Goal: Book appointment/travel/reservation

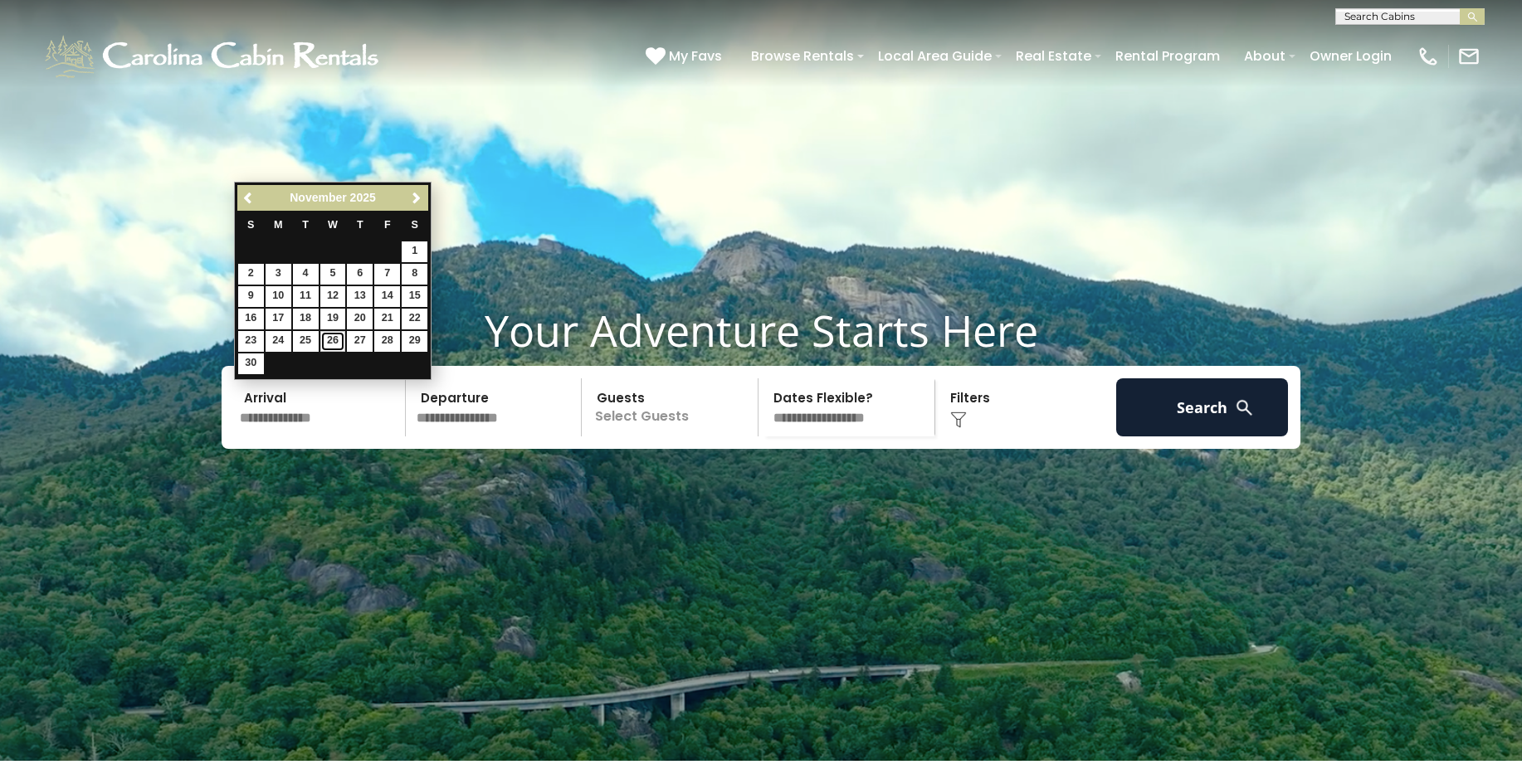
click at [332, 337] on link "26" at bounding box center [333, 342] width 26 height 21
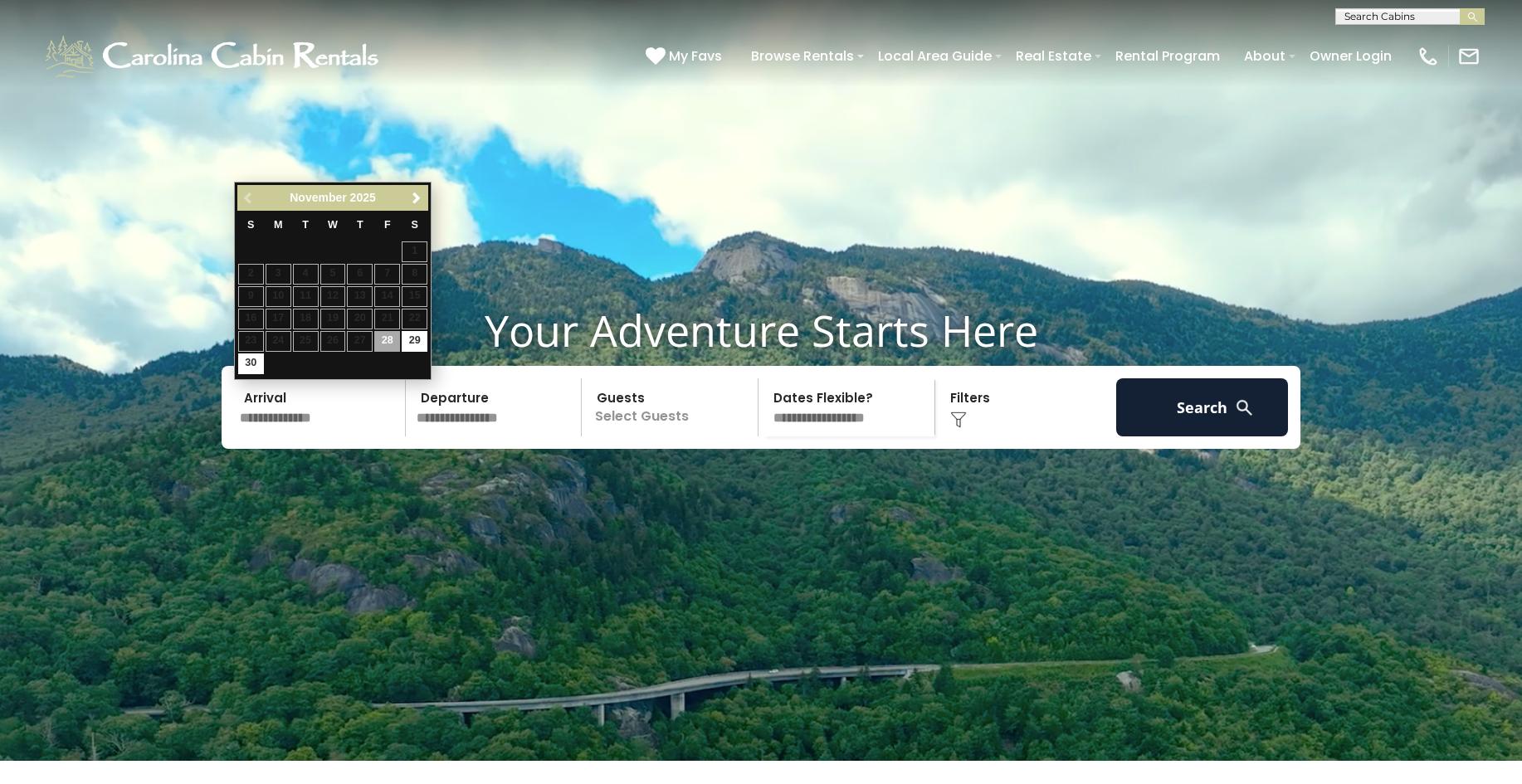
type input "********"
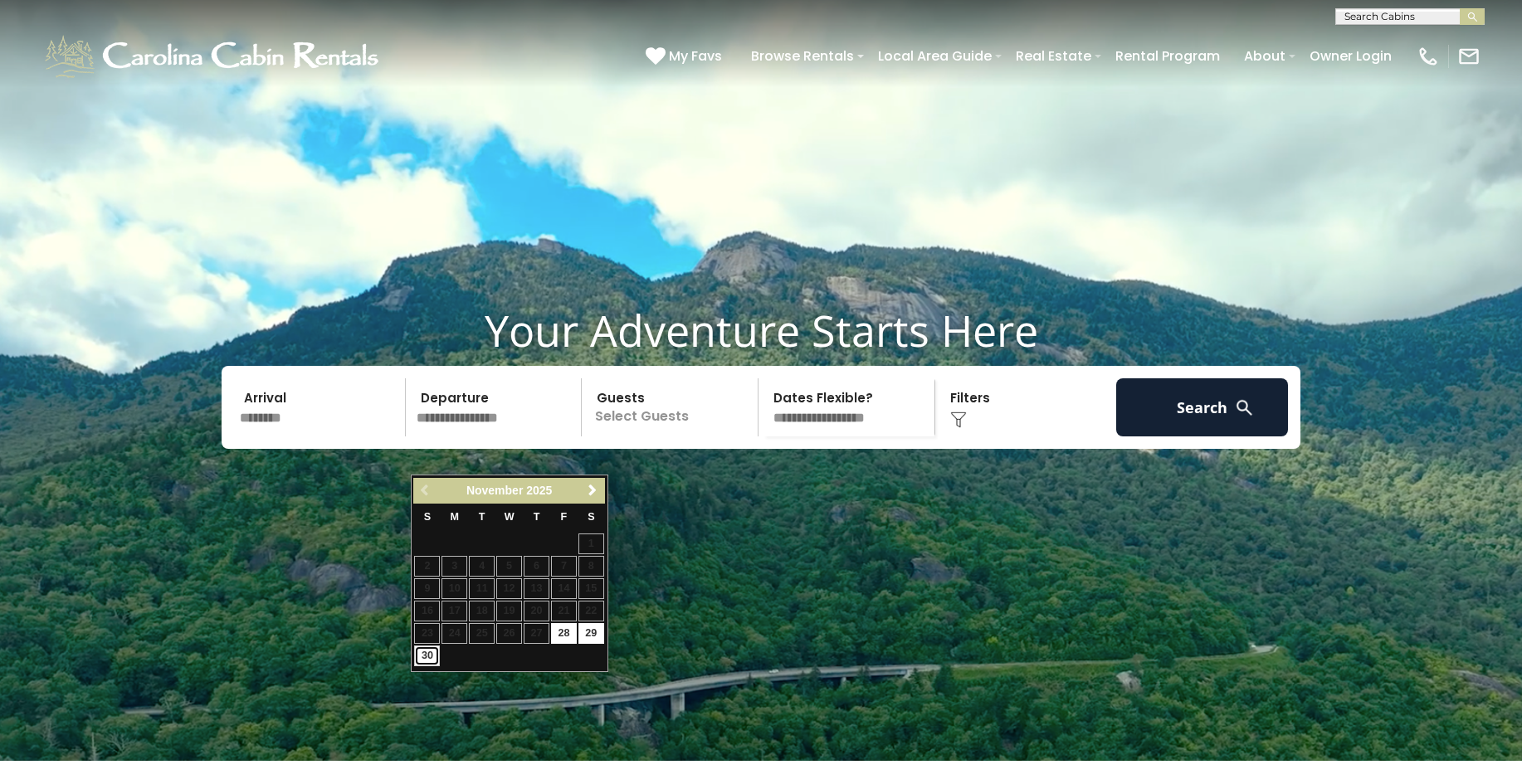
click at [420, 654] on link "30" at bounding box center [427, 655] width 26 height 21
type input "********"
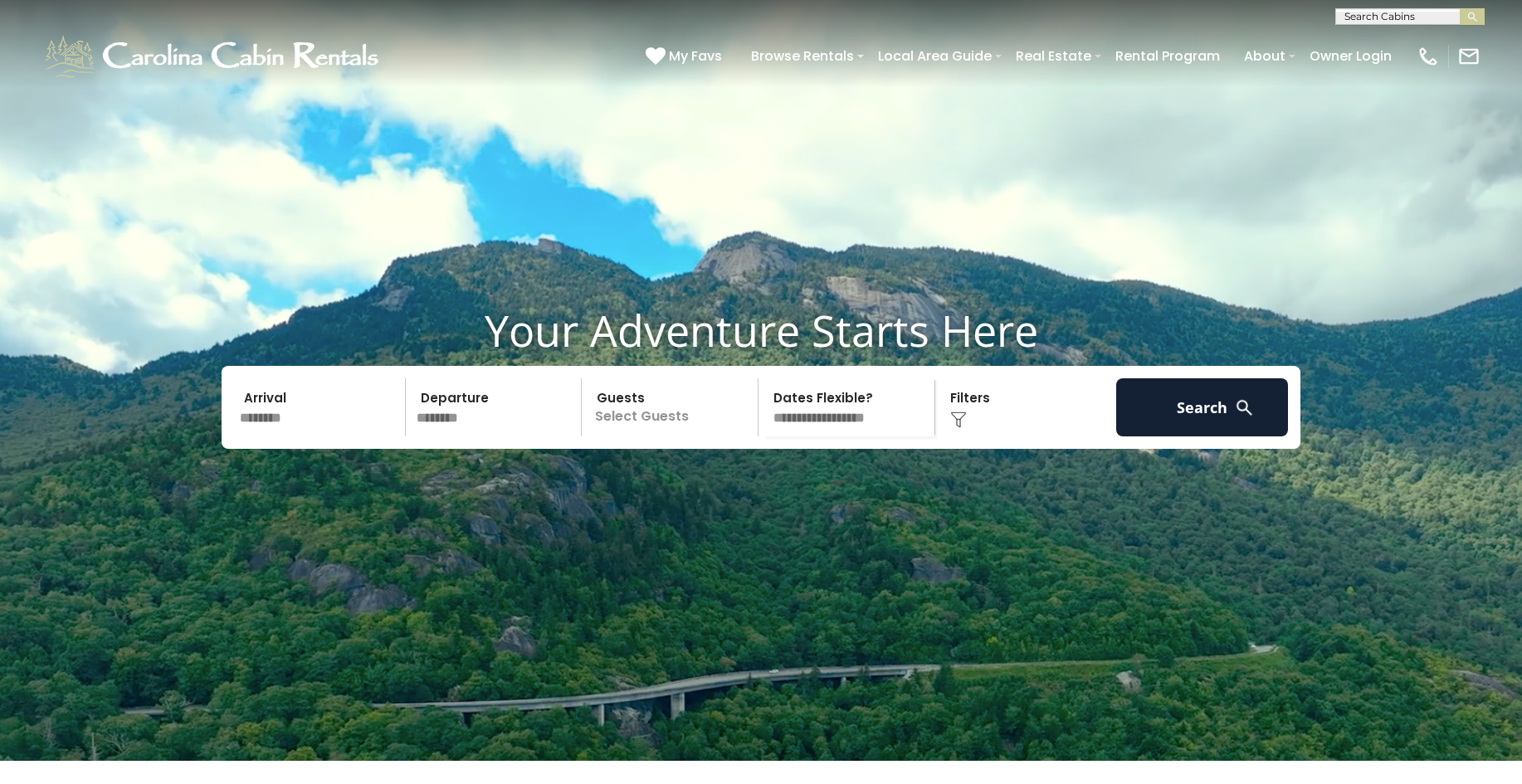
click at [701, 436] on p "Select Guests" at bounding box center [672, 407] width 171 height 58
click at [754, 483] on span "+" at bounding box center [753, 475] width 7 height 17
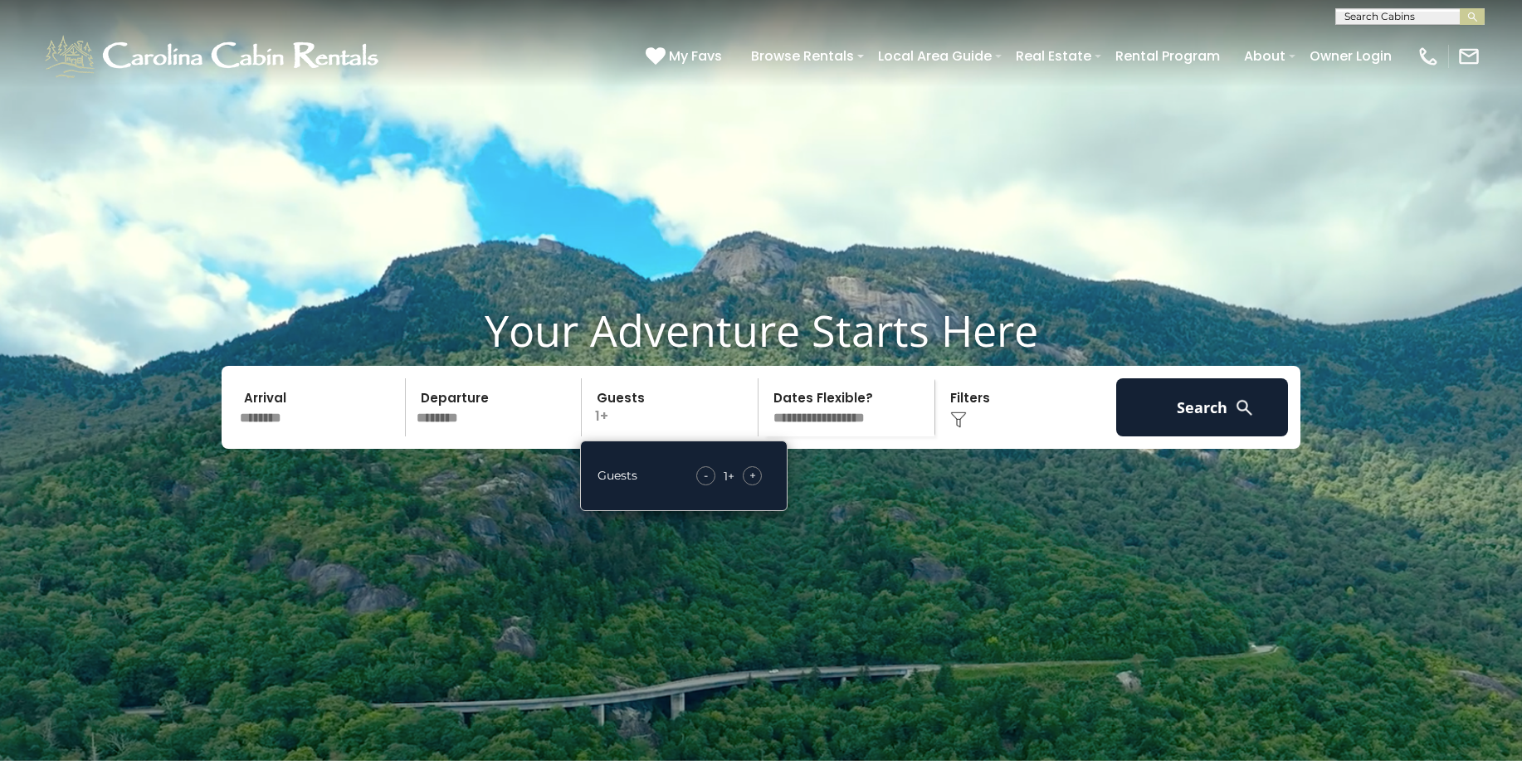
click at [754, 483] on span "+" at bounding box center [753, 475] width 7 height 17
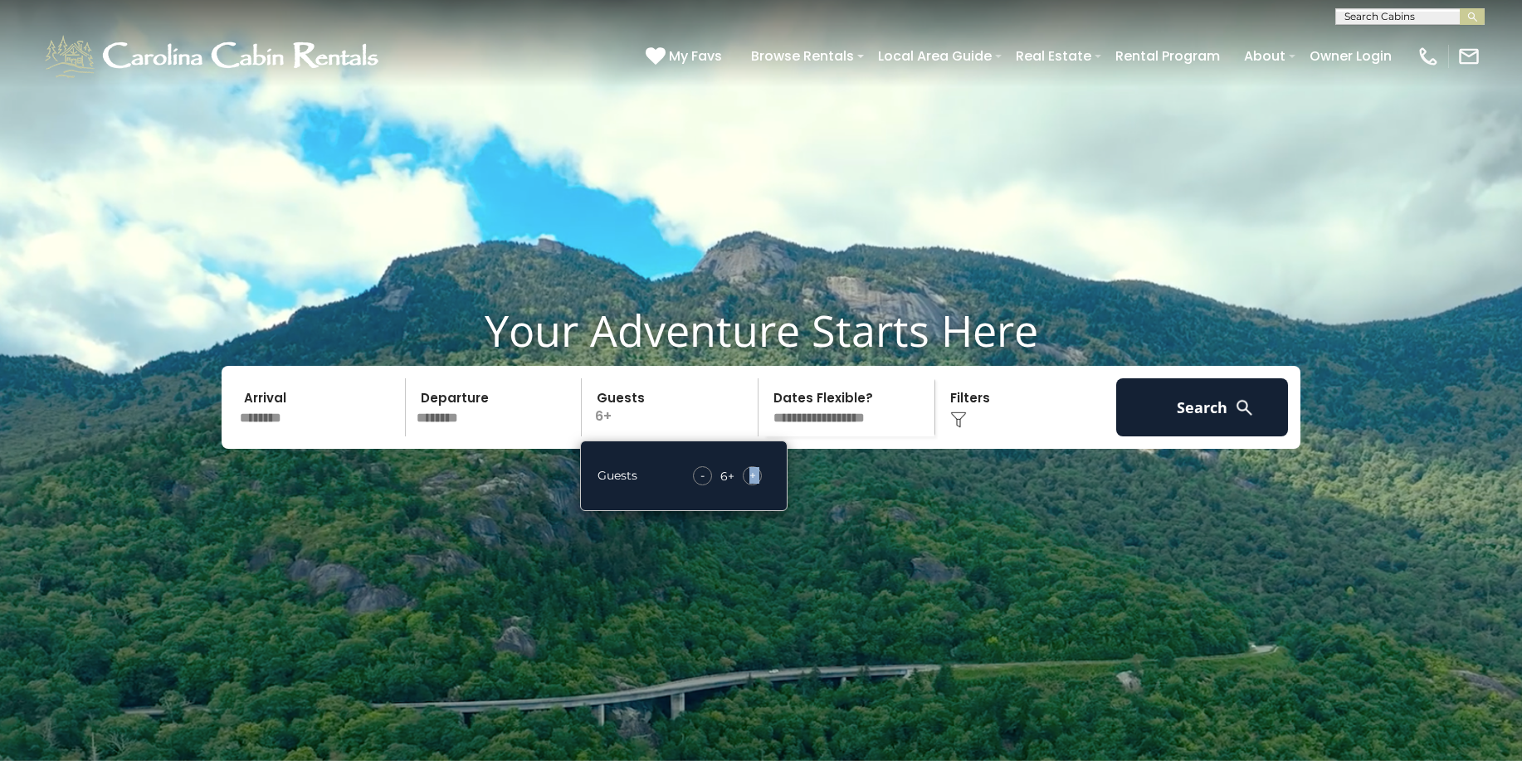
click at [754, 483] on span "+" at bounding box center [753, 475] width 7 height 17
click at [1172, 436] on button "Search" at bounding box center [1203, 407] width 172 height 58
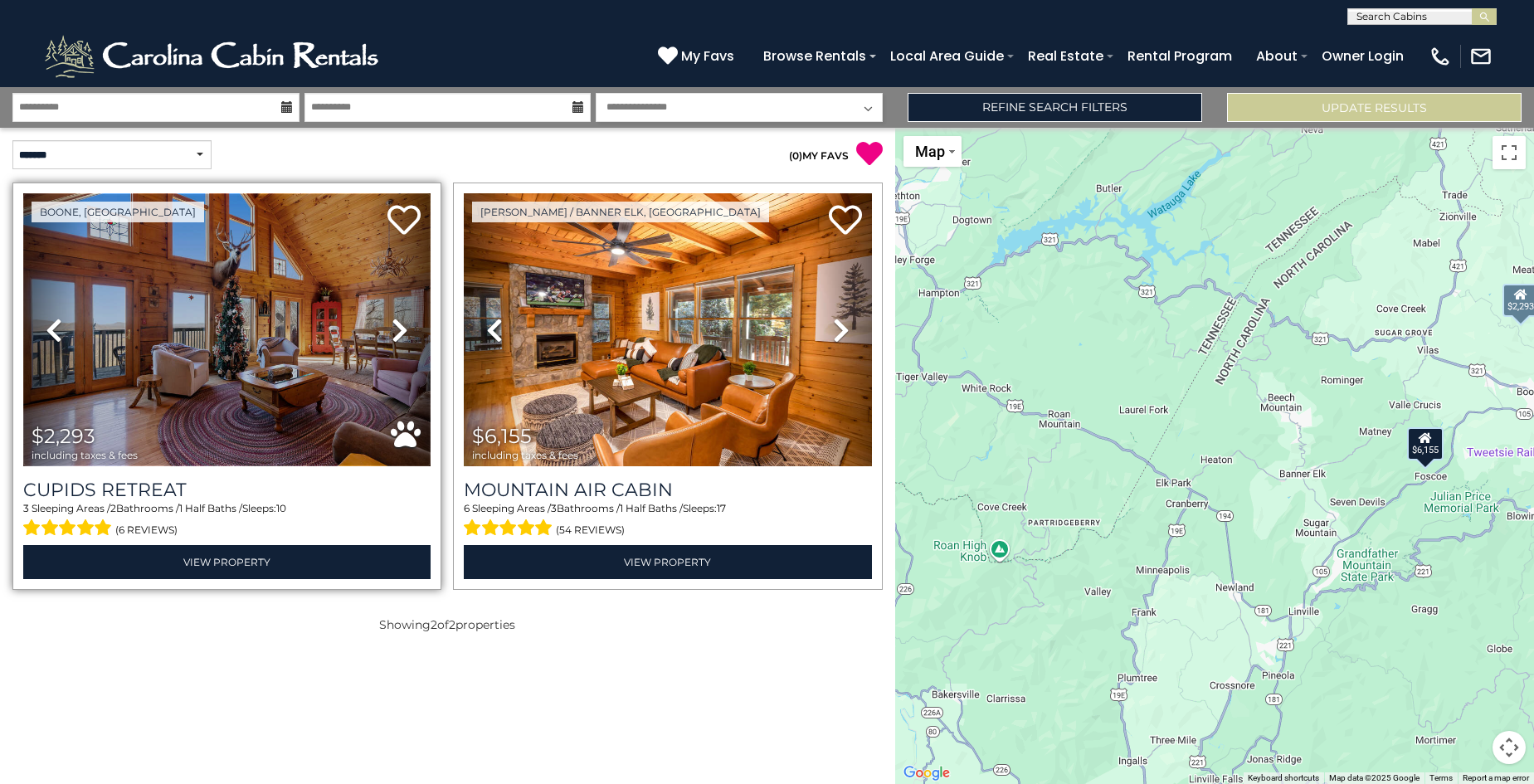
click at [288, 355] on img at bounding box center [227, 329] width 408 height 273
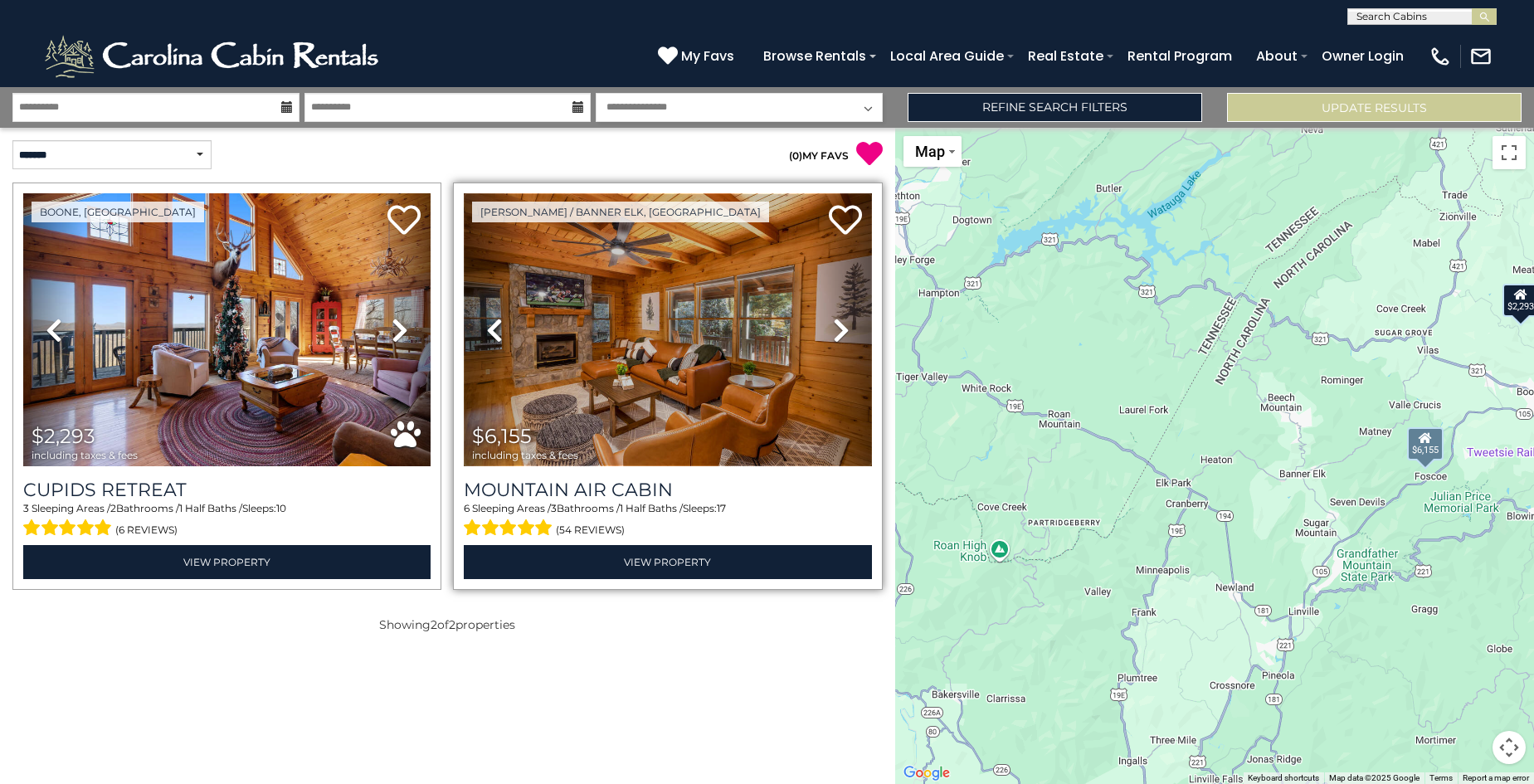
click at [615, 337] on img at bounding box center [667, 329] width 408 height 273
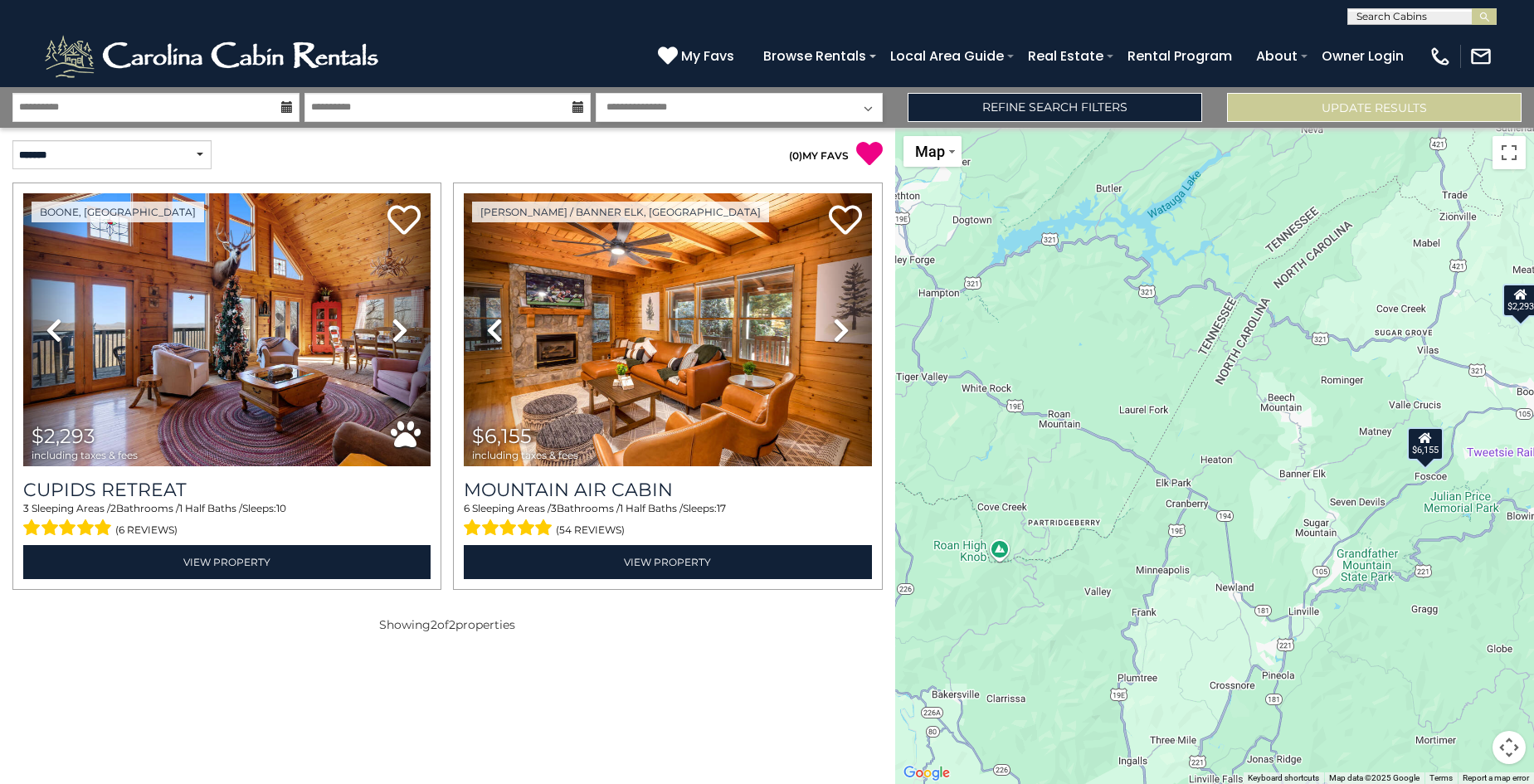
click at [289, 104] on icon at bounding box center [287, 106] width 11 height 11
click at [232, 105] on input "**********" at bounding box center [156, 107] width 287 height 29
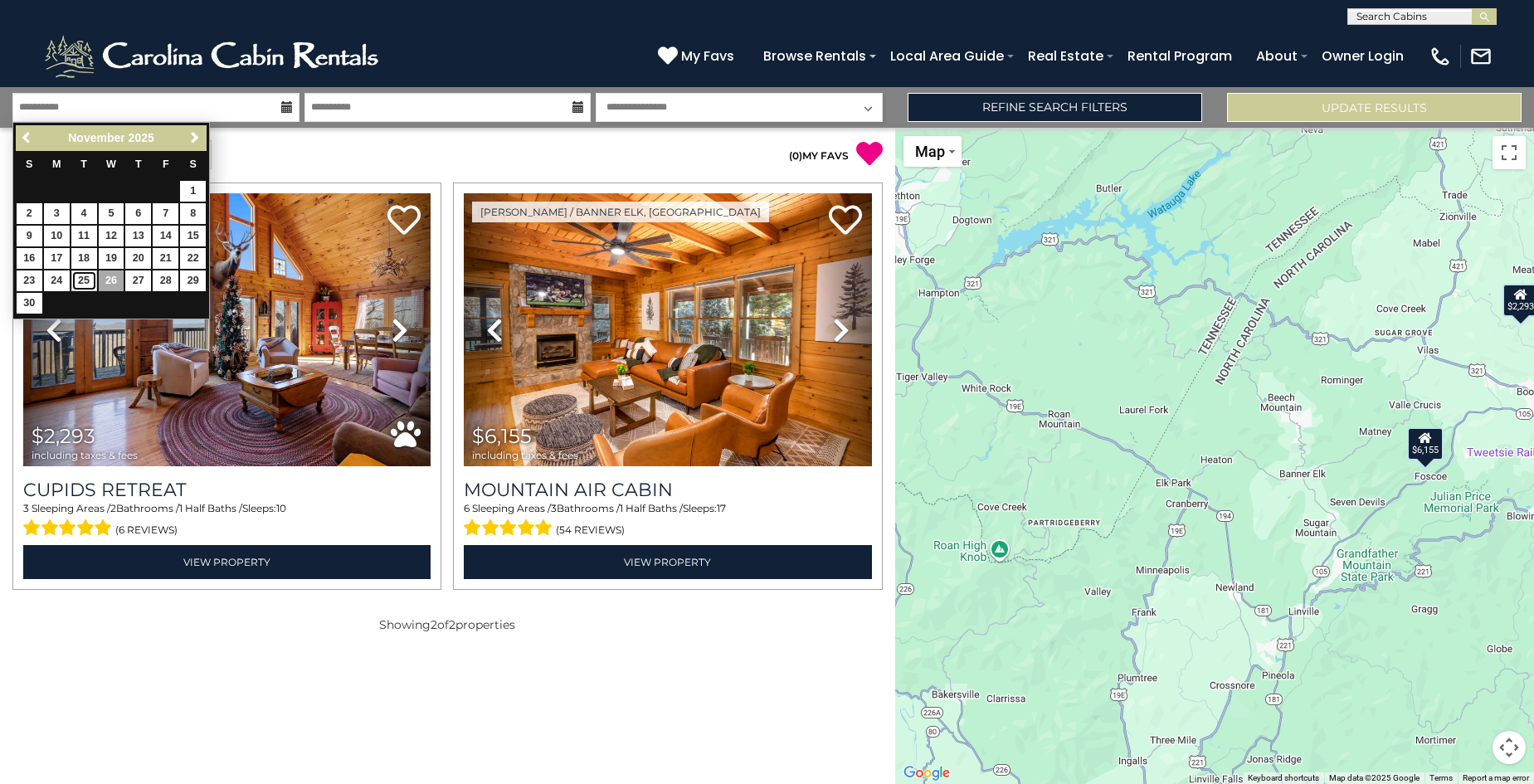
click at [83, 283] on link "25" at bounding box center [84, 281] width 26 height 21
type input "********"
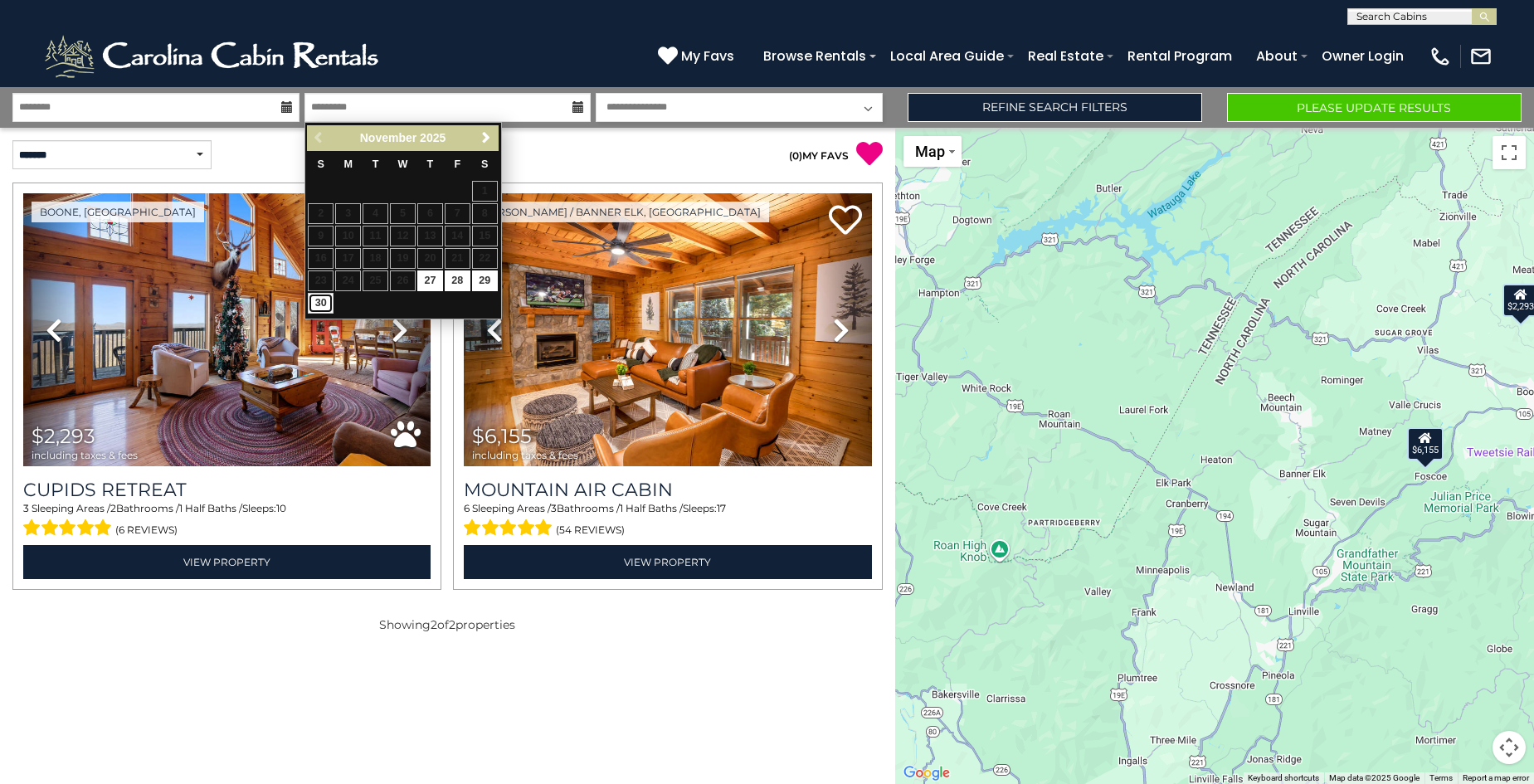
click at [310, 305] on link "30" at bounding box center [321, 303] width 26 height 21
type input "********"
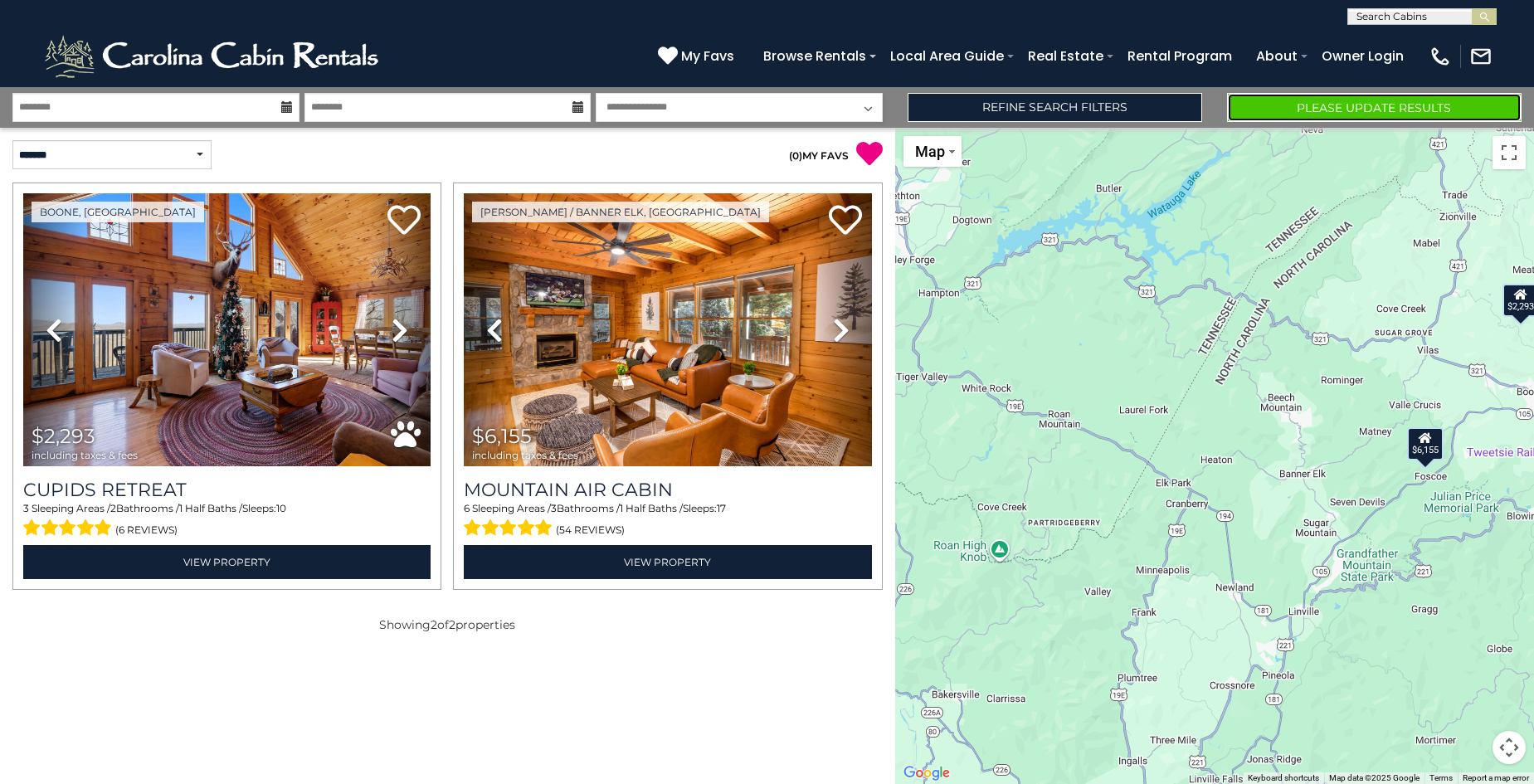
click at [1326, 116] on button "Please Update Results" at bounding box center [1374, 107] width 295 height 29
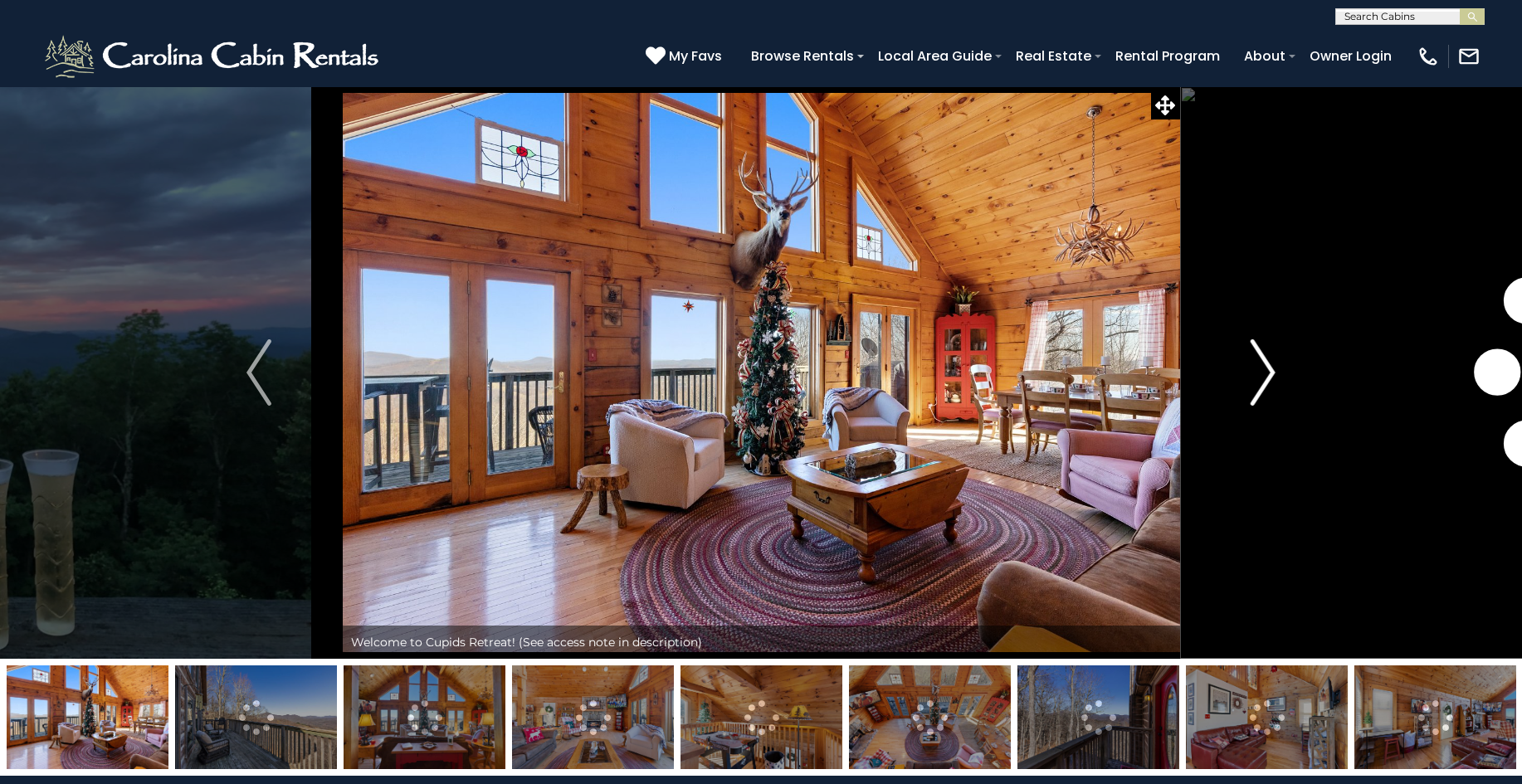
click at [1265, 367] on img "Next" at bounding box center [1263, 372] width 25 height 66
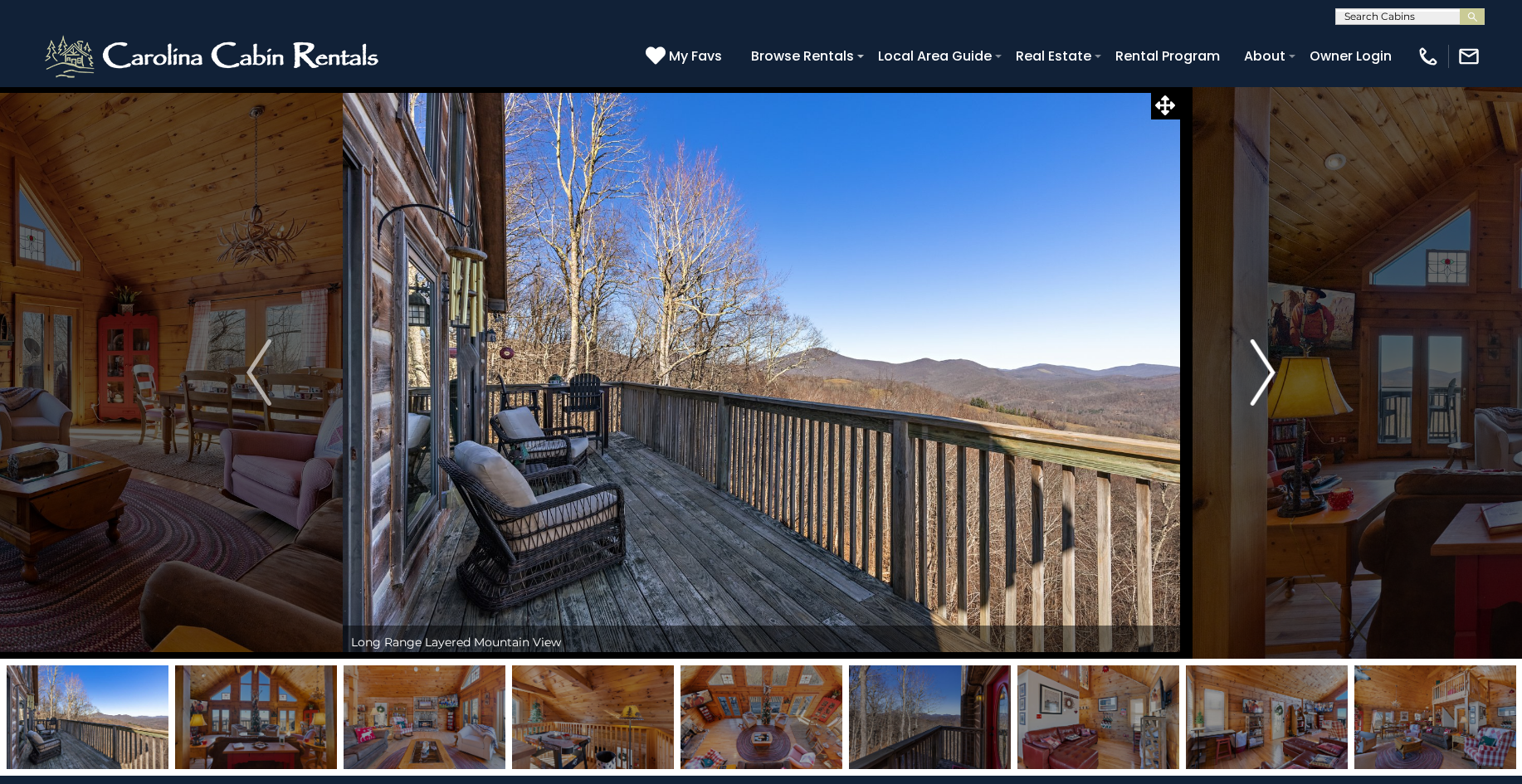
click at [1265, 367] on img "Next" at bounding box center [1263, 372] width 25 height 66
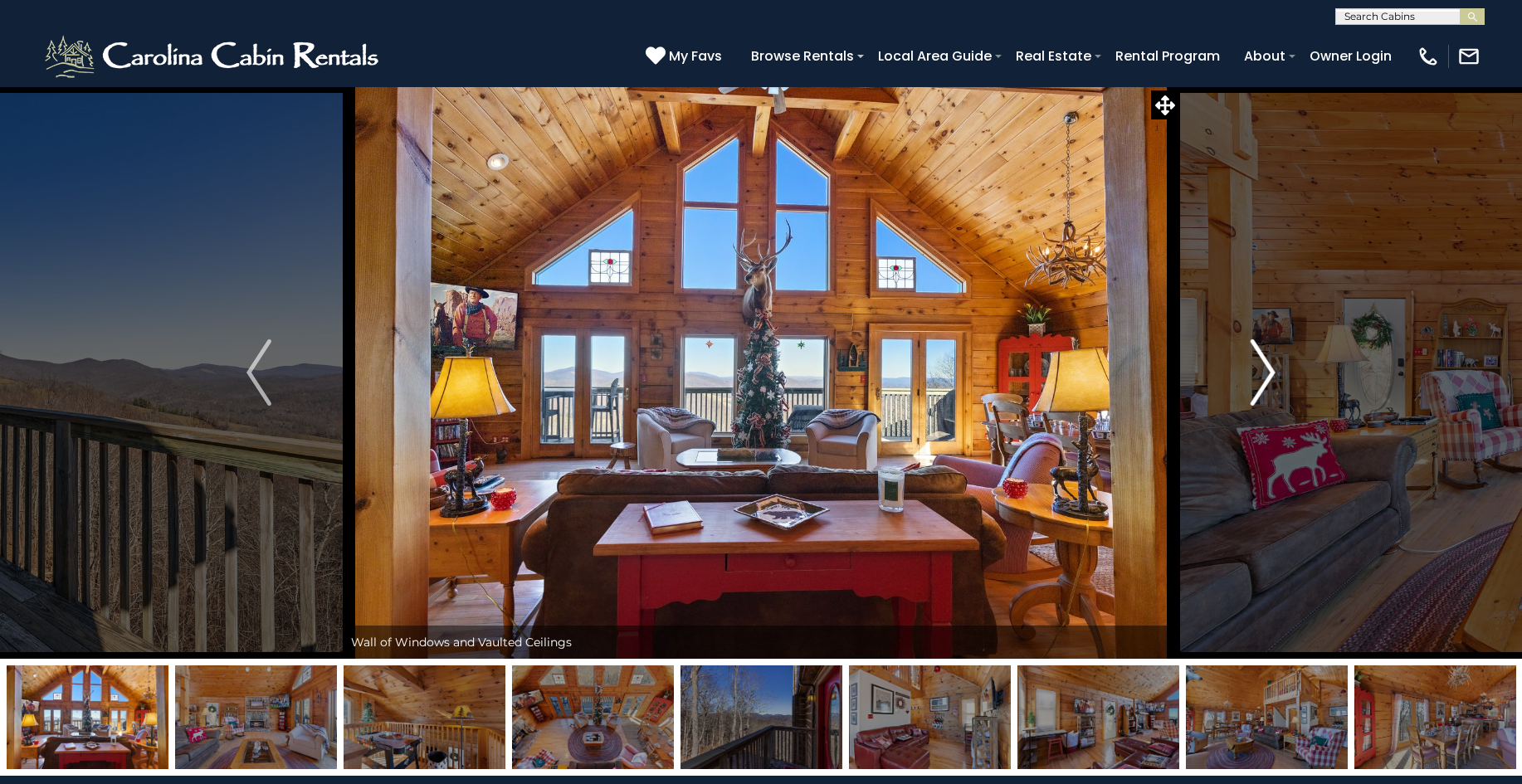
click at [1265, 367] on img "Next" at bounding box center [1263, 372] width 25 height 66
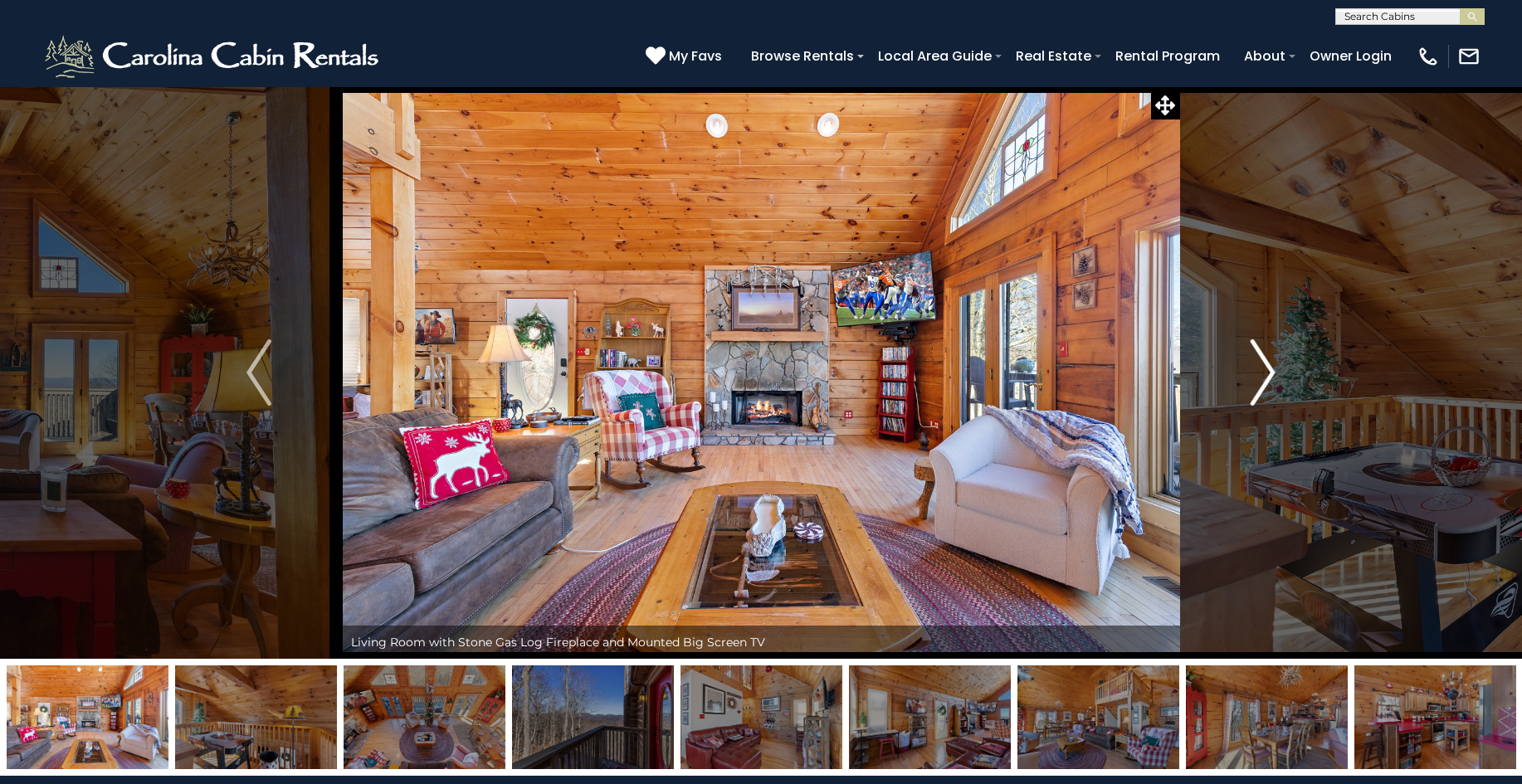
click at [1265, 367] on img "Next" at bounding box center [1263, 372] width 25 height 66
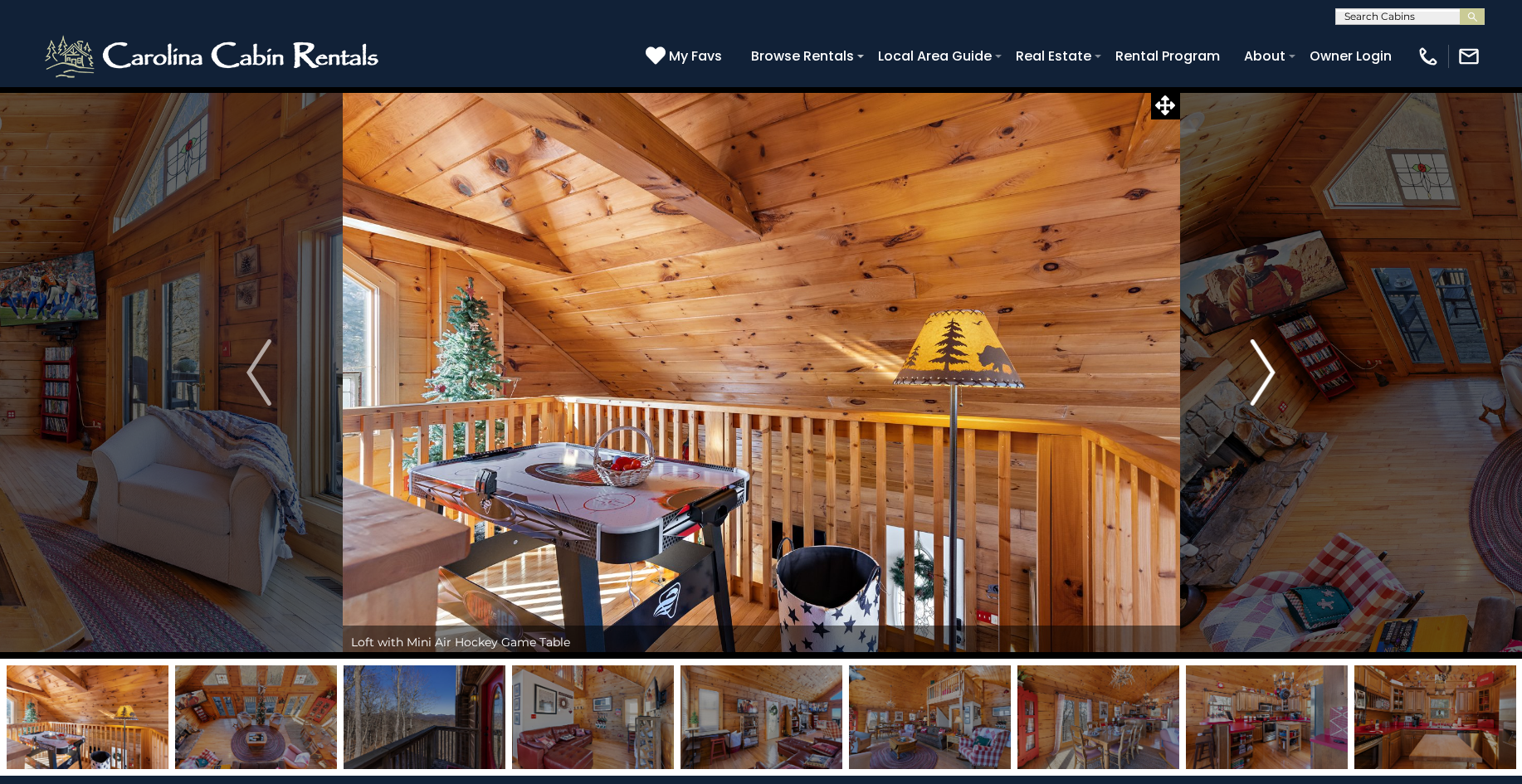
click at [1265, 367] on img "Next" at bounding box center [1263, 372] width 25 height 66
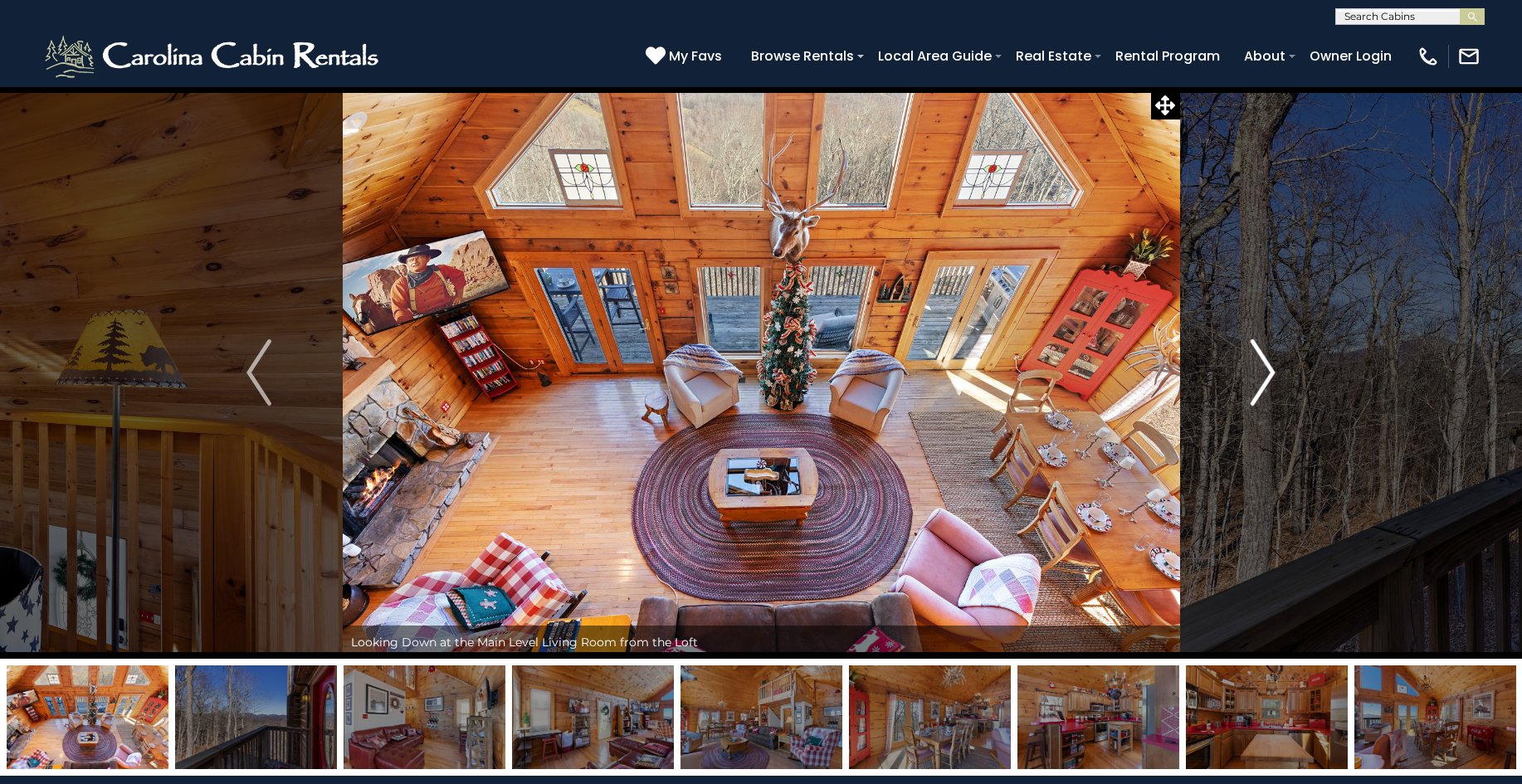
click at [1265, 367] on img "Next" at bounding box center [1263, 372] width 25 height 66
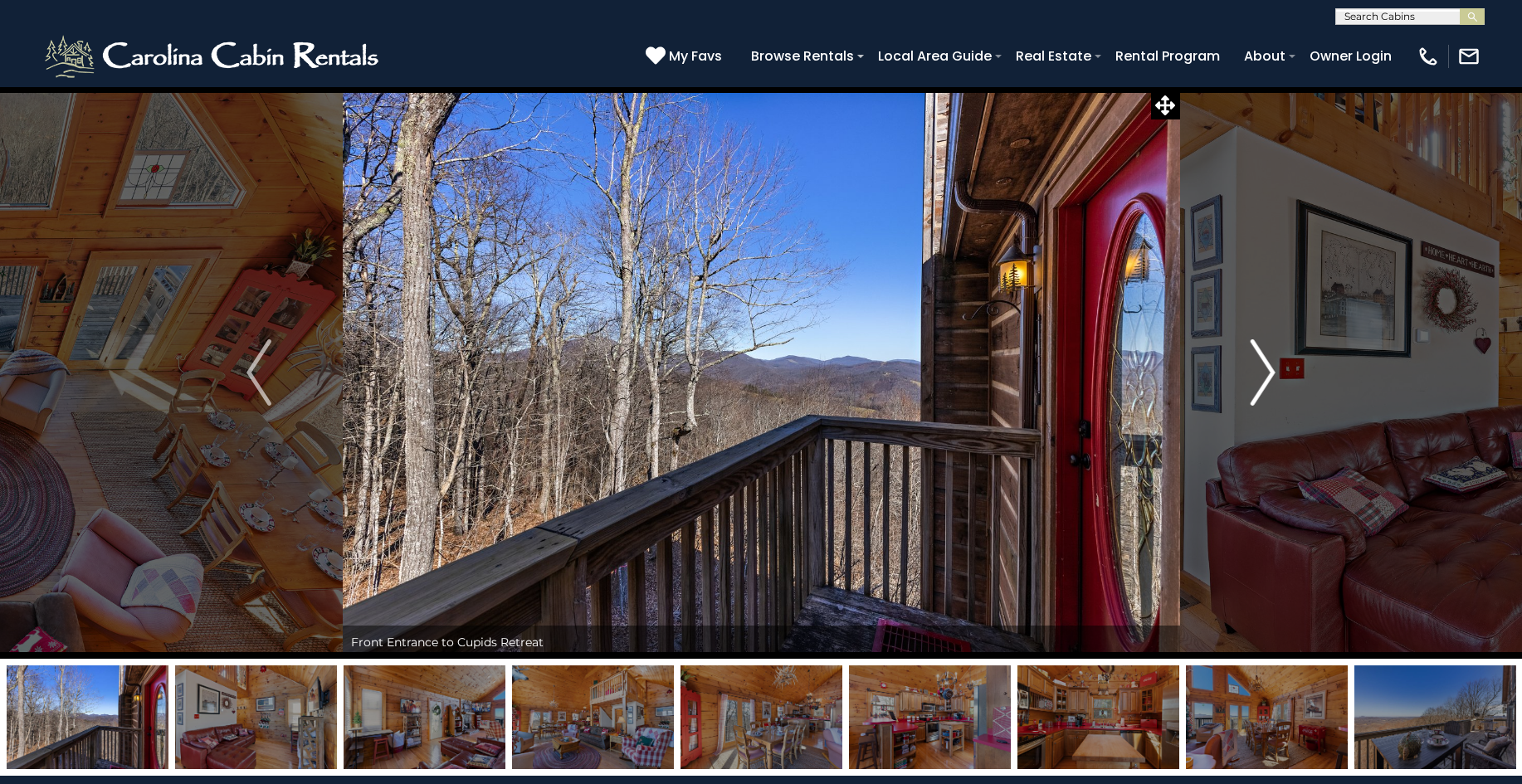
click at [1265, 367] on img "Next" at bounding box center [1263, 372] width 25 height 66
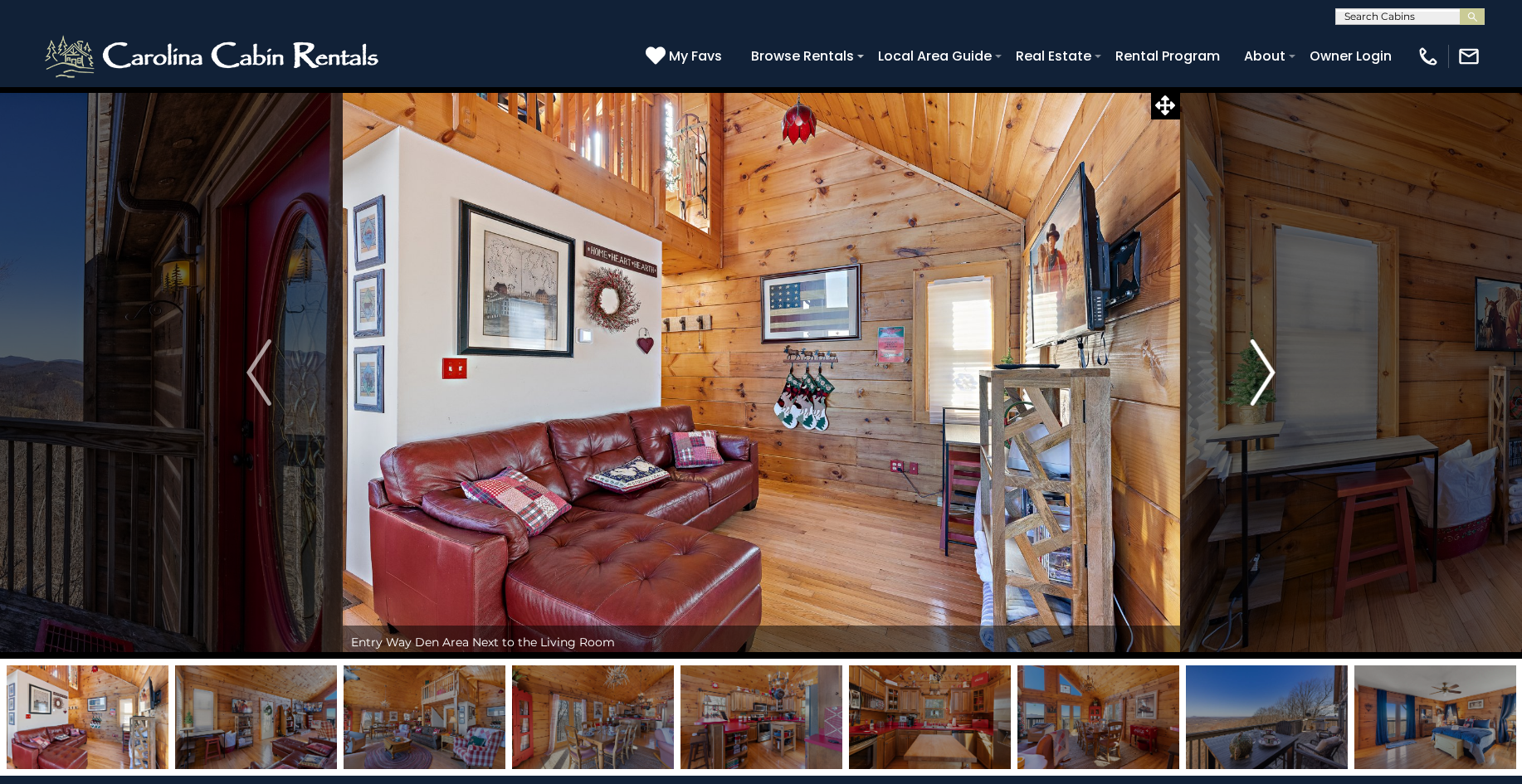
click at [1265, 367] on img "Next" at bounding box center [1263, 372] width 25 height 66
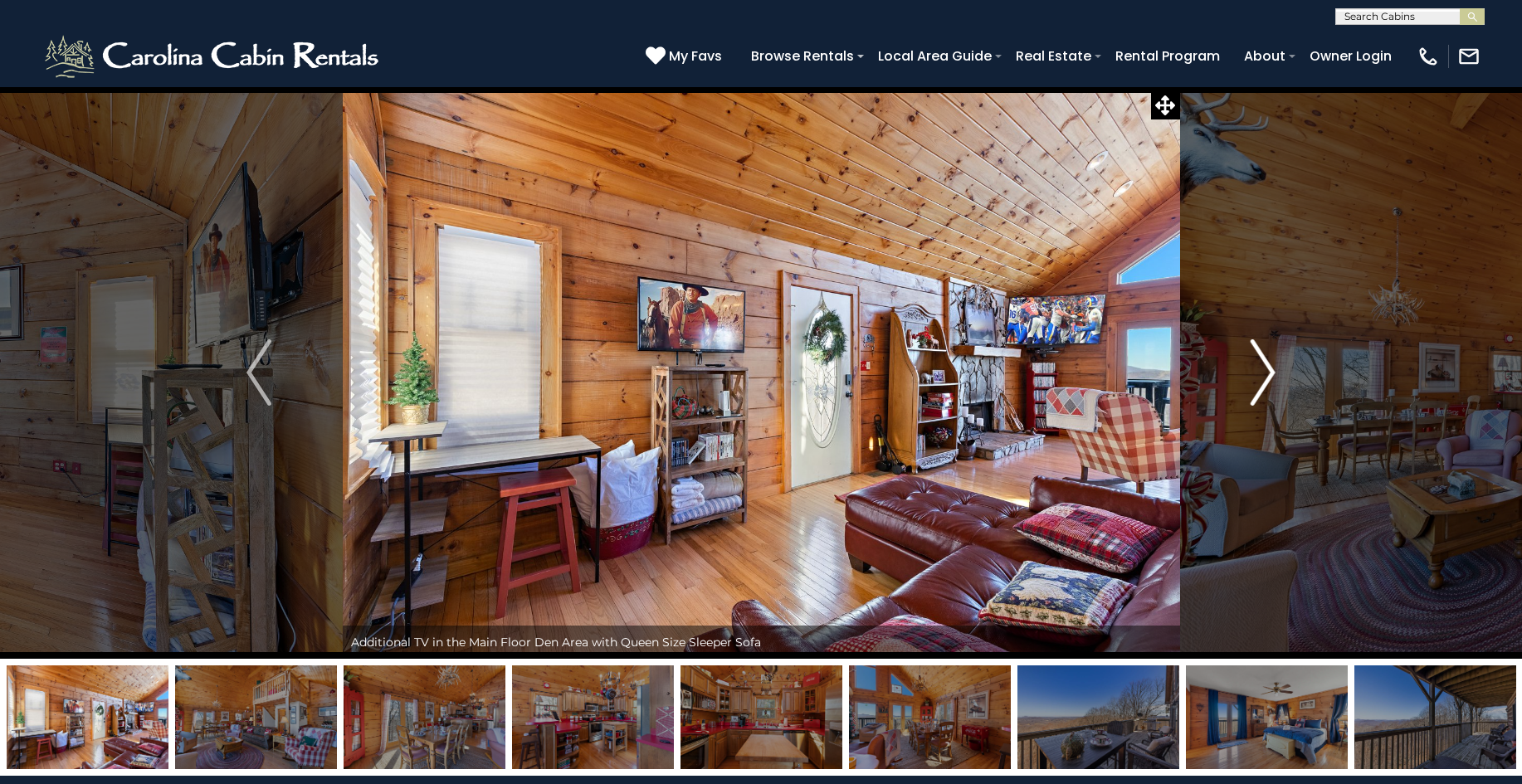
click at [1265, 367] on img "Next" at bounding box center [1263, 372] width 25 height 66
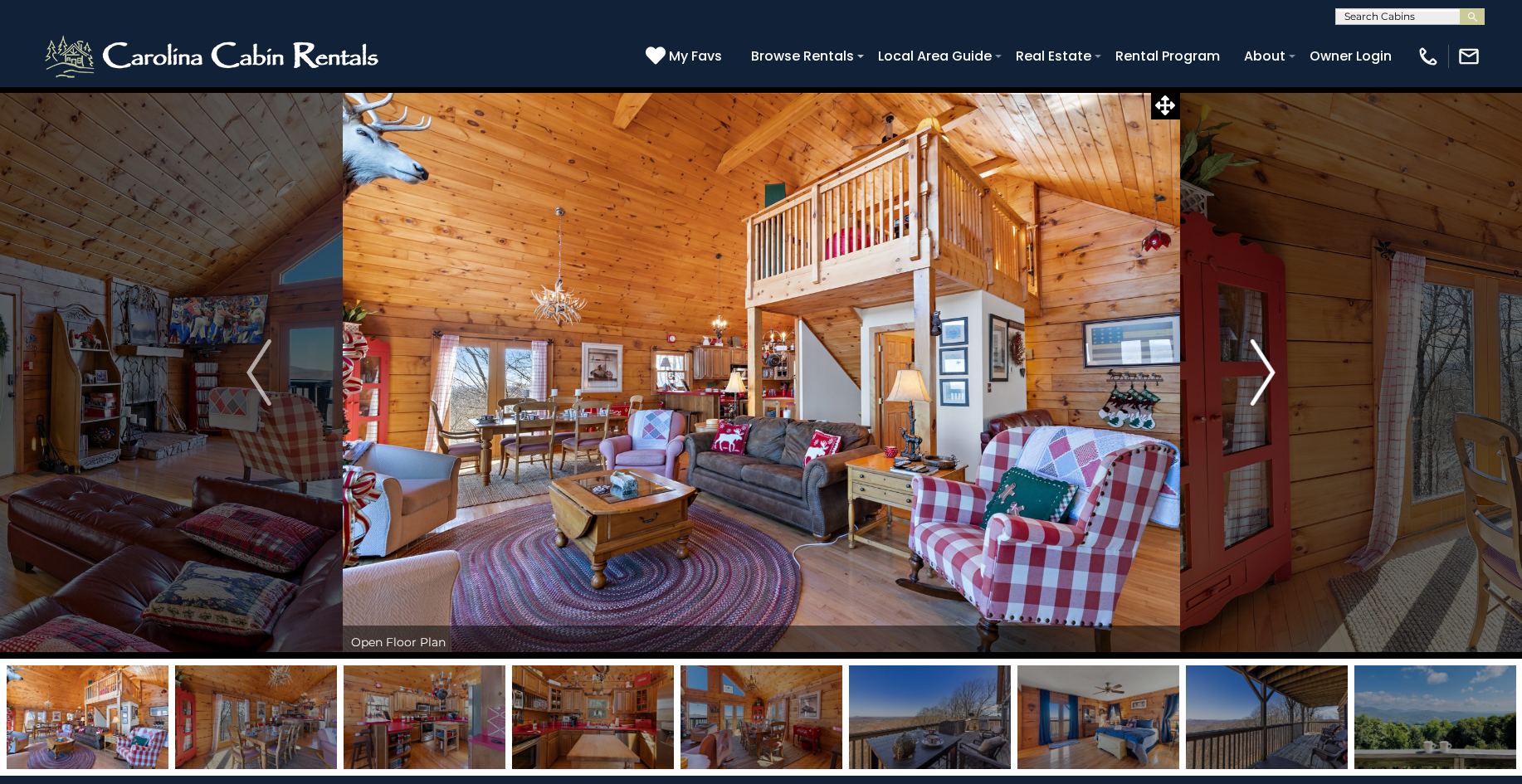
click at [1265, 367] on img "Next" at bounding box center [1263, 372] width 25 height 66
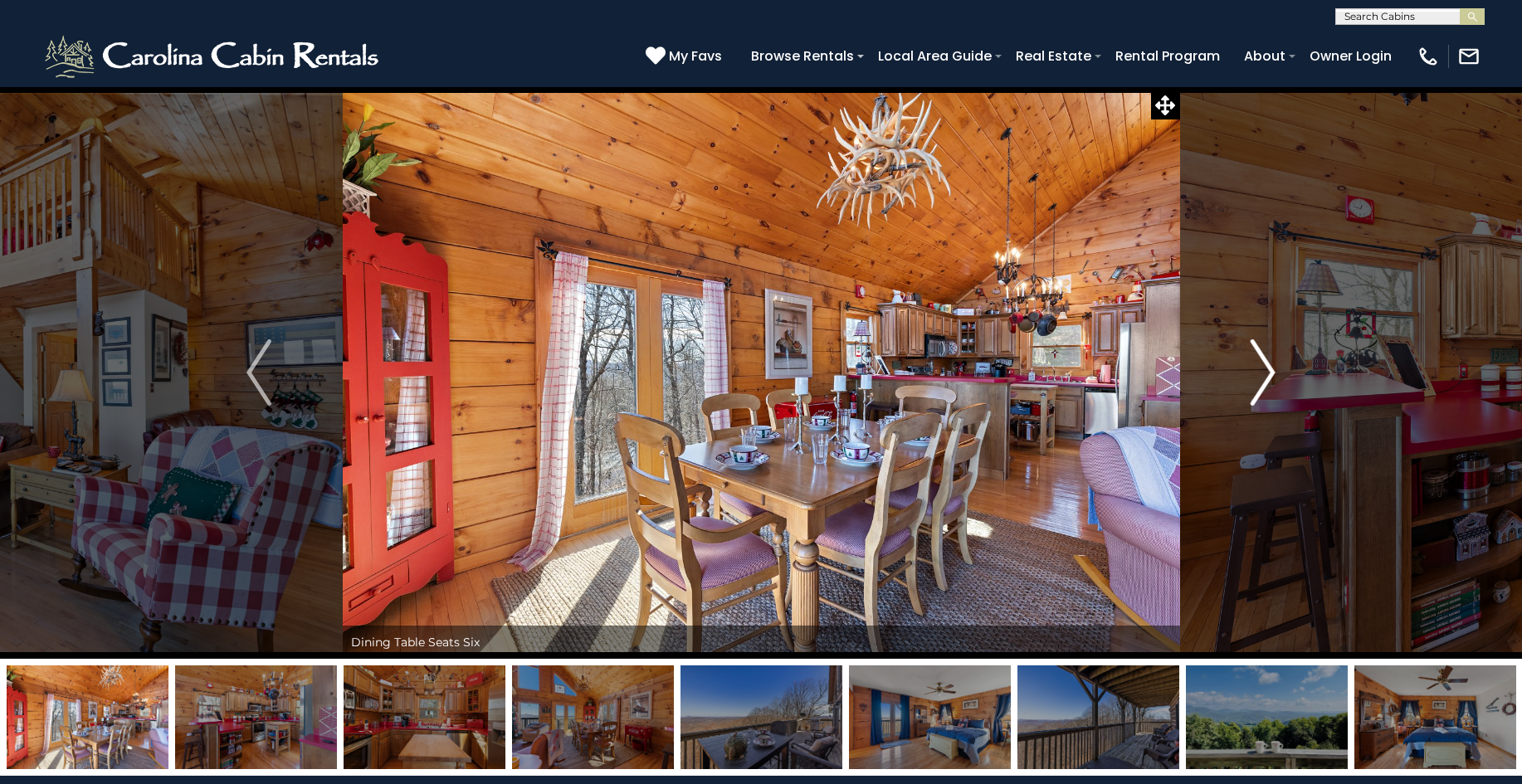
click at [1265, 367] on img "Next" at bounding box center [1263, 372] width 25 height 66
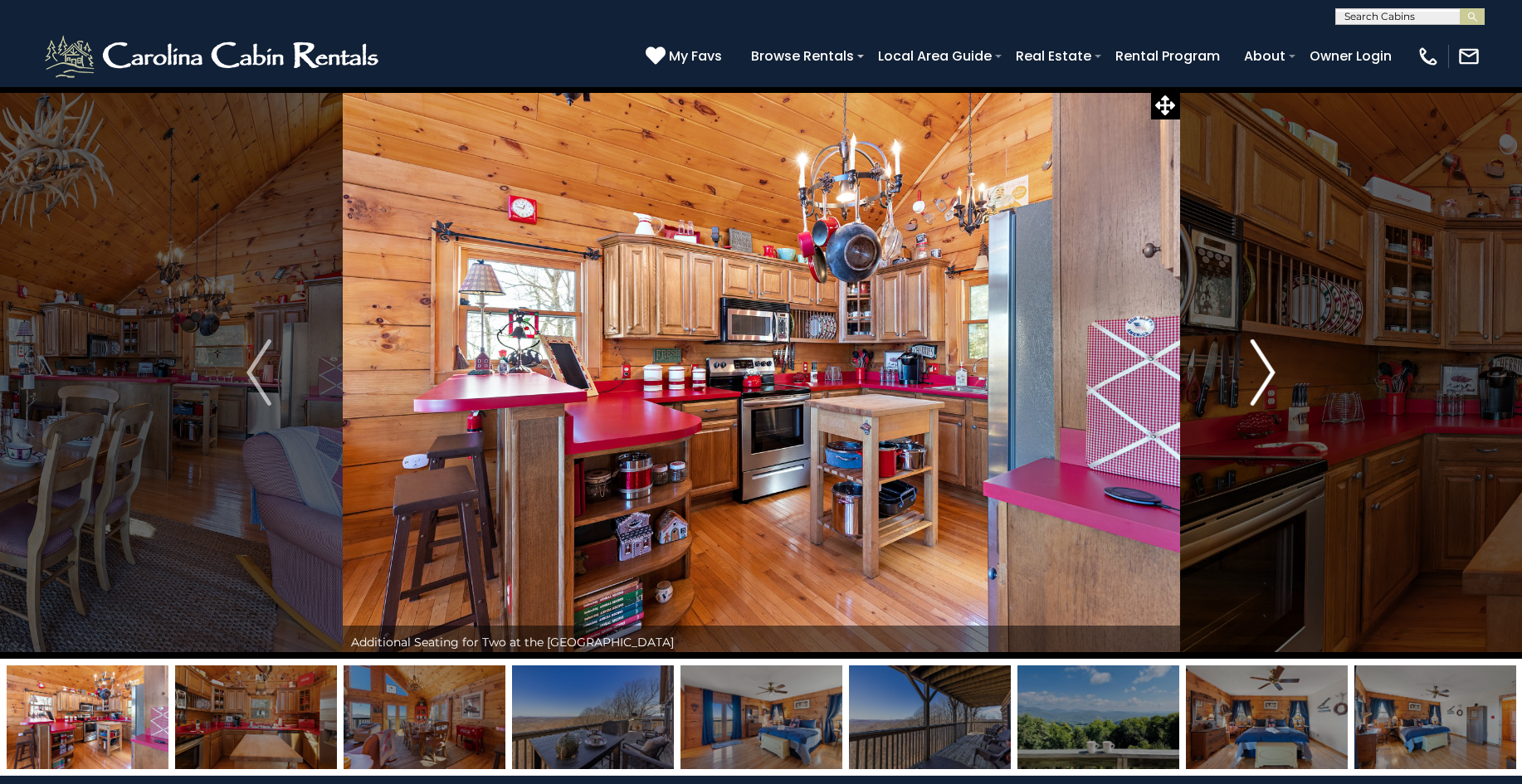
click at [1265, 367] on img "Next" at bounding box center [1263, 372] width 25 height 66
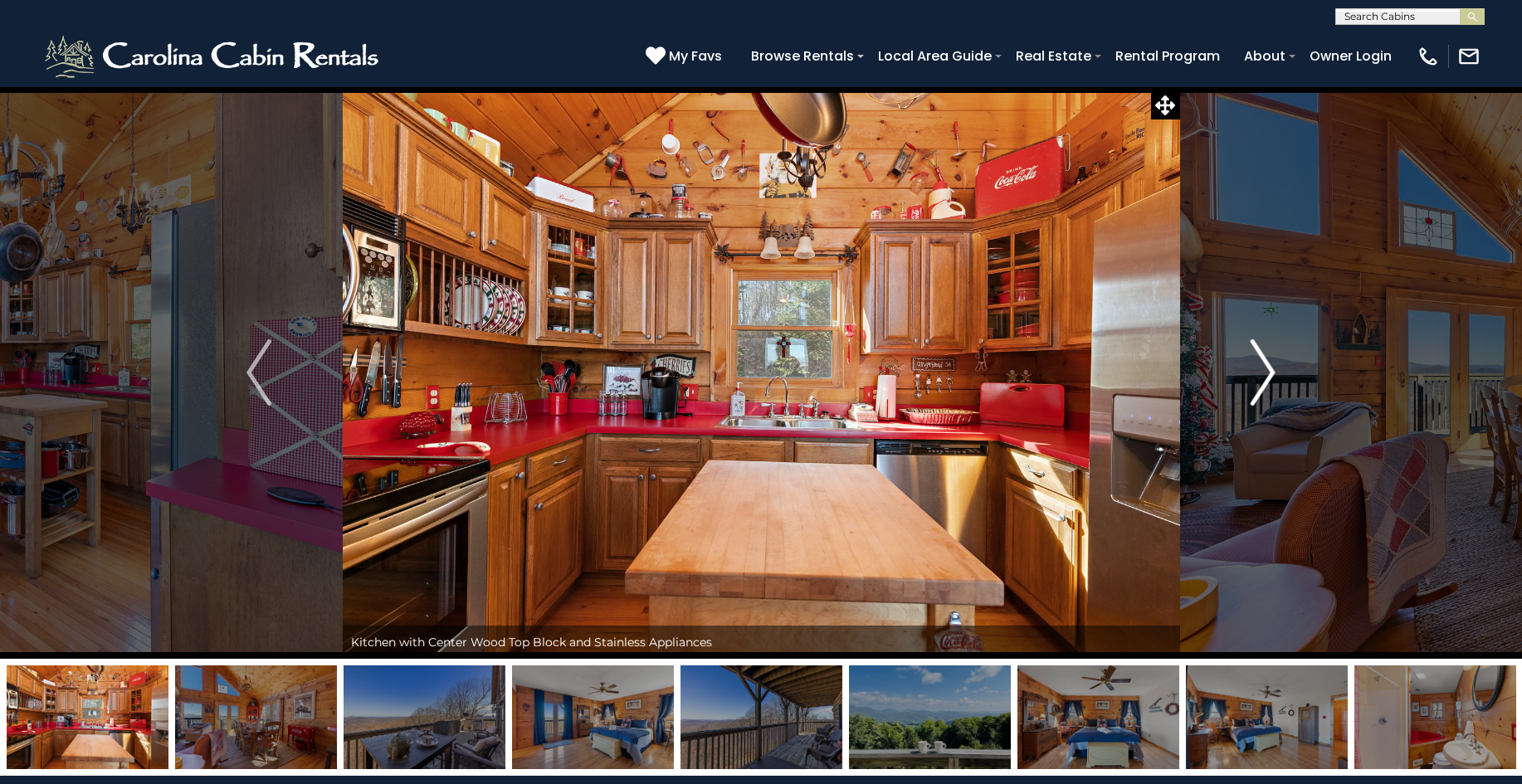
click at [1265, 367] on img "Next" at bounding box center [1263, 372] width 25 height 66
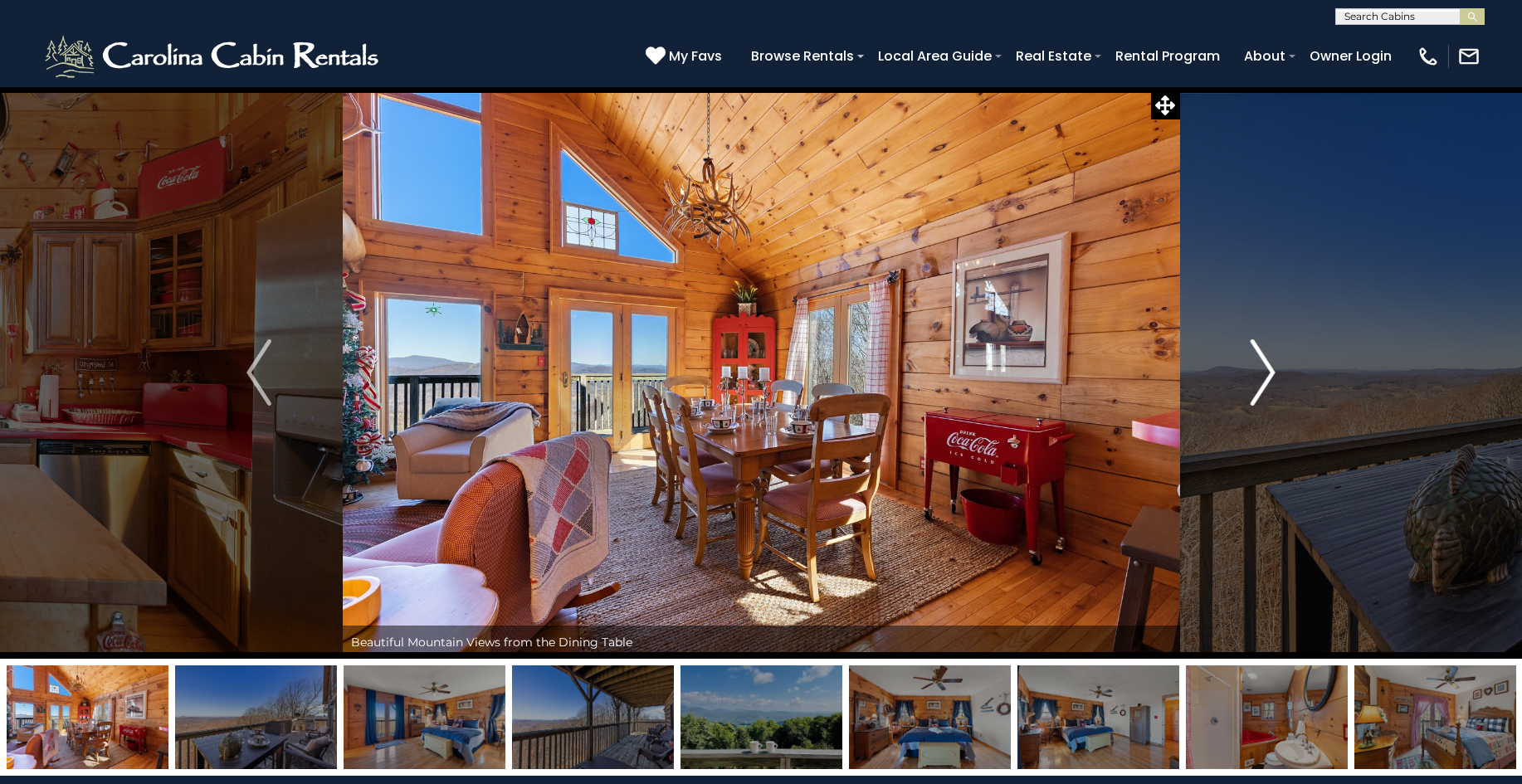
click at [1265, 367] on img "Next" at bounding box center [1263, 372] width 25 height 66
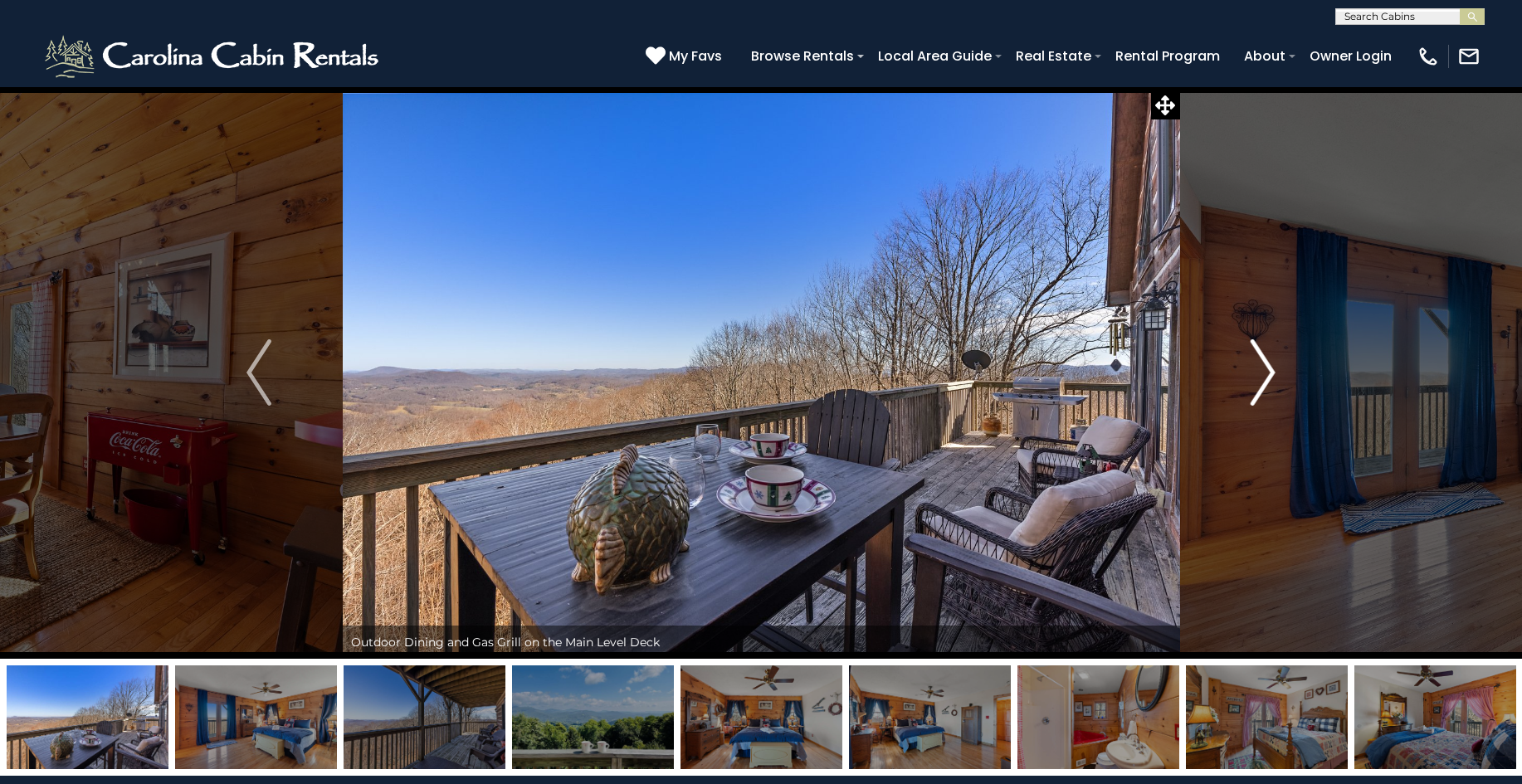
click at [1265, 367] on img "Next" at bounding box center [1263, 372] width 25 height 66
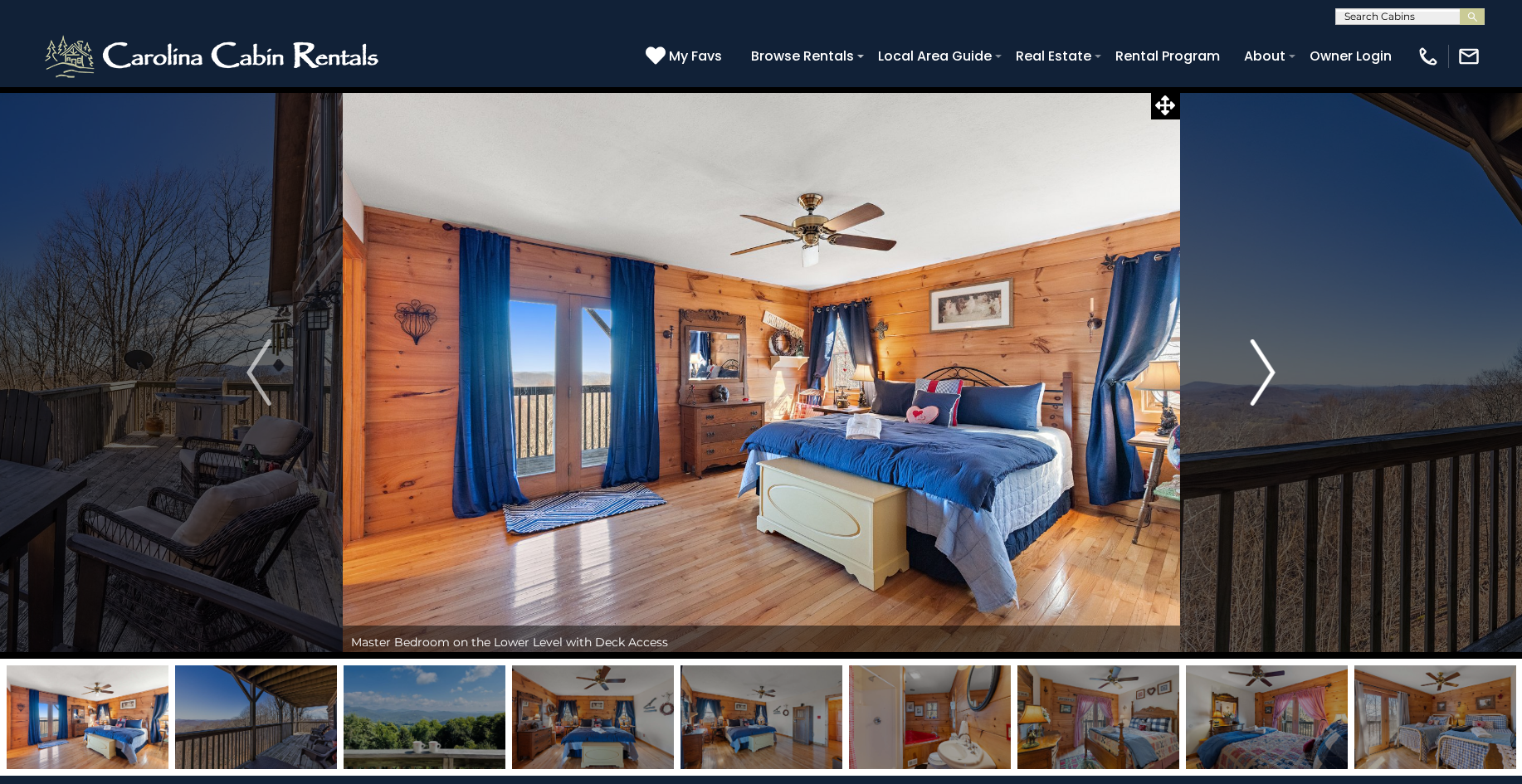
click at [1265, 367] on img "Next" at bounding box center [1263, 372] width 25 height 66
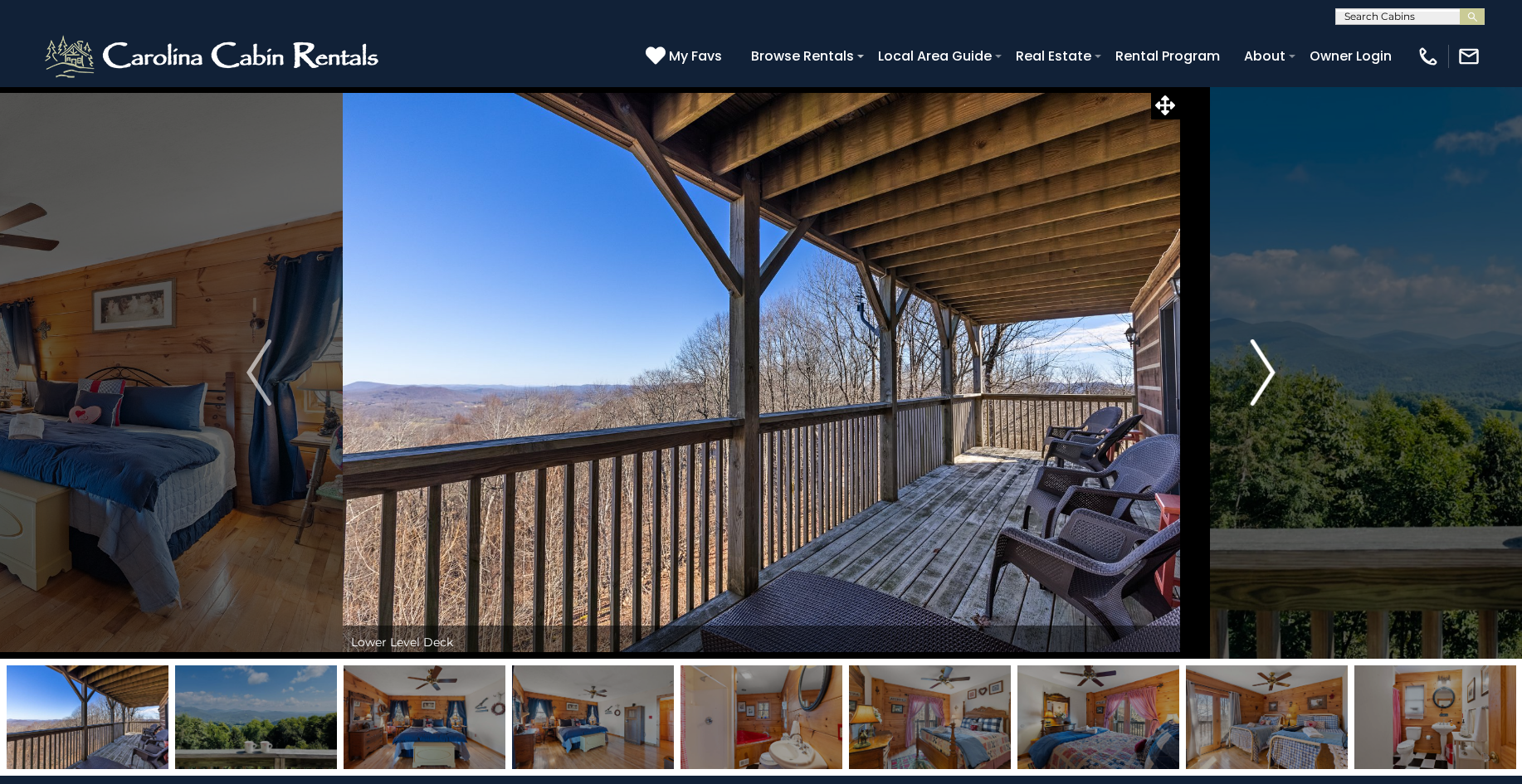
click at [1265, 367] on img "Next" at bounding box center [1263, 372] width 25 height 66
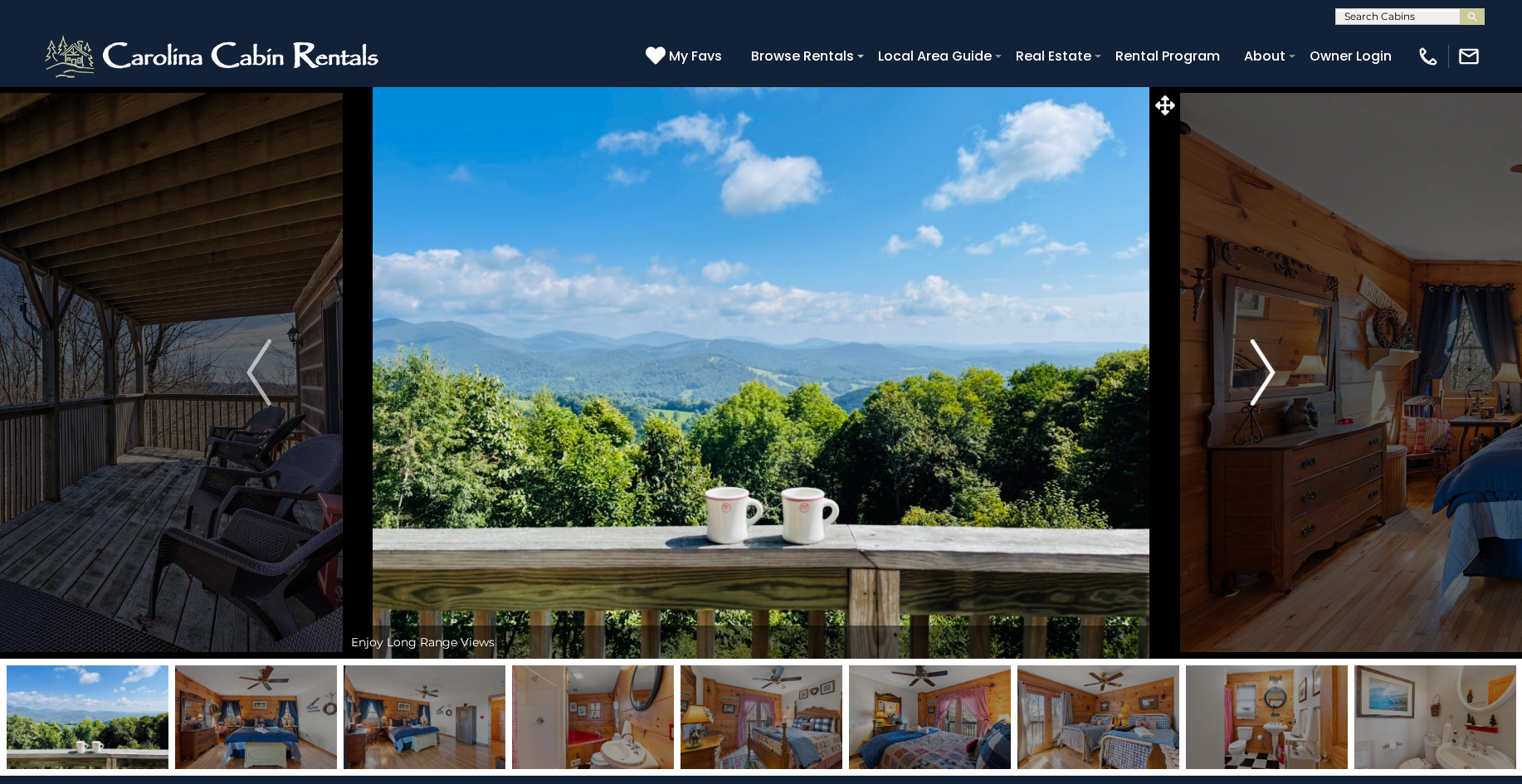
click at [1265, 367] on img "Next" at bounding box center [1263, 372] width 25 height 66
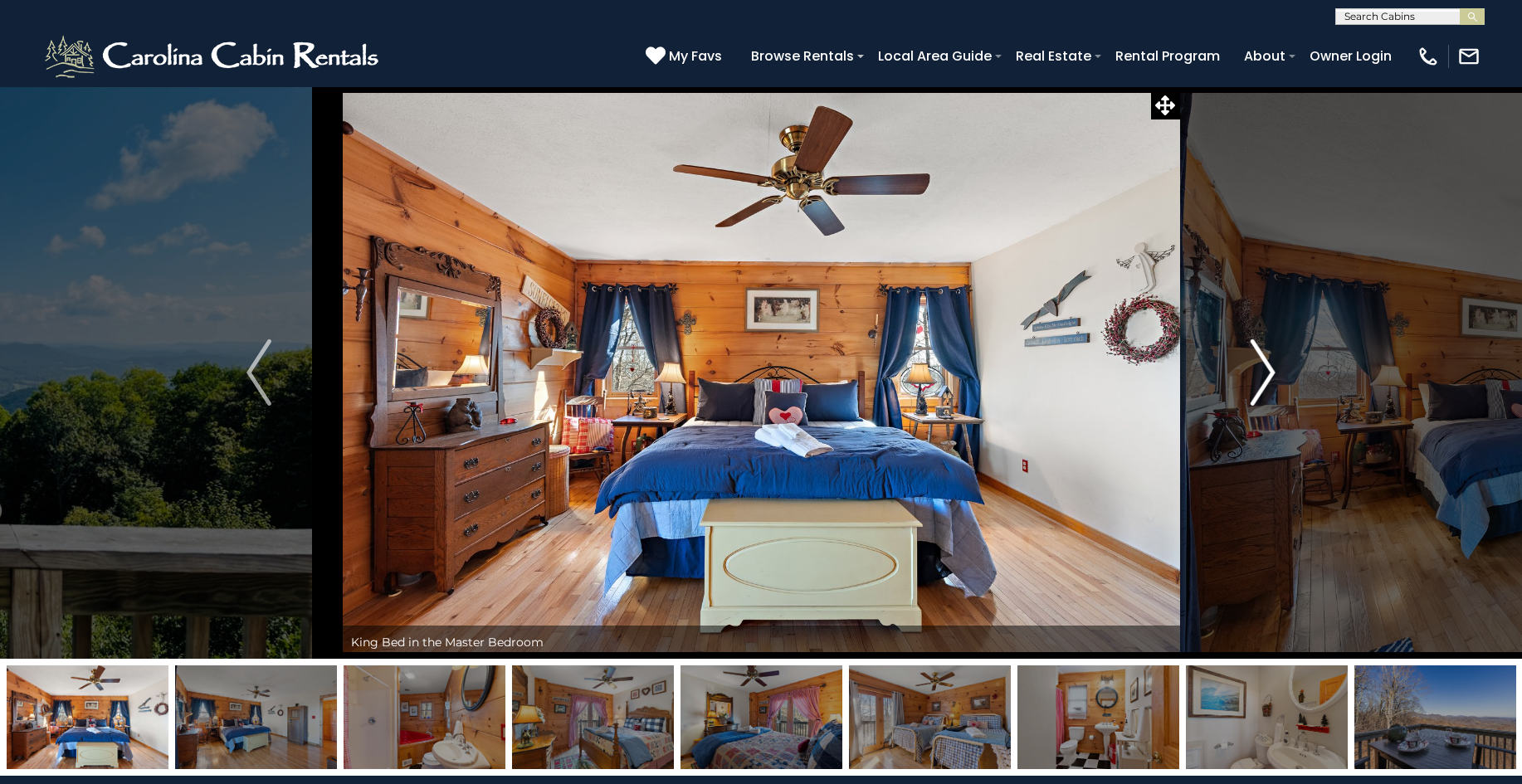
click at [1265, 367] on img "Next" at bounding box center [1263, 372] width 25 height 66
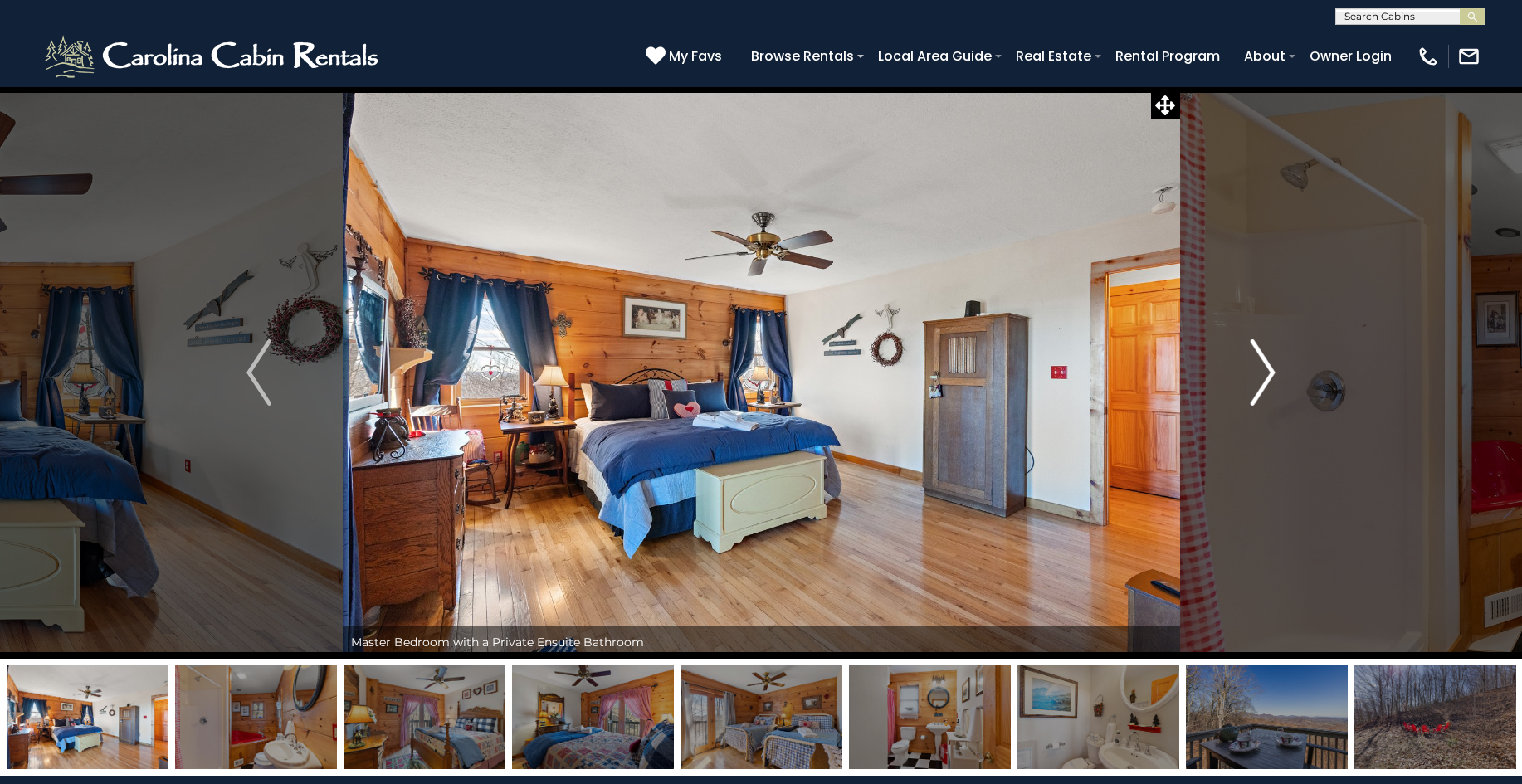
click at [1265, 367] on img "Next" at bounding box center [1263, 372] width 25 height 66
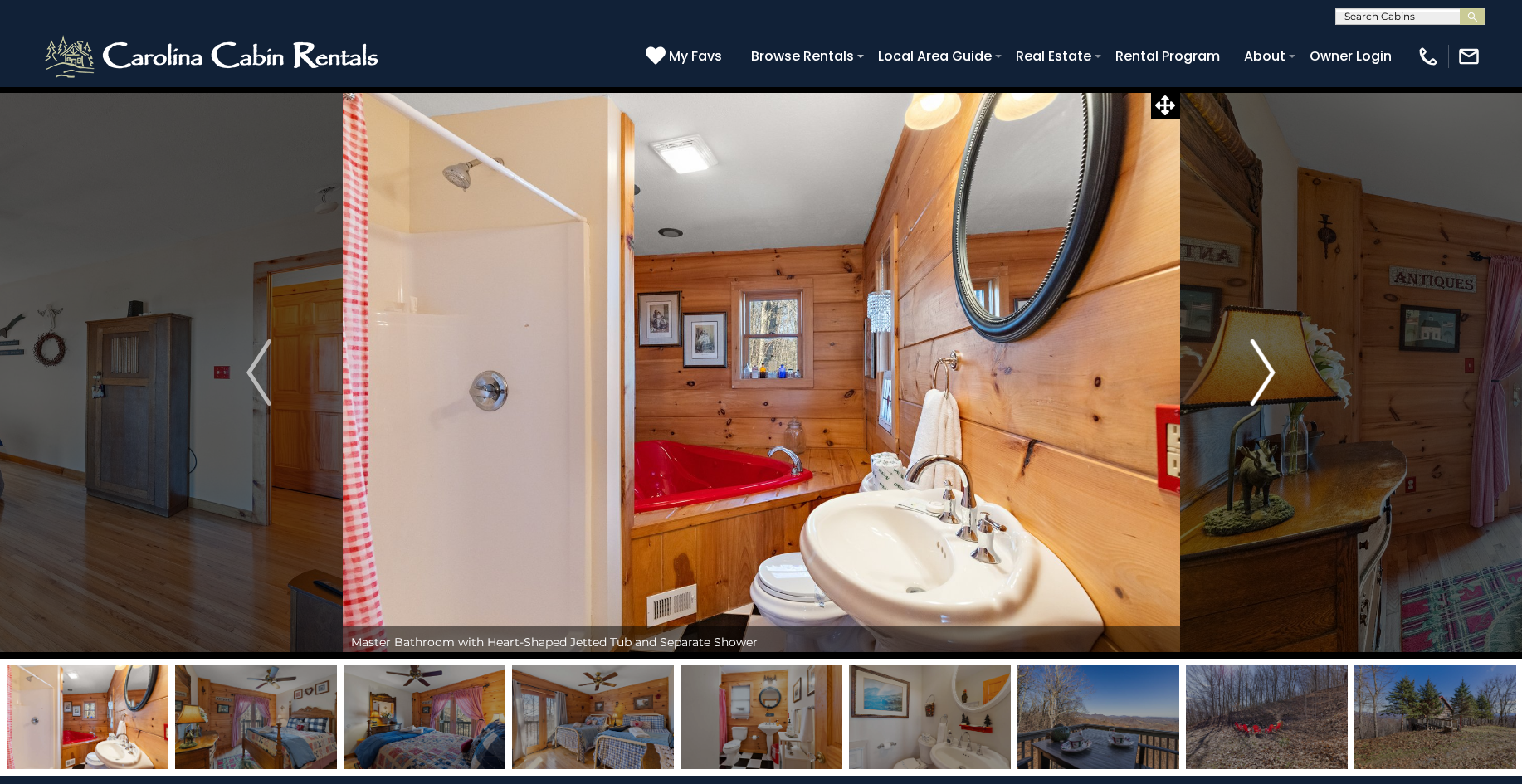
click at [1265, 367] on img "Next" at bounding box center [1263, 372] width 25 height 66
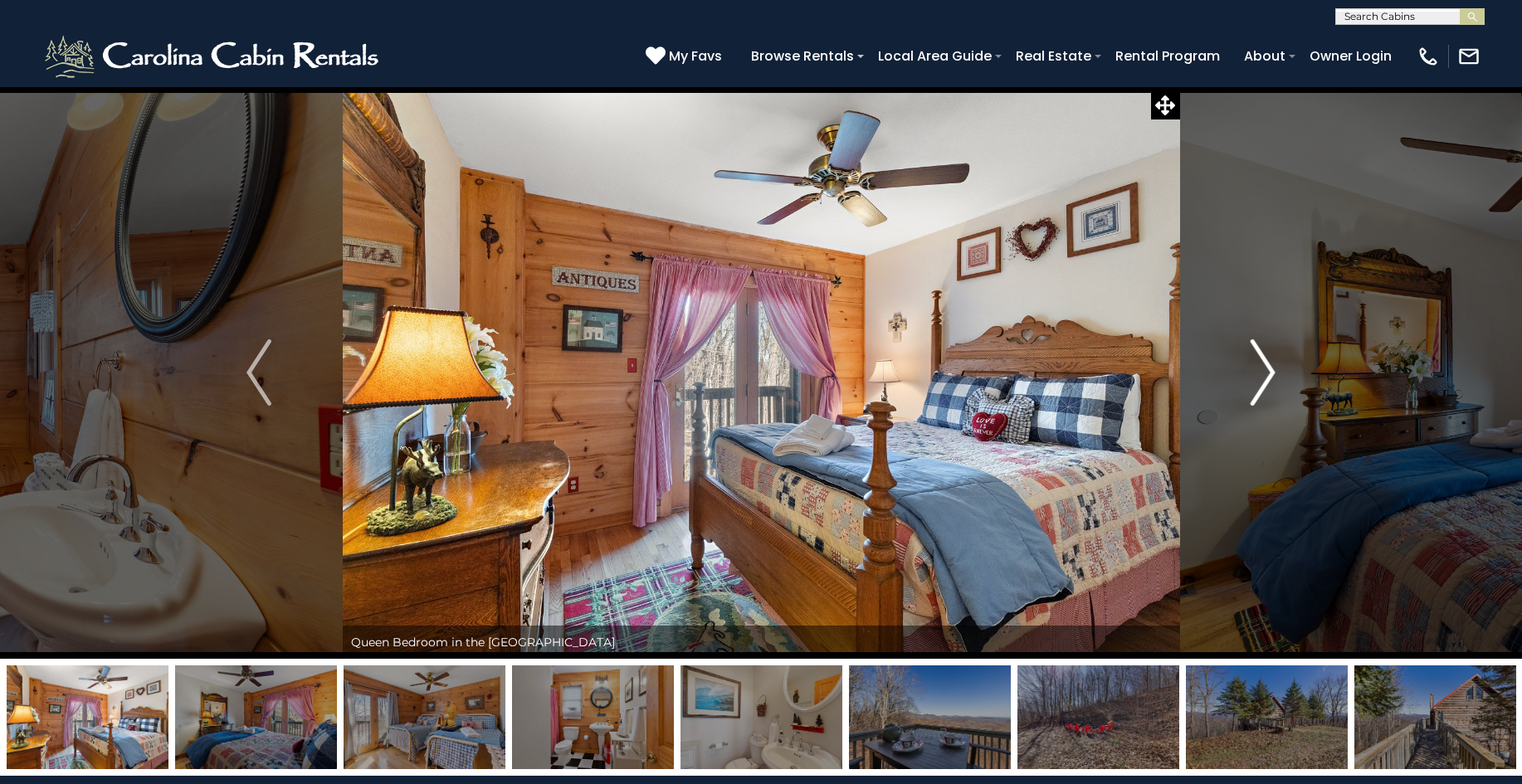
click at [1265, 367] on img "Next" at bounding box center [1263, 372] width 25 height 66
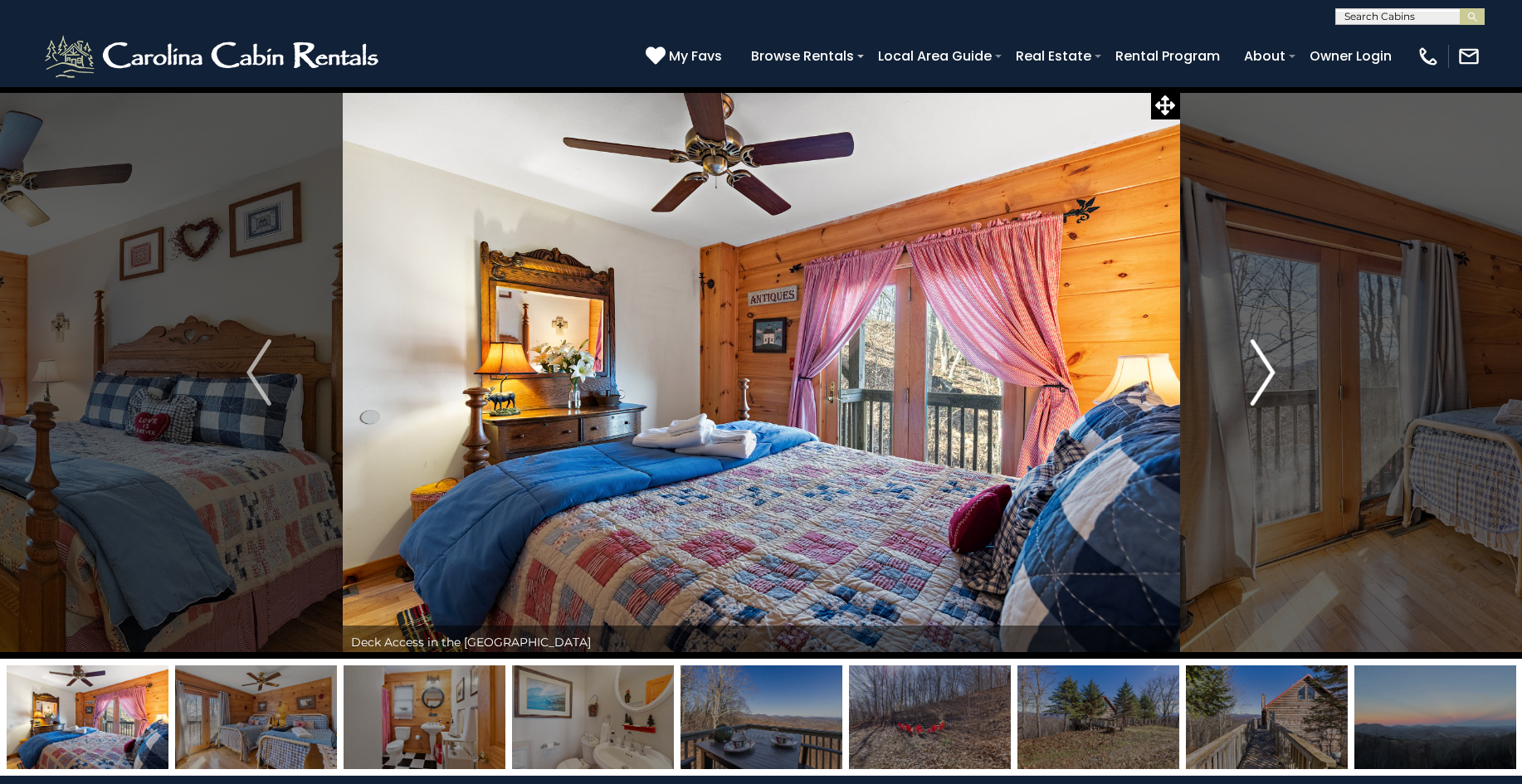
click at [1265, 367] on img "Next" at bounding box center [1263, 372] width 25 height 66
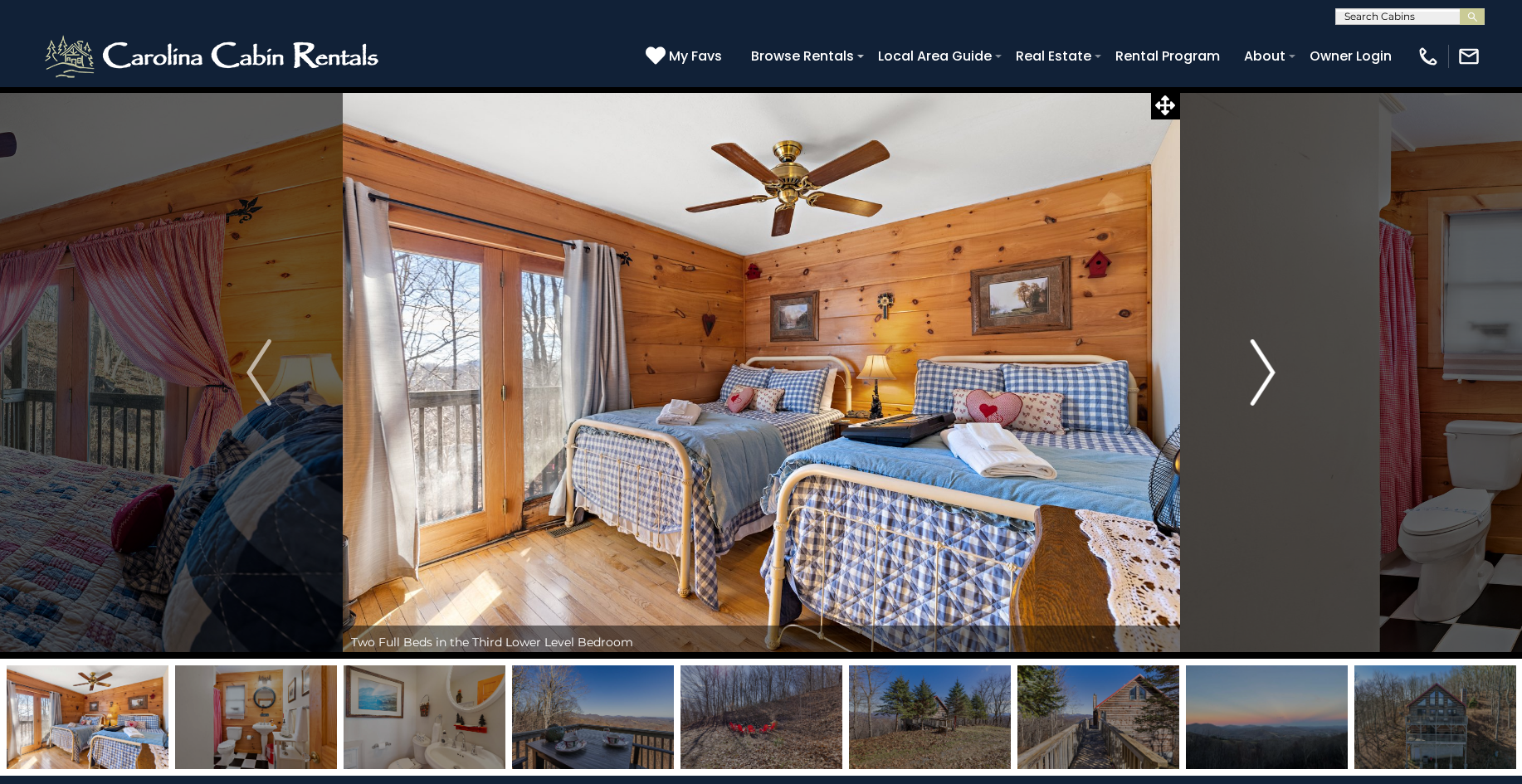
click at [1265, 367] on img "Next" at bounding box center [1263, 372] width 25 height 66
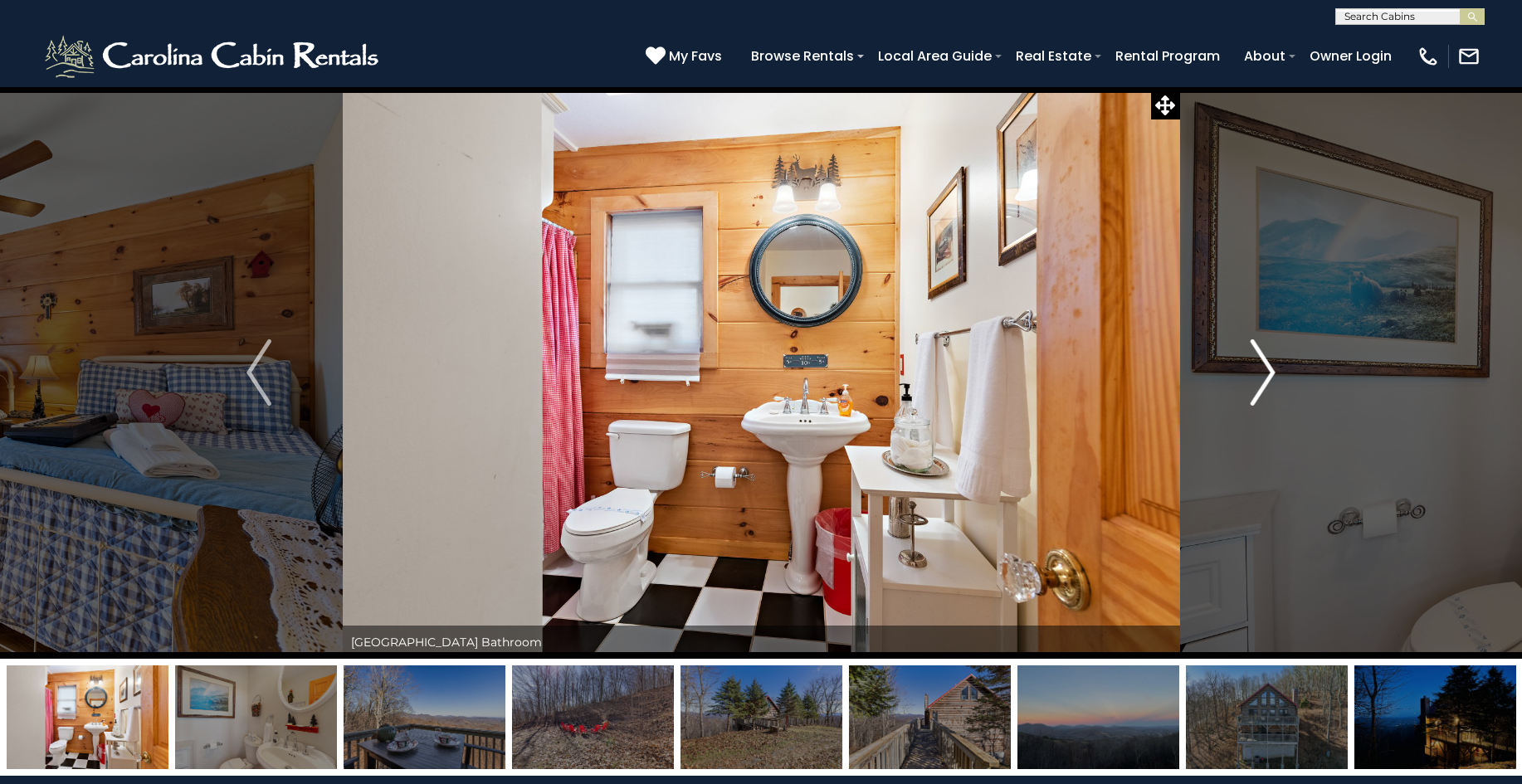
click at [1265, 367] on img "Next" at bounding box center [1263, 372] width 25 height 66
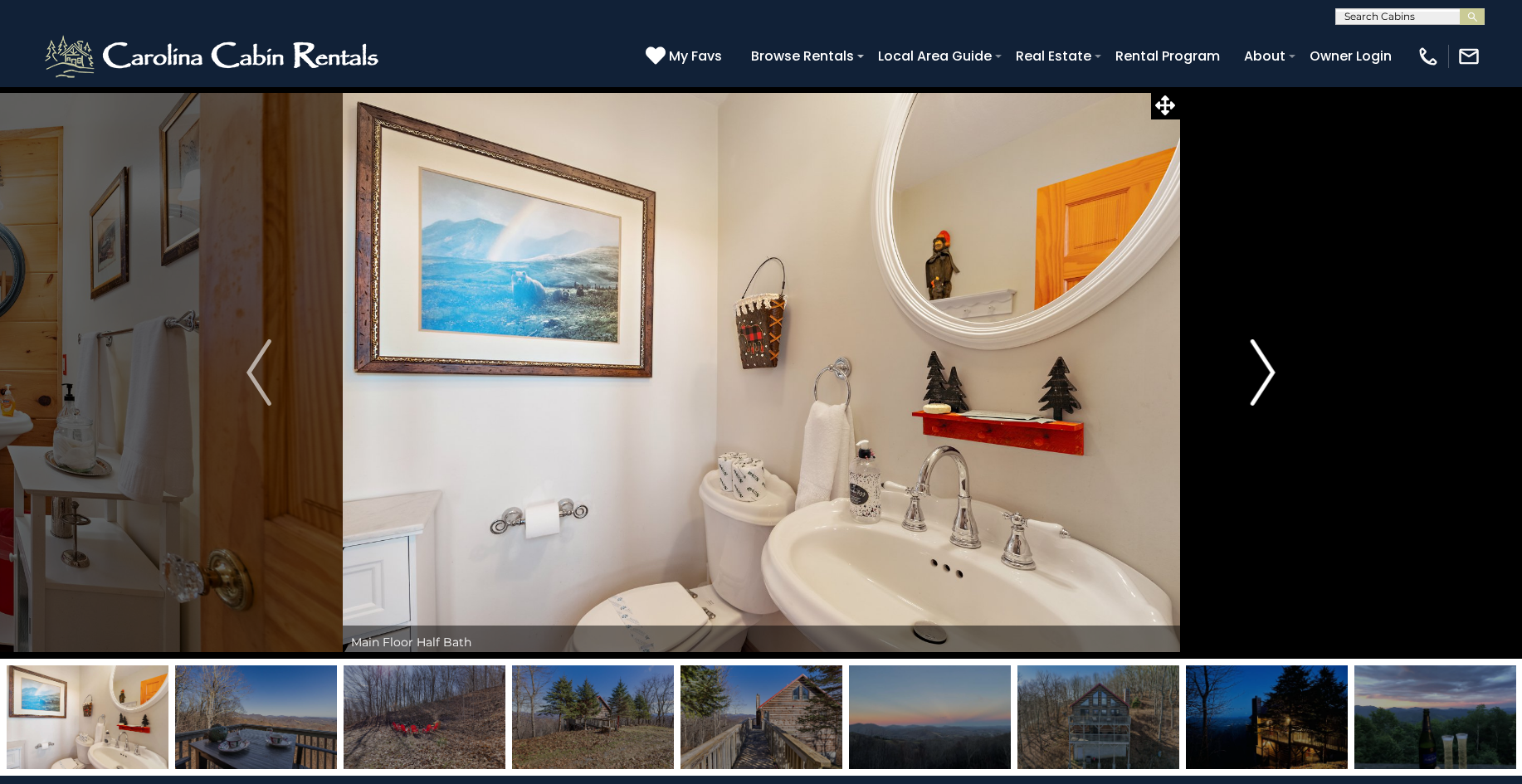
click at [1265, 367] on img "Next" at bounding box center [1263, 372] width 25 height 66
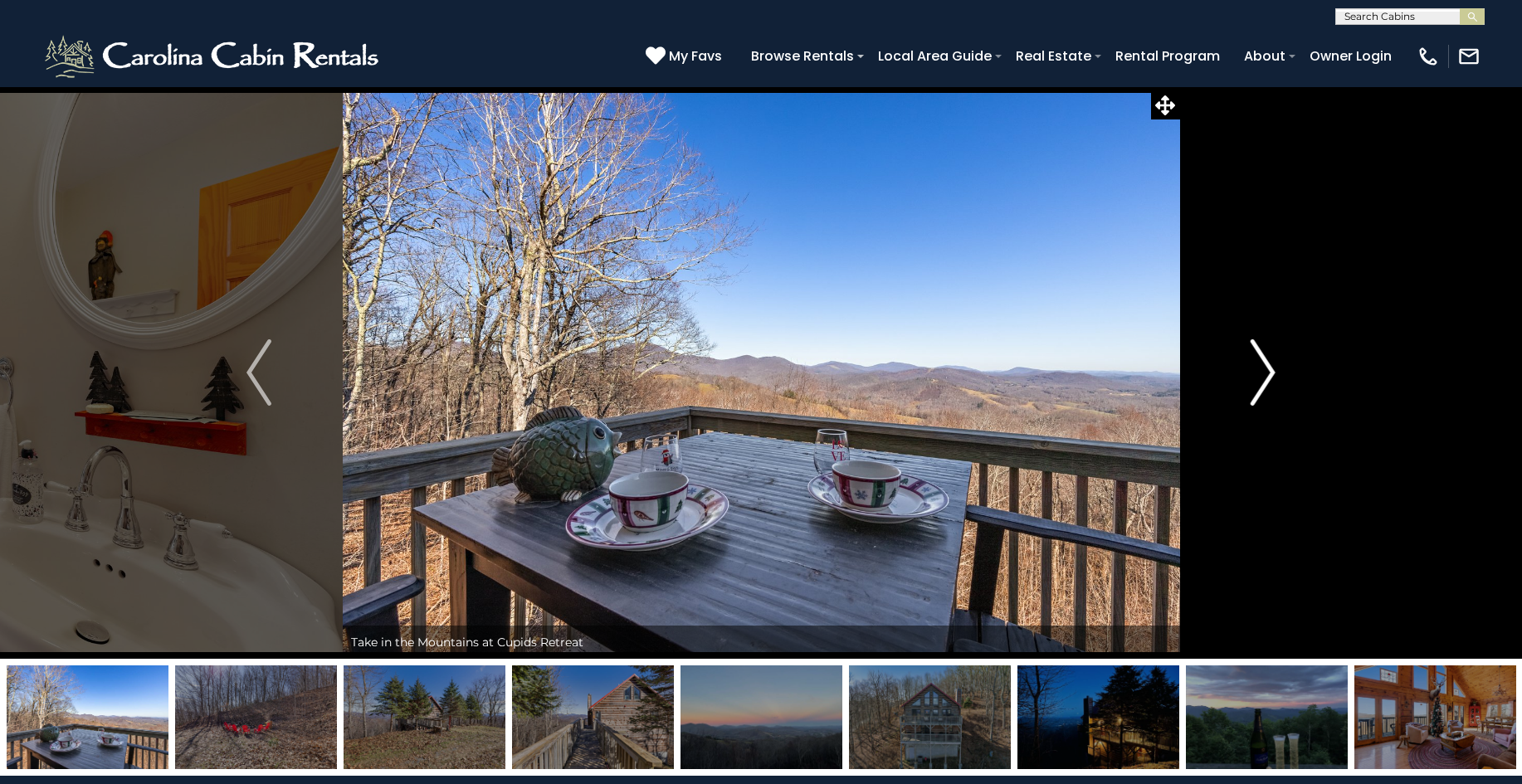
click at [1265, 367] on img "Next" at bounding box center [1263, 372] width 25 height 66
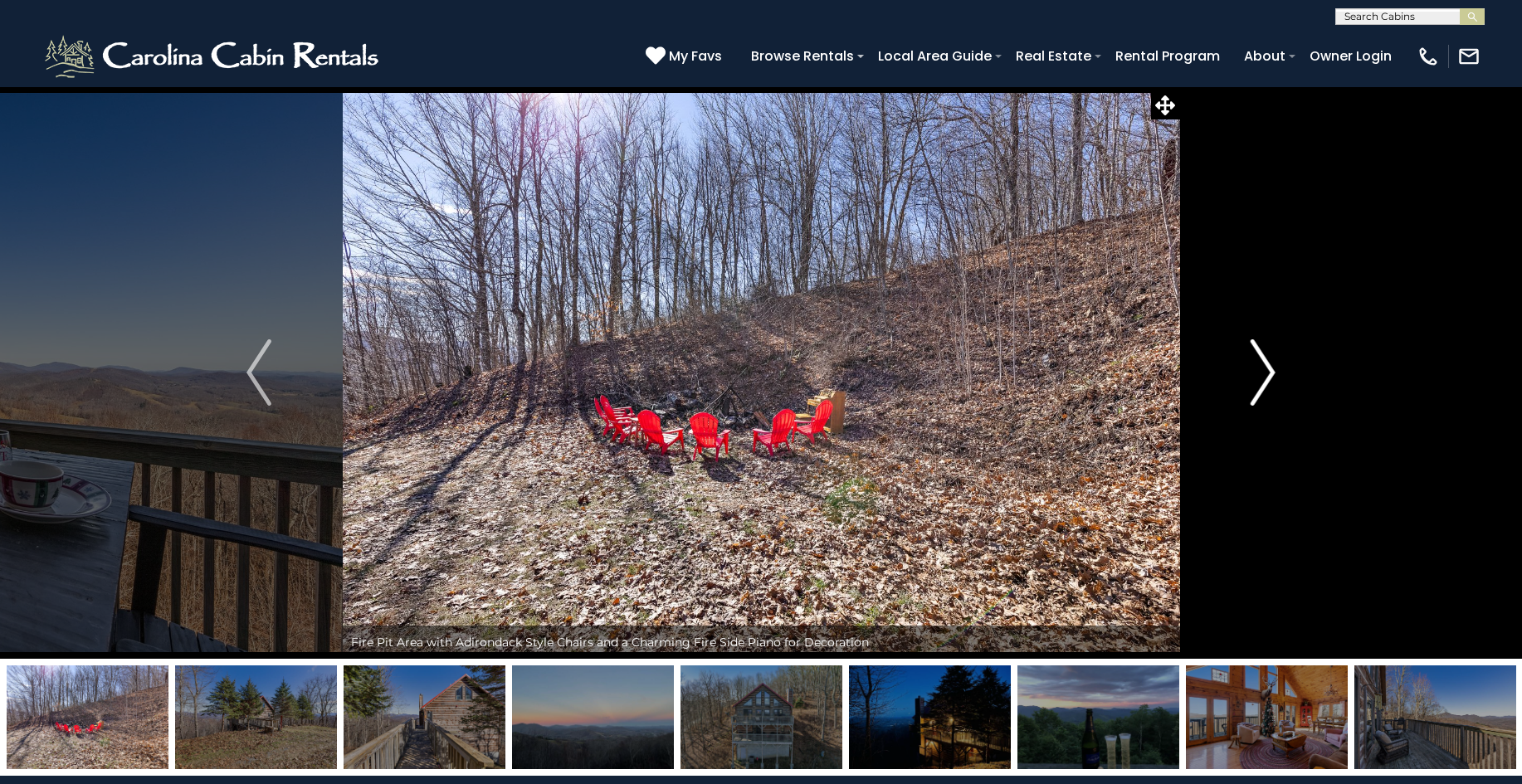
click at [1265, 367] on img "Next" at bounding box center [1263, 372] width 25 height 66
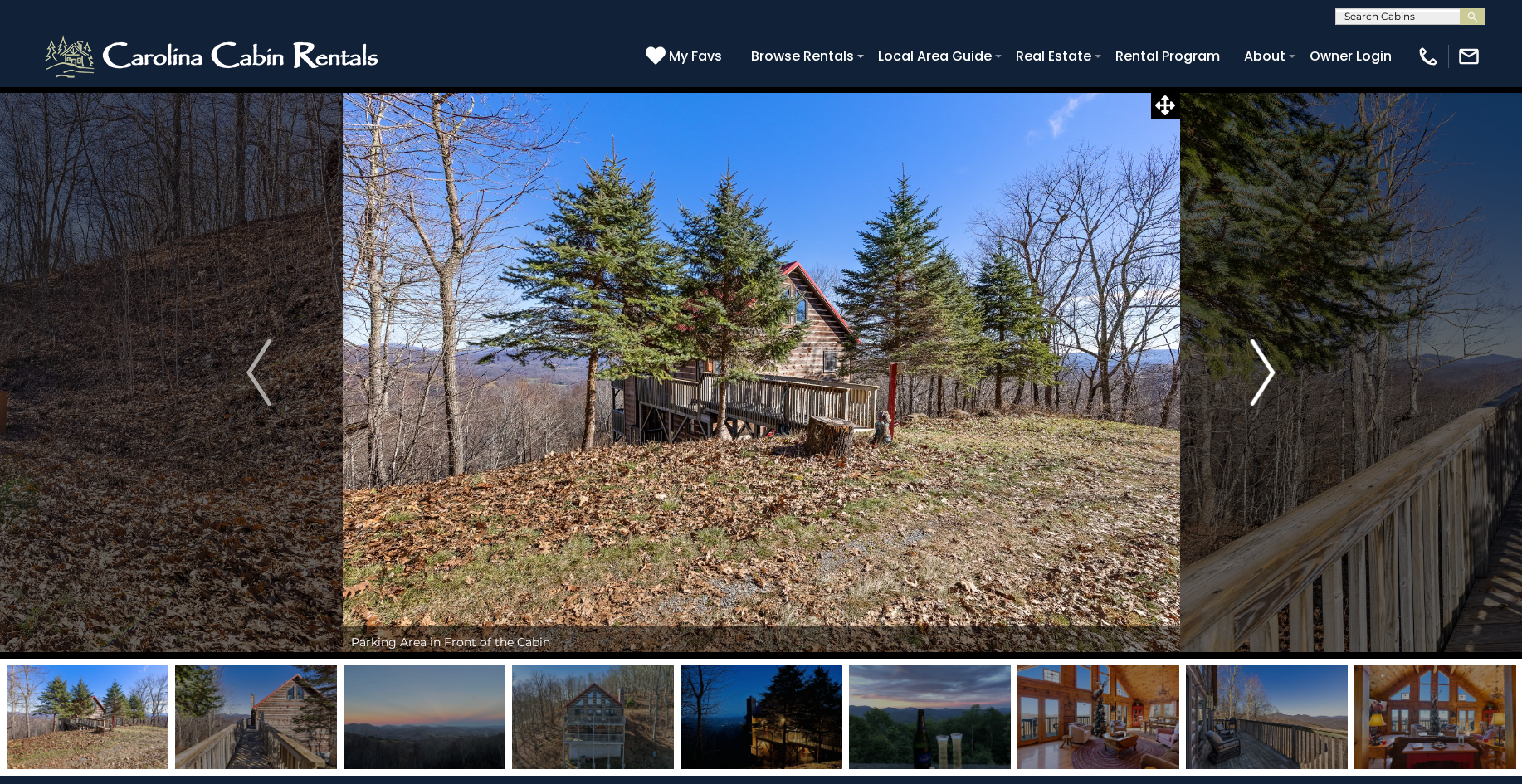
click at [1265, 367] on img "Next" at bounding box center [1263, 372] width 25 height 66
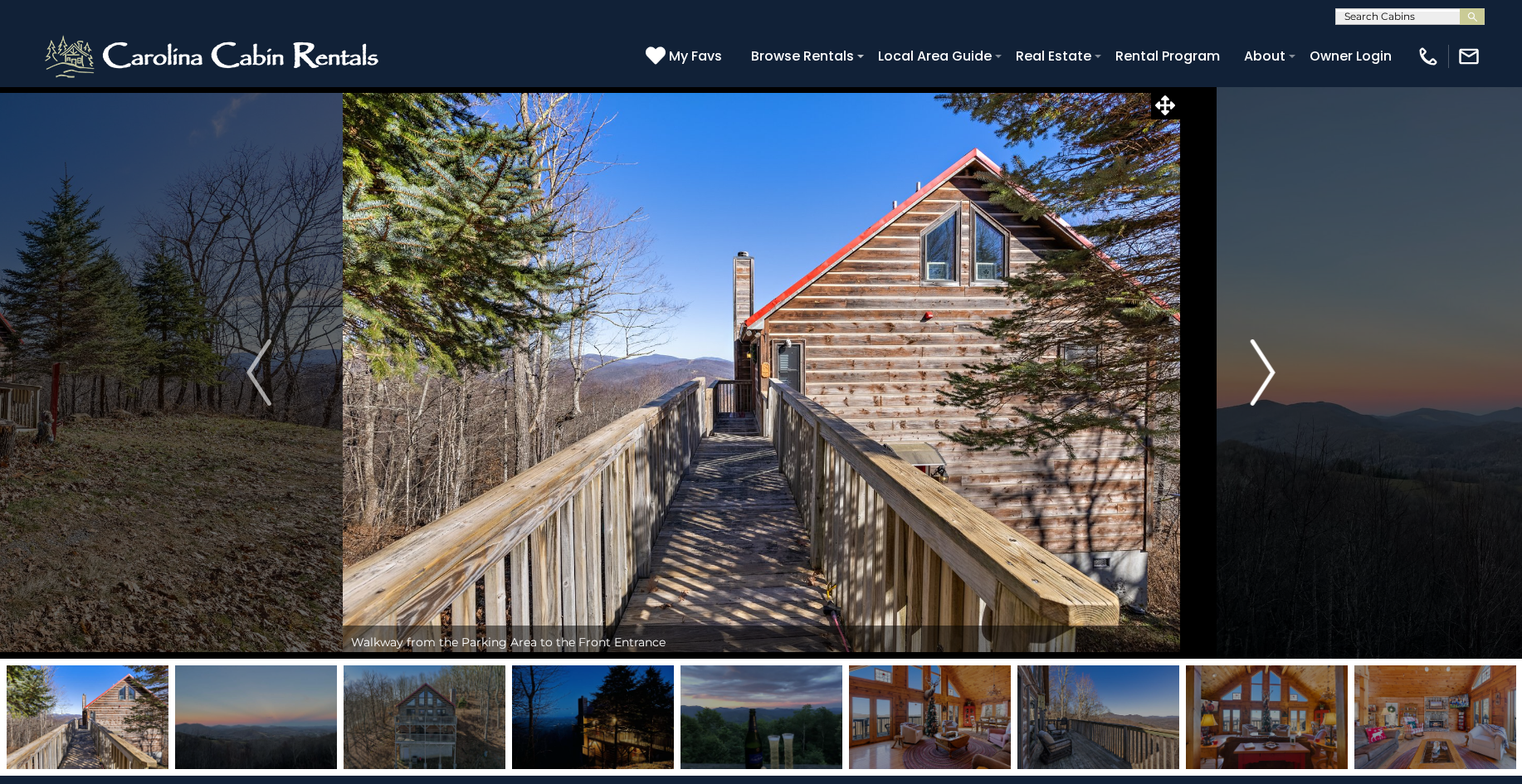
click at [1265, 367] on img "Next" at bounding box center [1263, 372] width 25 height 66
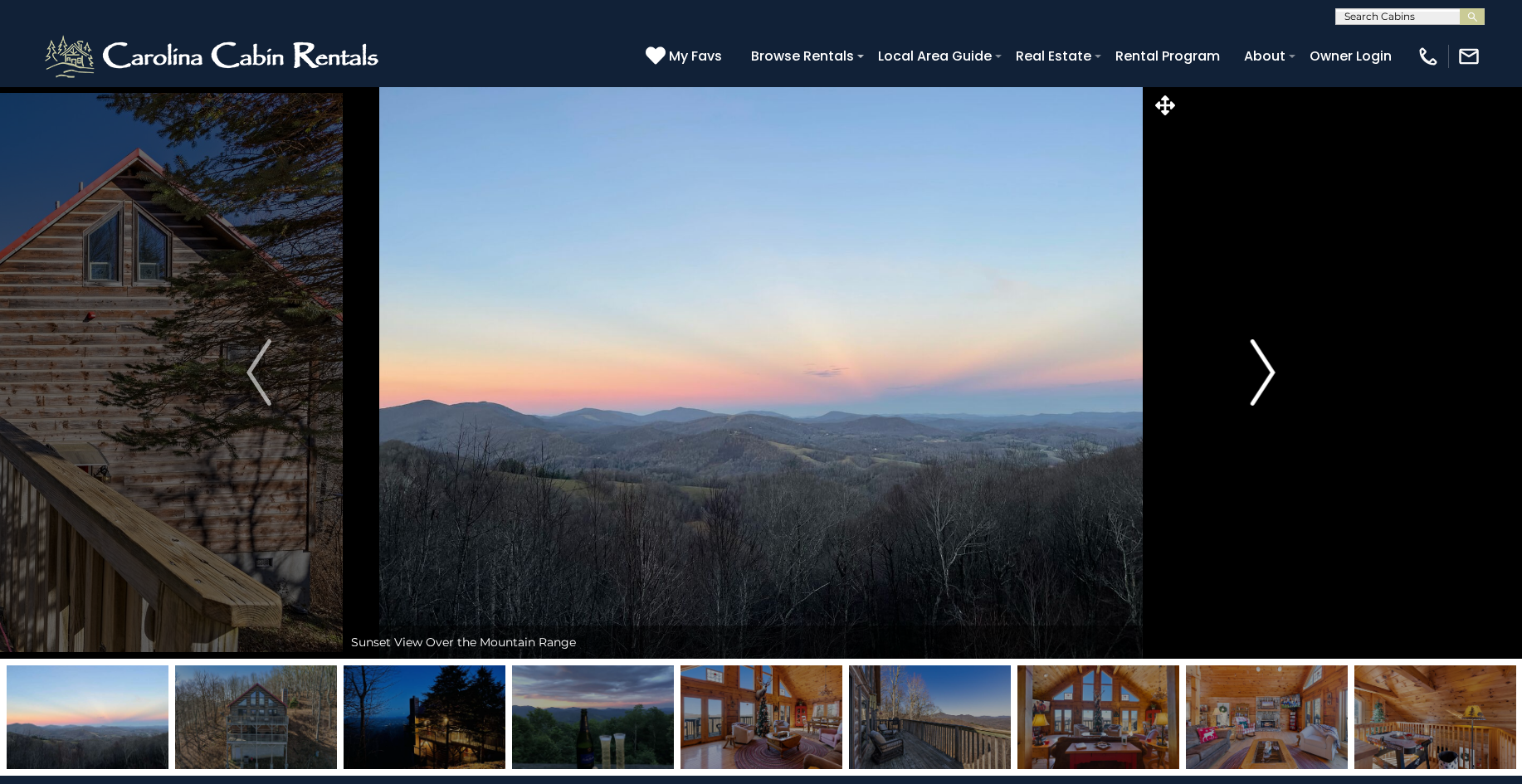
click at [1265, 367] on img "Next" at bounding box center [1263, 372] width 25 height 66
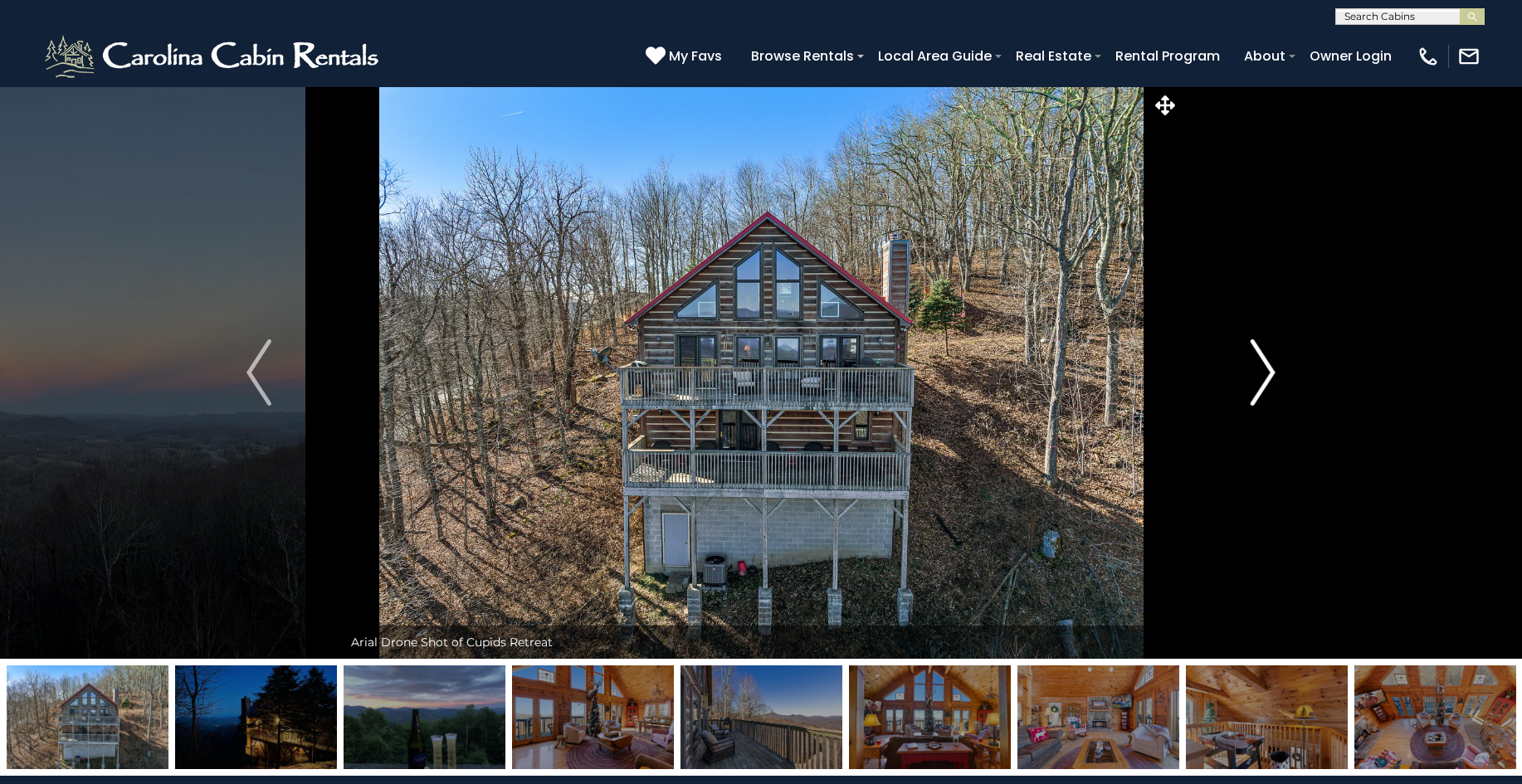
click at [1265, 367] on img "Next" at bounding box center [1263, 372] width 25 height 66
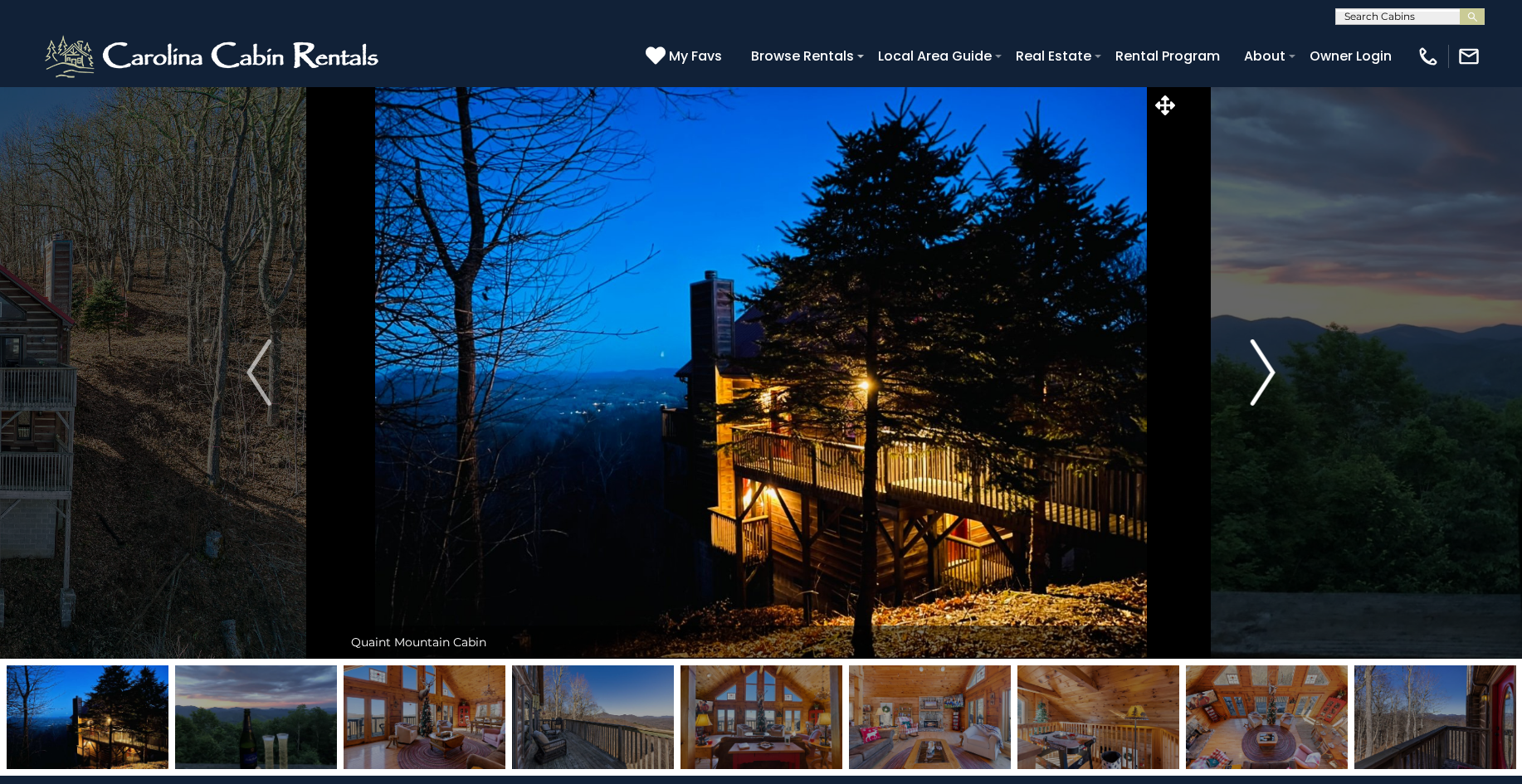
click at [1265, 367] on img "Next" at bounding box center [1263, 372] width 25 height 66
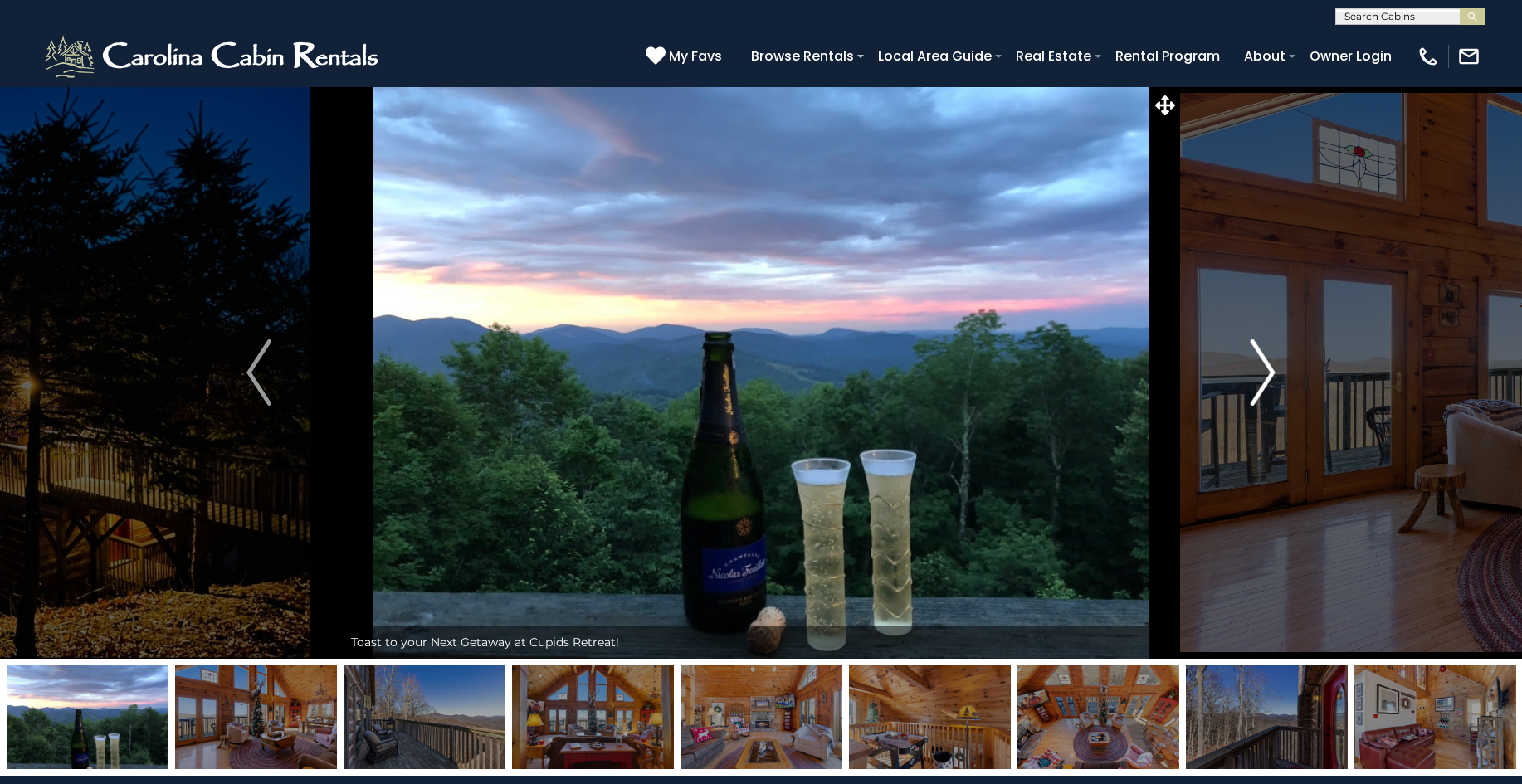
click at [1265, 367] on img "Next" at bounding box center [1263, 372] width 25 height 66
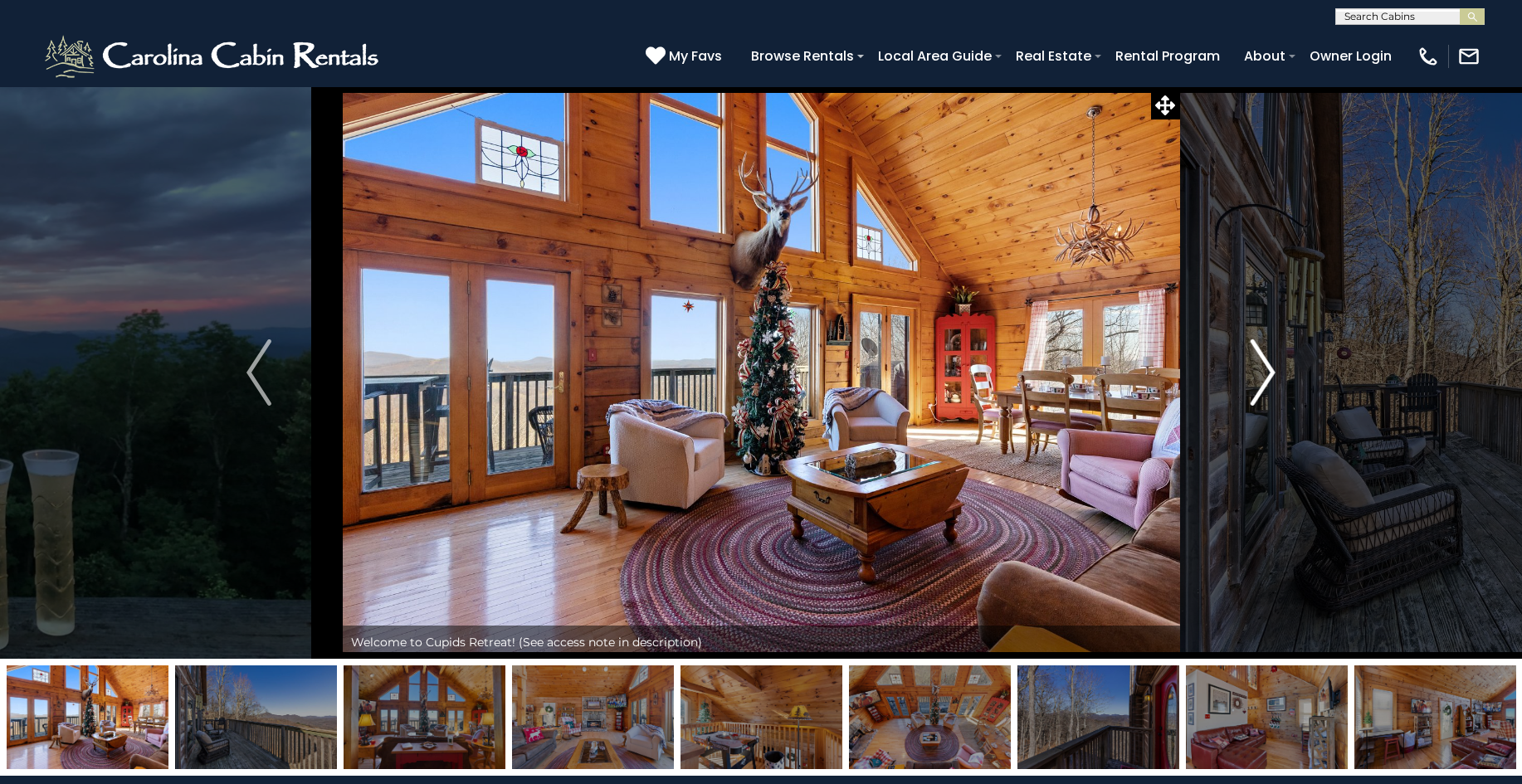
click at [1265, 367] on img "Next" at bounding box center [1263, 372] width 25 height 66
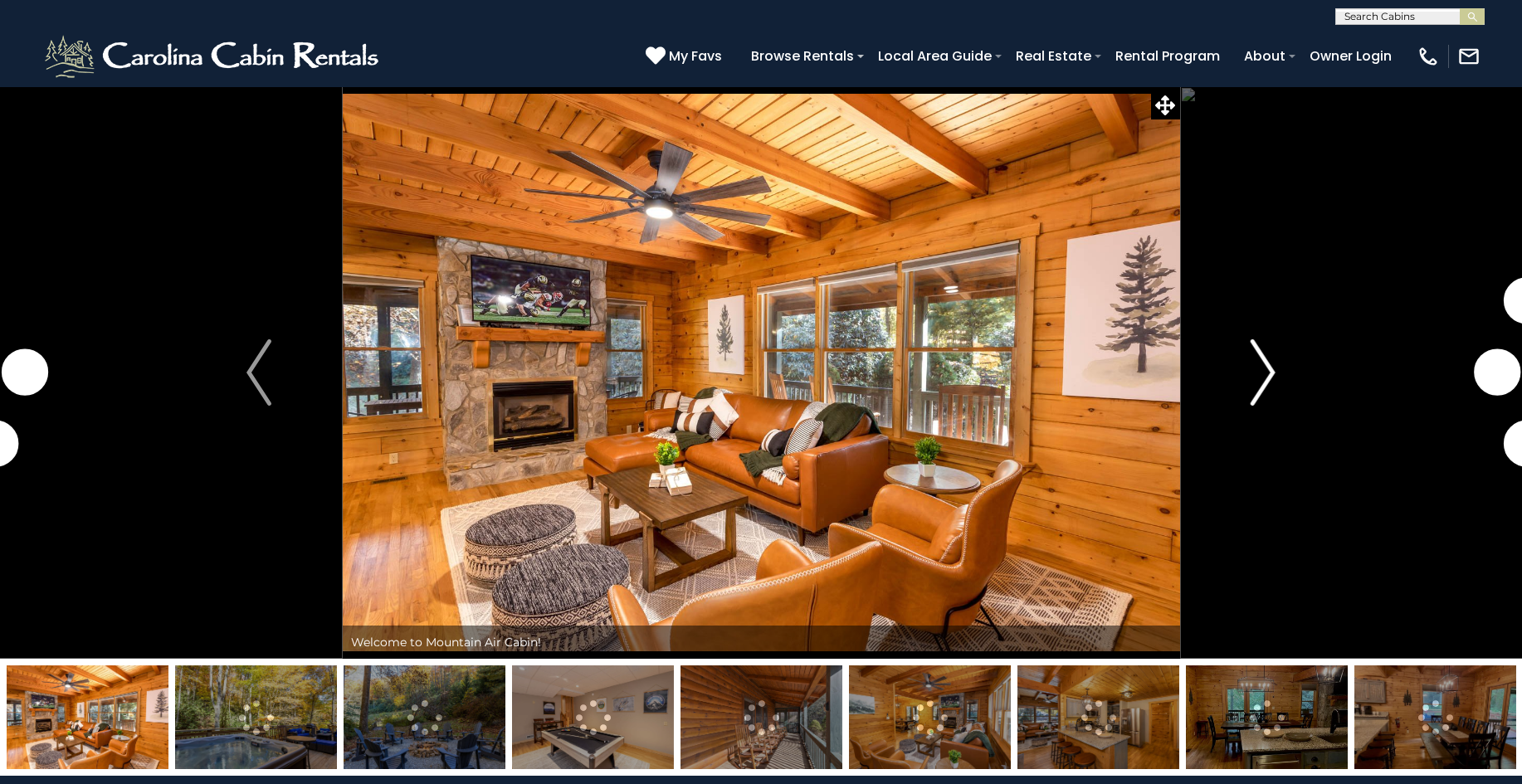
click at [1268, 371] on img "Next" at bounding box center [1263, 372] width 25 height 66
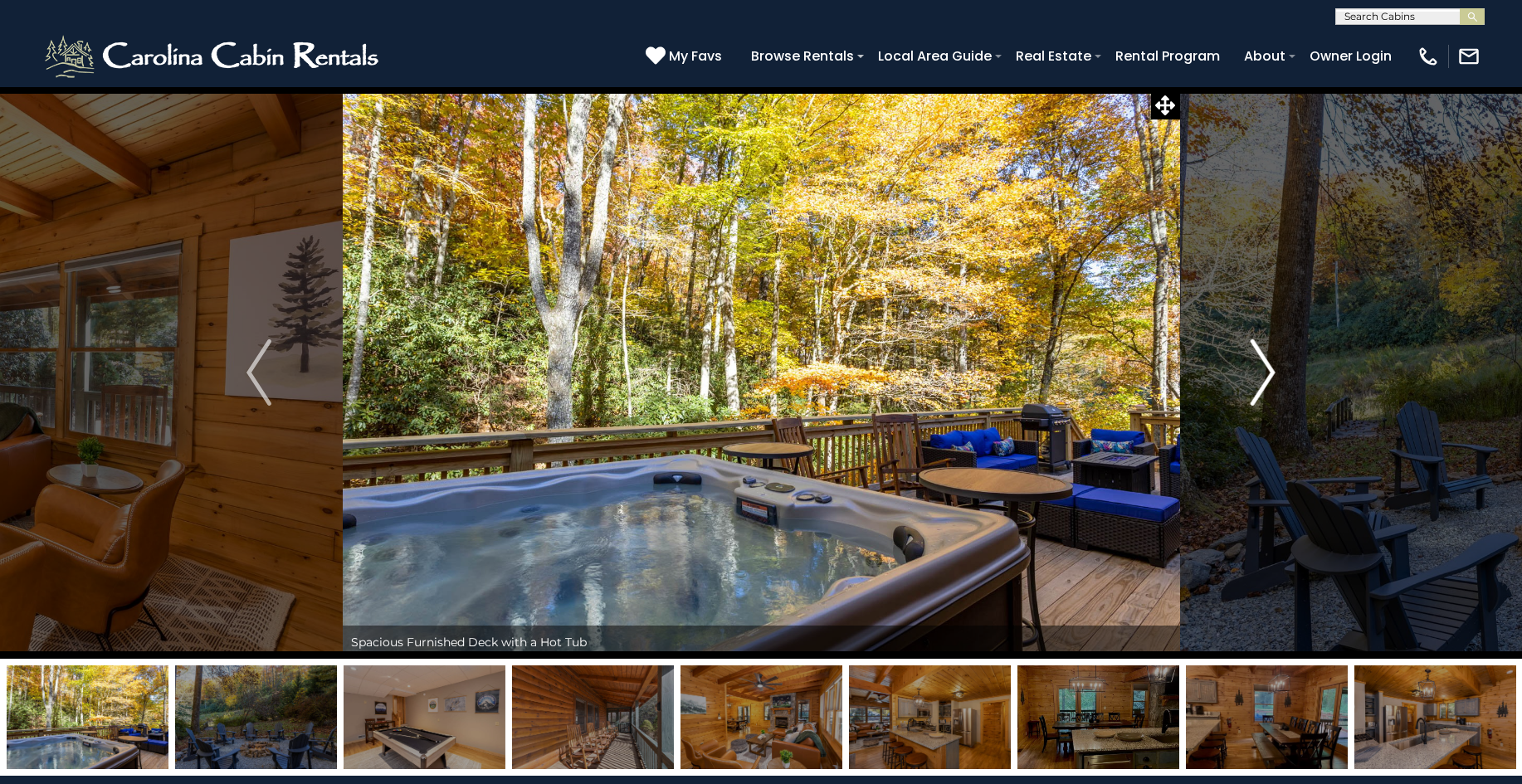
click at [1268, 371] on img "Next" at bounding box center [1263, 372] width 25 height 66
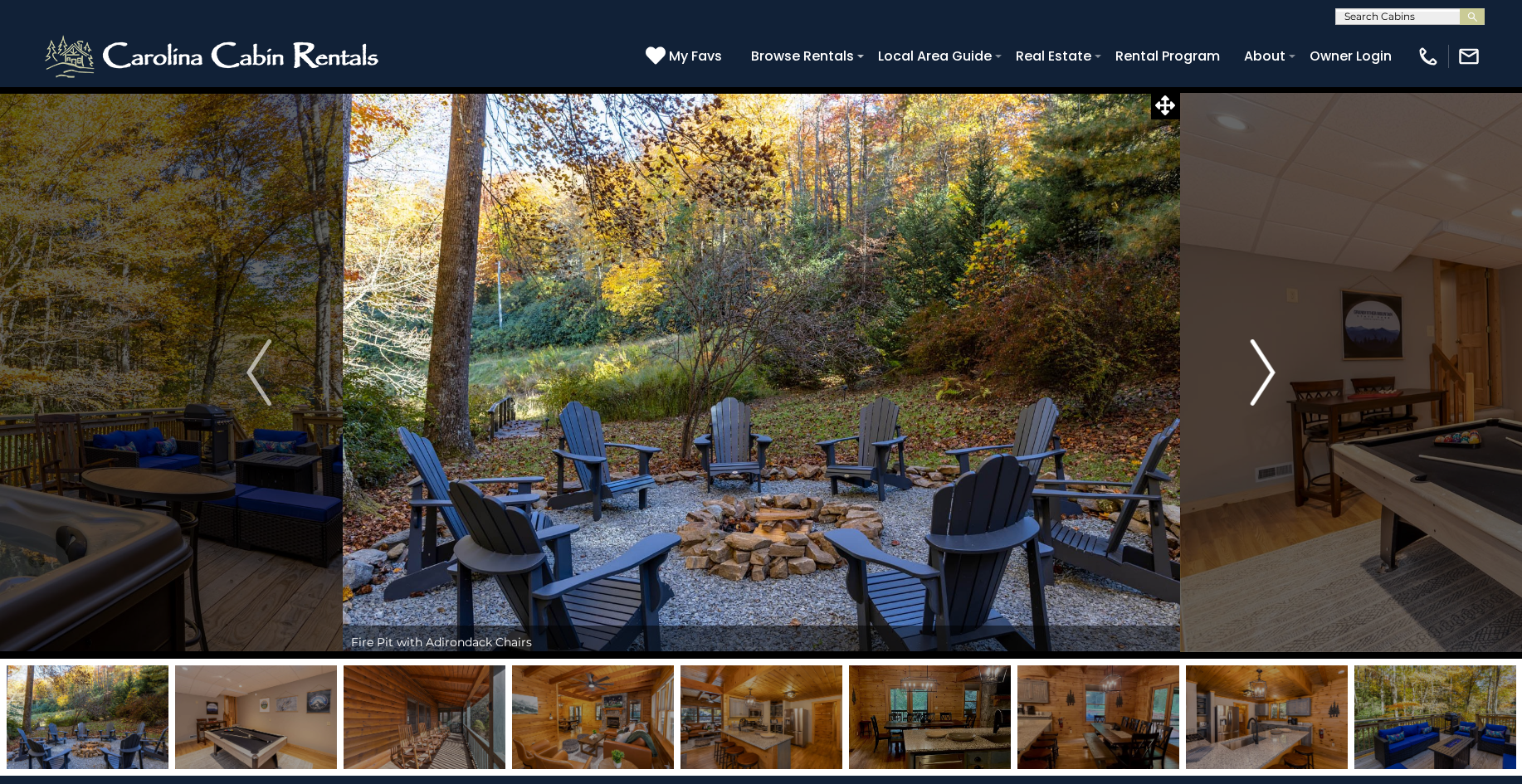
click at [1268, 371] on img "Next" at bounding box center [1263, 372] width 25 height 66
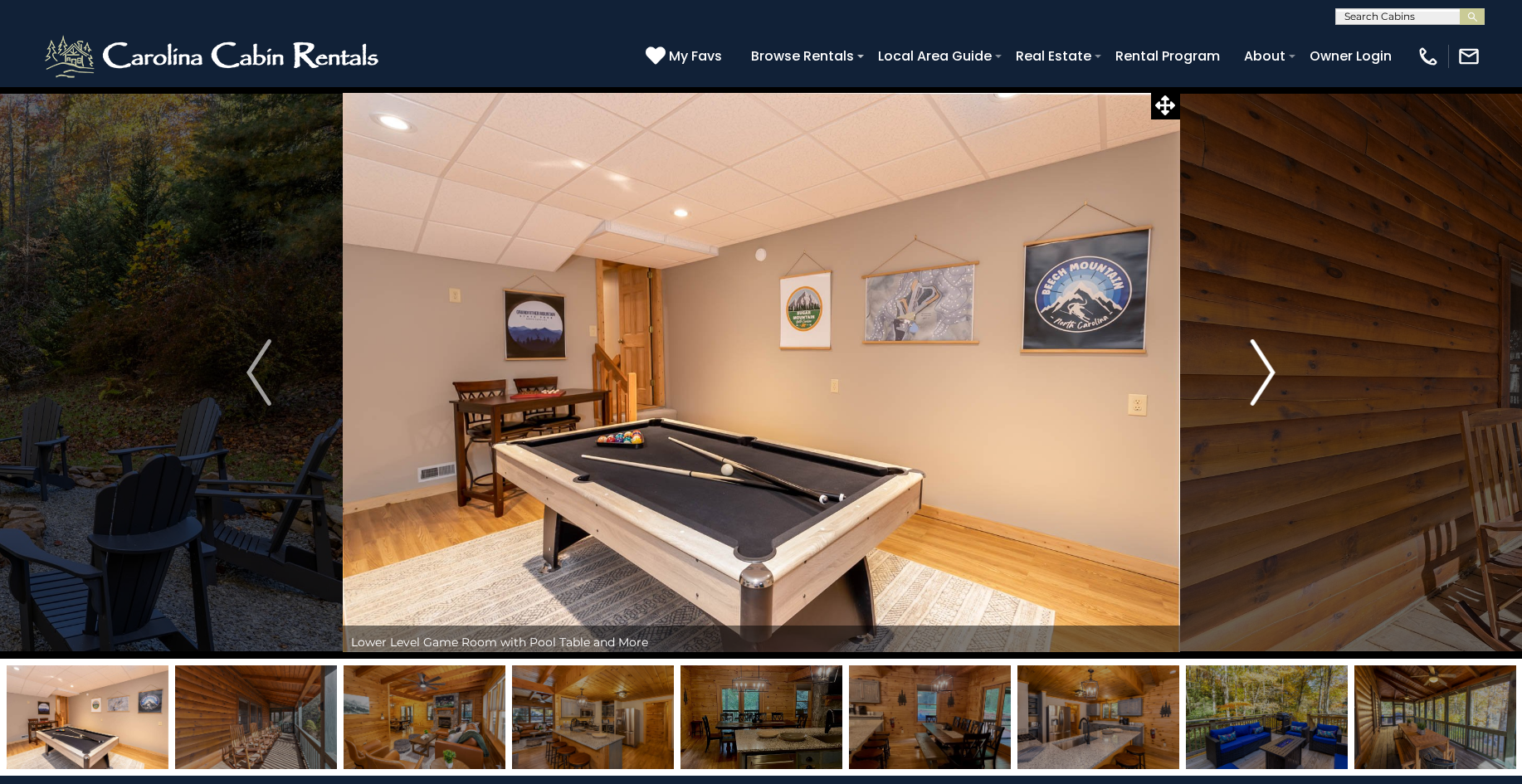
click at [1268, 371] on img "Next" at bounding box center [1263, 372] width 25 height 66
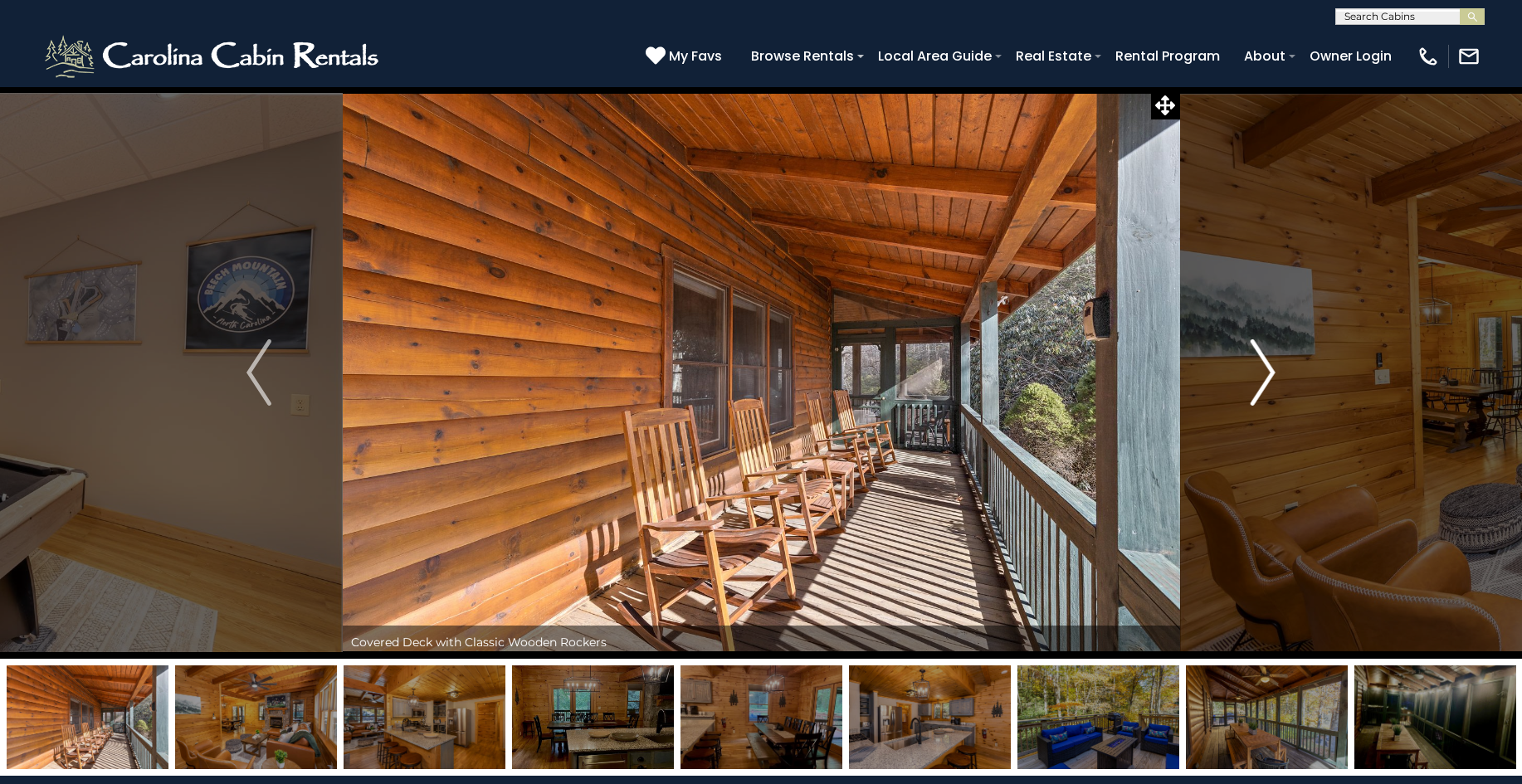
click at [1268, 371] on img "Next" at bounding box center [1263, 372] width 25 height 66
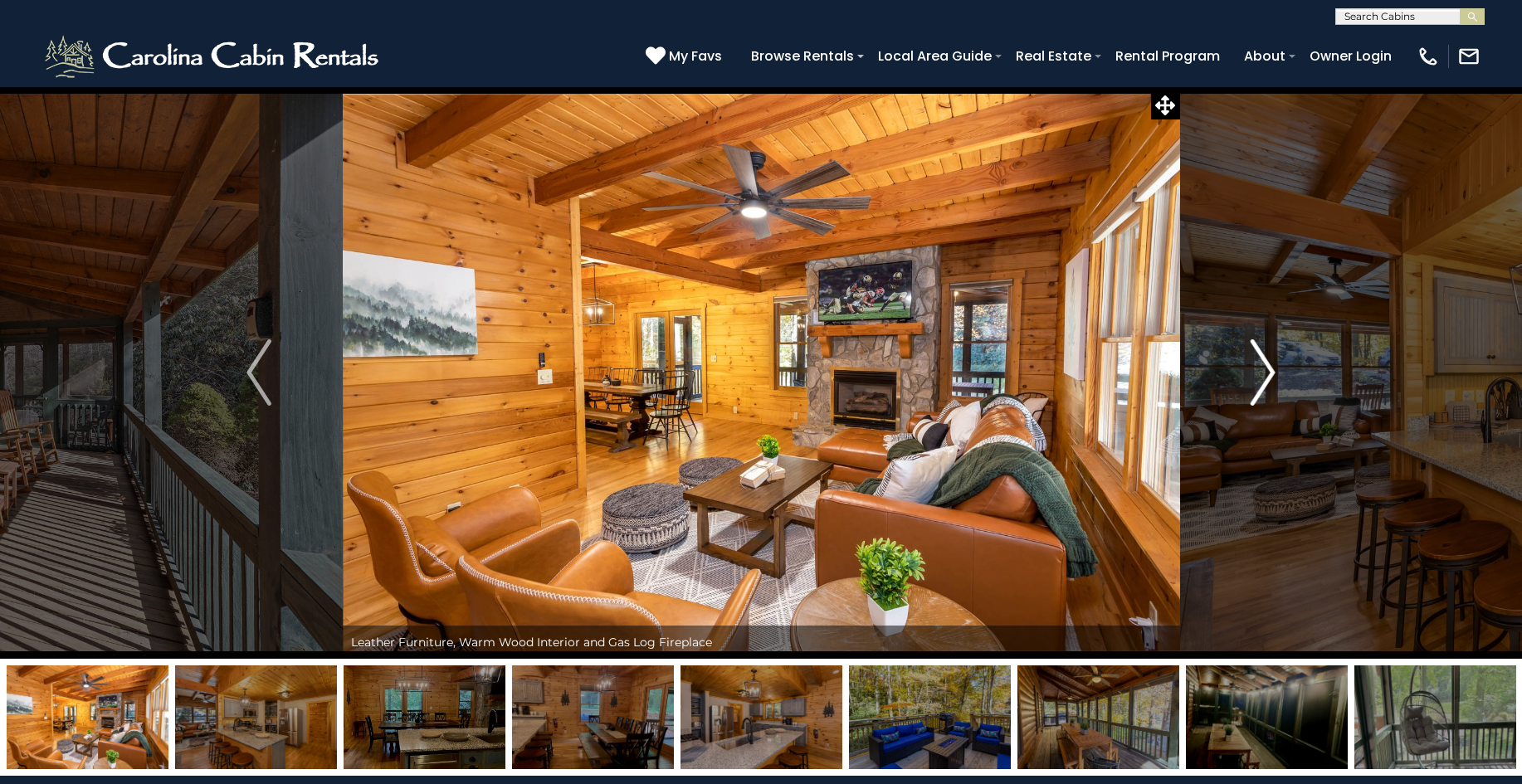
click at [1268, 371] on img "Next" at bounding box center [1263, 372] width 25 height 66
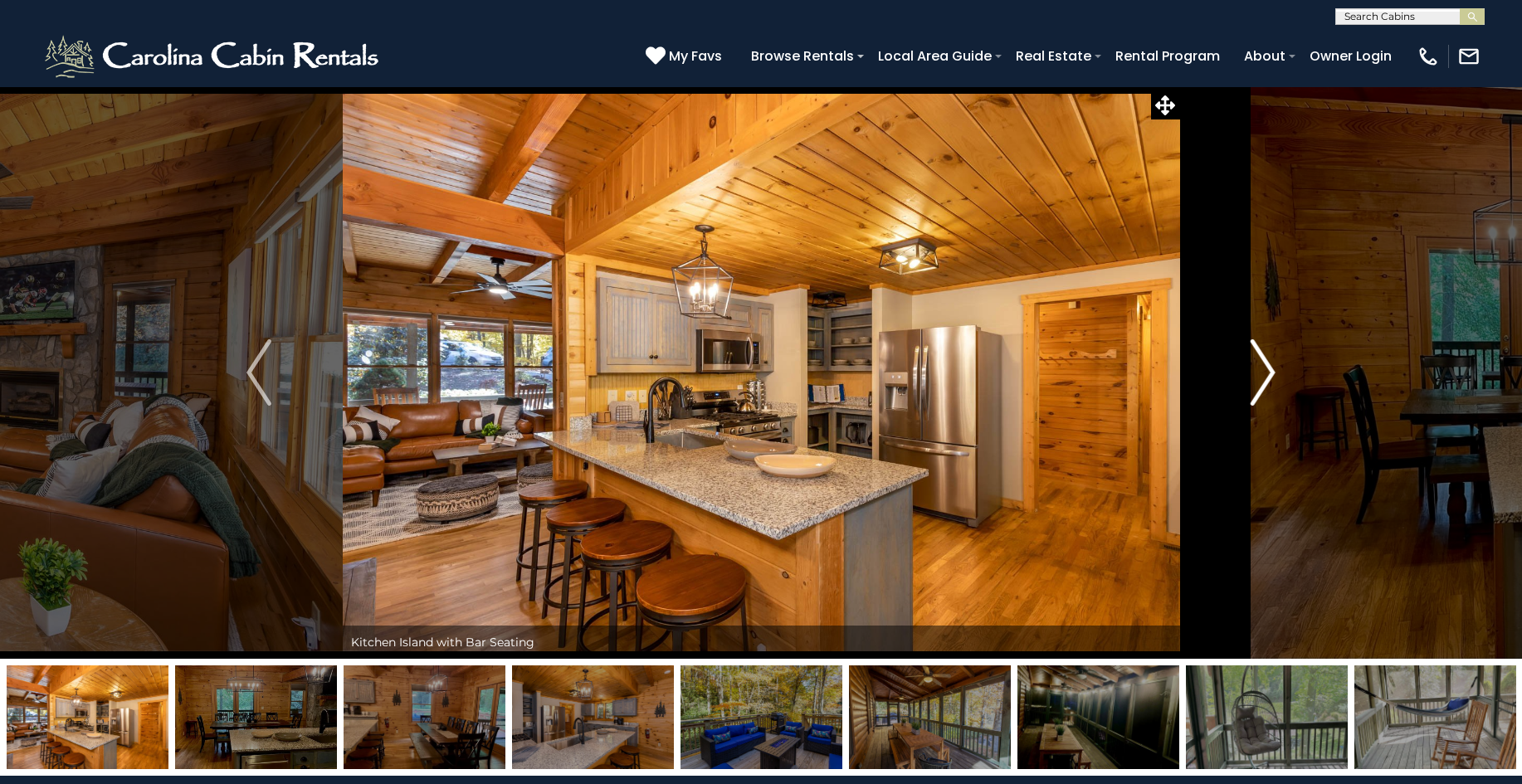
click at [1268, 371] on img "Next" at bounding box center [1263, 372] width 25 height 66
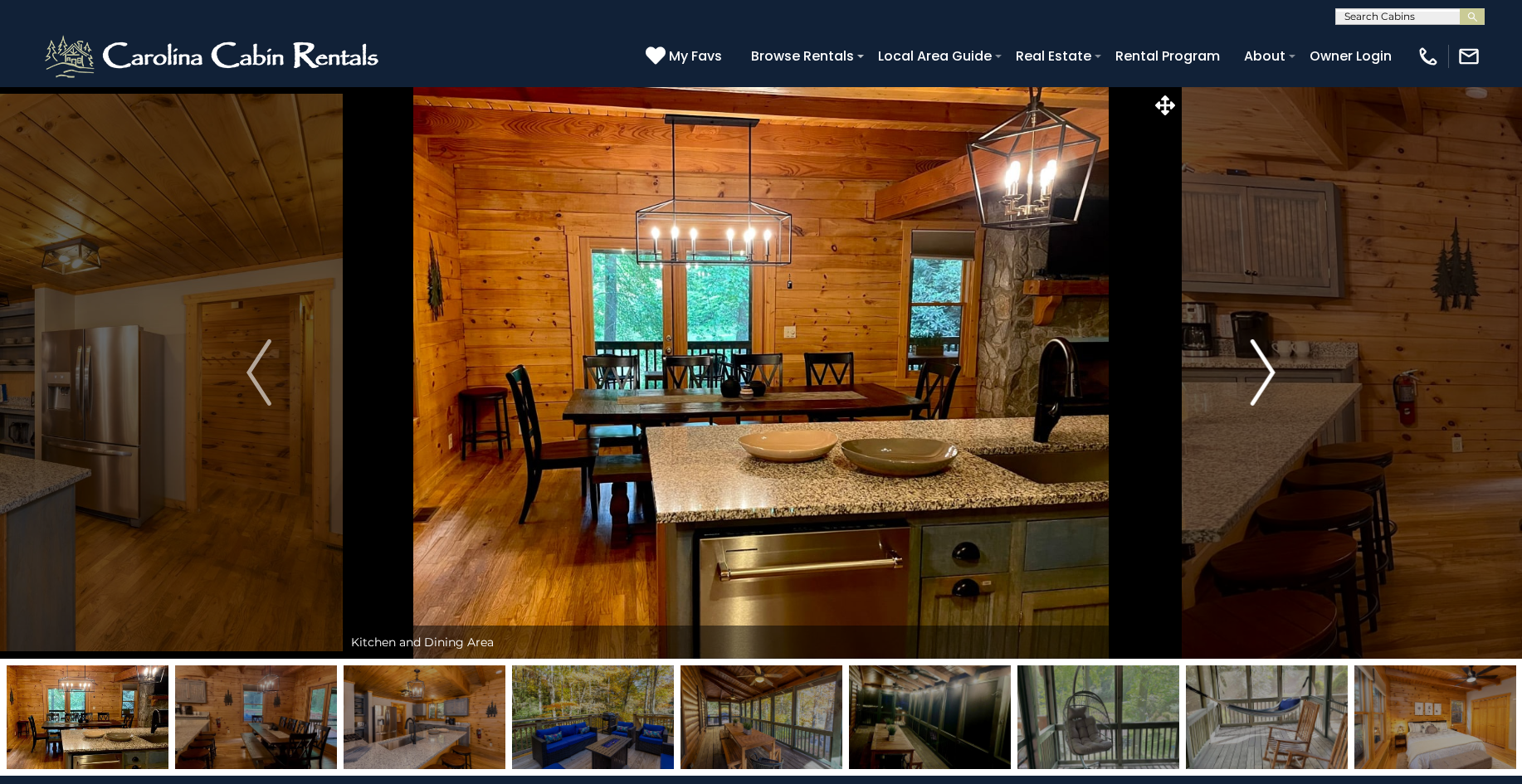
click at [1268, 371] on img "Next" at bounding box center [1263, 372] width 25 height 66
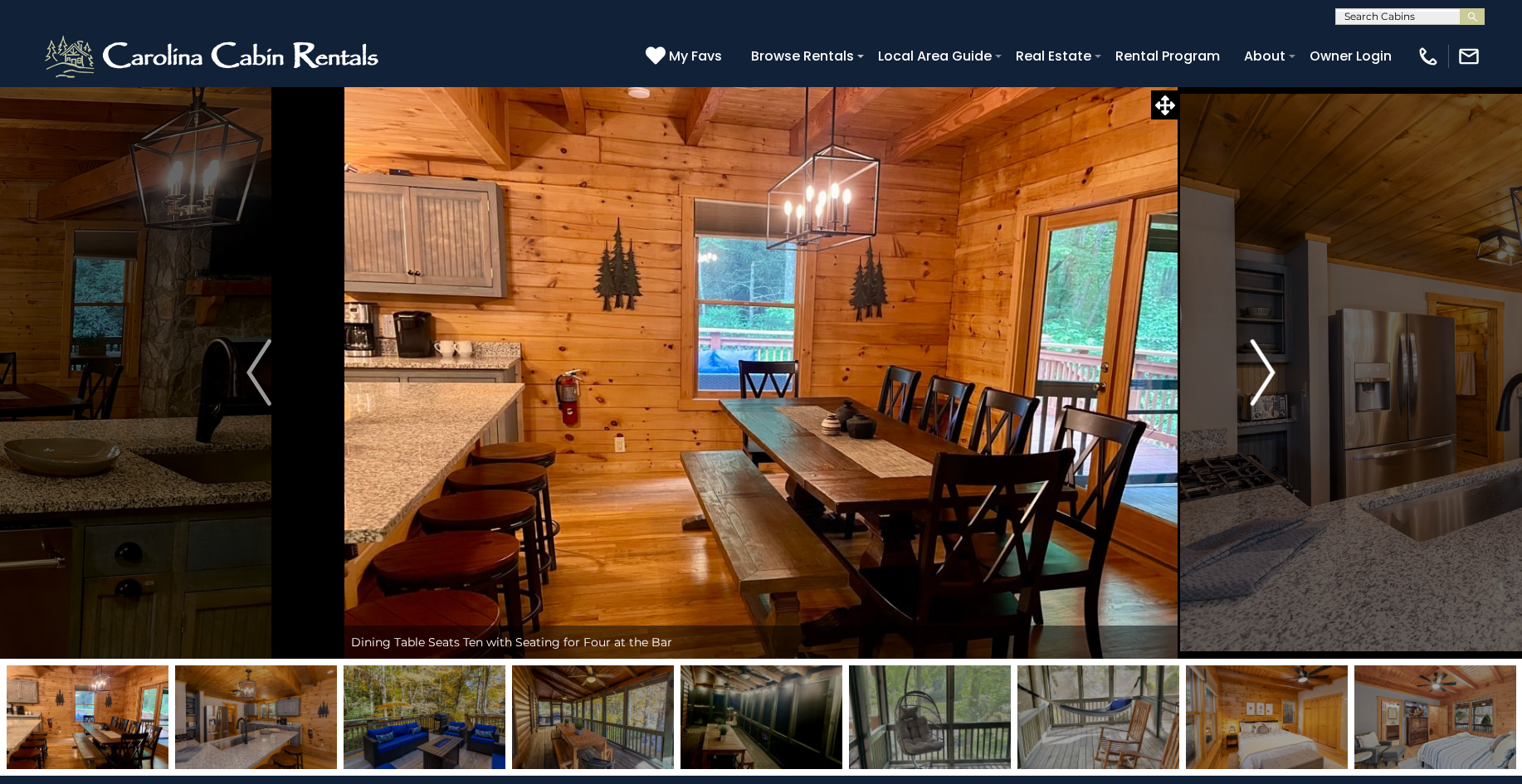
click at [1268, 371] on img "Next" at bounding box center [1263, 372] width 25 height 66
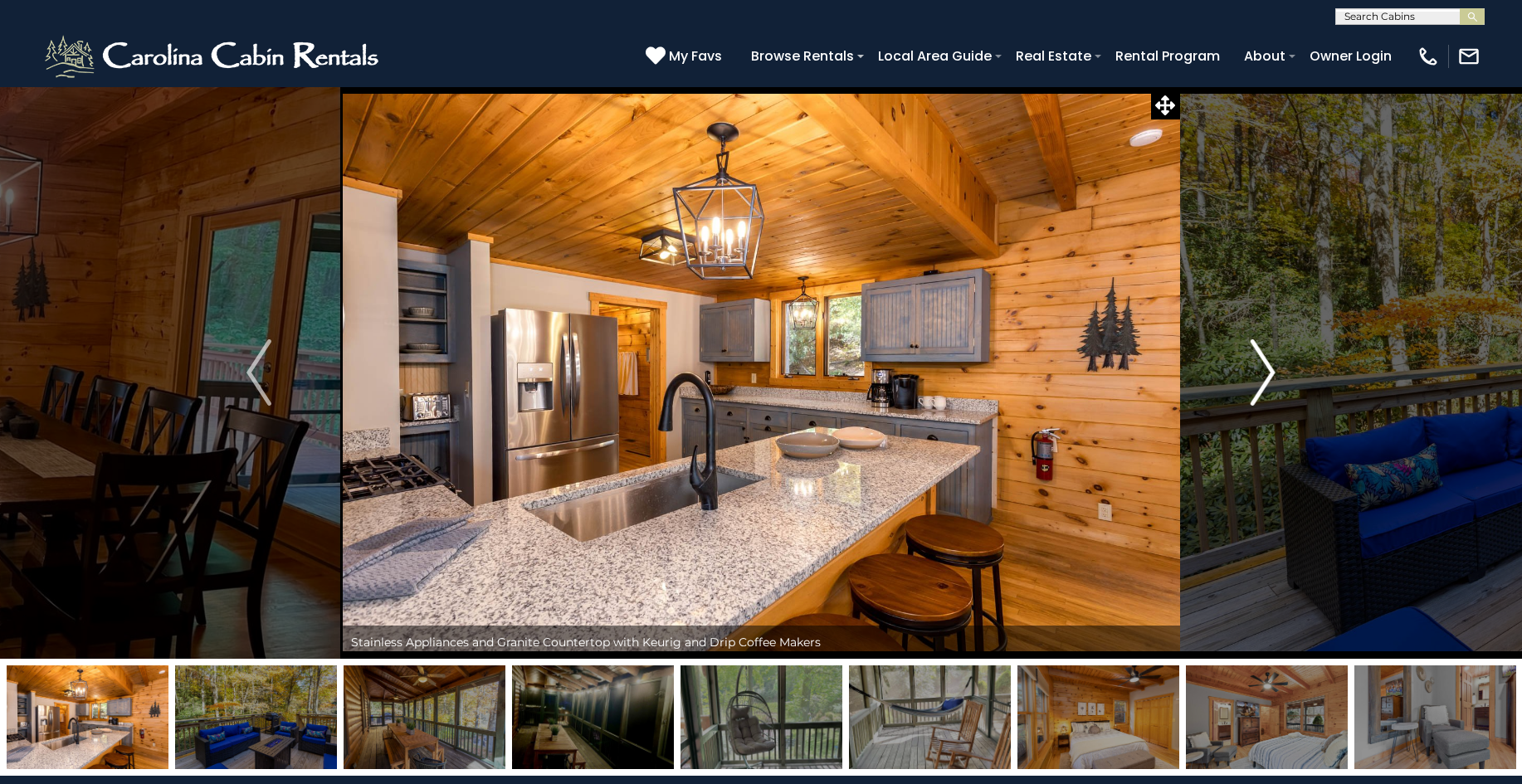
click at [1268, 371] on img "Next" at bounding box center [1263, 372] width 25 height 66
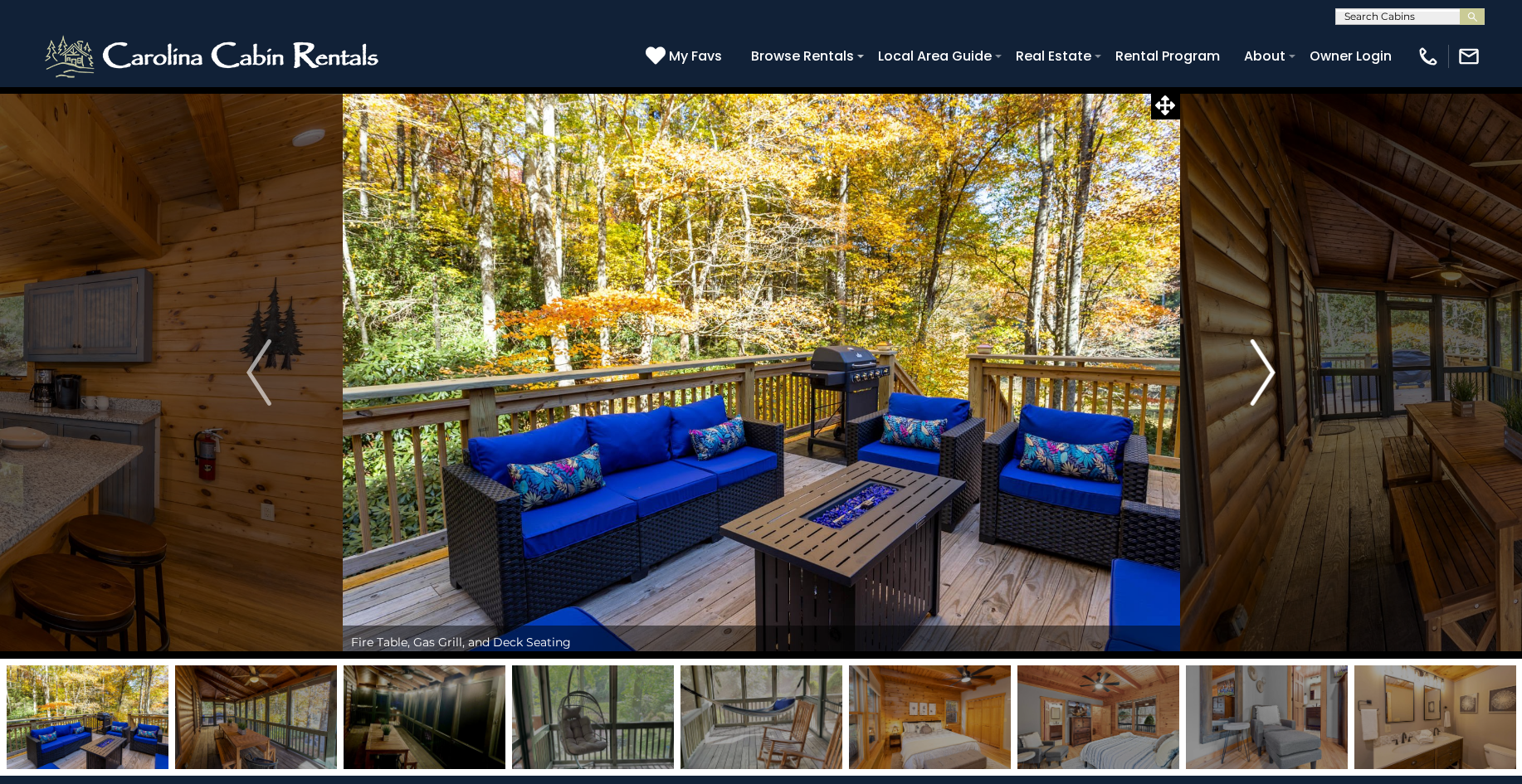
click at [1268, 371] on img "Next" at bounding box center [1263, 372] width 25 height 66
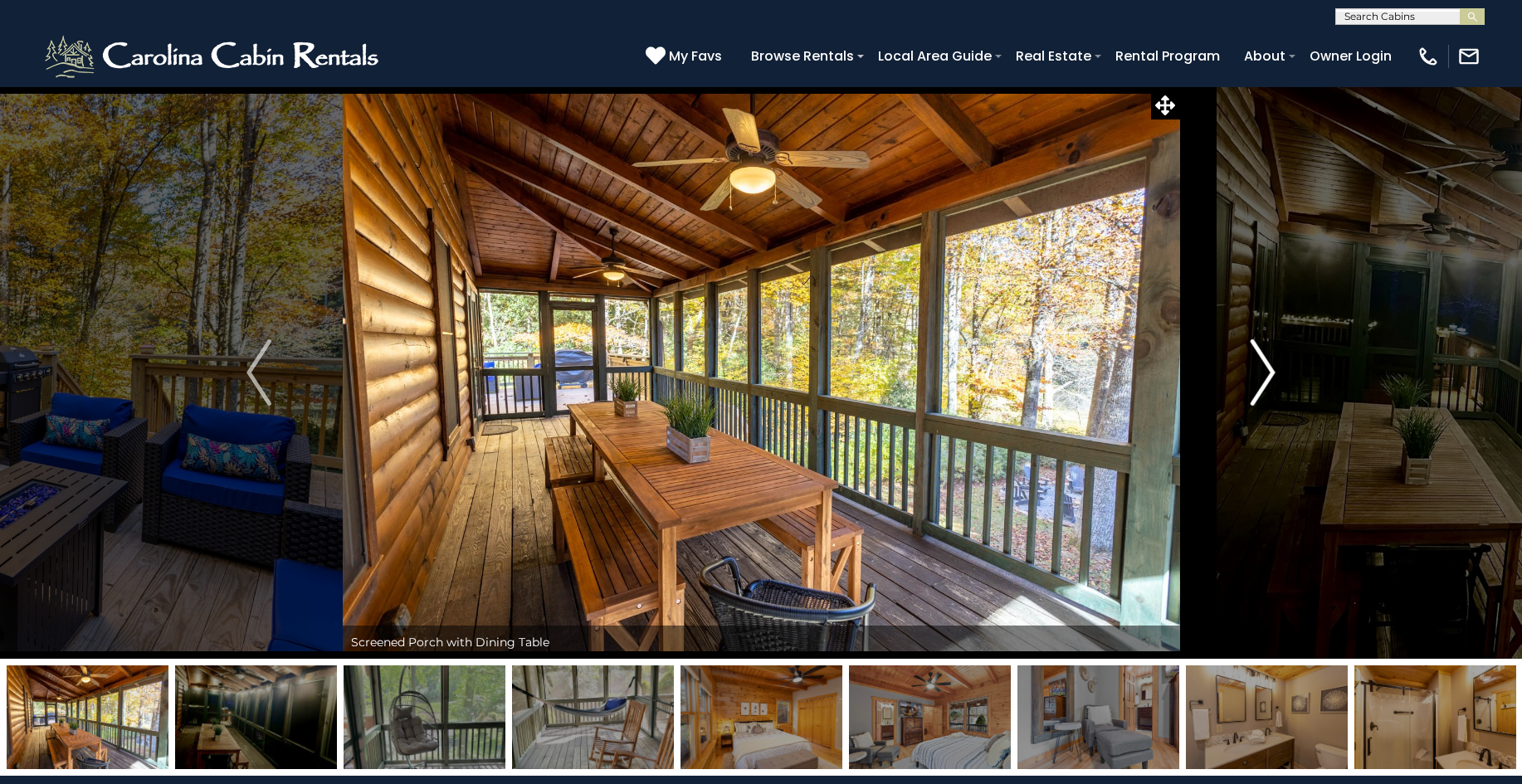
click at [1268, 371] on img "Next" at bounding box center [1263, 372] width 25 height 66
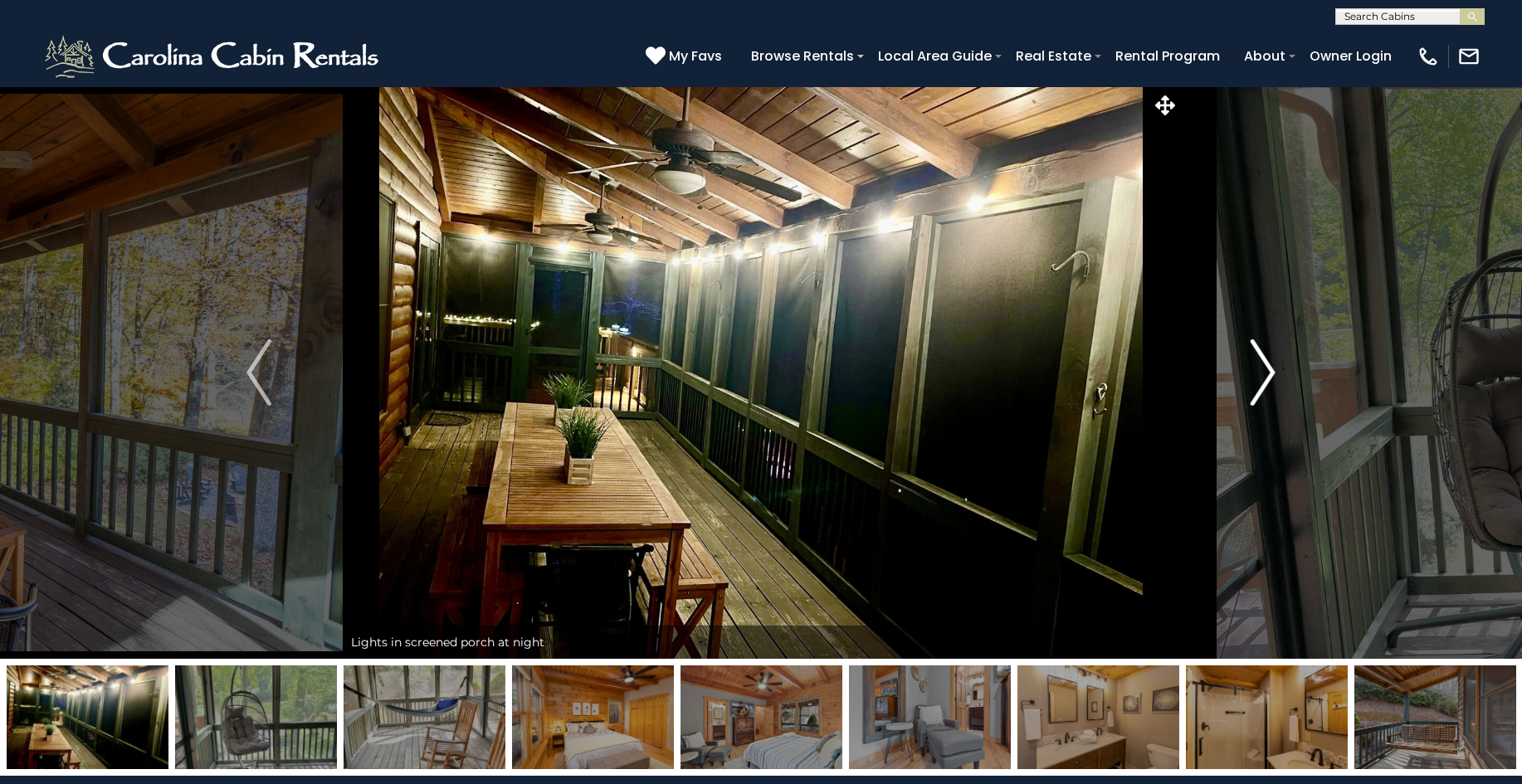
click at [1268, 371] on img "Next" at bounding box center [1263, 372] width 25 height 66
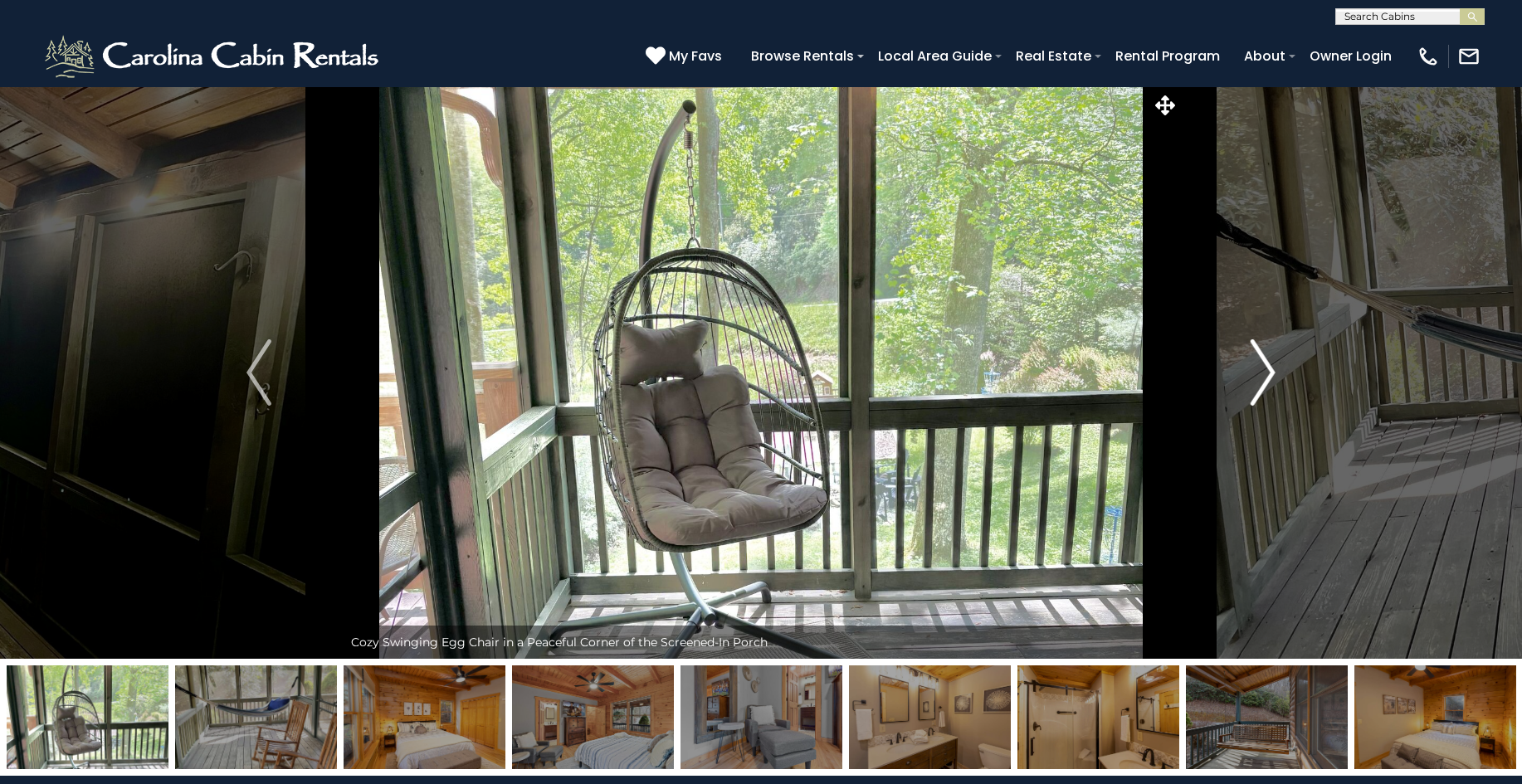
click at [1268, 371] on img "Next" at bounding box center [1263, 372] width 25 height 66
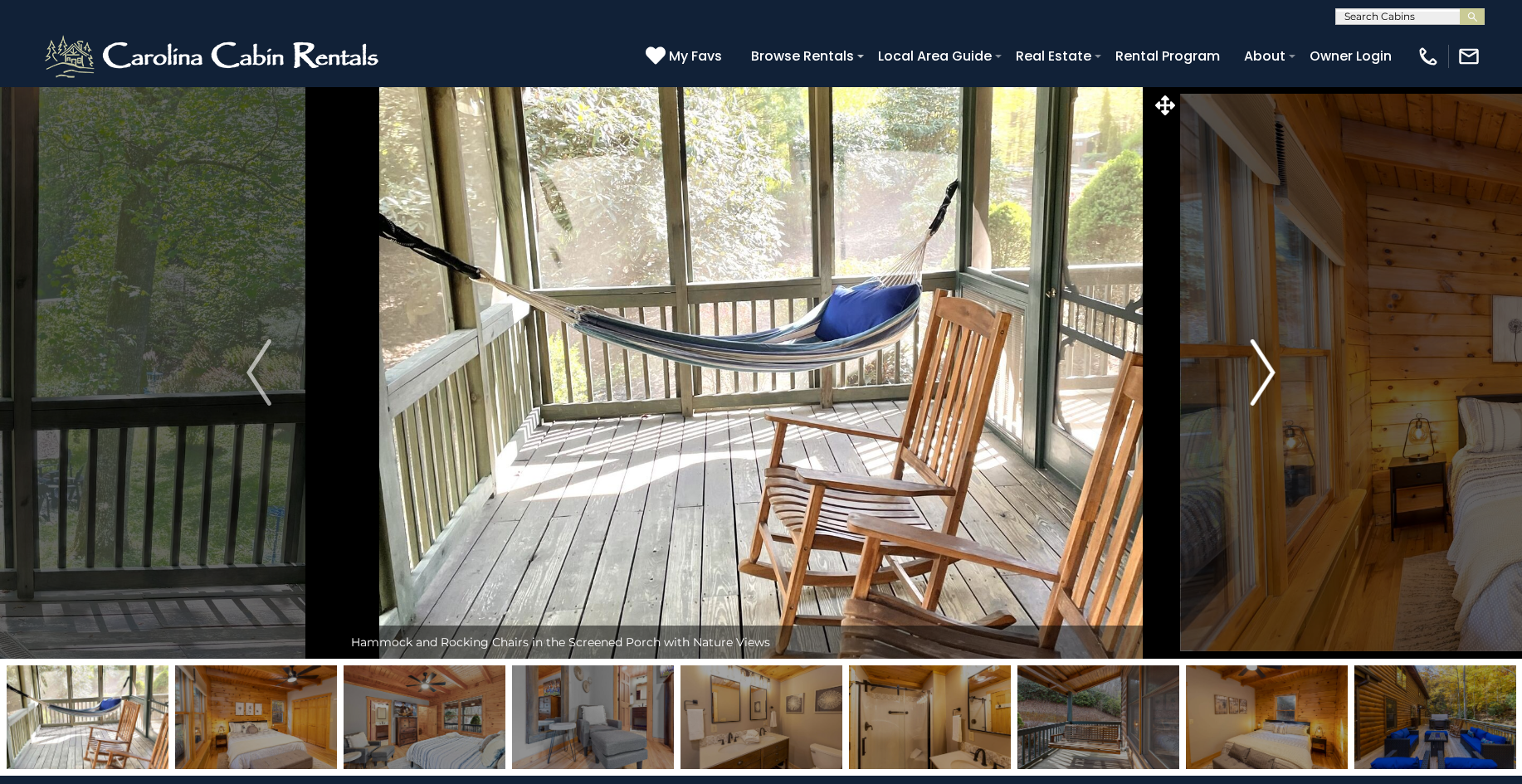
click at [1268, 371] on img "Next" at bounding box center [1263, 372] width 25 height 66
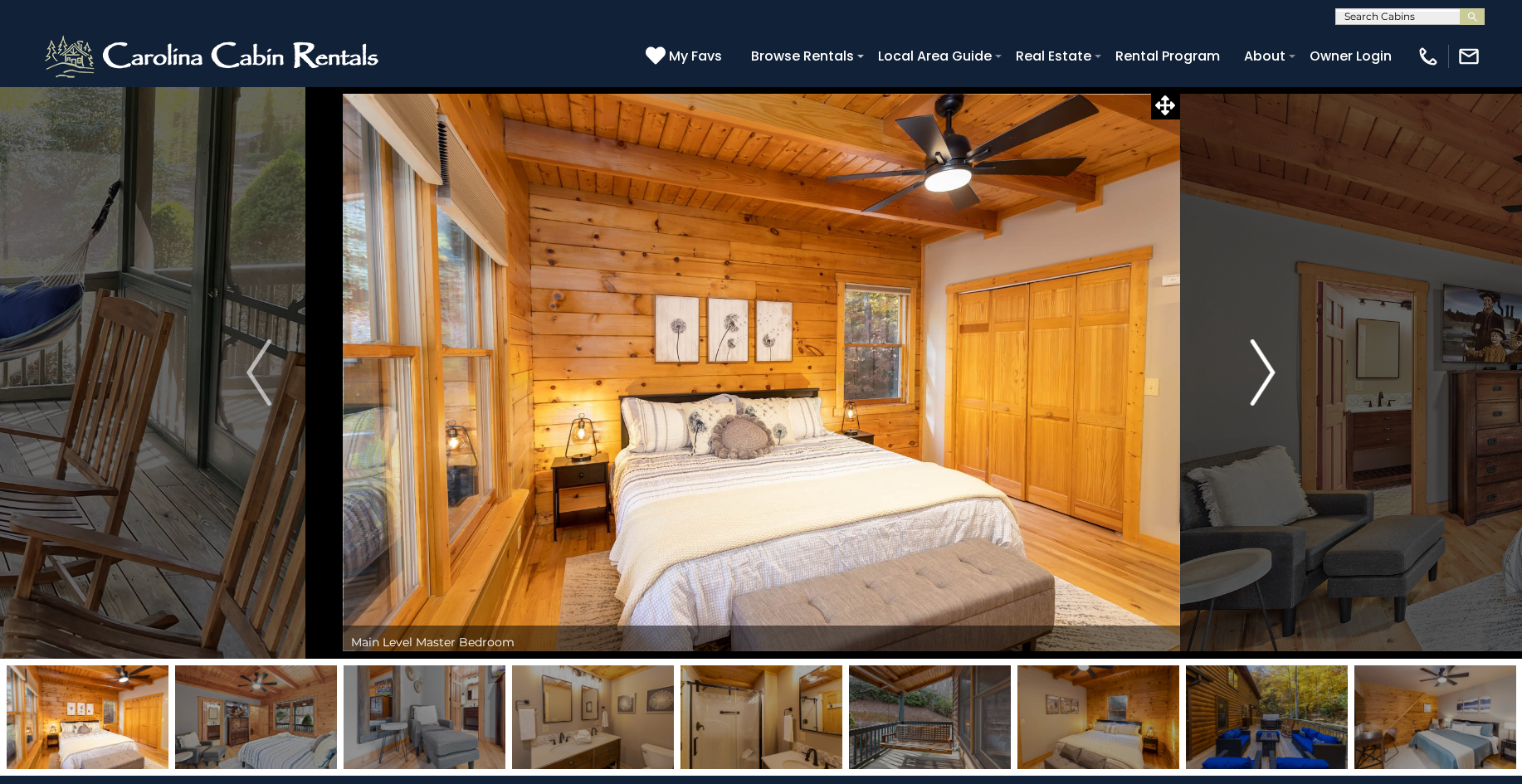
click at [1268, 371] on img "Next" at bounding box center [1263, 372] width 25 height 66
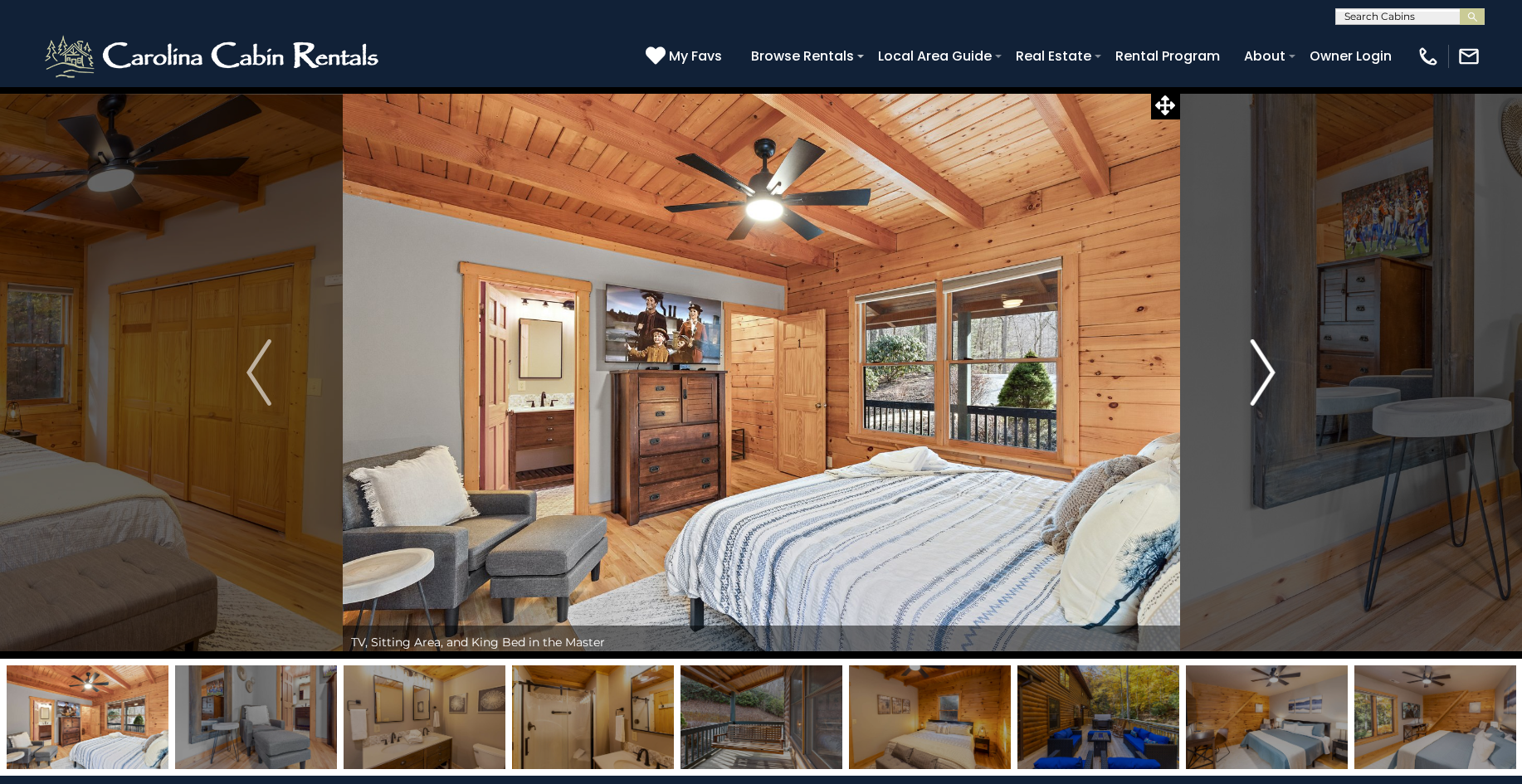
click at [1268, 371] on img "Next" at bounding box center [1263, 372] width 25 height 66
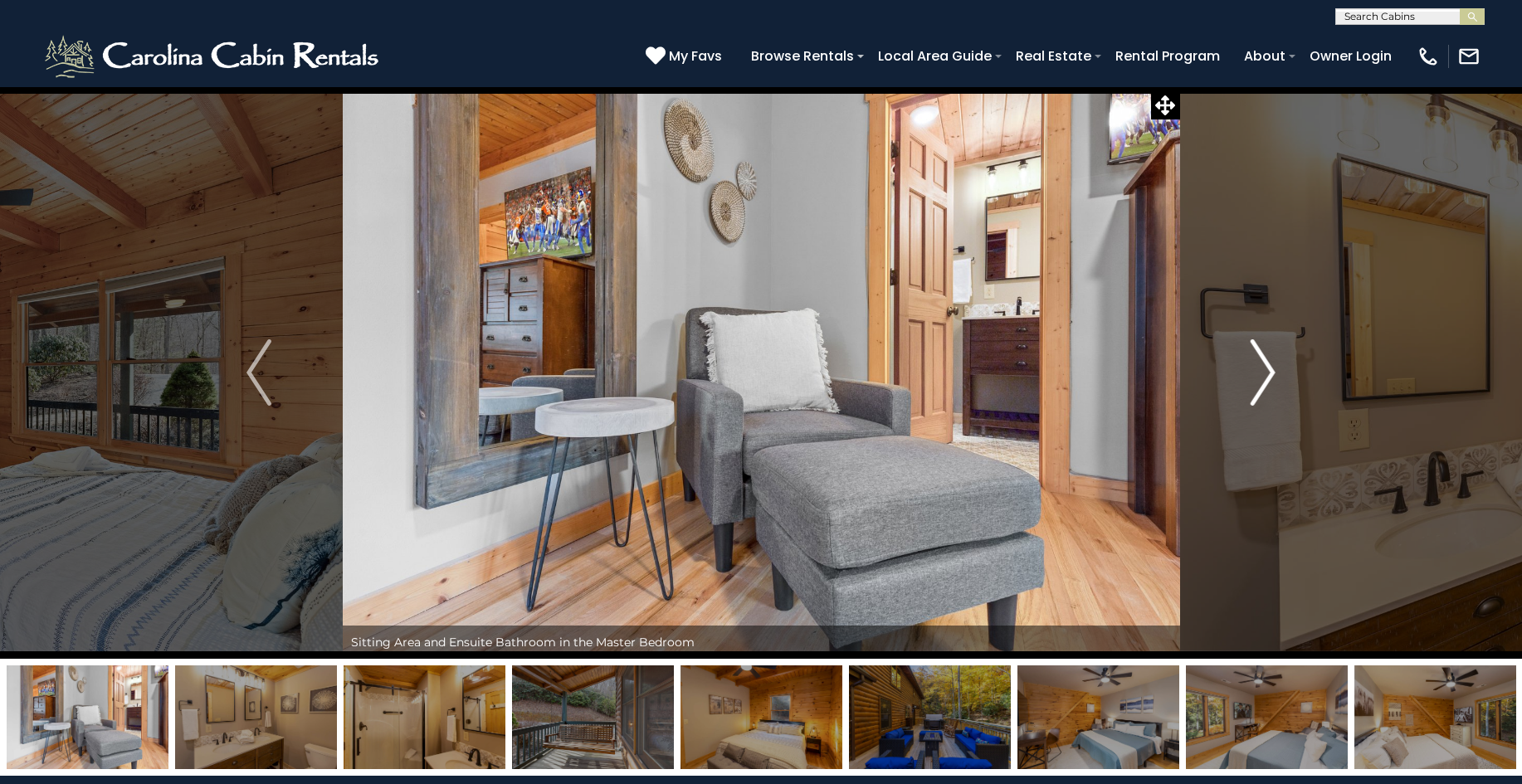
click at [1268, 371] on img "Next" at bounding box center [1263, 372] width 25 height 66
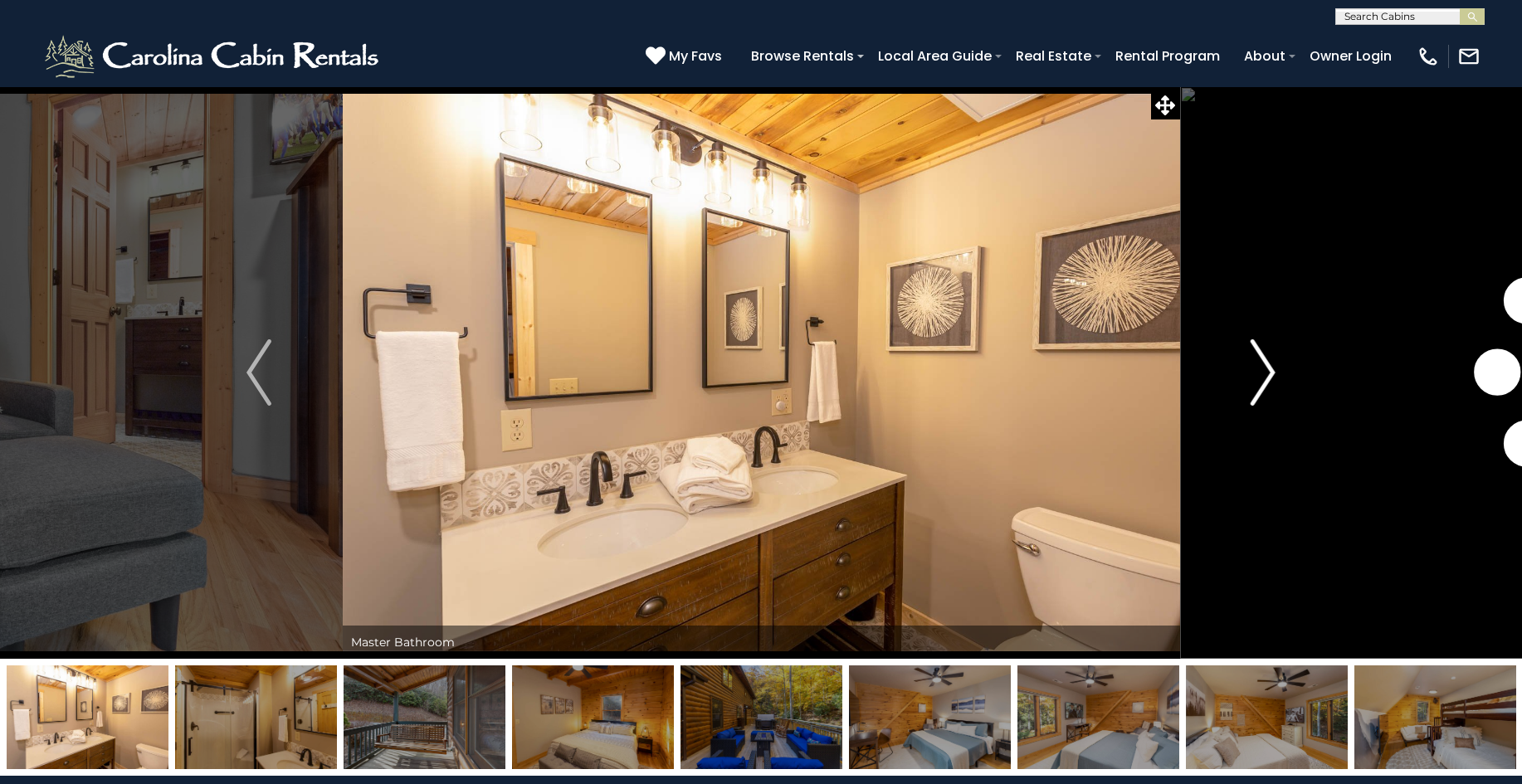
click at [1268, 371] on img "Next" at bounding box center [1263, 372] width 25 height 66
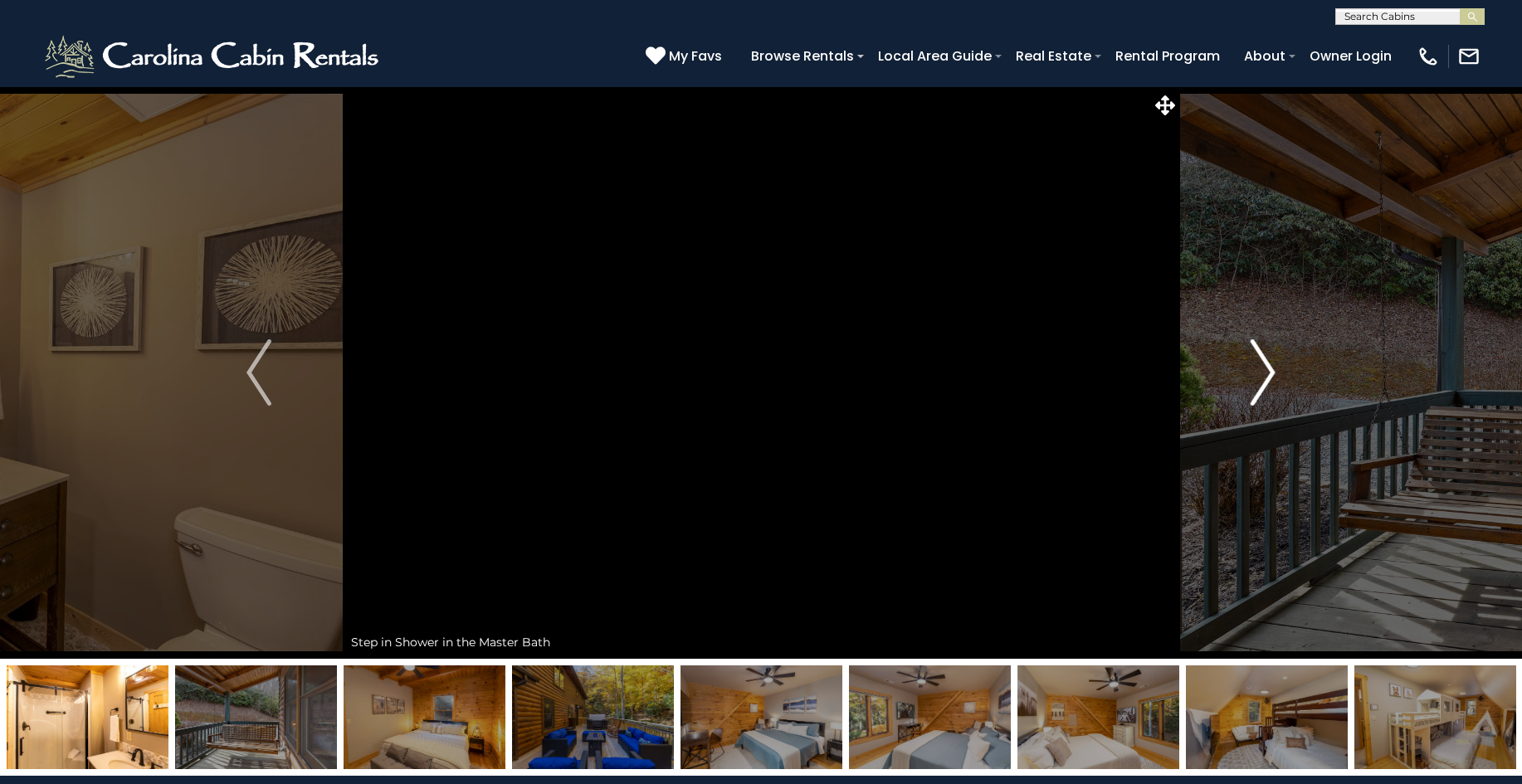
click at [1268, 371] on img "Next" at bounding box center [1263, 372] width 25 height 66
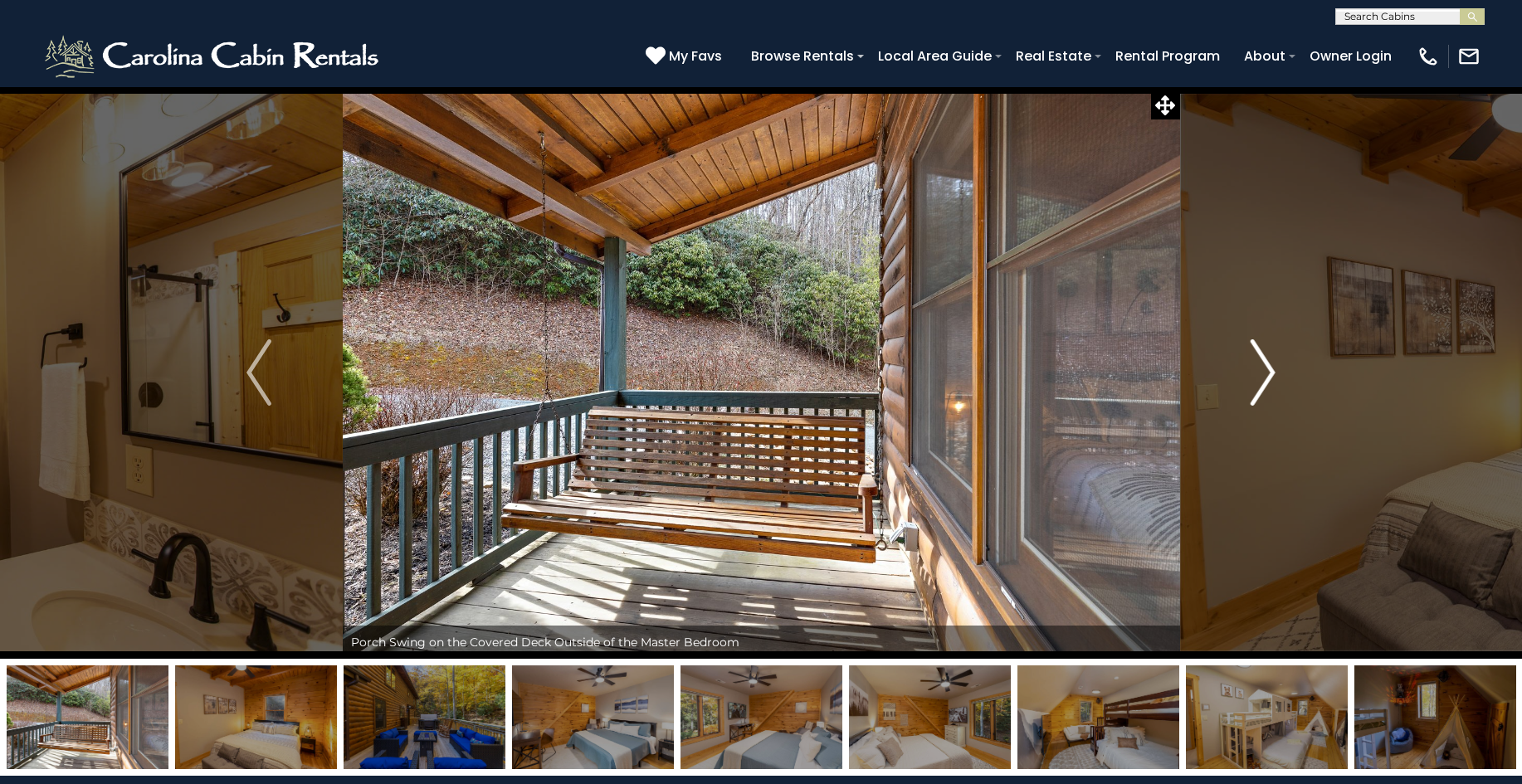
click at [1268, 371] on img "Next" at bounding box center [1263, 372] width 25 height 66
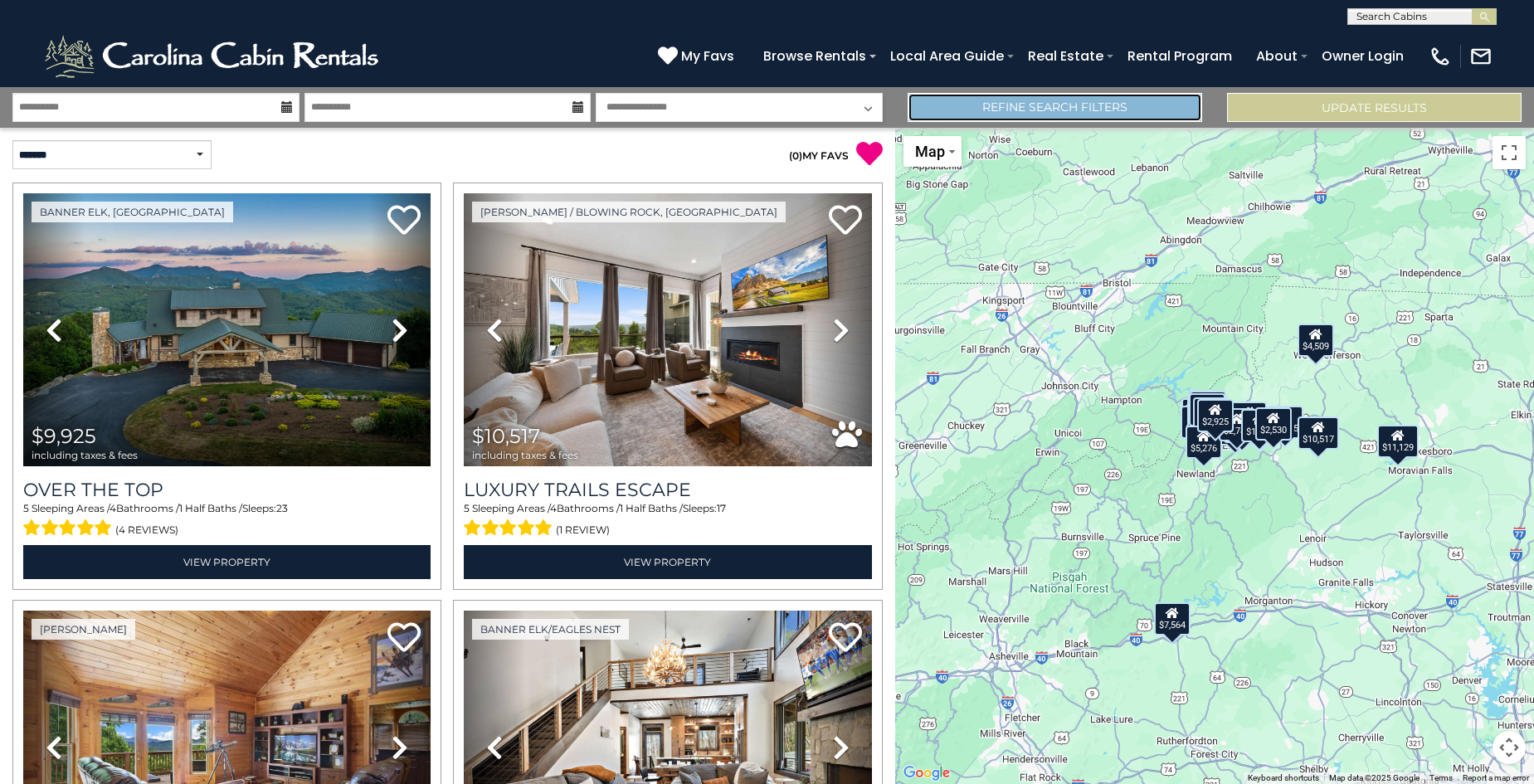
click at [1069, 114] on link "Refine Search Filters" at bounding box center [1055, 107] width 295 height 29
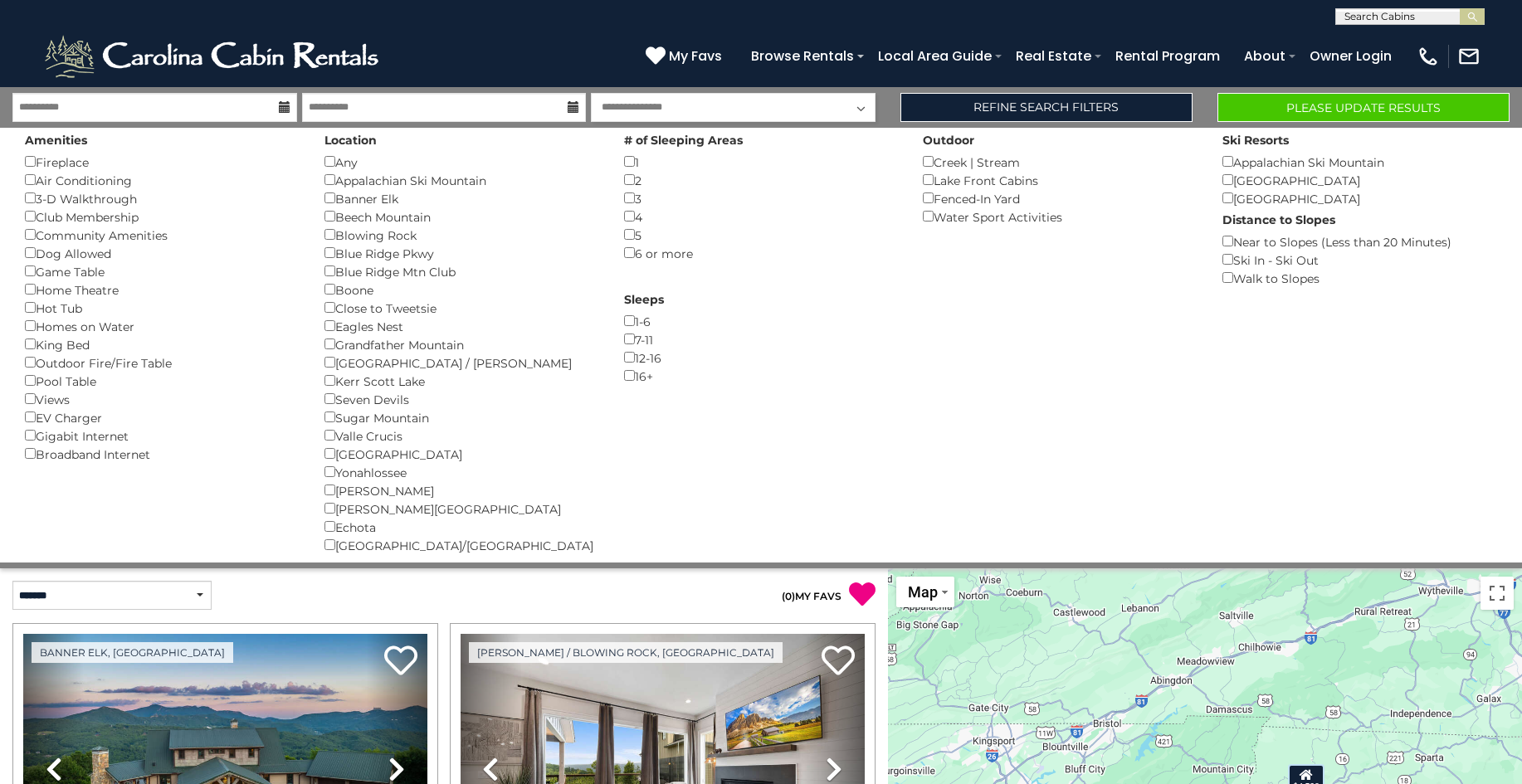
click at [631, 203] on div "3 ()" at bounding box center [762, 198] width 275 height 18
click at [1312, 107] on button "Please Update Results" at bounding box center [1364, 107] width 292 height 29
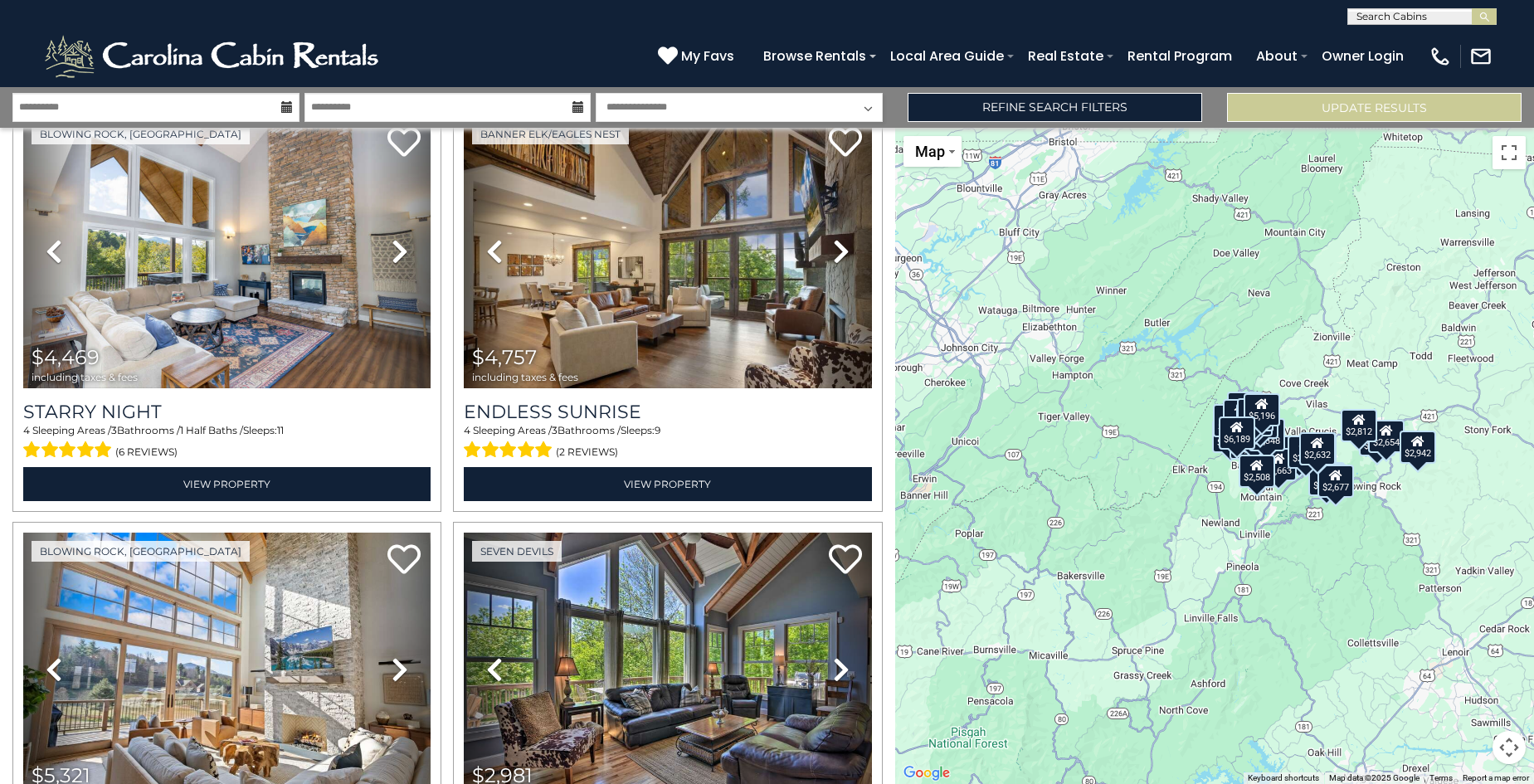
scroll to position [755, 0]
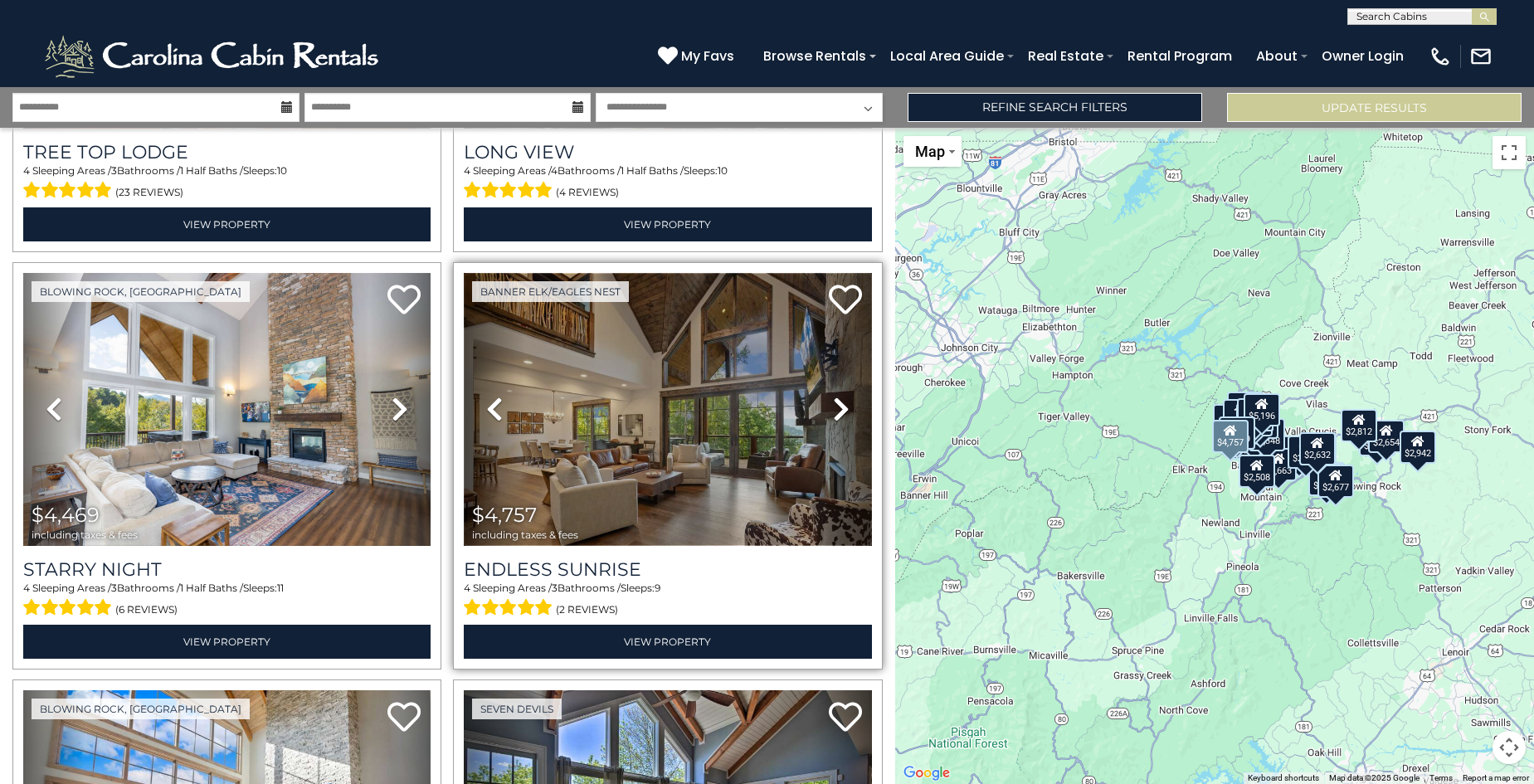
click at [626, 377] on img at bounding box center [667, 409] width 408 height 273
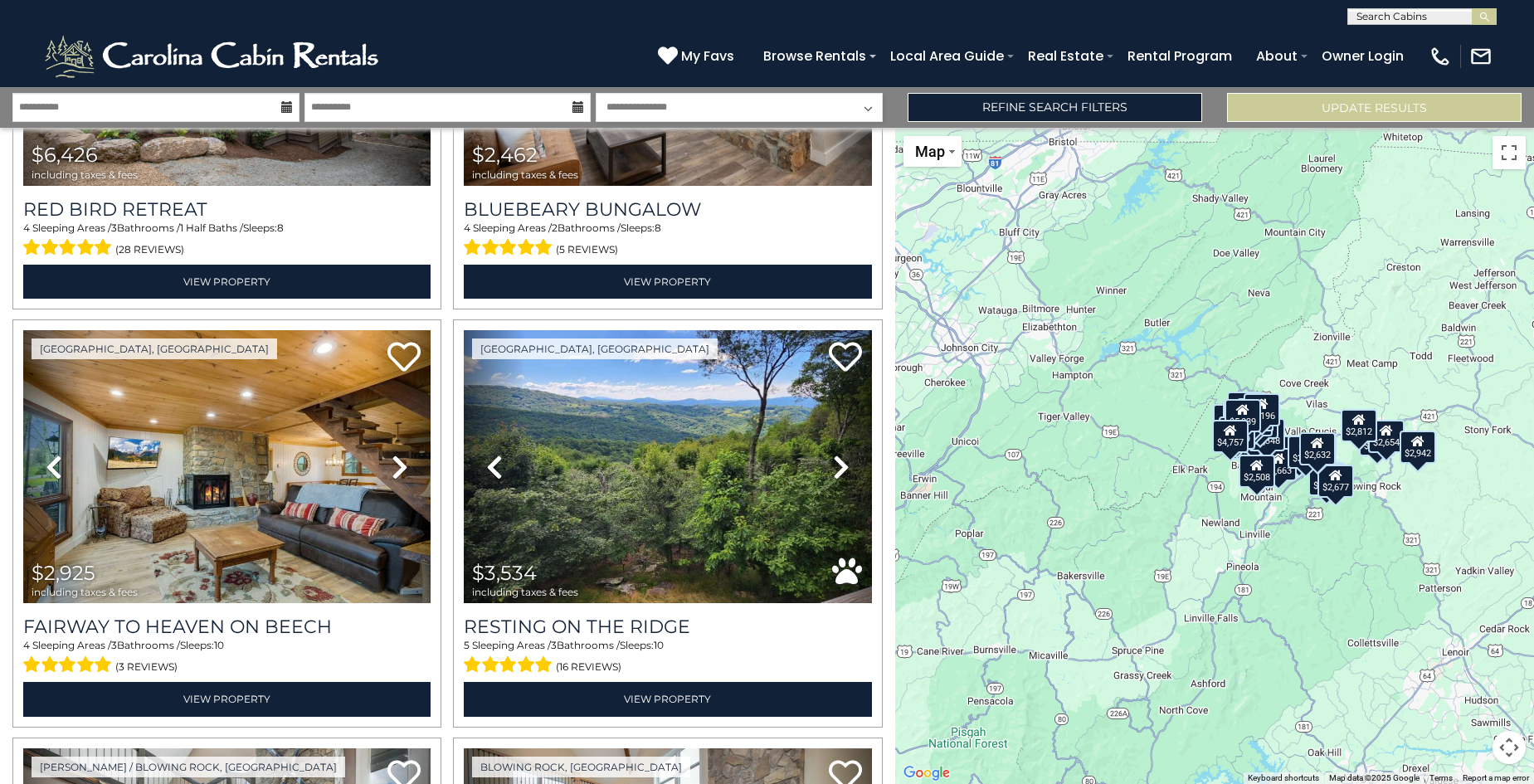
scroll to position [1976, 0]
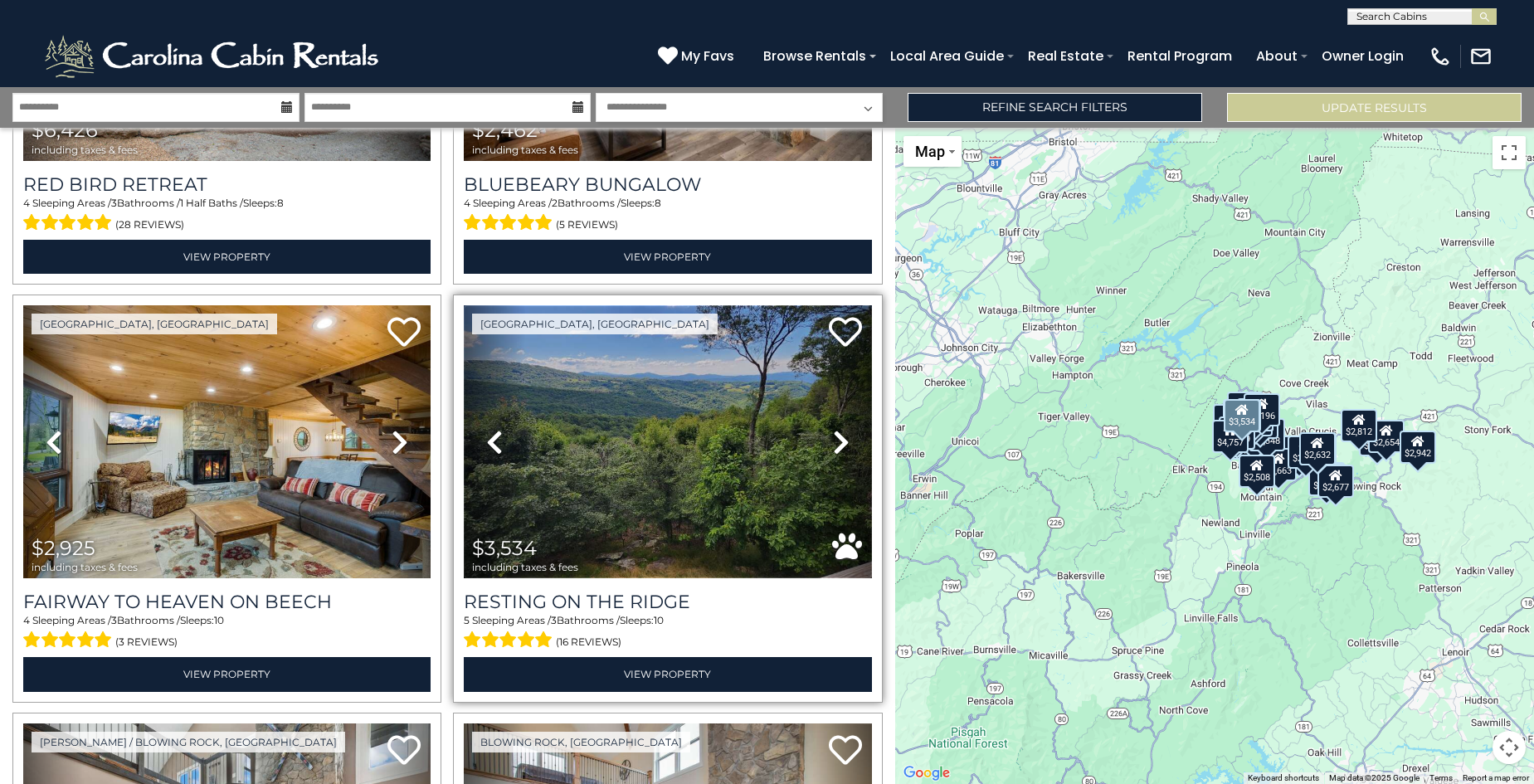
click at [699, 410] on img at bounding box center [667, 442] width 408 height 273
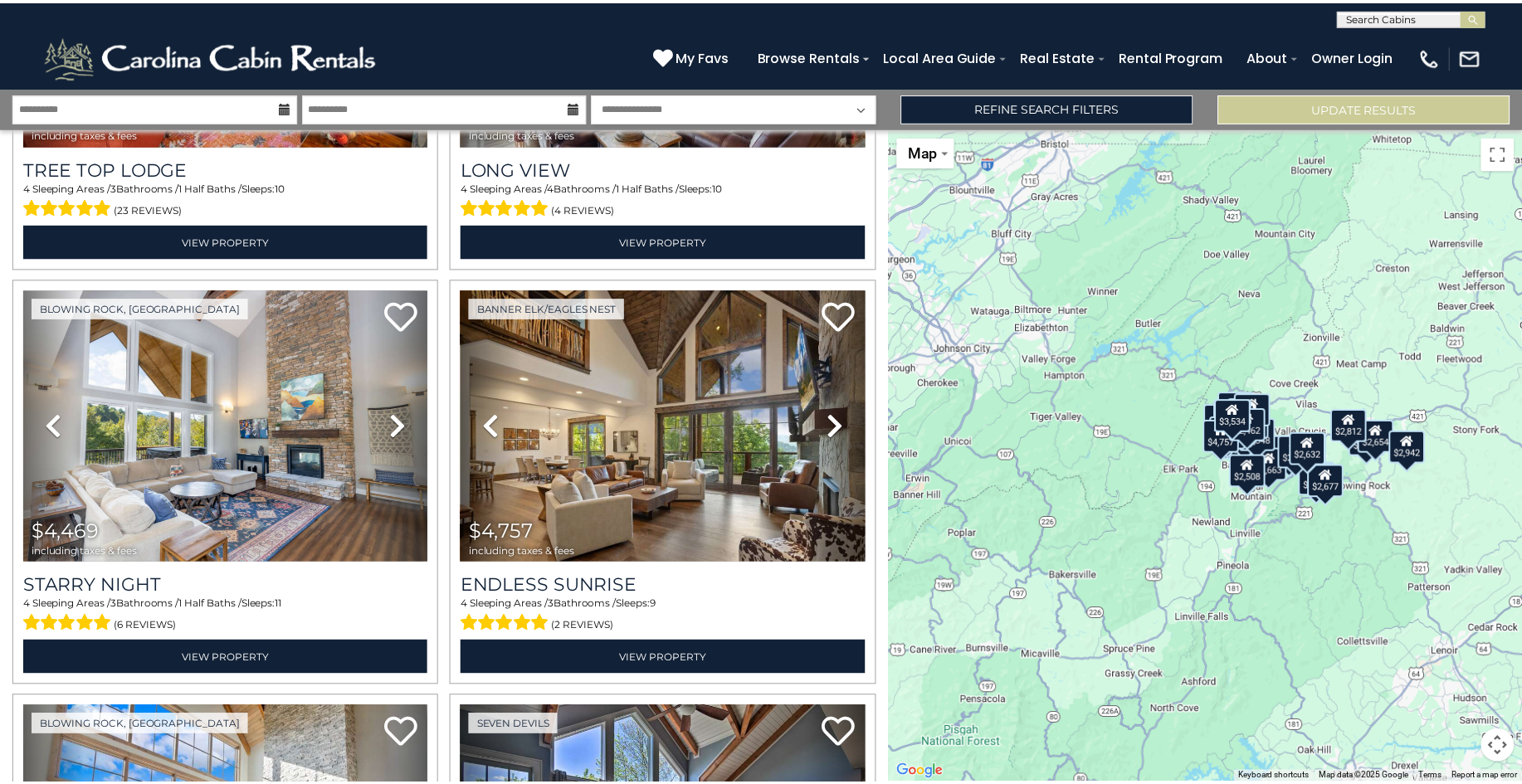
scroll to position [0, 0]
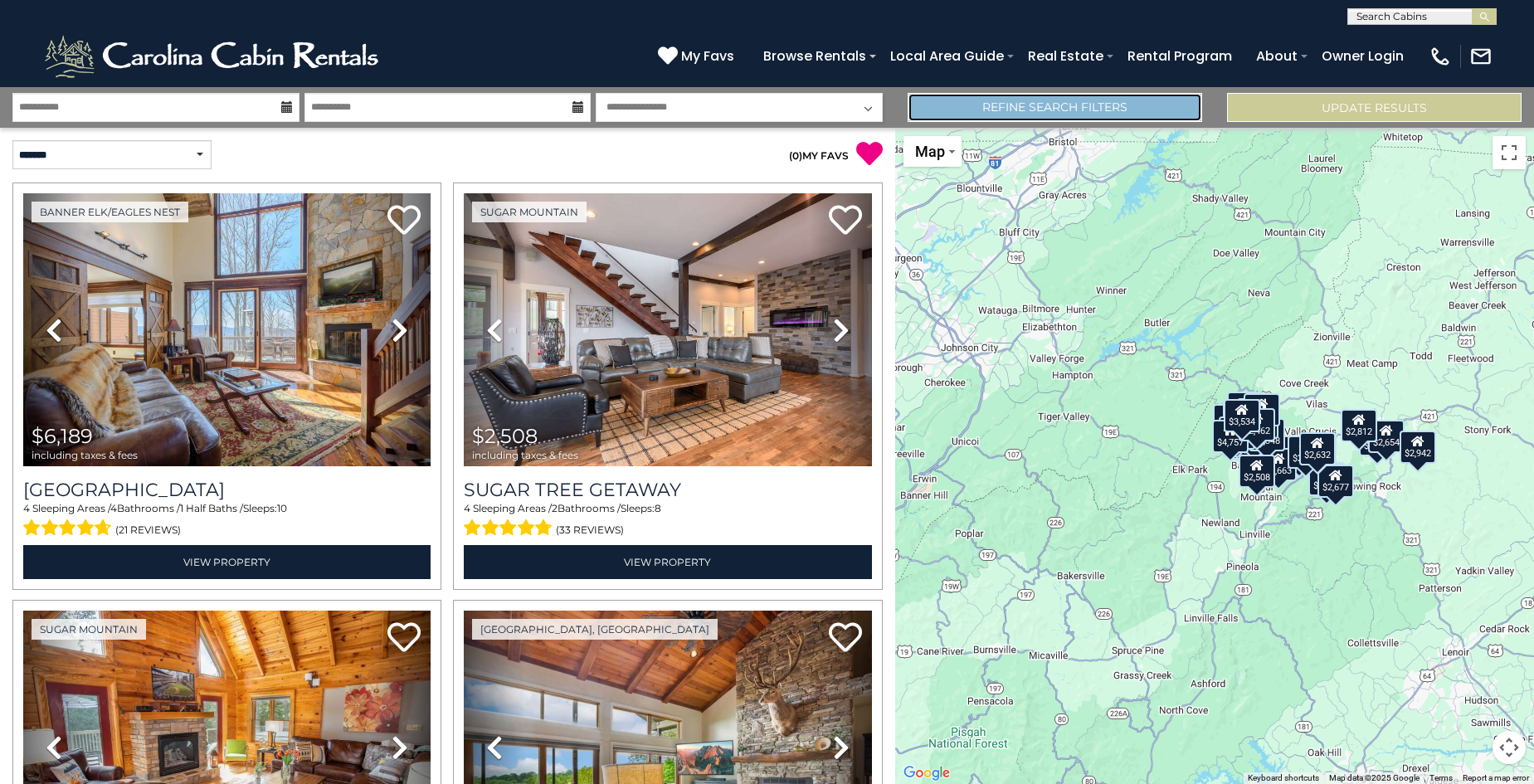
click at [985, 97] on link "Refine Search Filters" at bounding box center [1055, 107] width 295 height 29
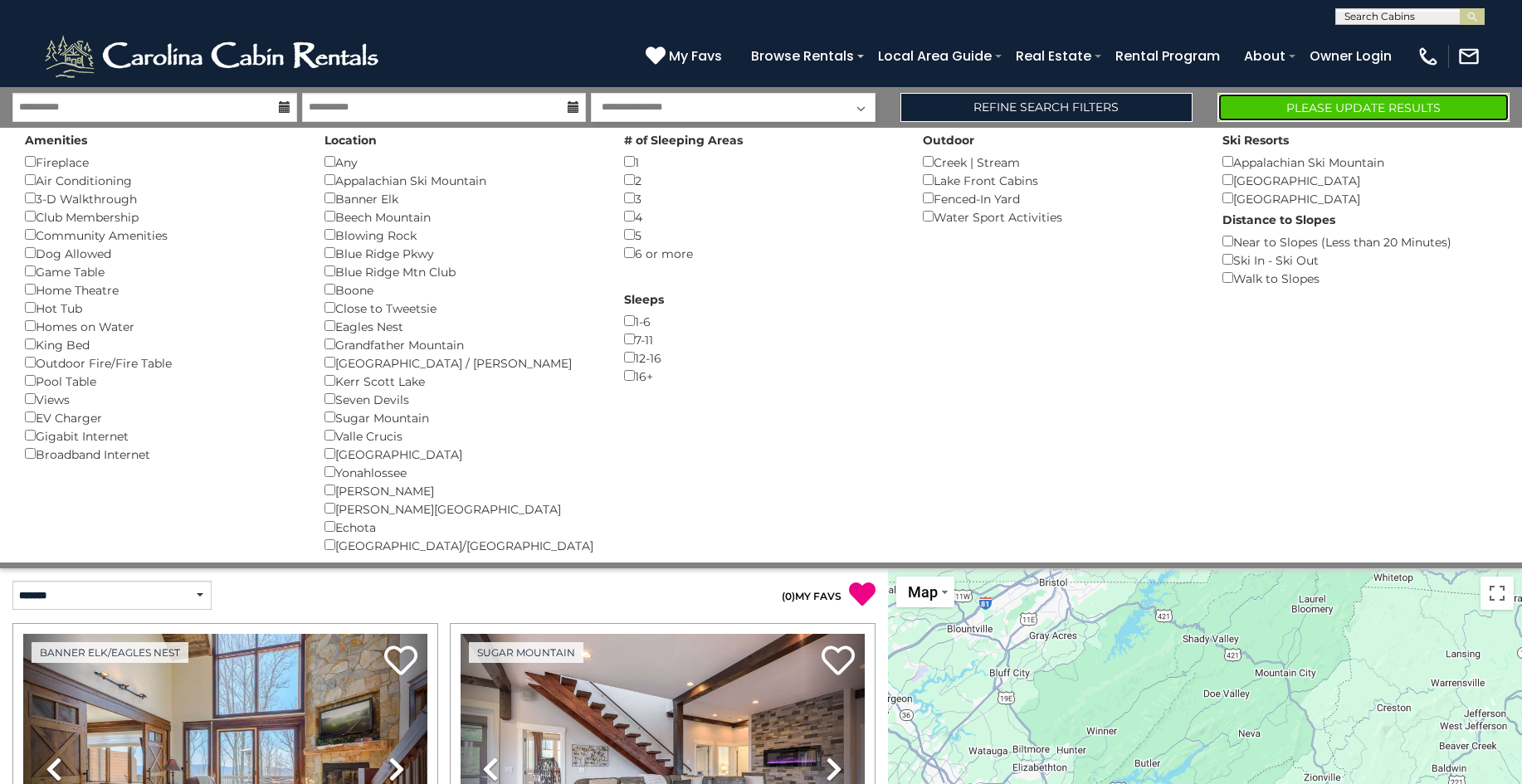
click at [1254, 101] on button "Please Update Results" at bounding box center [1364, 107] width 292 height 29
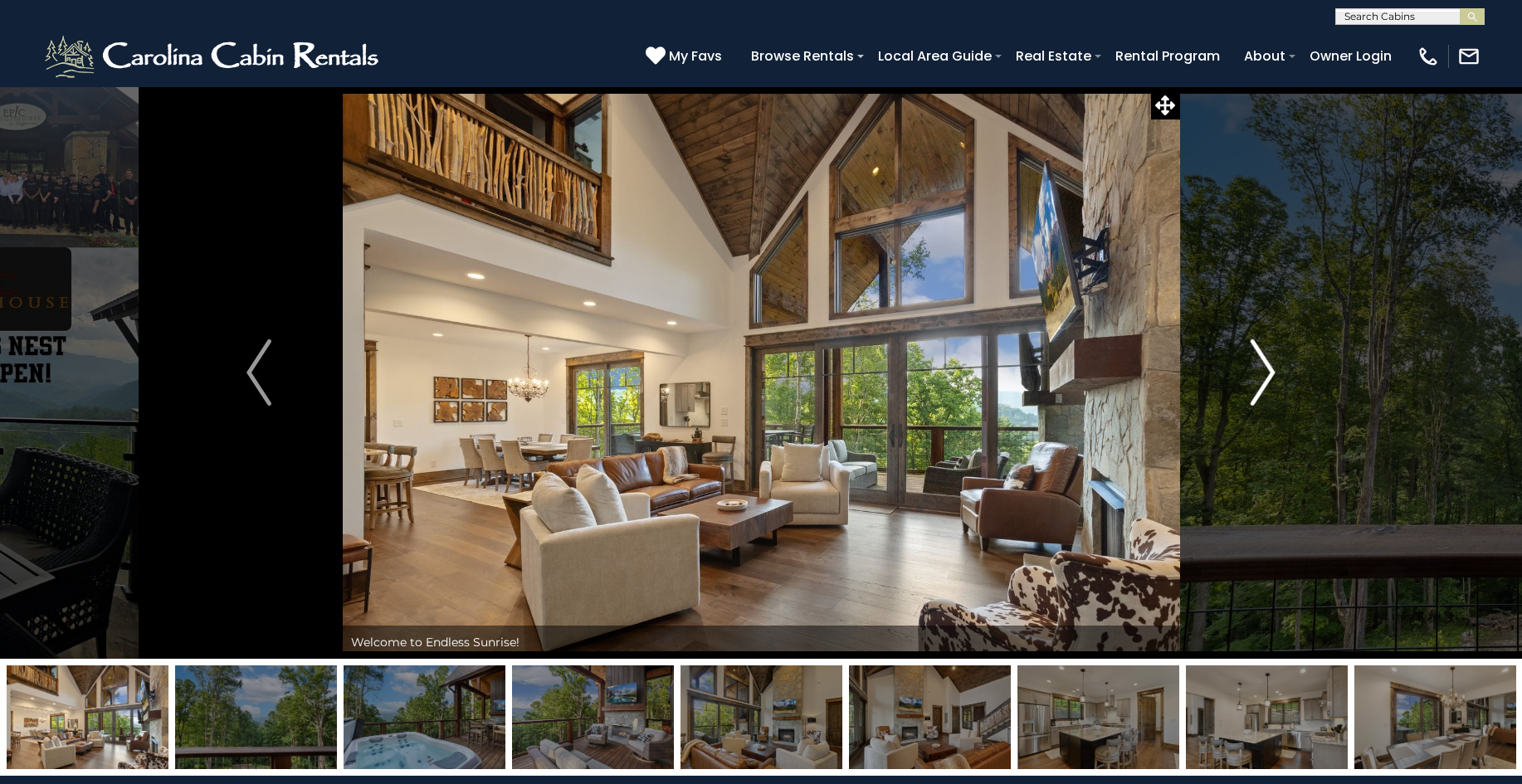
click at [1266, 361] on img "Next" at bounding box center [1263, 372] width 25 height 66
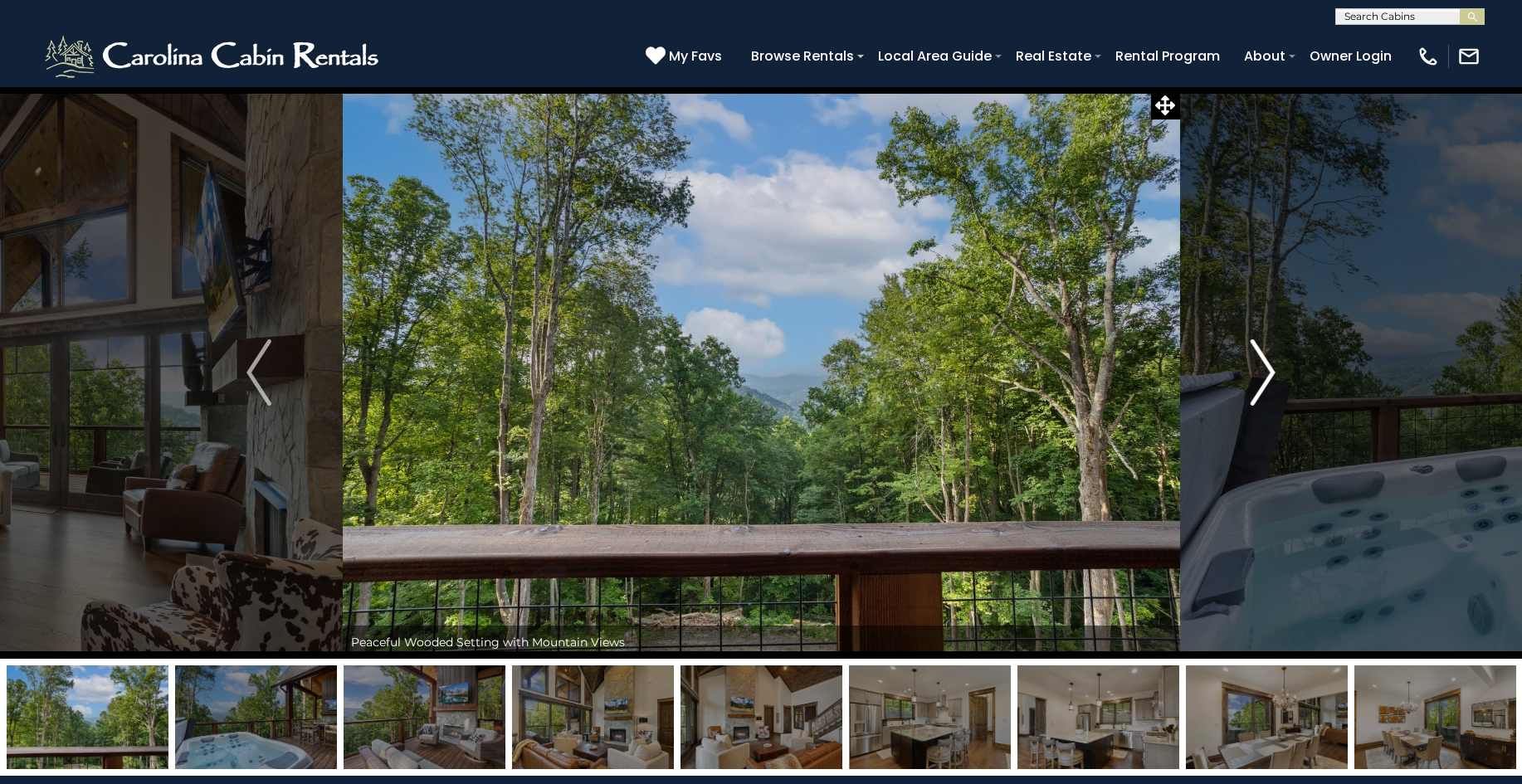
click at [1266, 361] on img "Next" at bounding box center [1263, 372] width 25 height 66
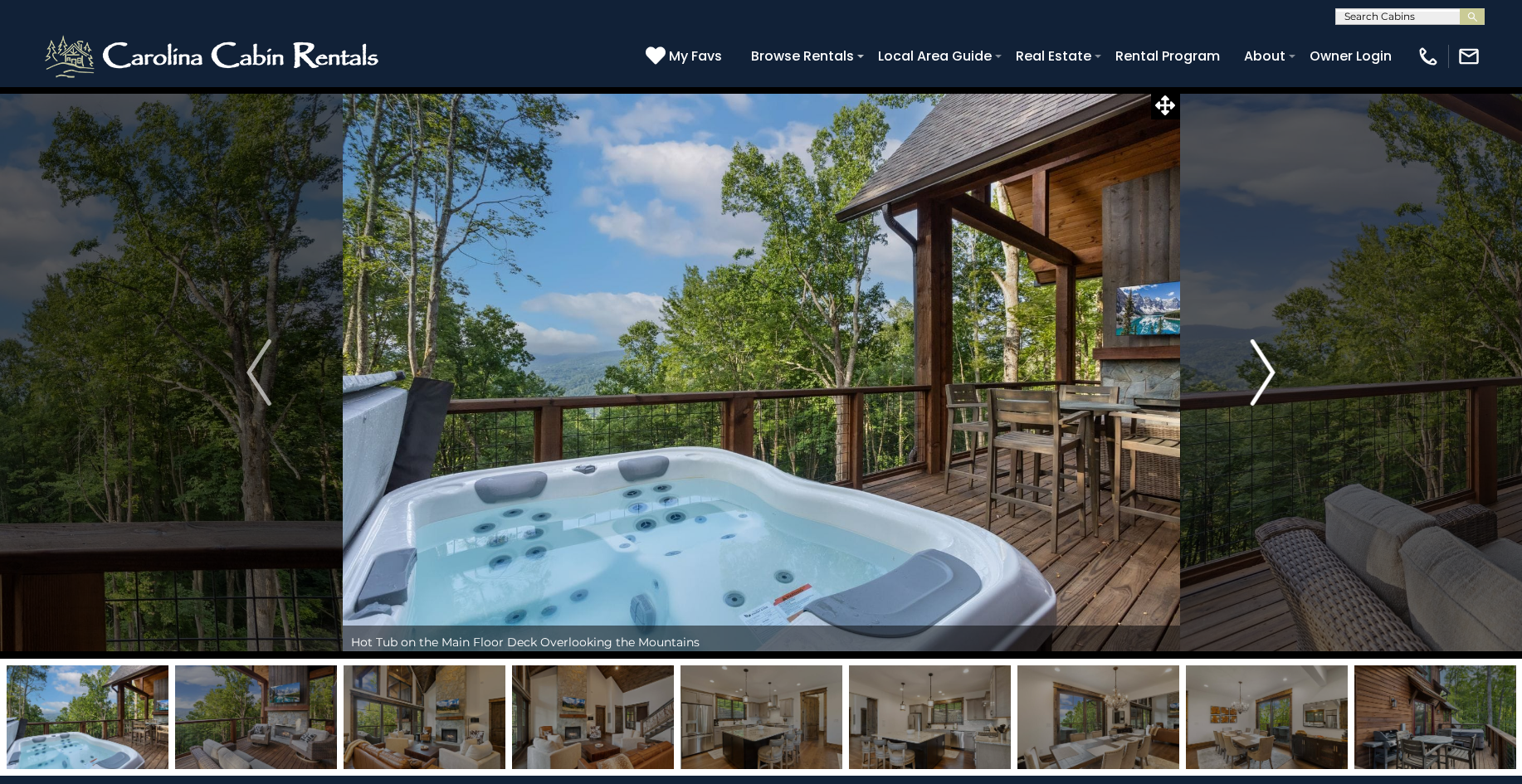
click at [1266, 361] on img "Next" at bounding box center [1263, 372] width 25 height 66
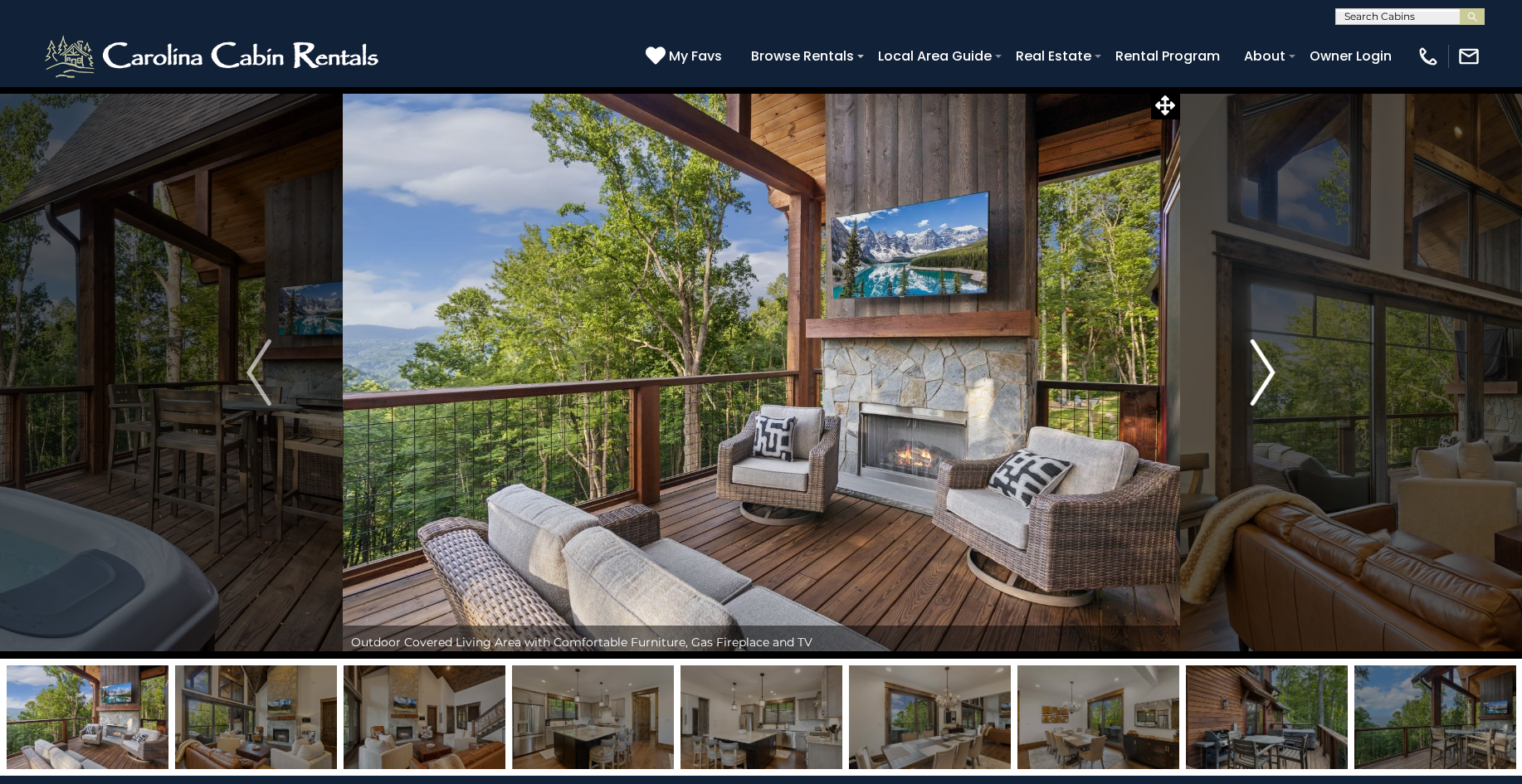
click at [1266, 361] on img "Next" at bounding box center [1263, 372] width 25 height 66
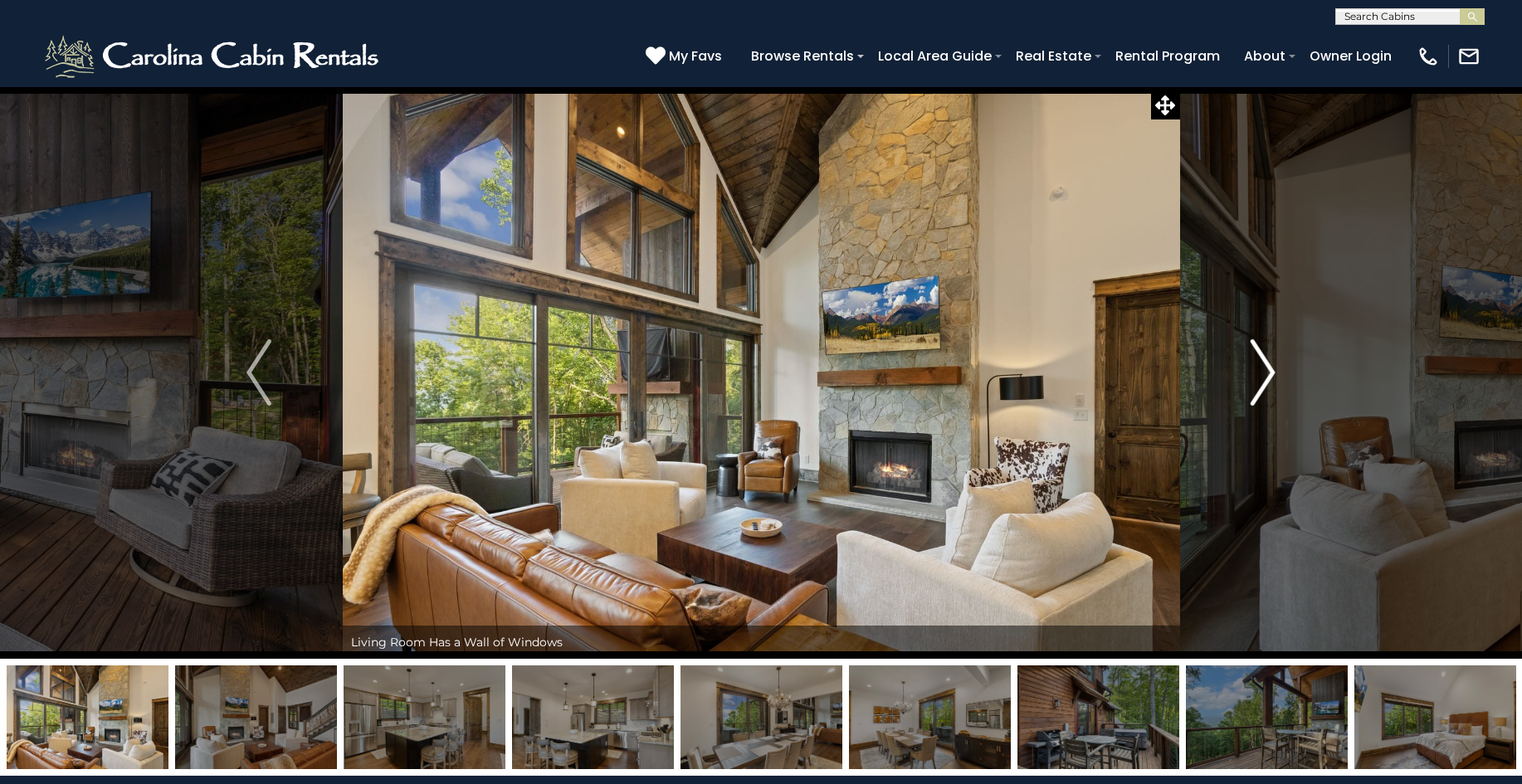
click at [1266, 361] on img "Next" at bounding box center [1263, 372] width 25 height 66
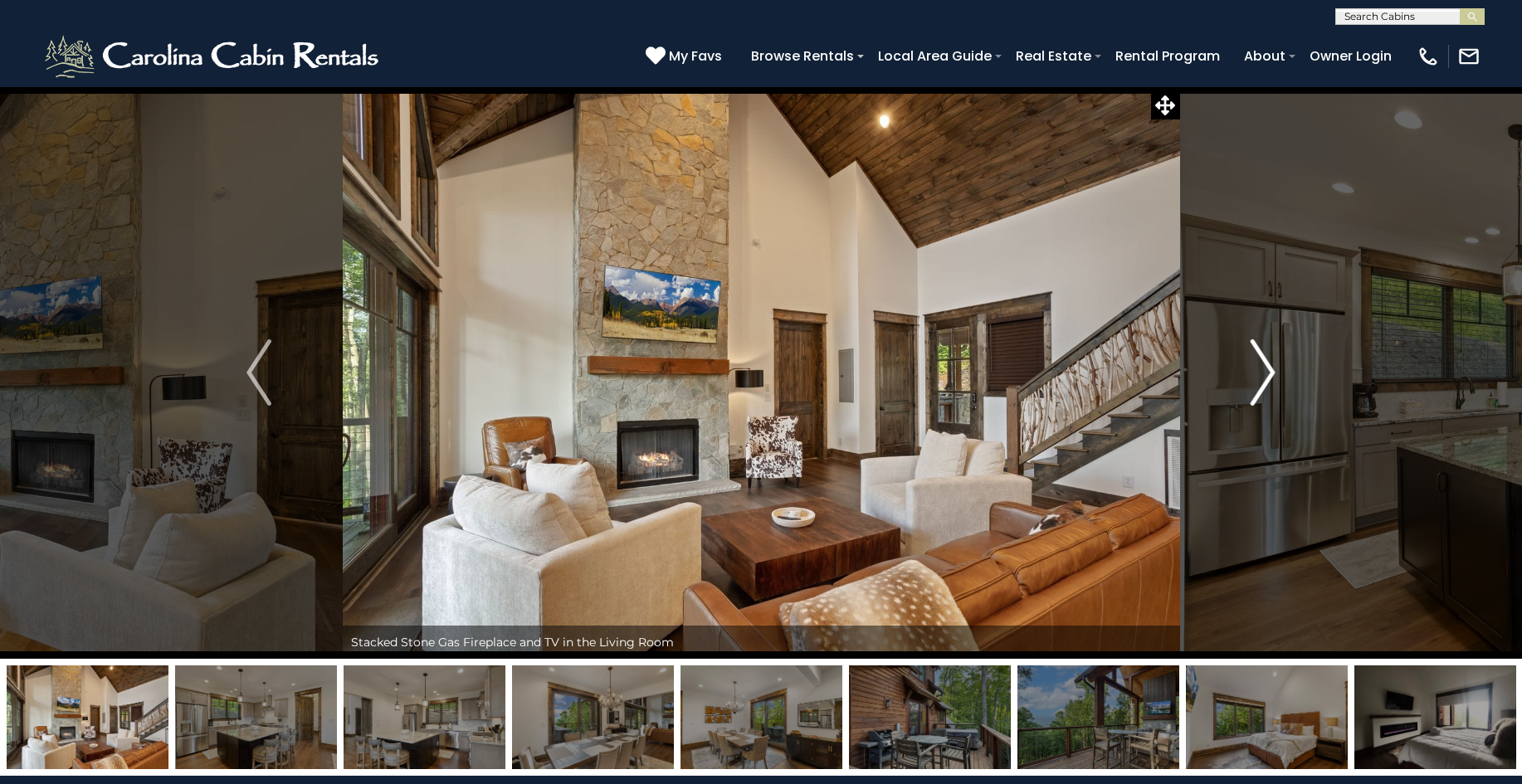
click at [1266, 361] on img "Next" at bounding box center [1263, 372] width 25 height 66
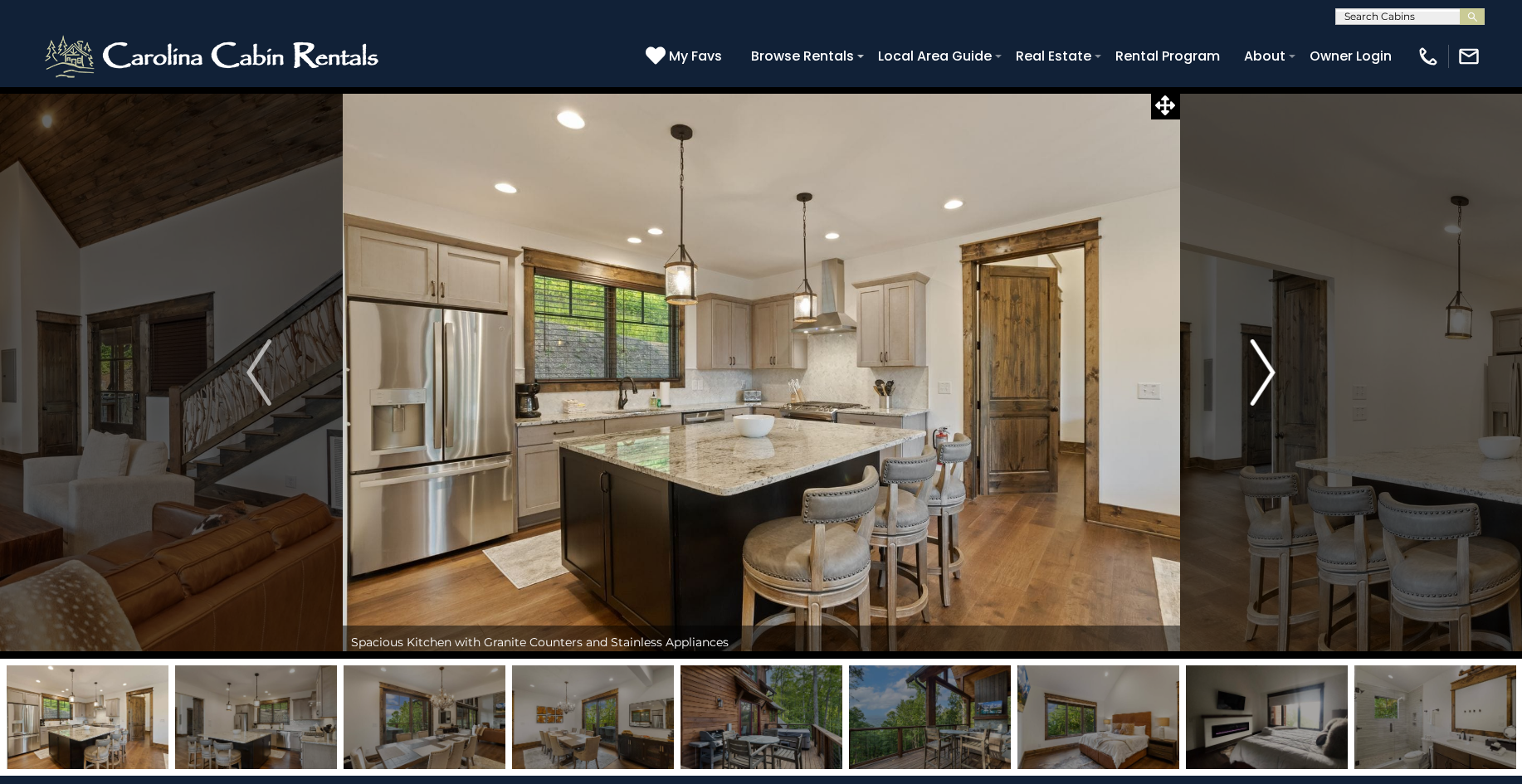
click at [1266, 361] on img "Next" at bounding box center [1263, 372] width 25 height 66
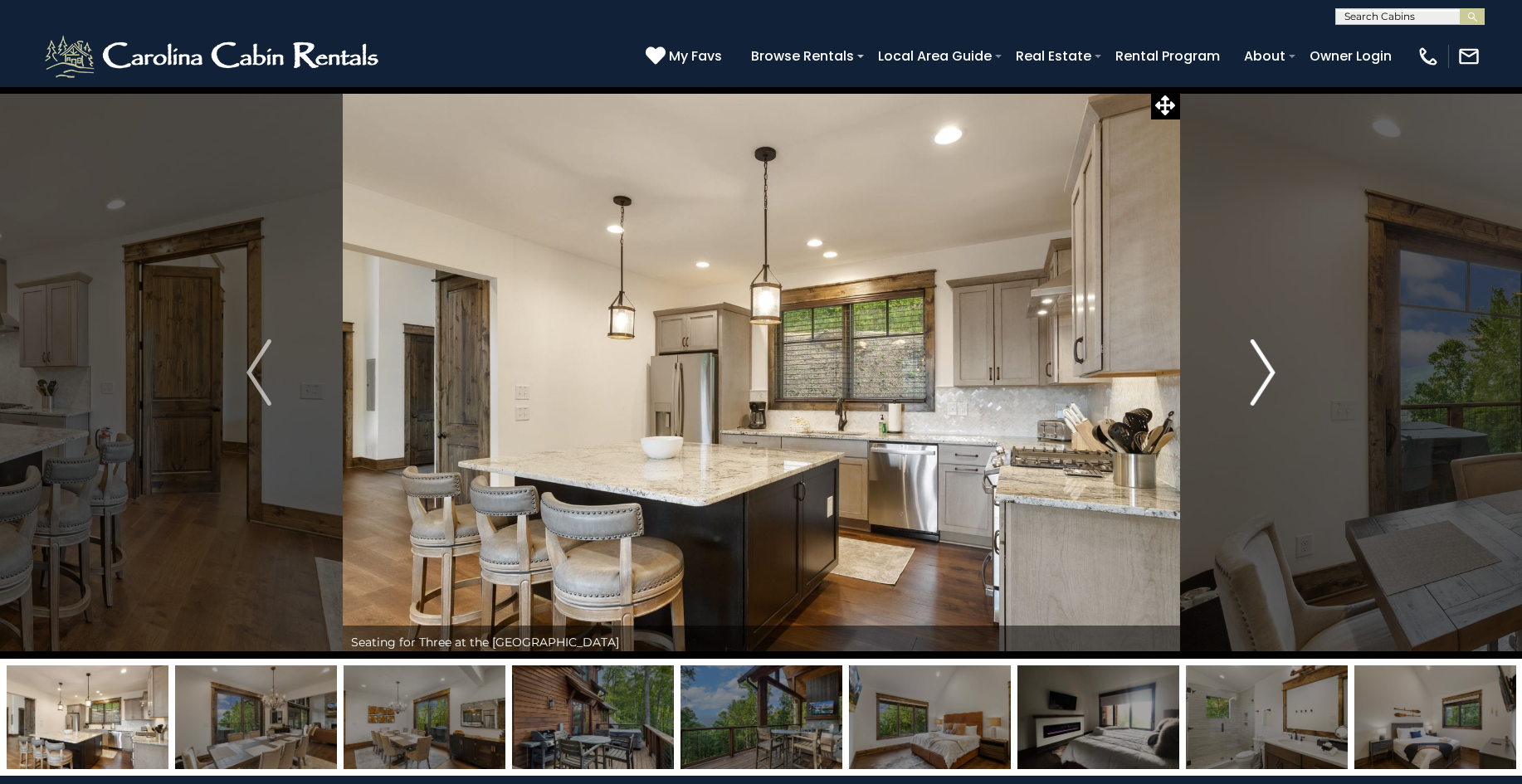
click at [1266, 361] on img "Next" at bounding box center [1263, 372] width 25 height 66
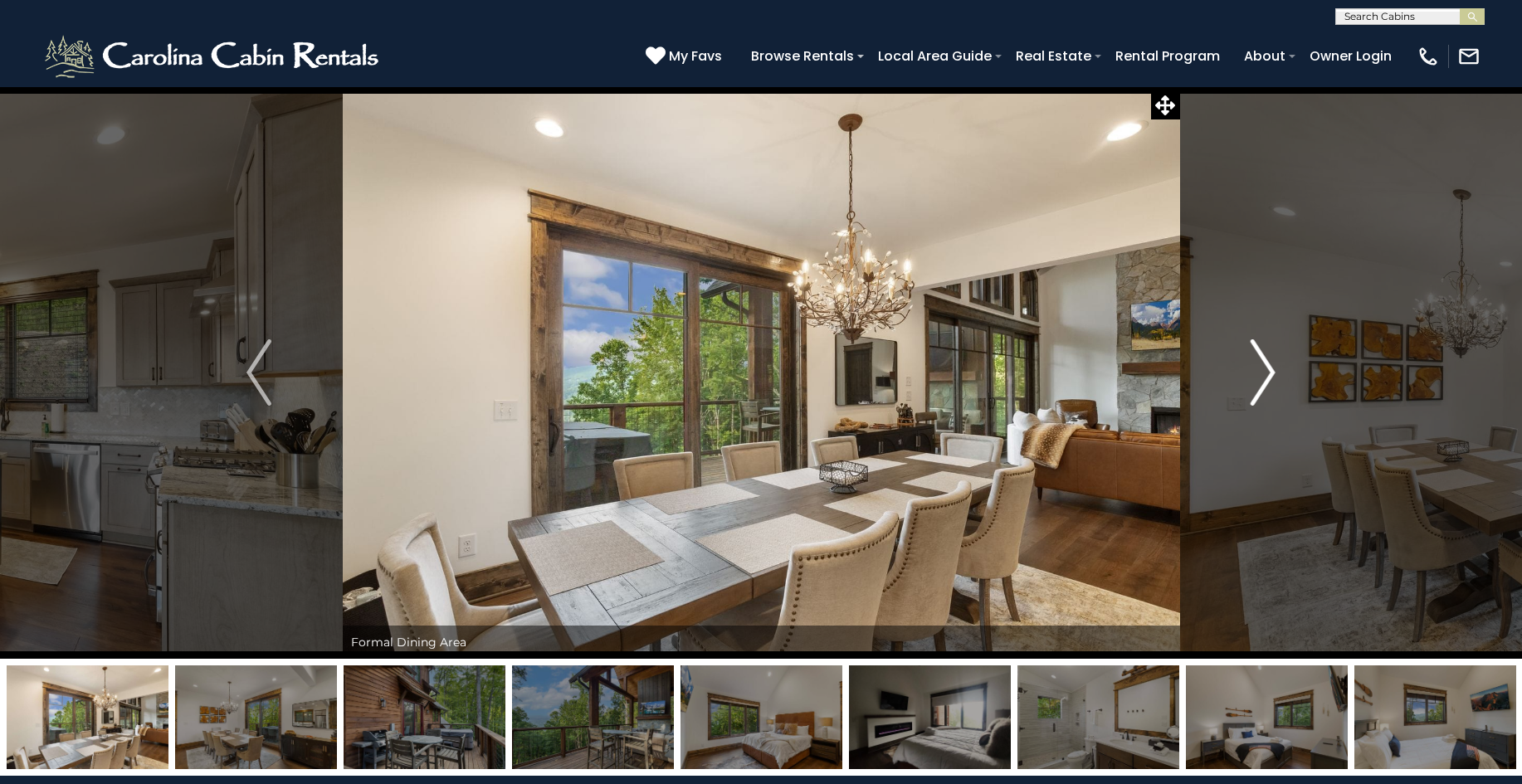
click at [1266, 361] on img "Next" at bounding box center [1263, 372] width 25 height 66
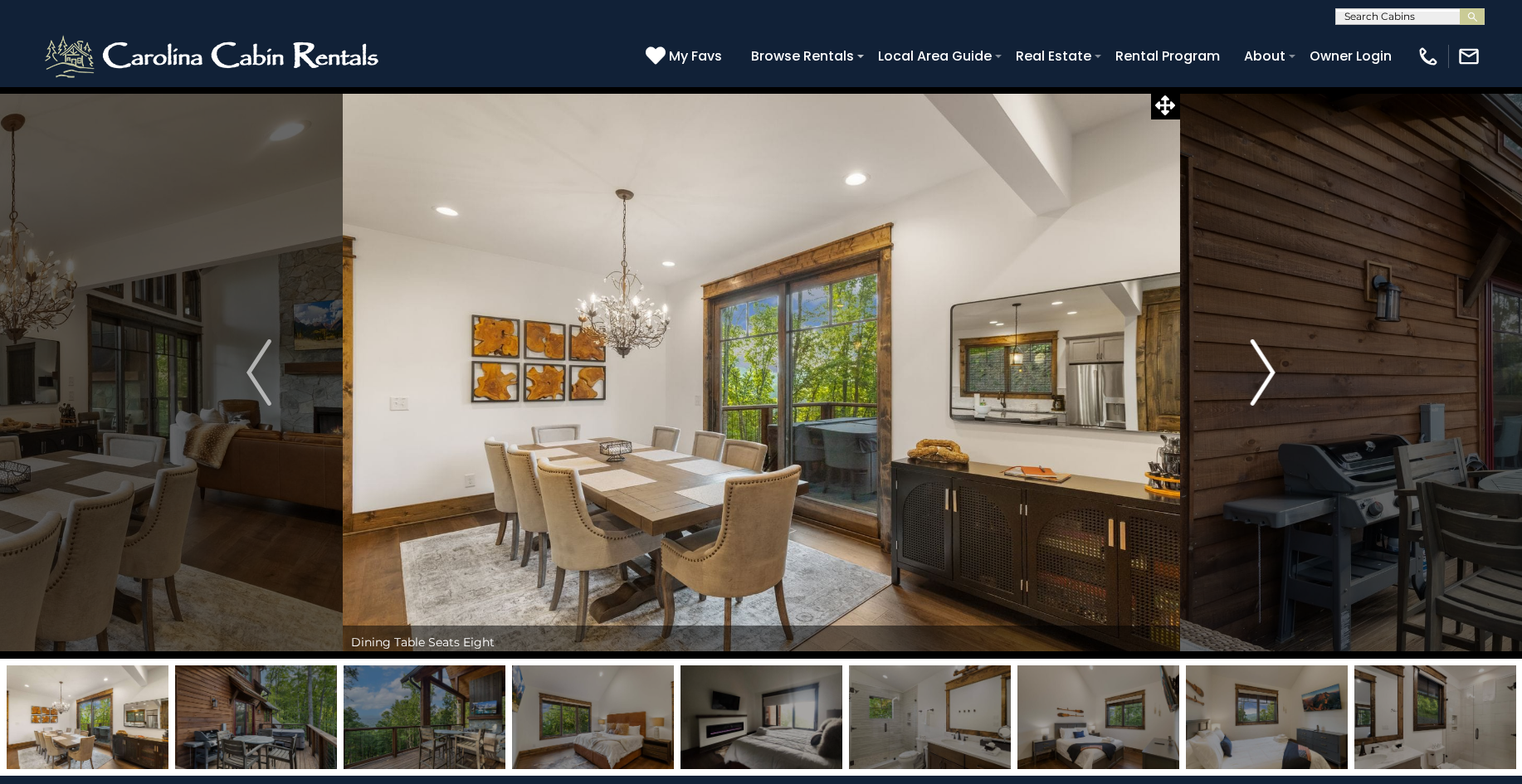
click at [1266, 361] on img "Next" at bounding box center [1263, 372] width 25 height 66
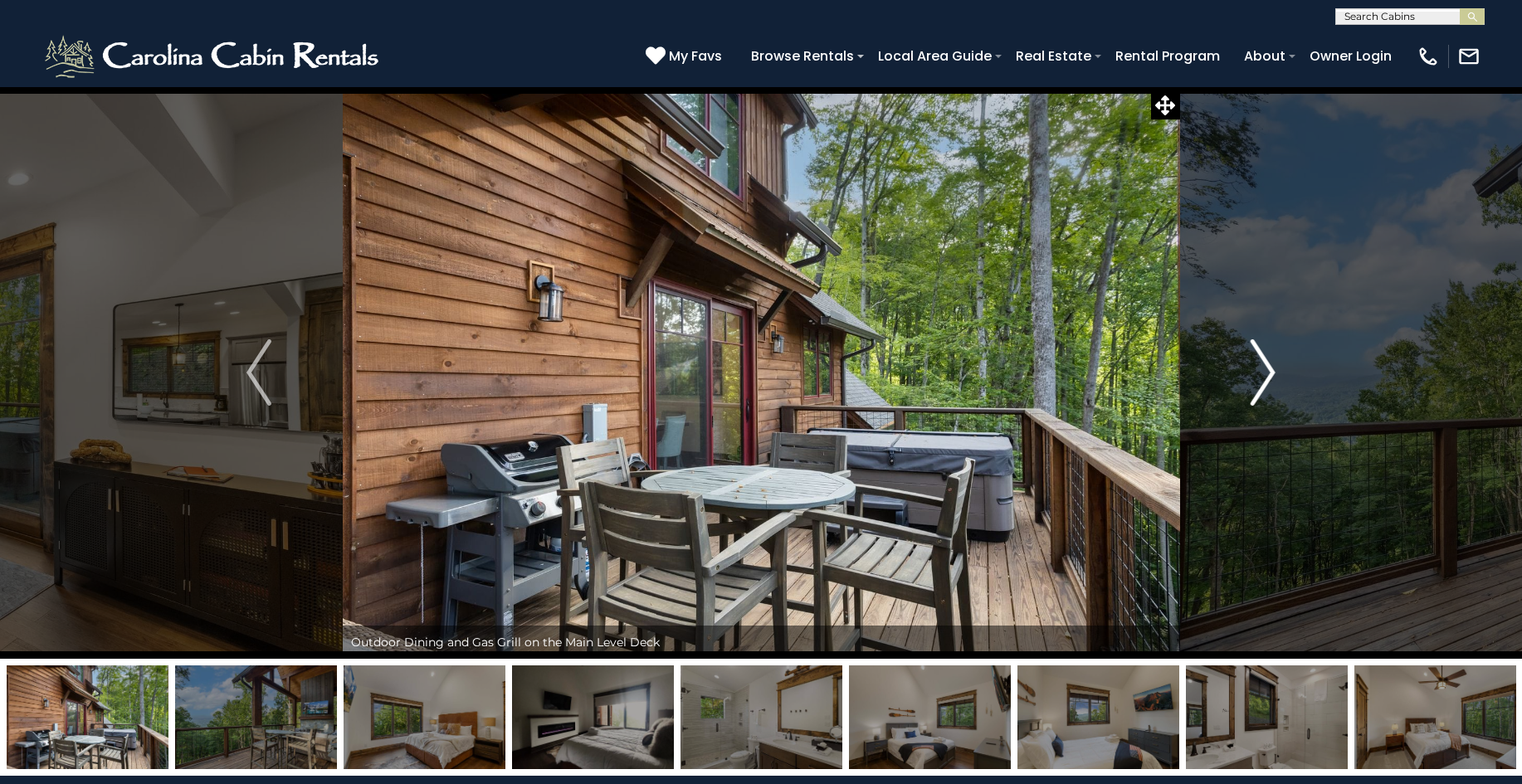
click at [1266, 361] on img "Next" at bounding box center [1263, 372] width 25 height 66
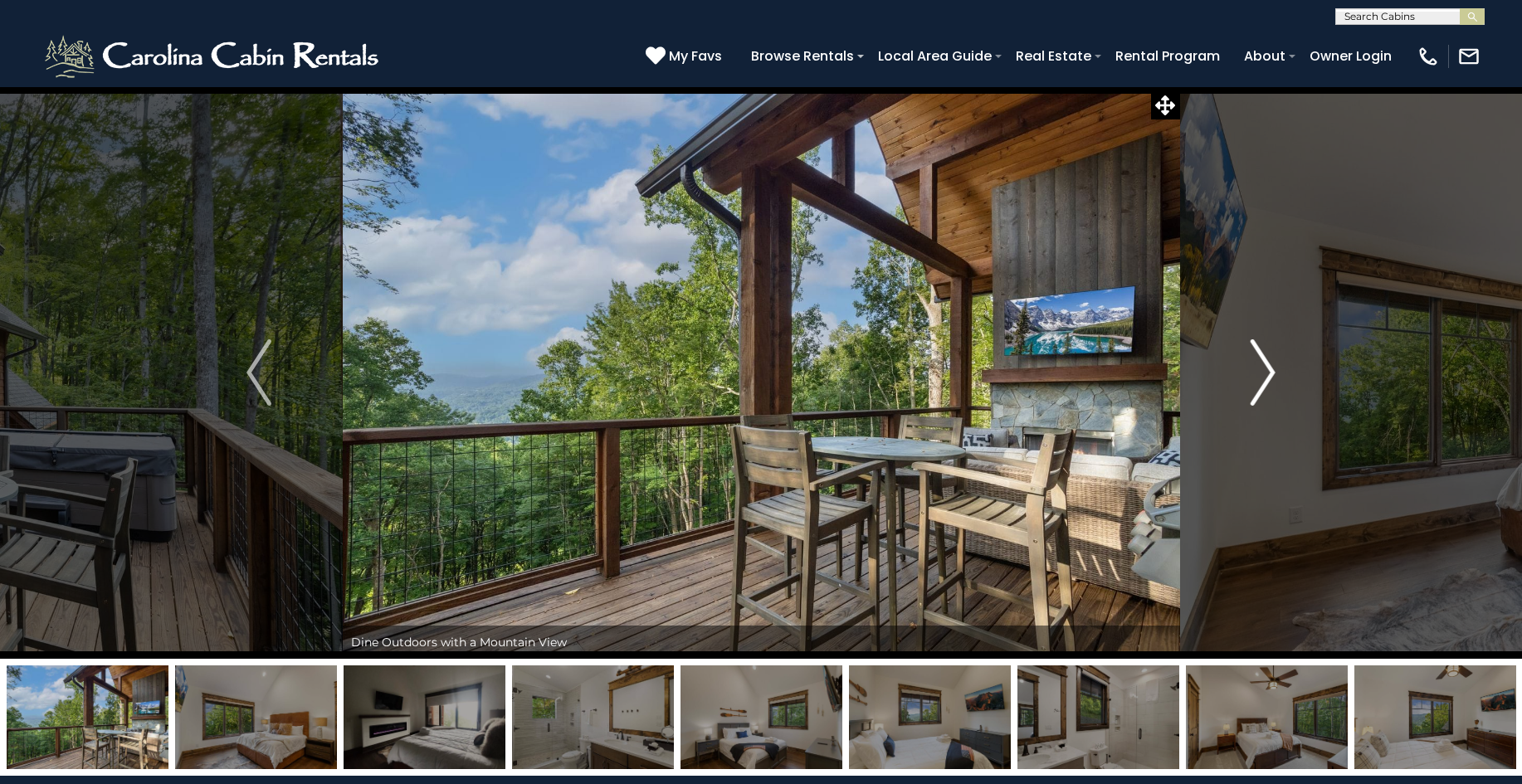
click at [1266, 361] on img "Next" at bounding box center [1263, 372] width 25 height 66
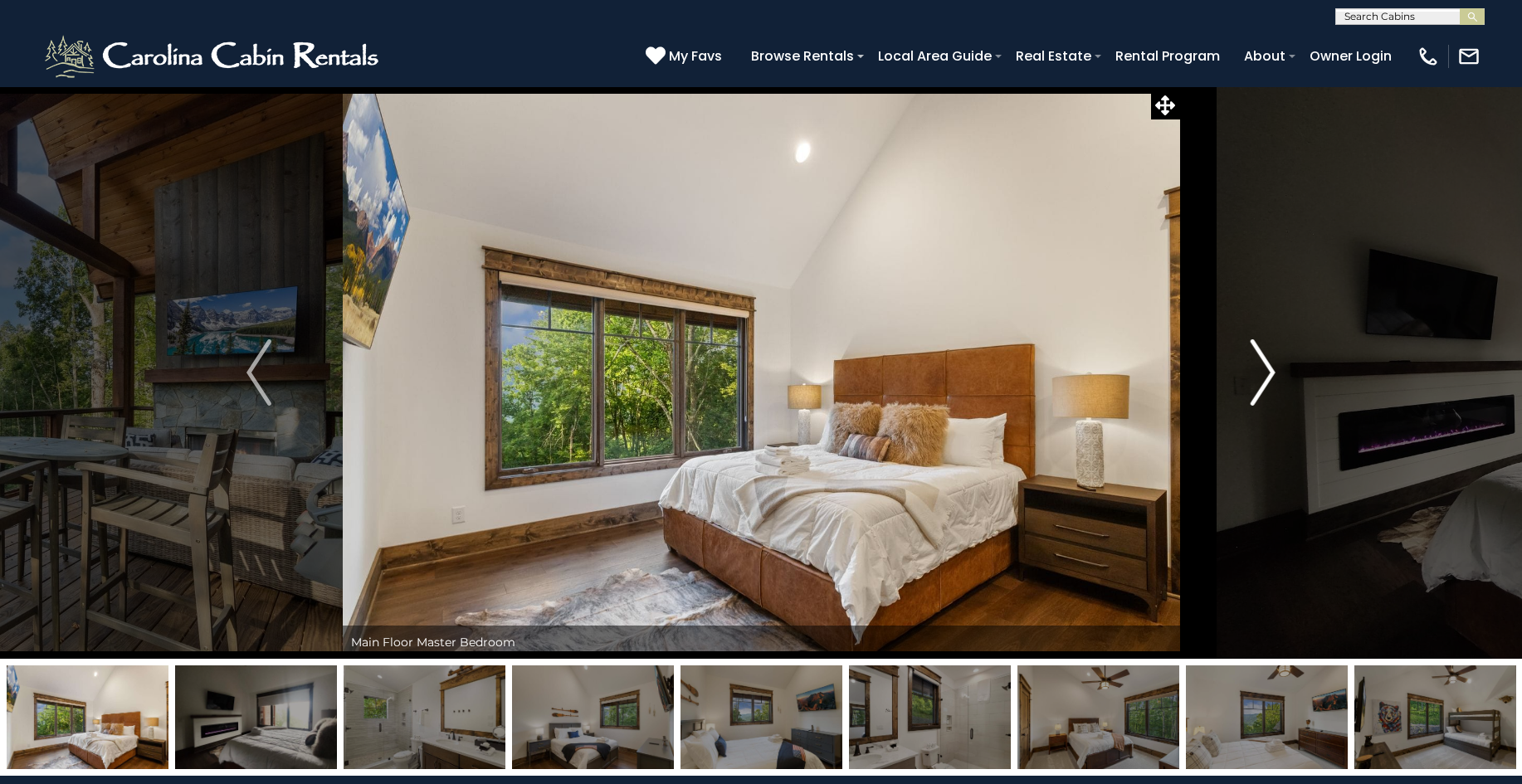
click at [1266, 361] on img "Next" at bounding box center [1263, 372] width 25 height 66
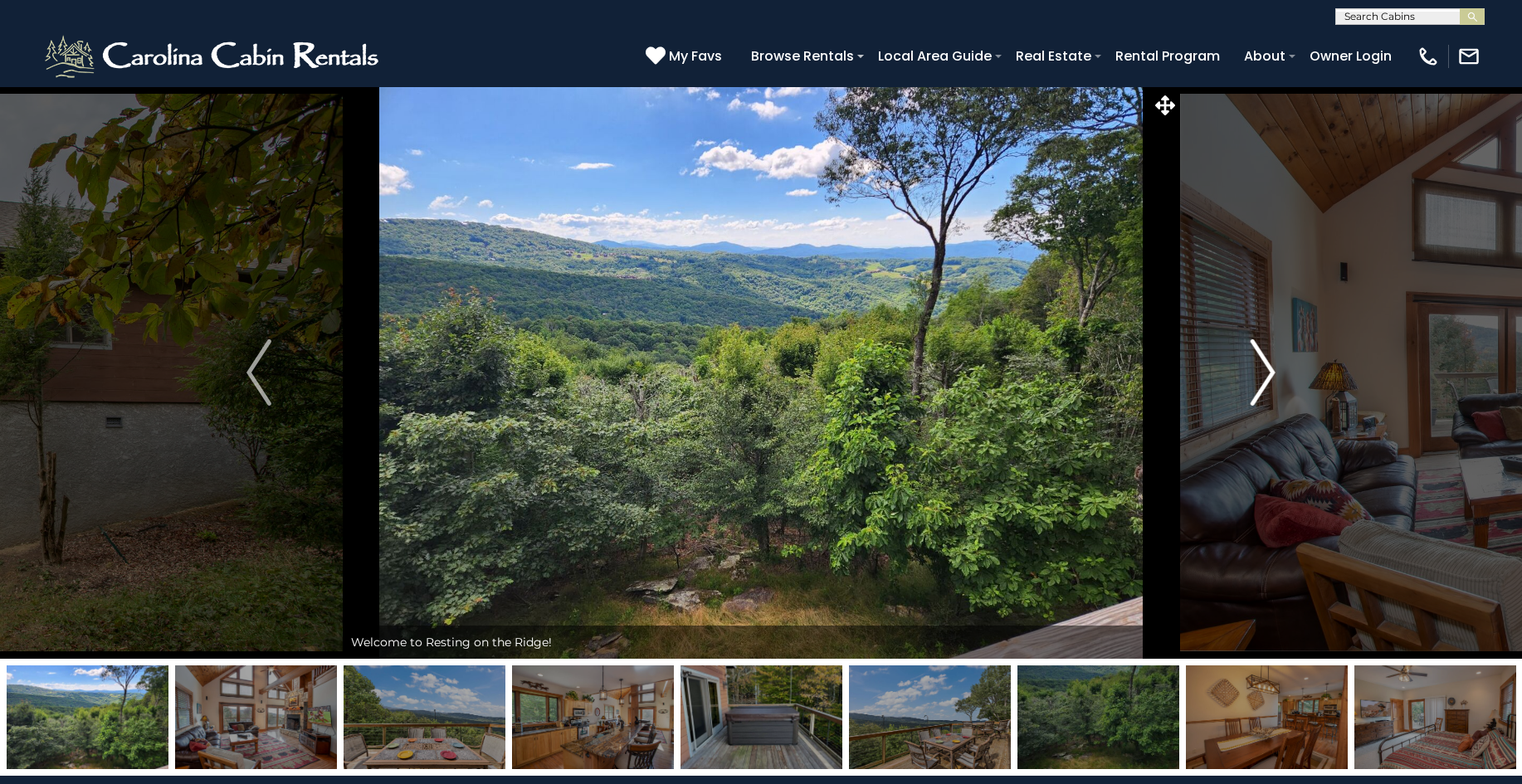
click at [1269, 354] on img "Next" at bounding box center [1263, 372] width 25 height 66
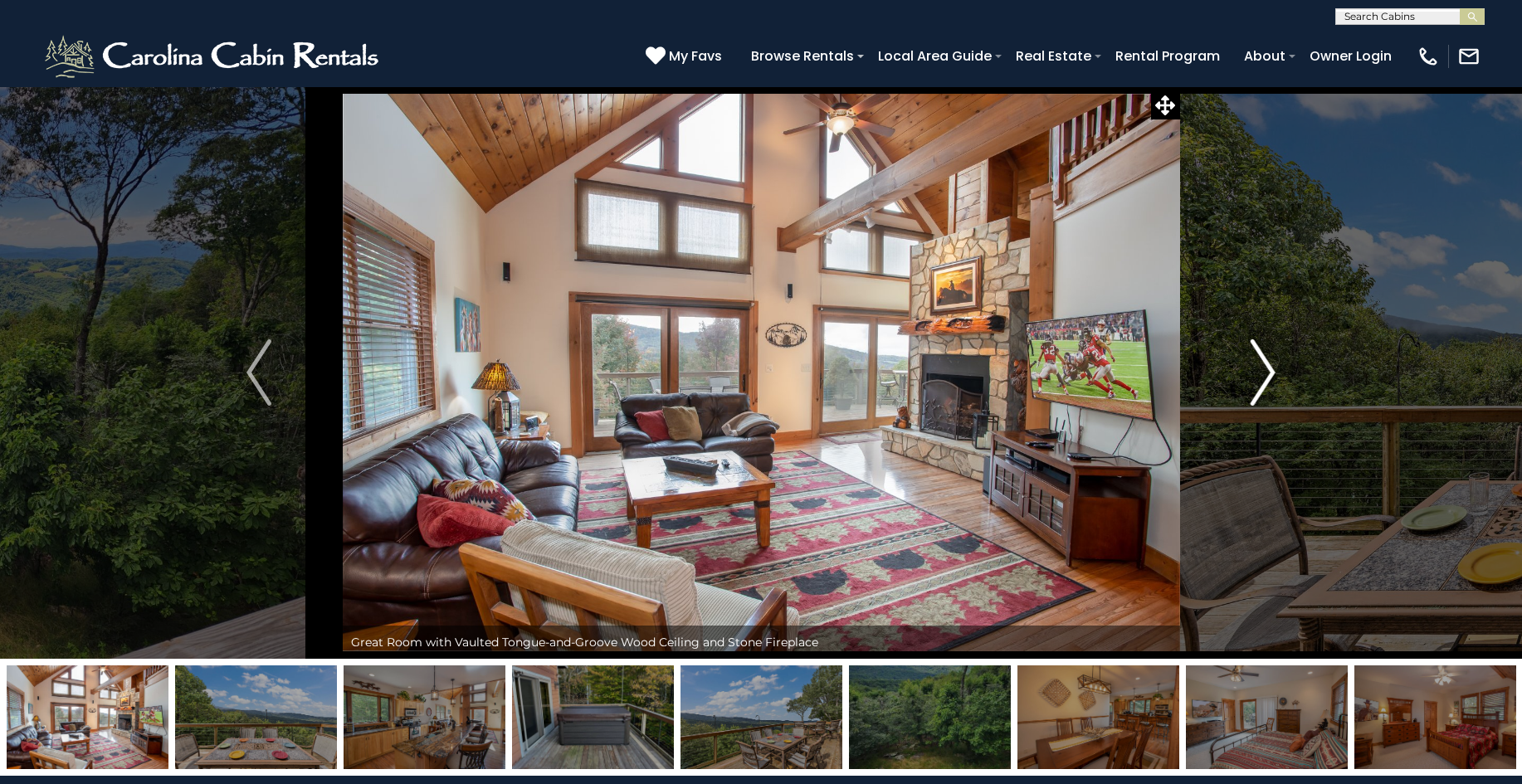
click at [1269, 354] on img "Next" at bounding box center [1263, 372] width 25 height 66
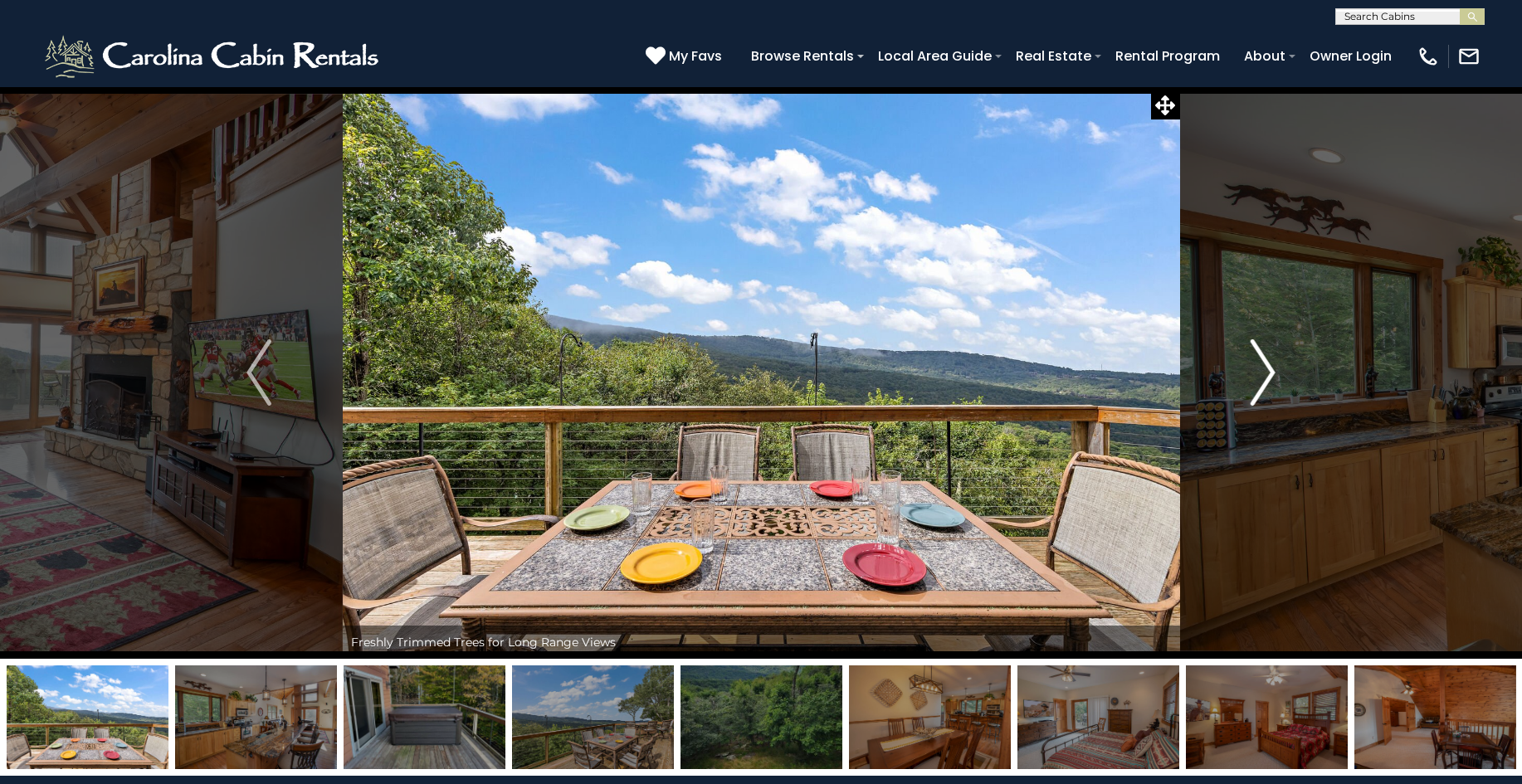
click at [1269, 354] on img "Next" at bounding box center [1263, 372] width 25 height 66
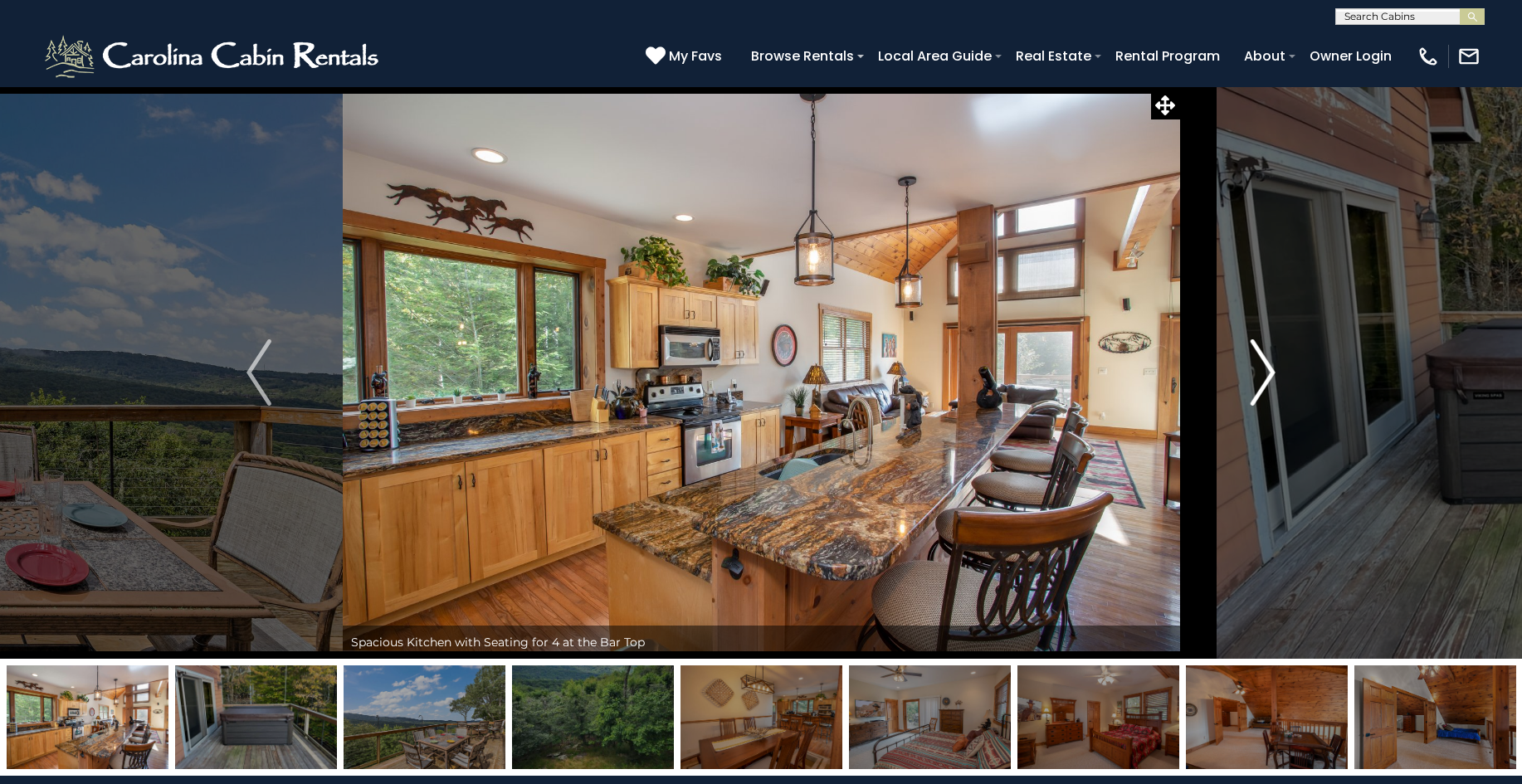
click at [1269, 355] on img "Next" at bounding box center [1263, 372] width 25 height 66
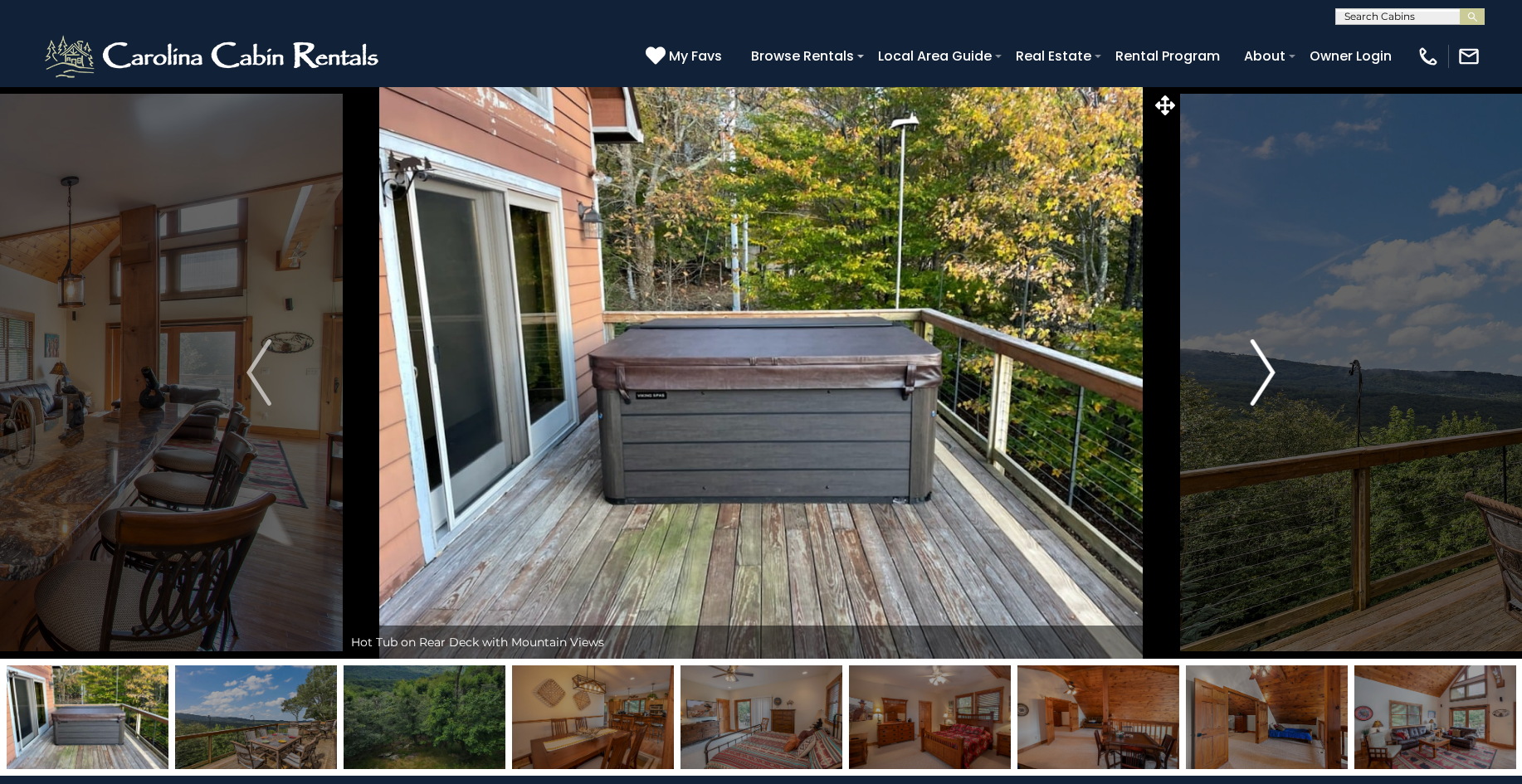
click at [1265, 375] on img "Next" at bounding box center [1263, 372] width 25 height 66
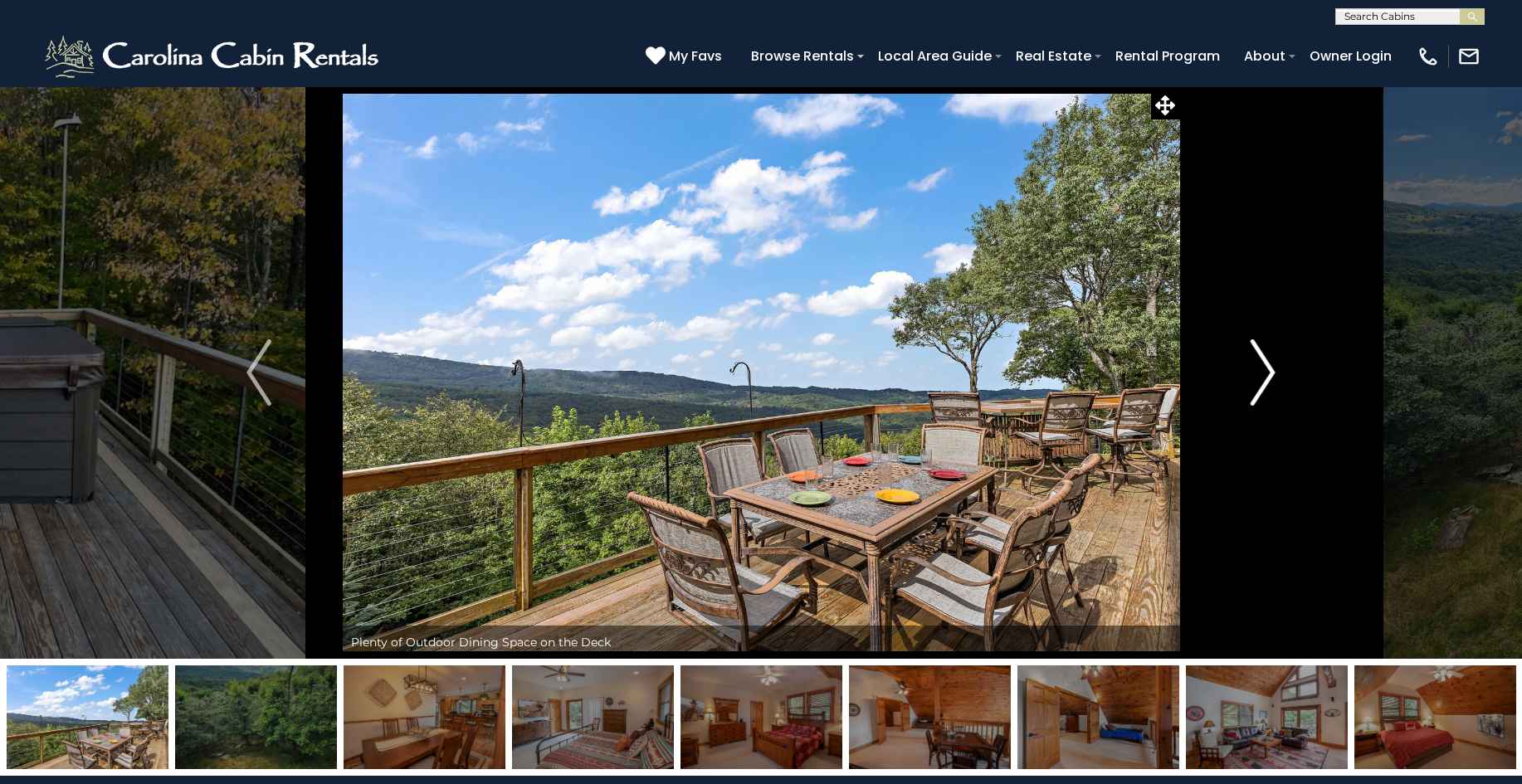
click at [1265, 375] on img "Next" at bounding box center [1263, 372] width 25 height 66
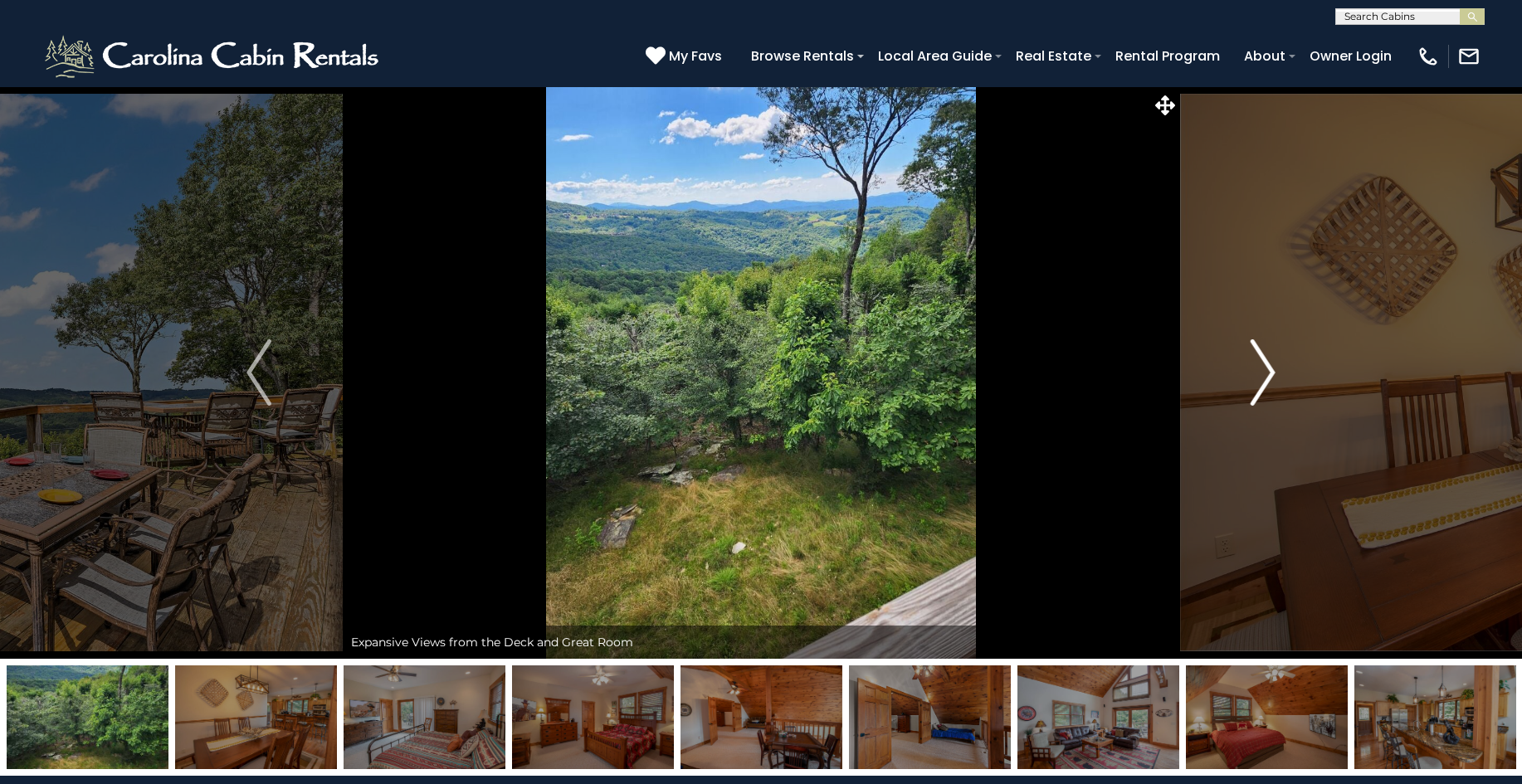
click at [1265, 375] on img "Next" at bounding box center [1263, 372] width 25 height 66
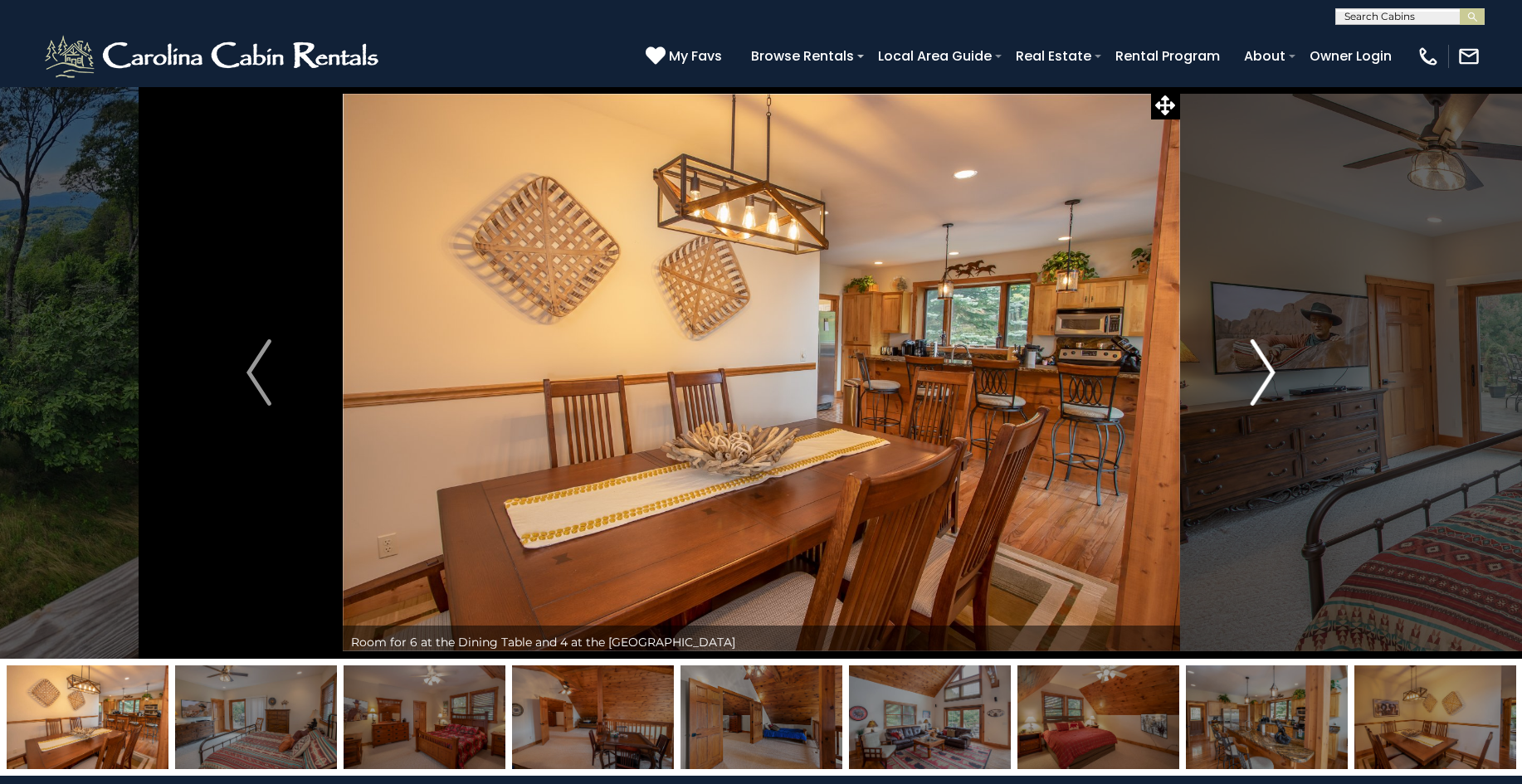
click at [1265, 375] on img "Next" at bounding box center [1263, 372] width 25 height 66
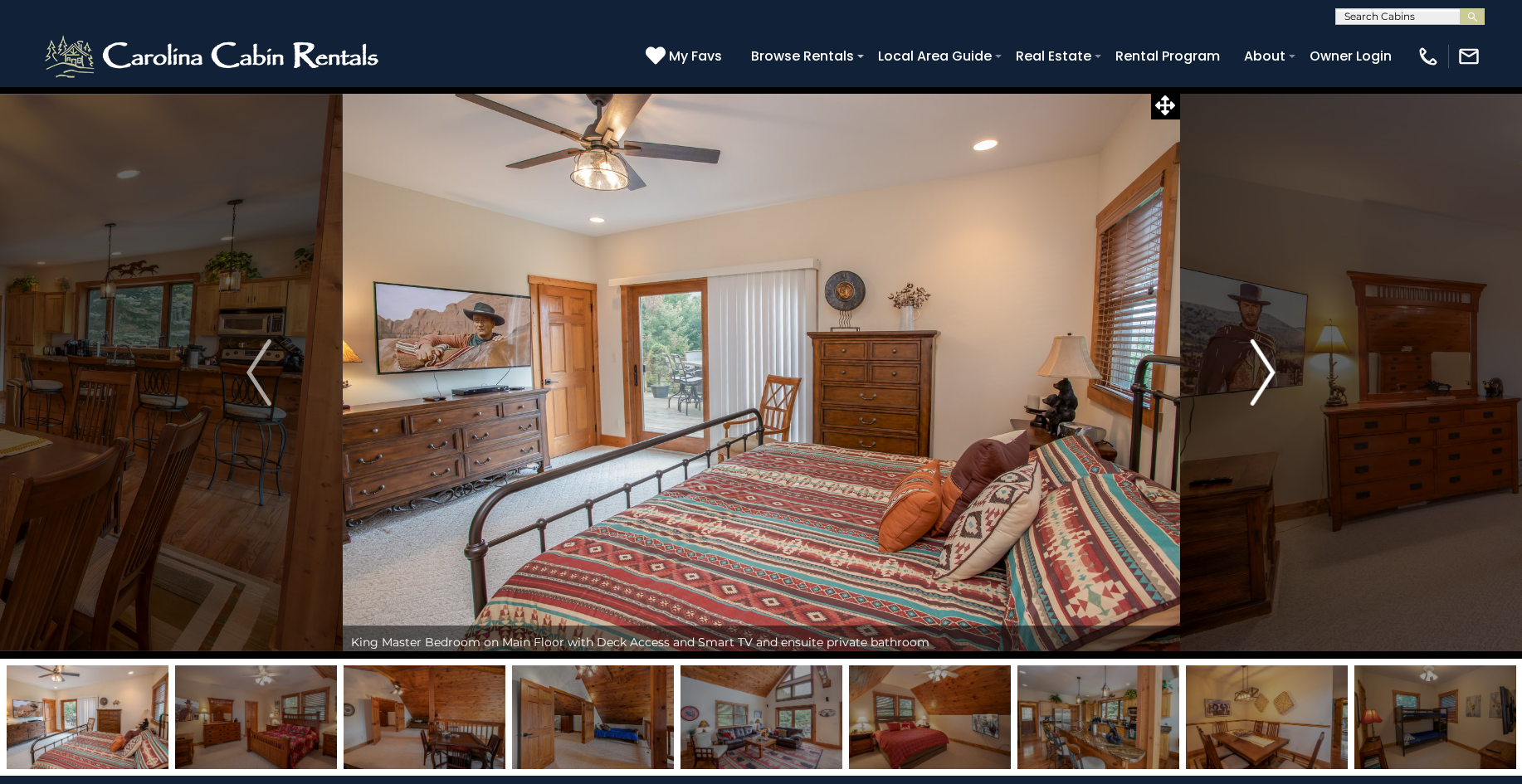
click at [1265, 375] on img "Next" at bounding box center [1263, 372] width 25 height 66
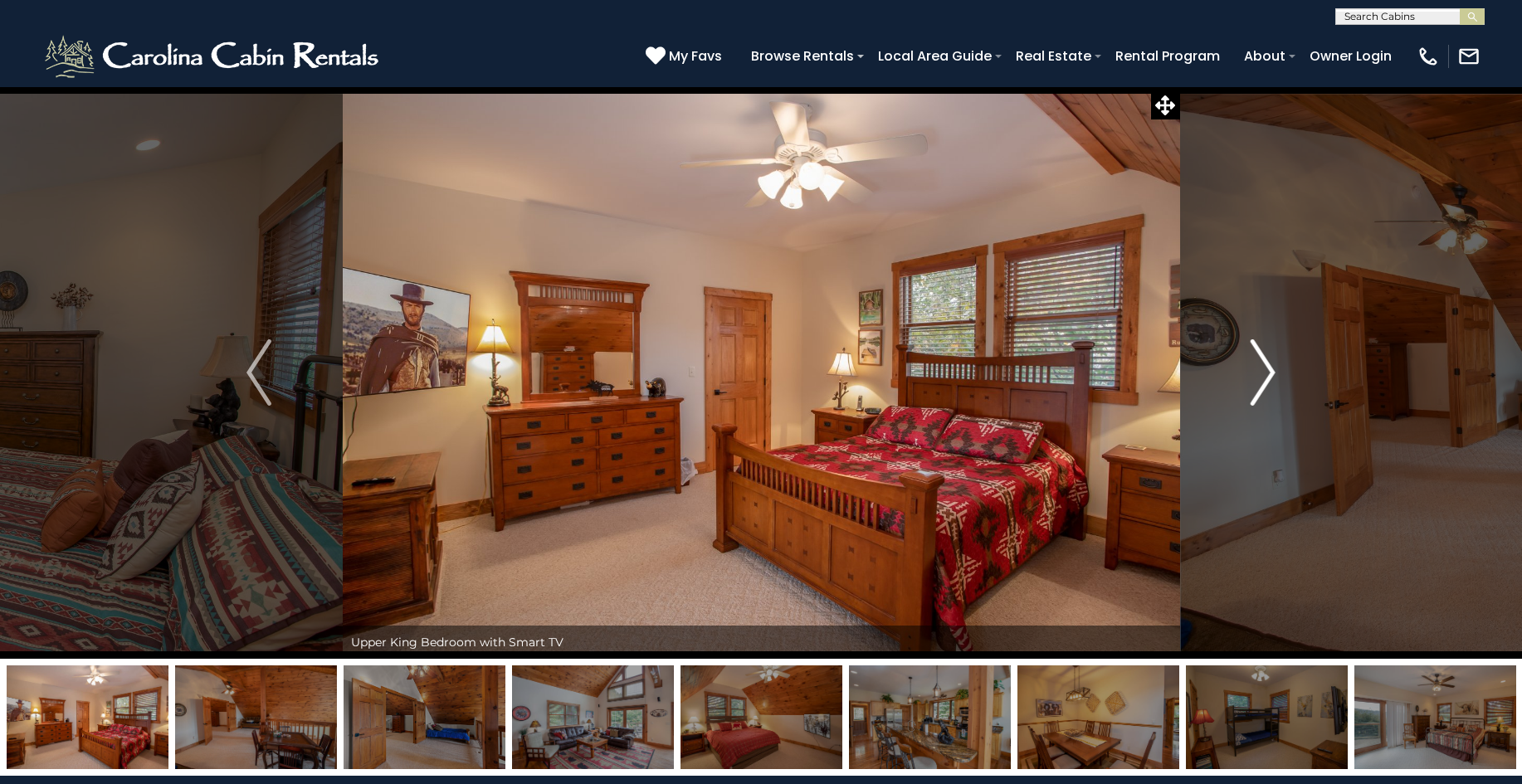
click at [1265, 375] on img "Next" at bounding box center [1263, 372] width 25 height 66
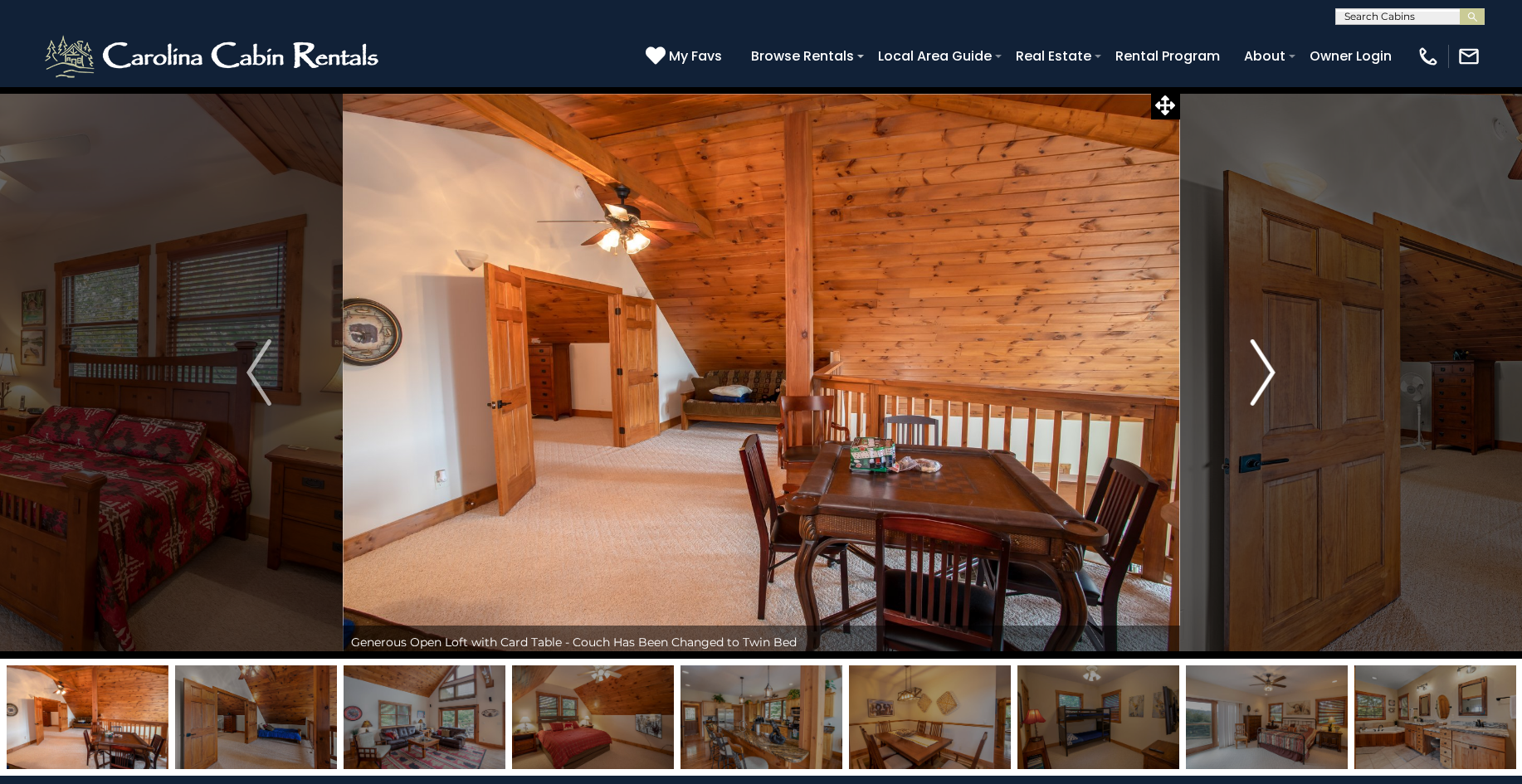
click at [1265, 375] on img "Next" at bounding box center [1263, 372] width 25 height 66
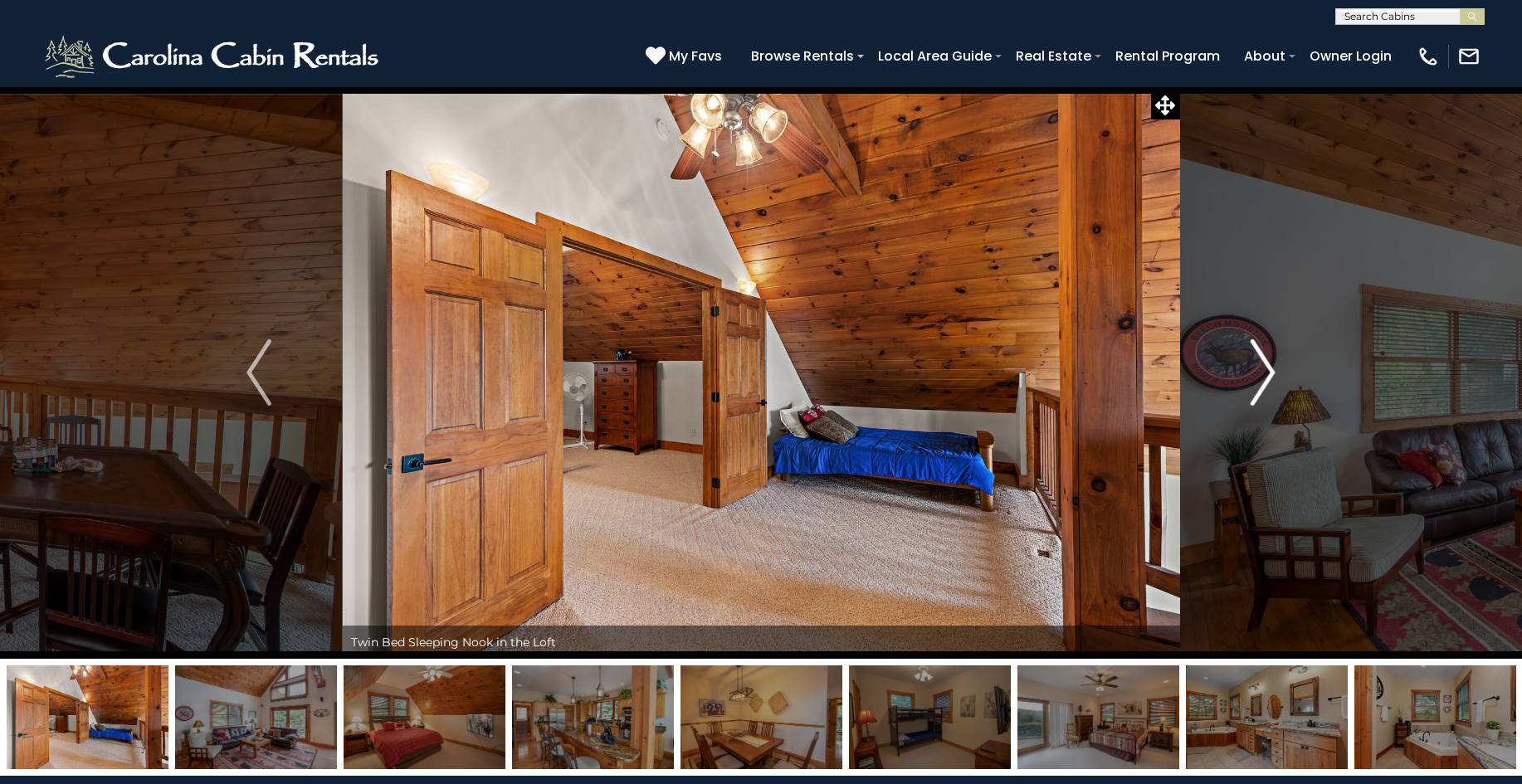
click at [1265, 375] on img "Next" at bounding box center [1263, 372] width 25 height 66
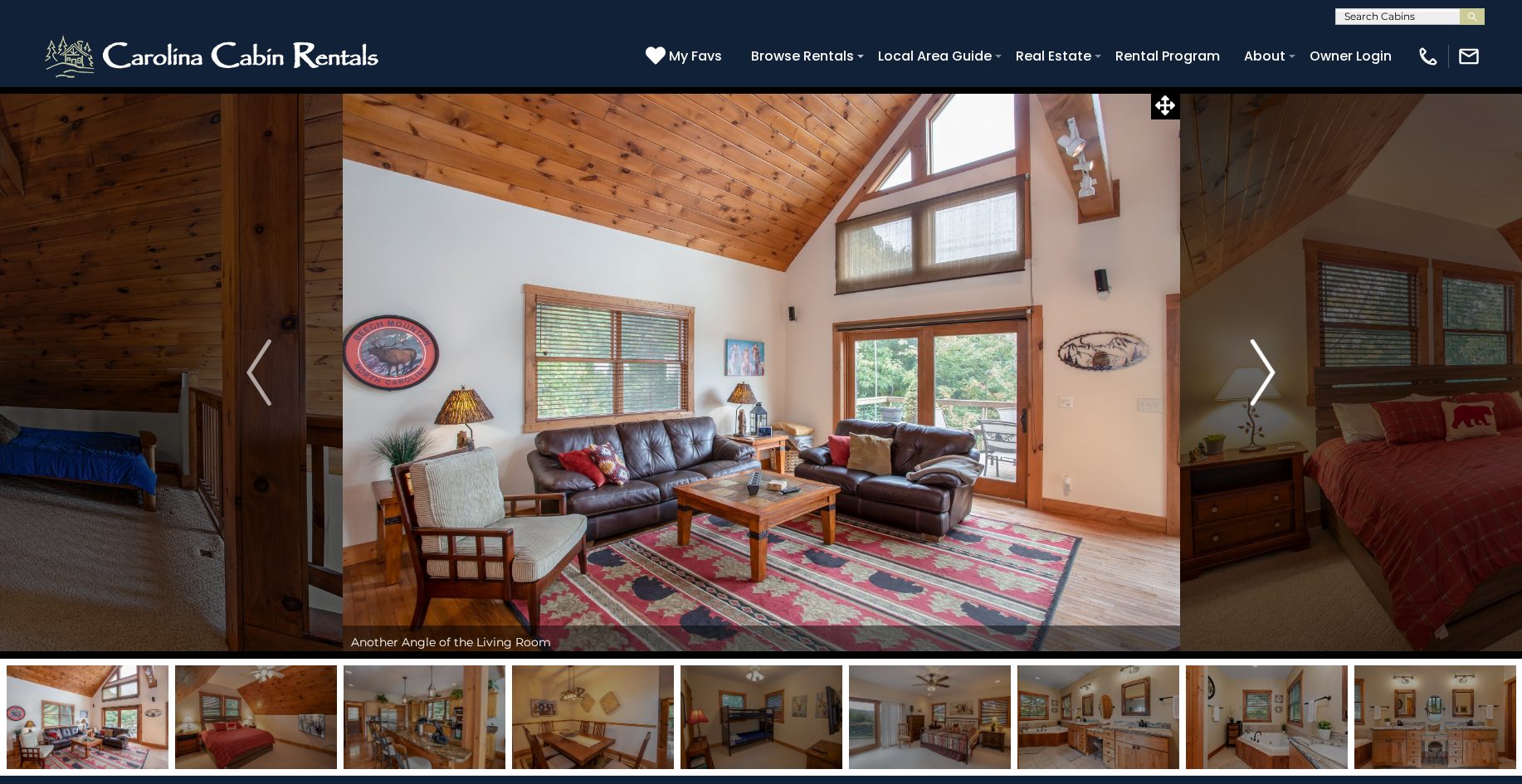
click at [1265, 375] on img "Next" at bounding box center [1263, 372] width 25 height 66
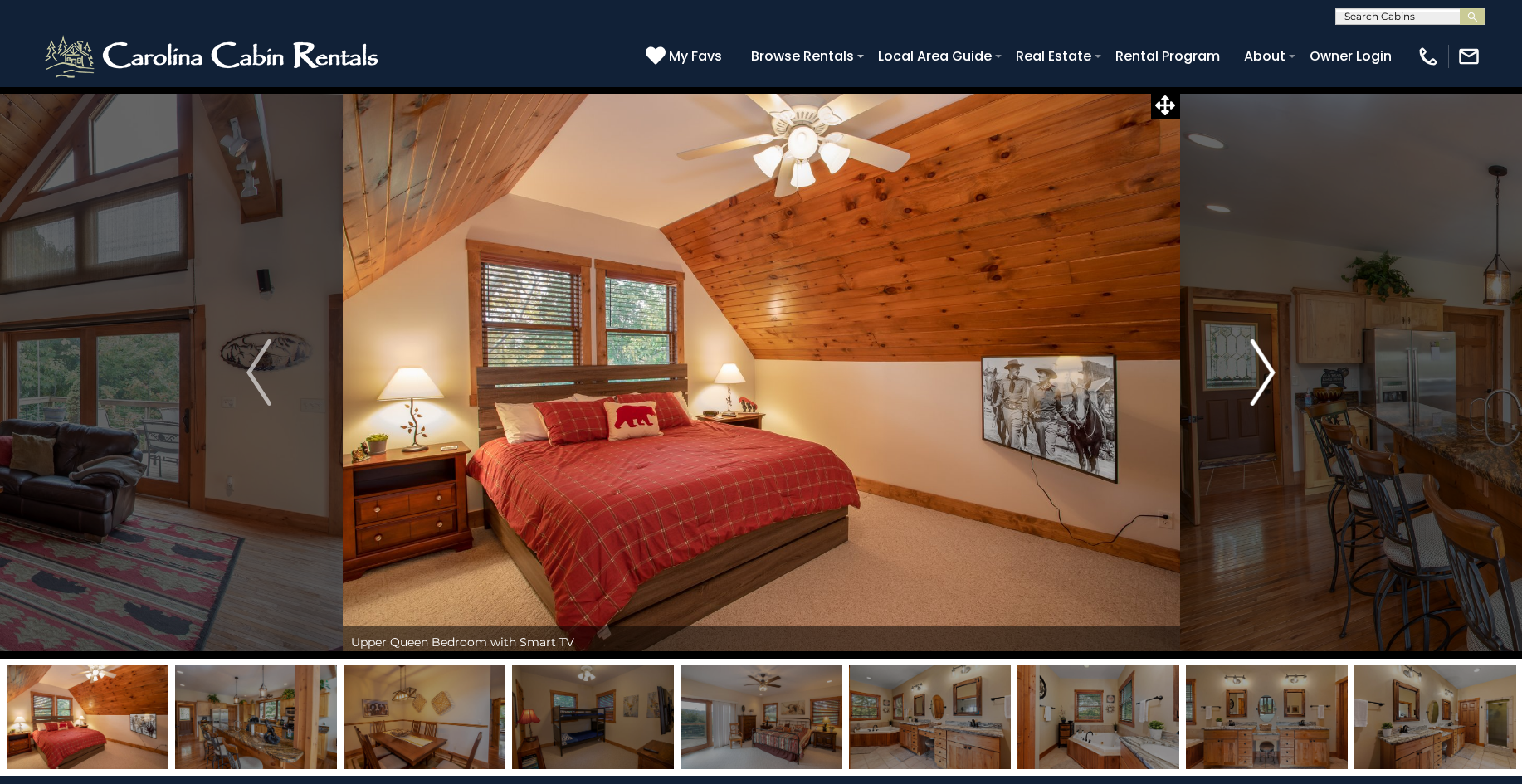
click at [1265, 375] on img "Next" at bounding box center [1263, 372] width 25 height 66
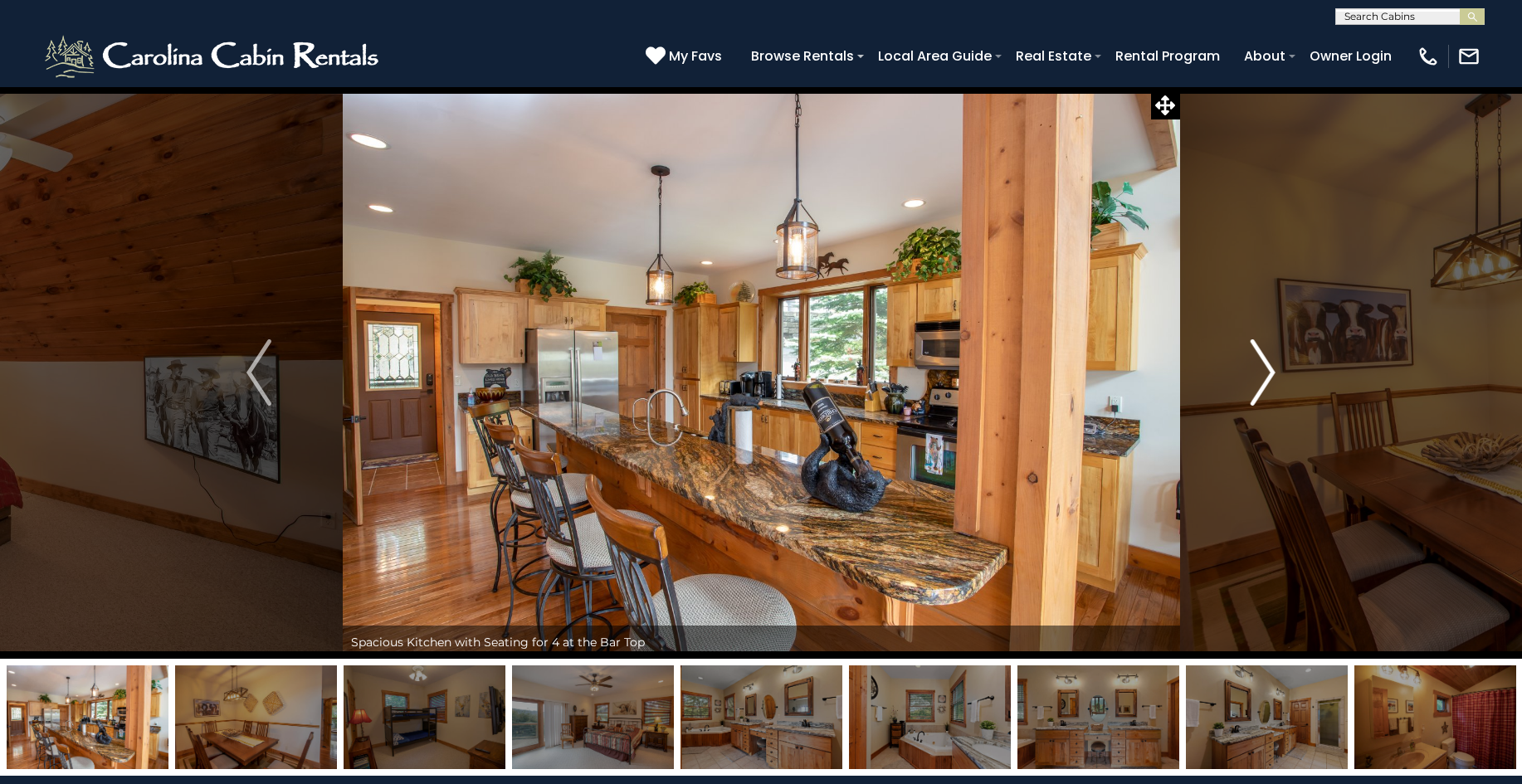
click at [1265, 375] on img "Next" at bounding box center [1263, 372] width 25 height 66
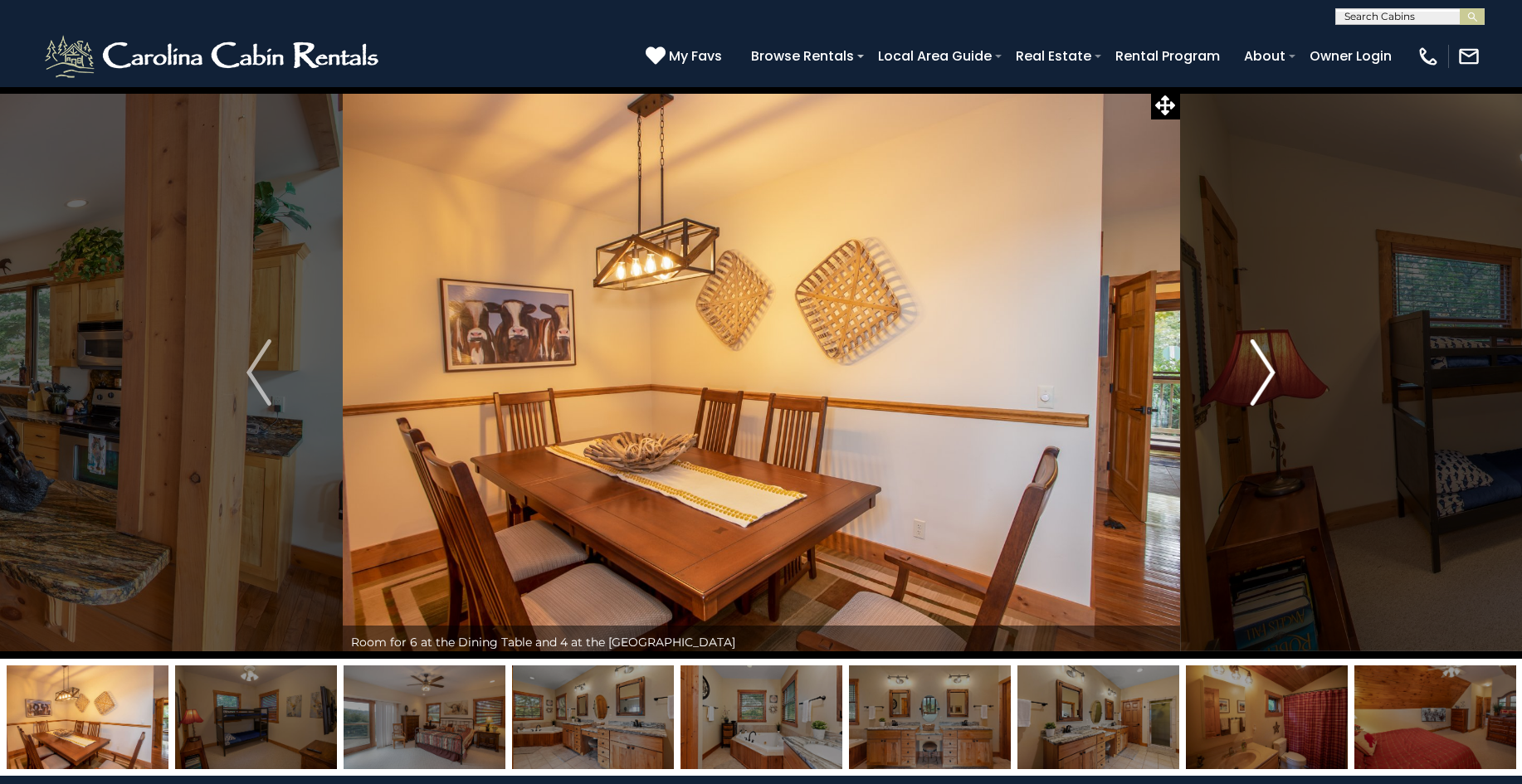
click at [1265, 375] on img "Next" at bounding box center [1263, 372] width 25 height 66
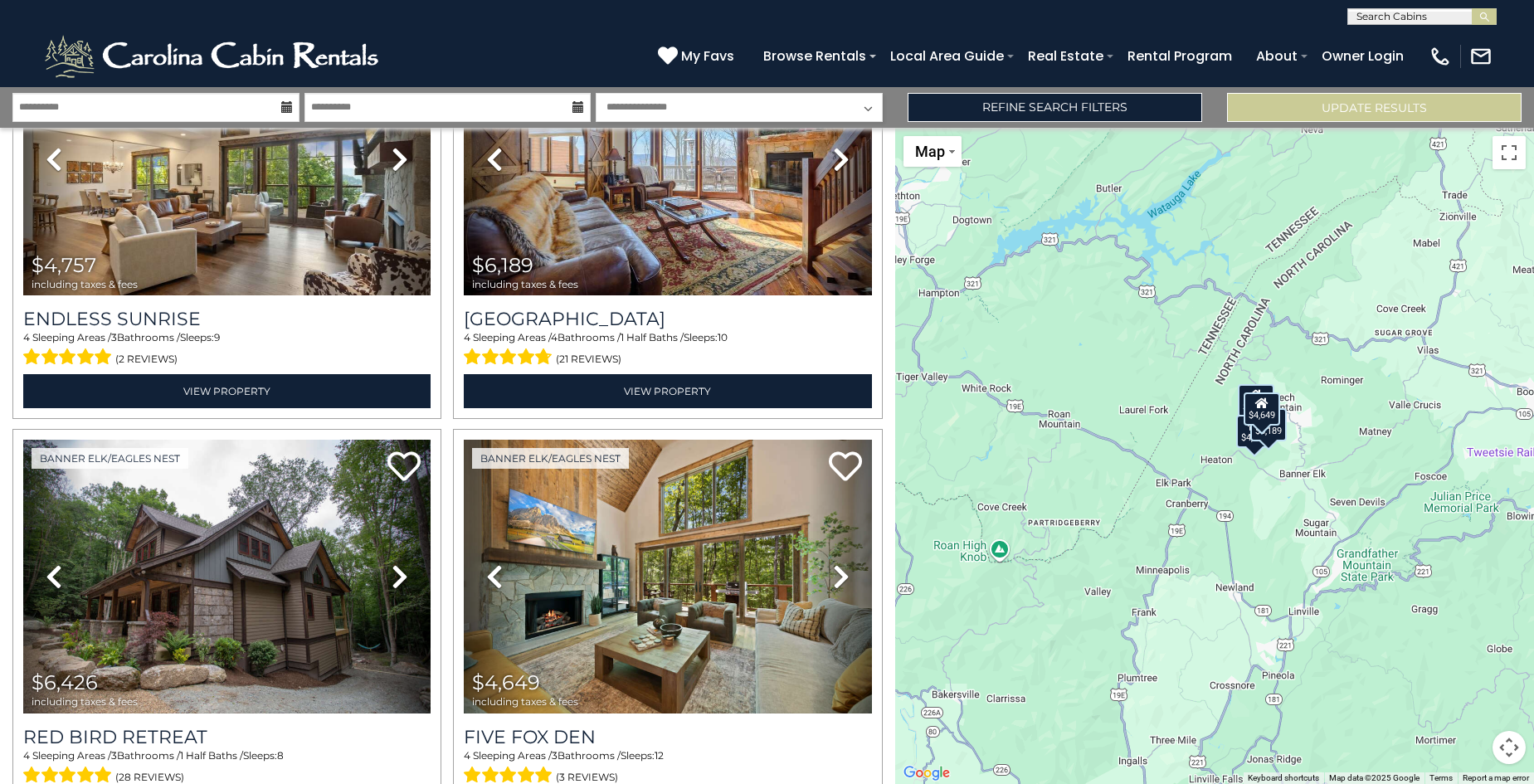
scroll to position [286, 0]
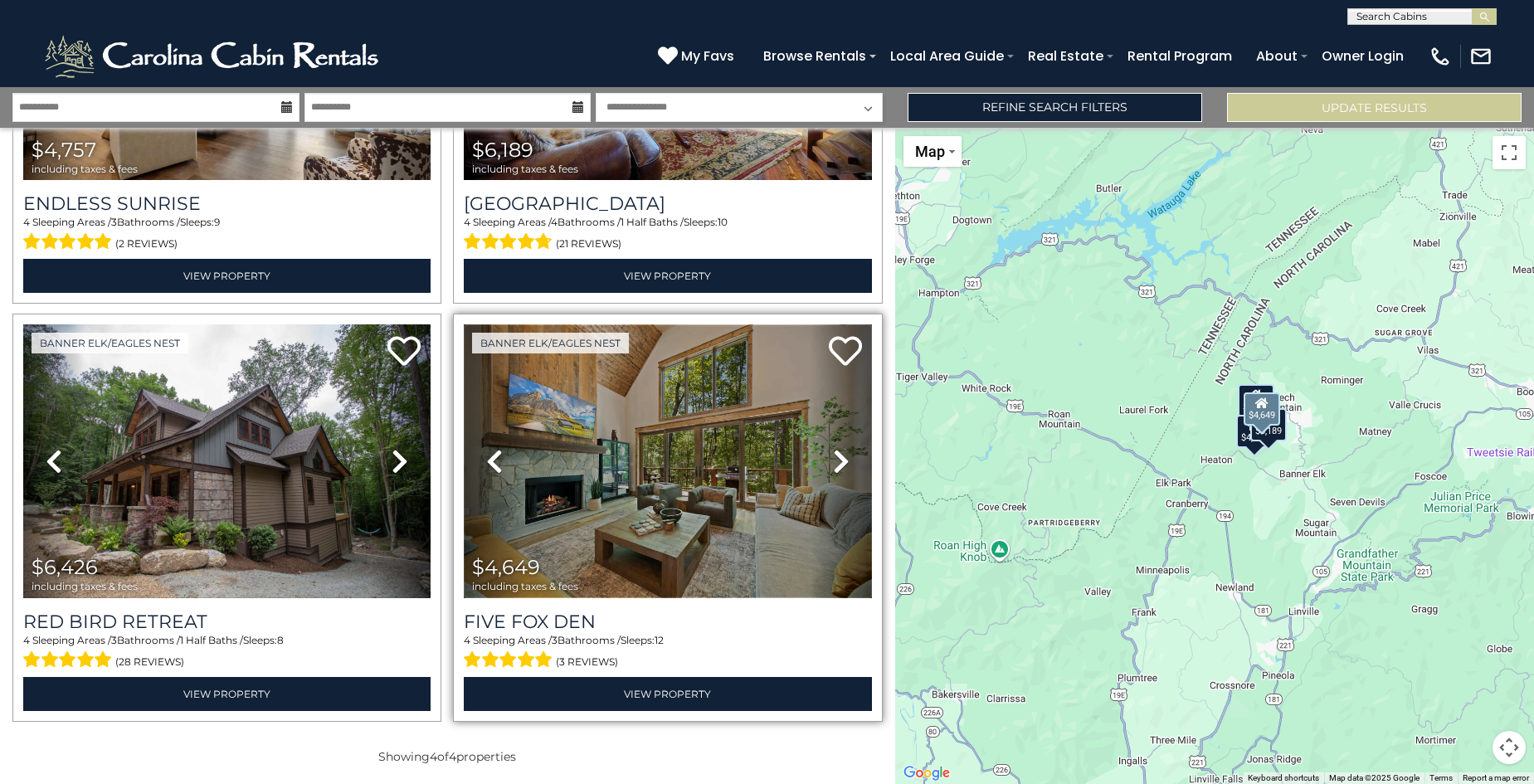
click at [737, 532] on img at bounding box center [667, 461] width 408 height 273
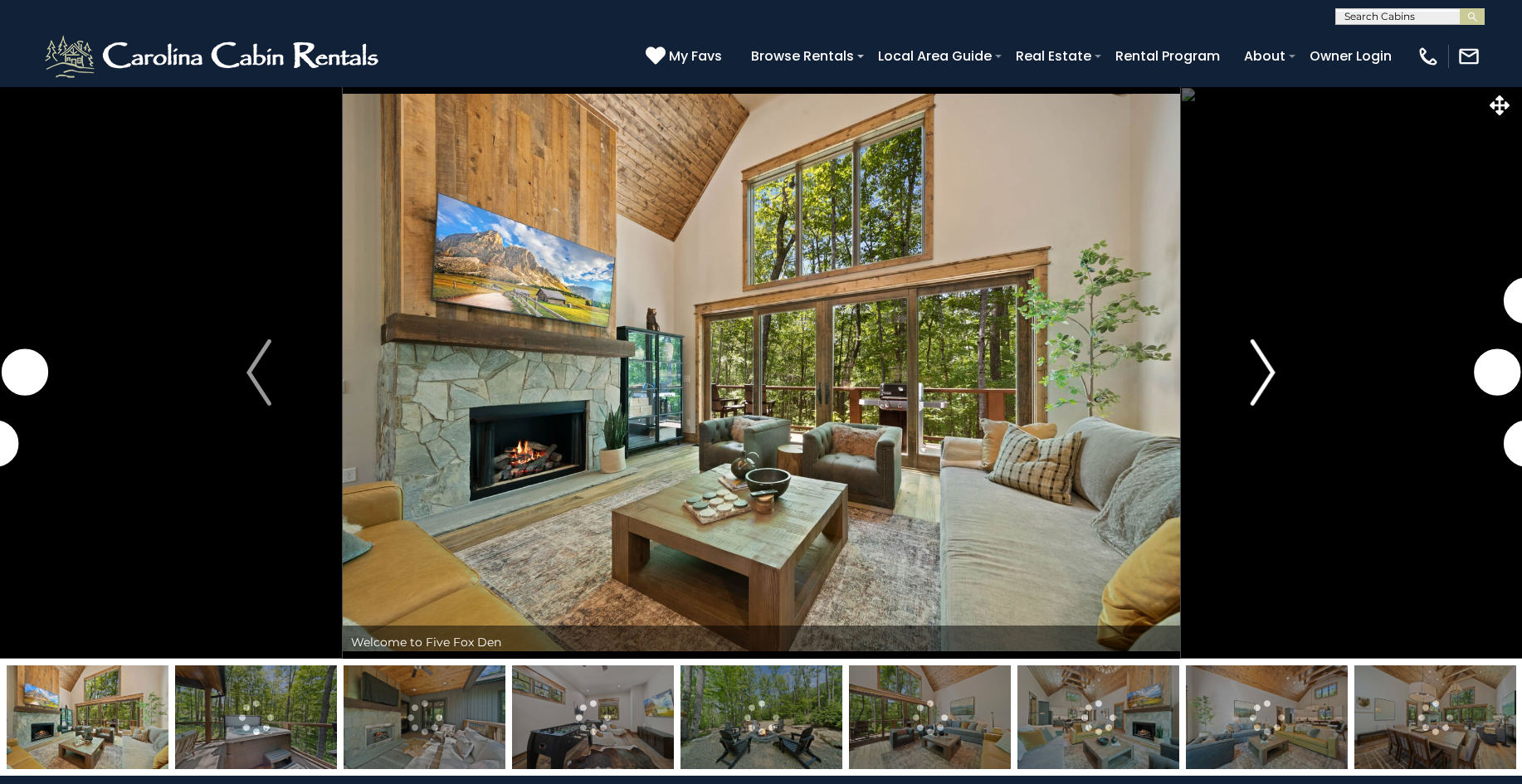
click at [1257, 354] on img "Next" at bounding box center [1263, 372] width 25 height 66
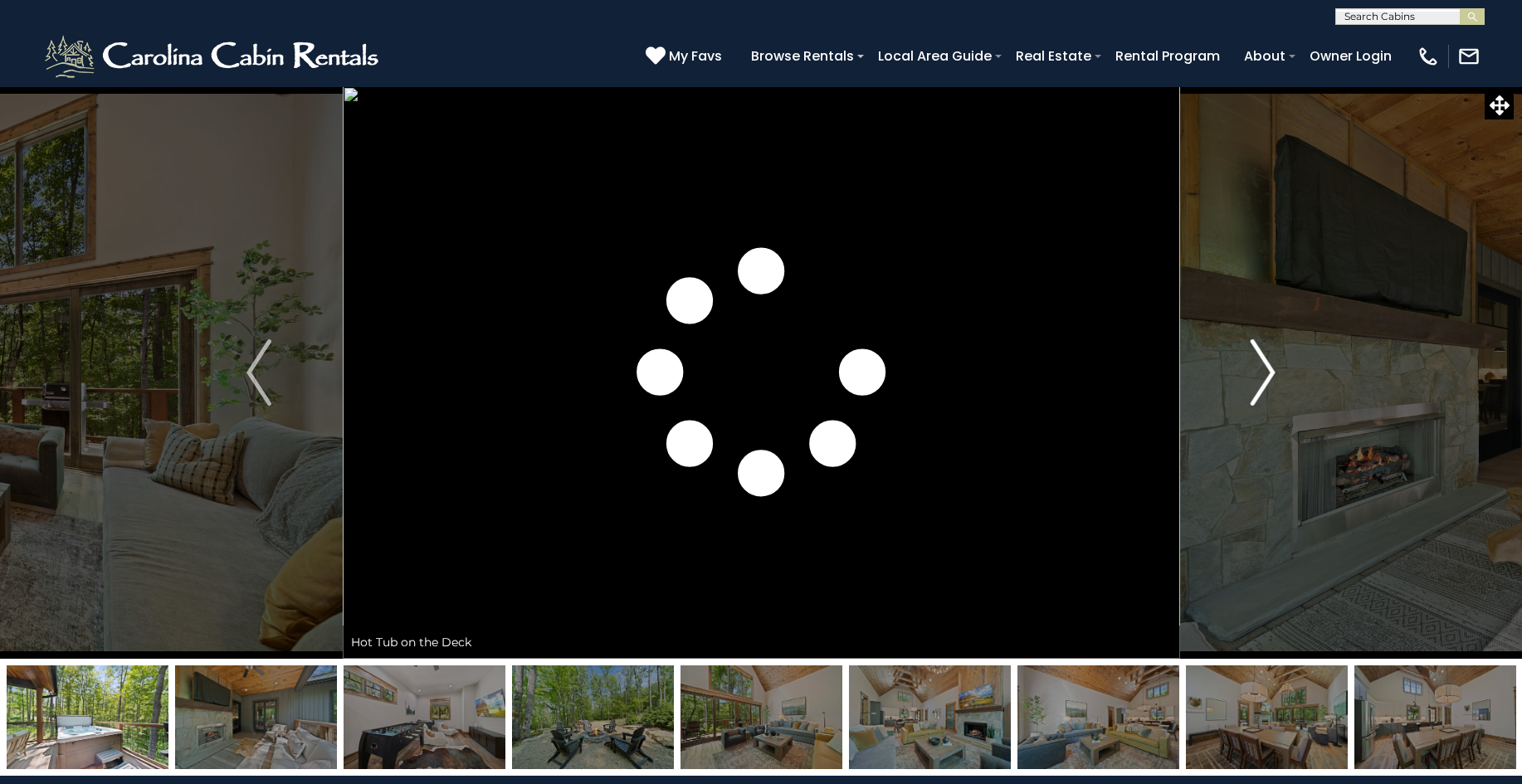
click at [1265, 382] on img "Next" at bounding box center [1263, 372] width 25 height 66
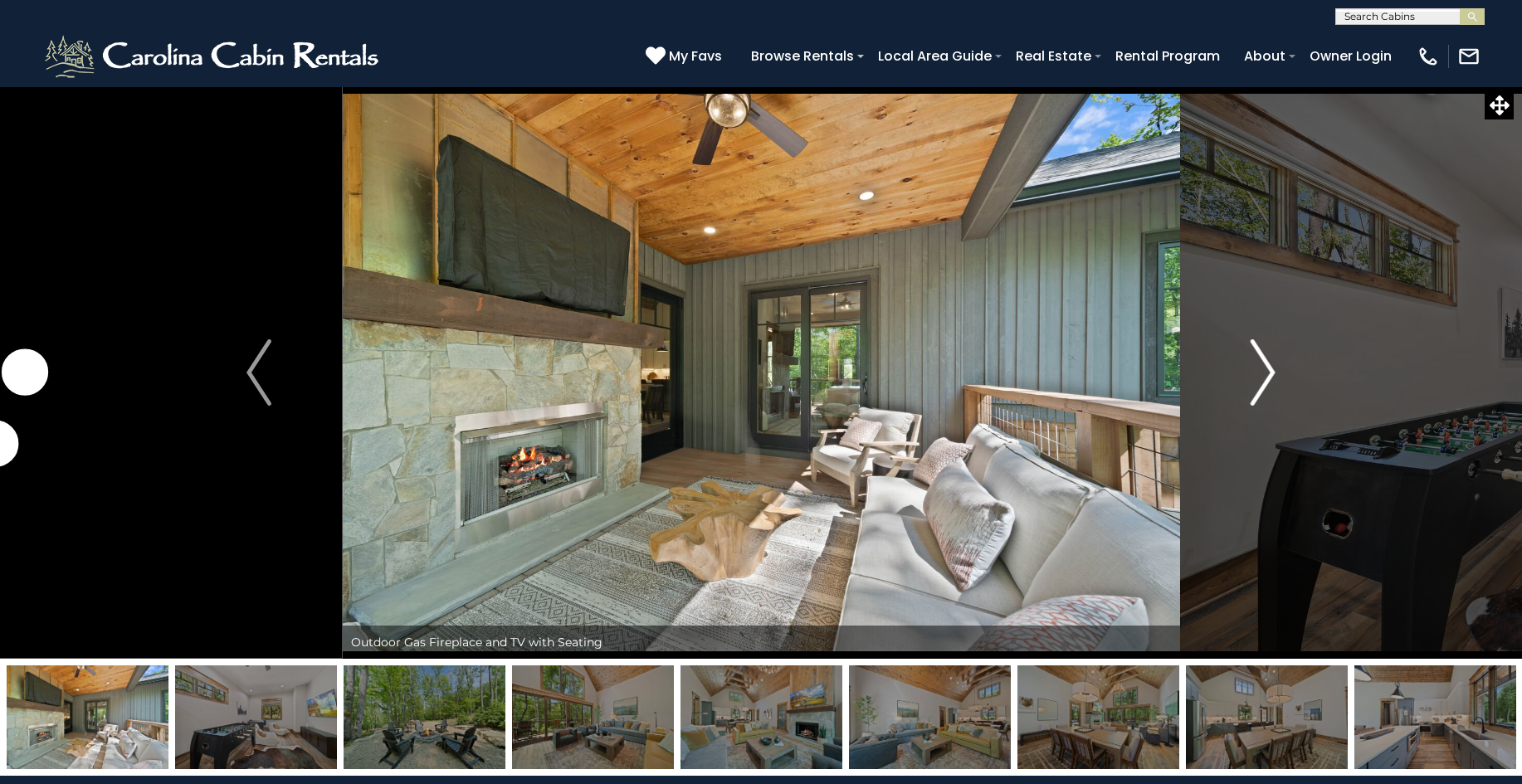
click at [1265, 382] on img "Next" at bounding box center [1263, 372] width 25 height 66
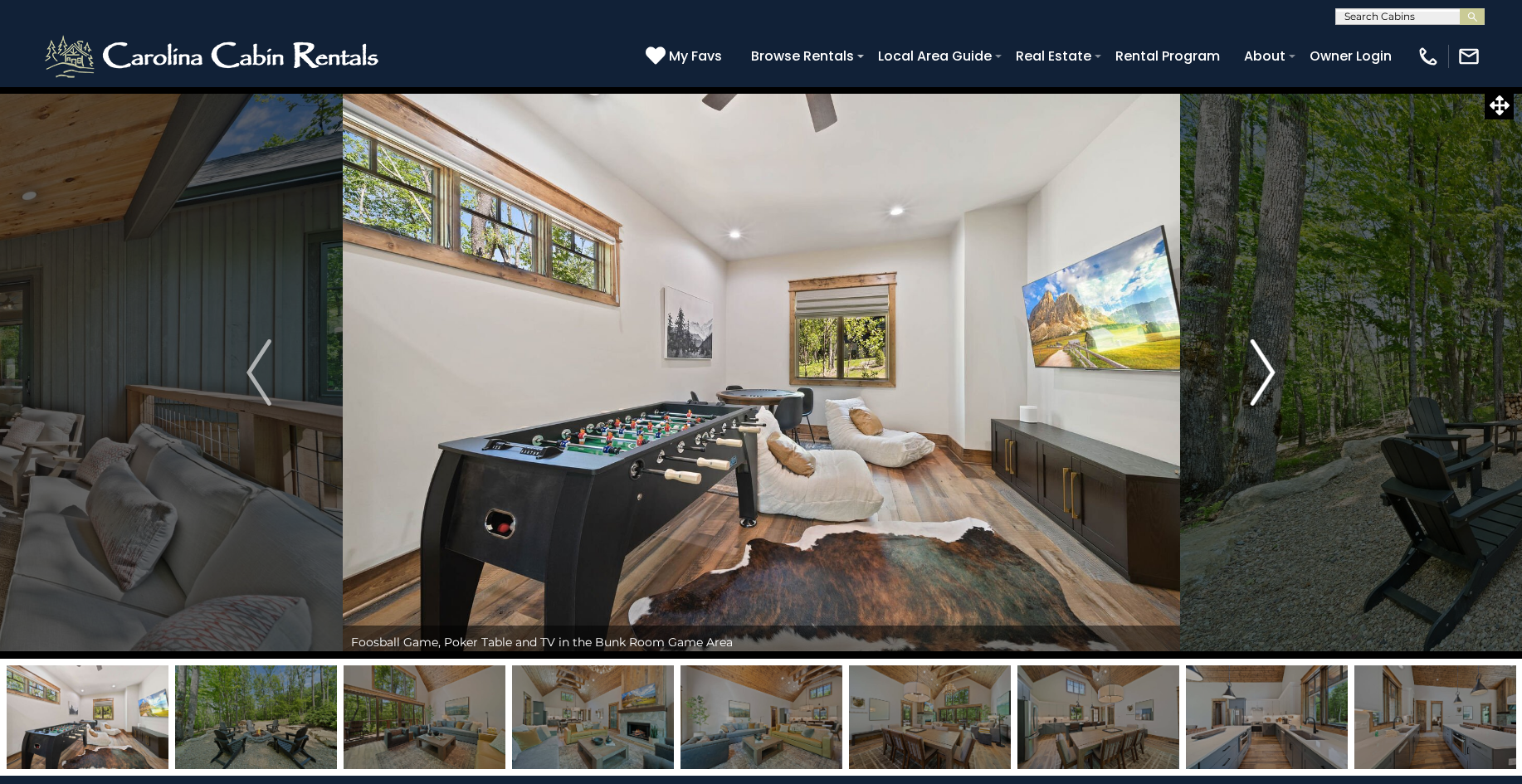
click at [1265, 382] on img "Next" at bounding box center [1263, 372] width 25 height 66
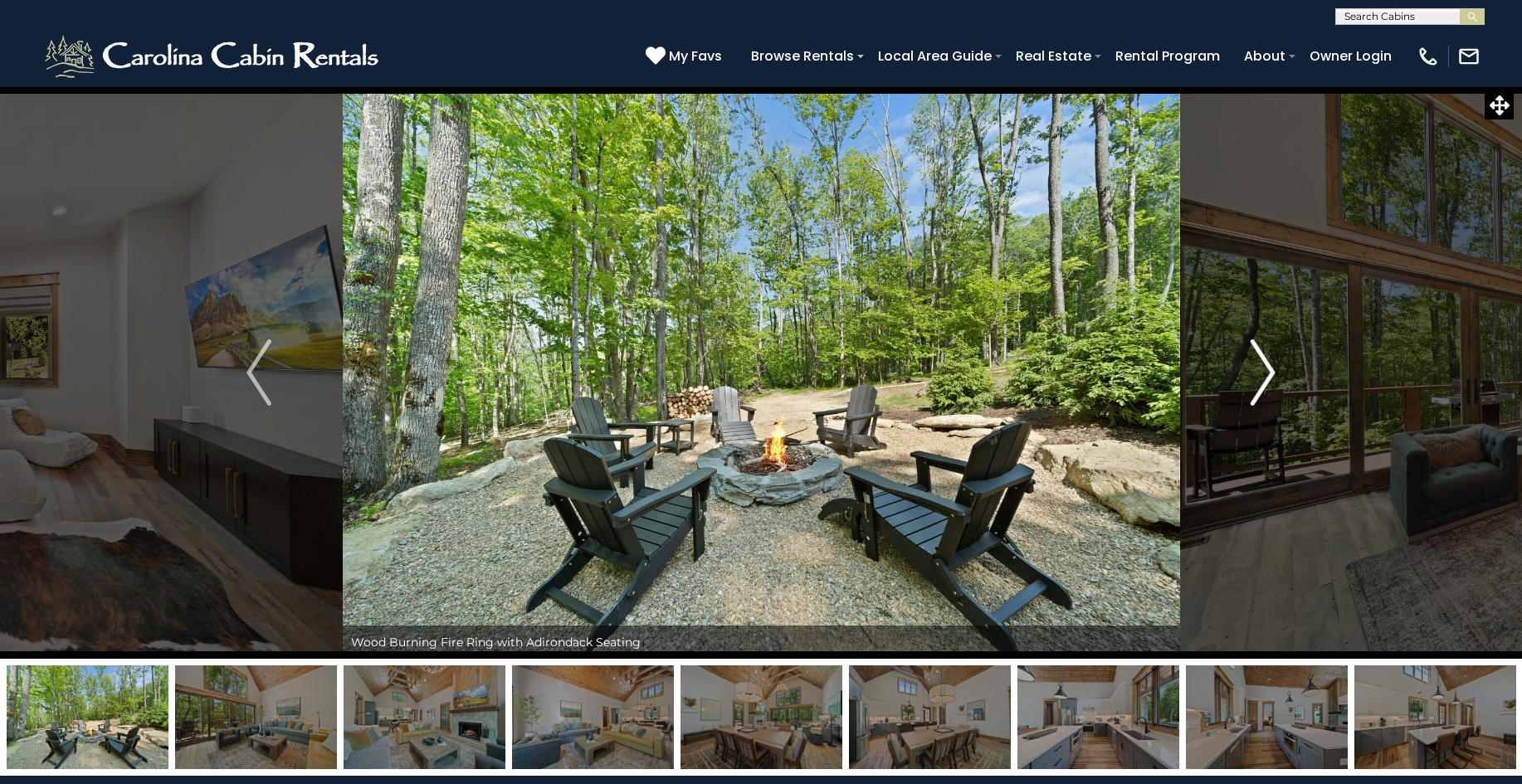
click at [1265, 382] on img "Next" at bounding box center [1263, 372] width 25 height 66
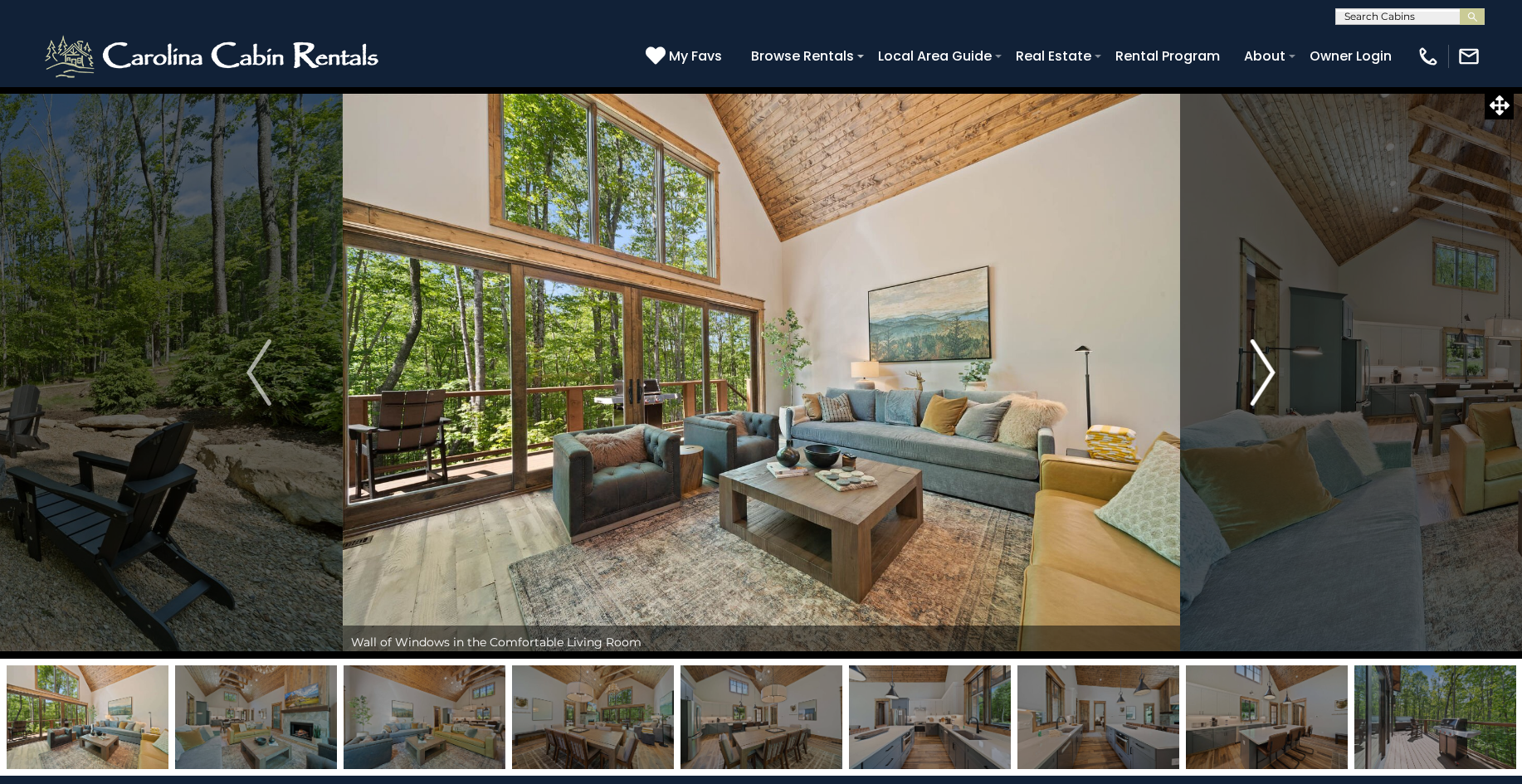
click at [1265, 382] on img "Next" at bounding box center [1263, 372] width 25 height 66
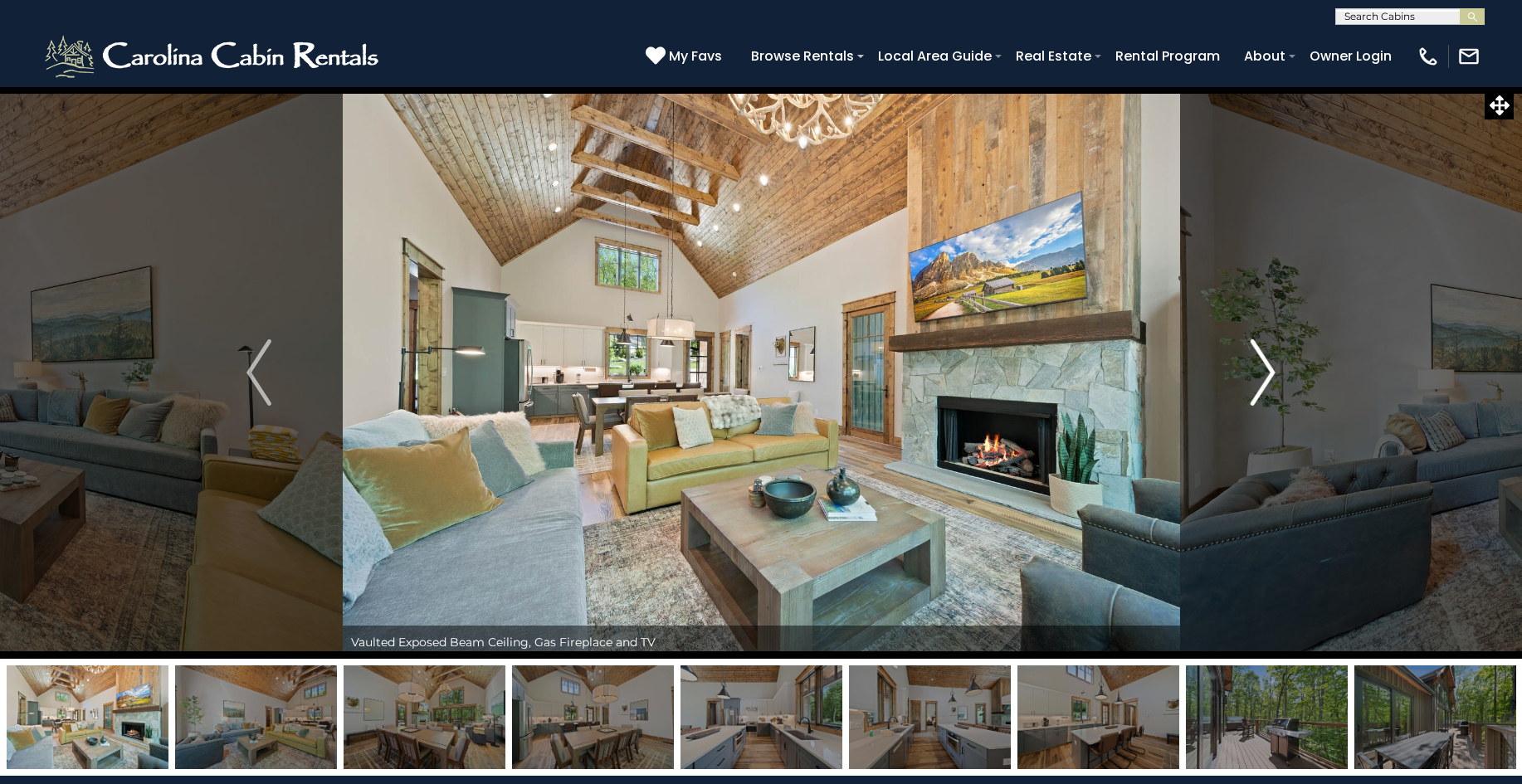
click at [1265, 382] on img "Next" at bounding box center [1263, 372] width 25 height 66
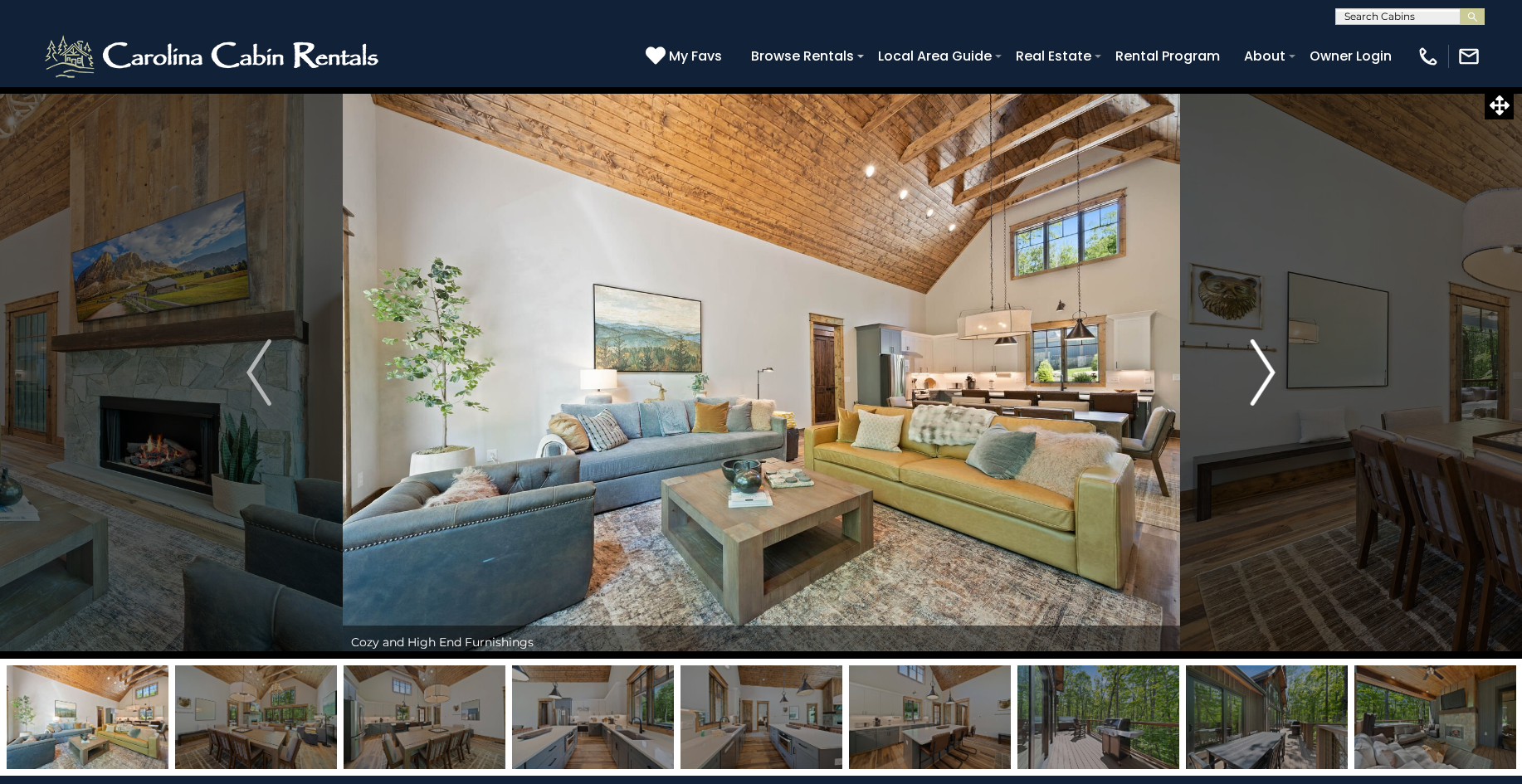
click at [1265, 382] on img "Next" at bounding box center [1263, 372] width 25 height 66
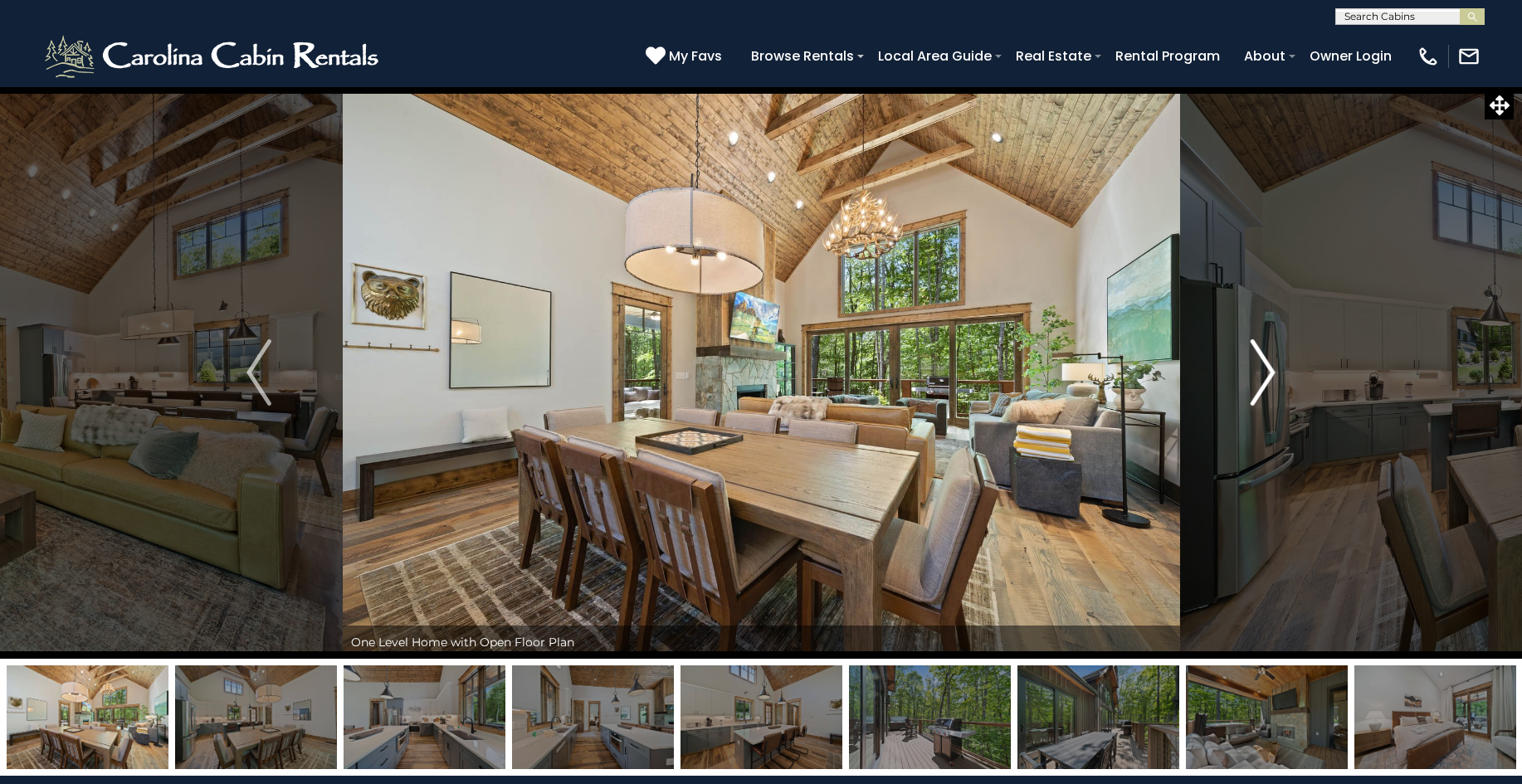
click at [1265, 382] on img "Next" at bounding box center [1263, 372] width 25 height 66
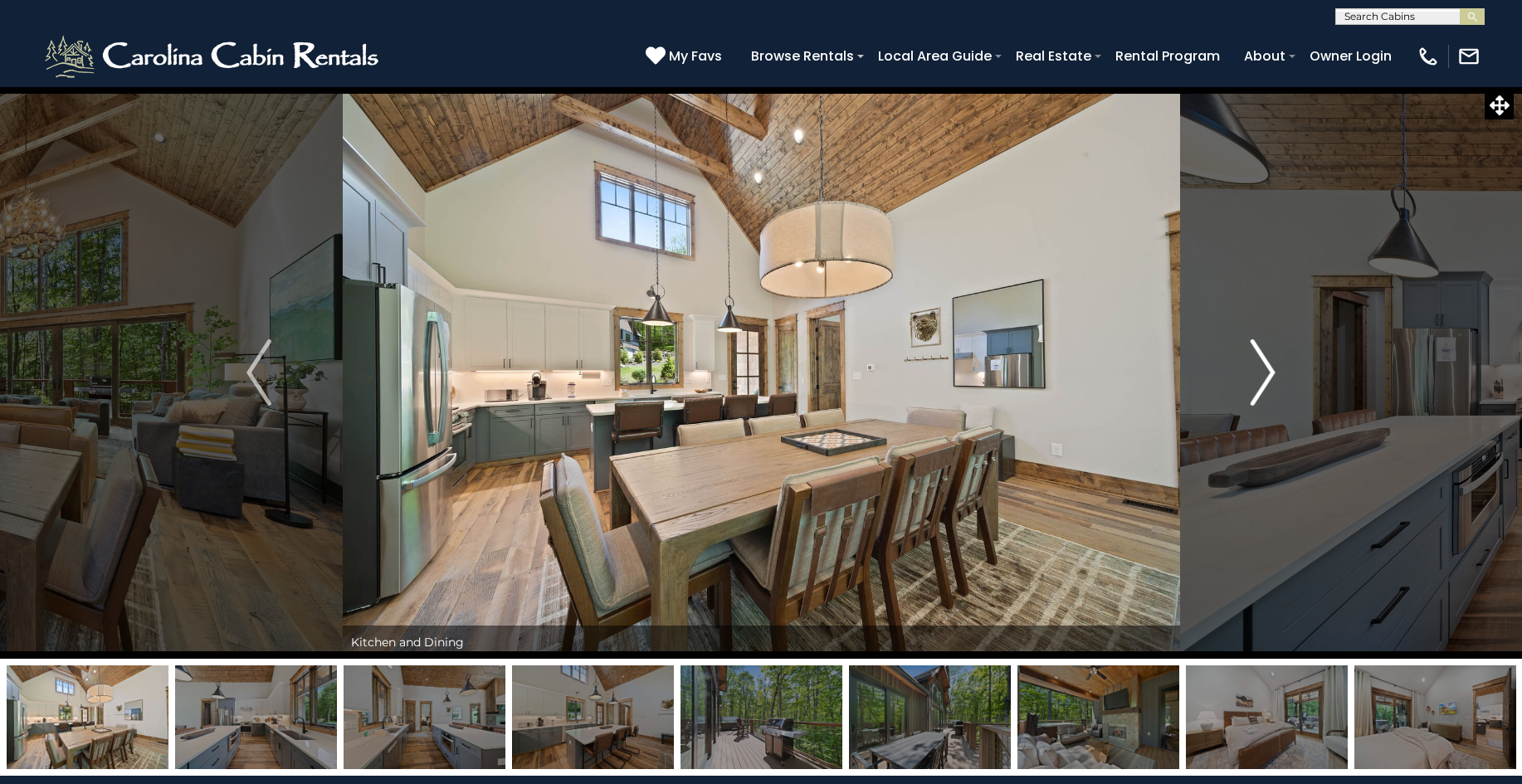
click at [1265, 382] on img "Next" at bounding box center [1263, 372] width 25 height 66
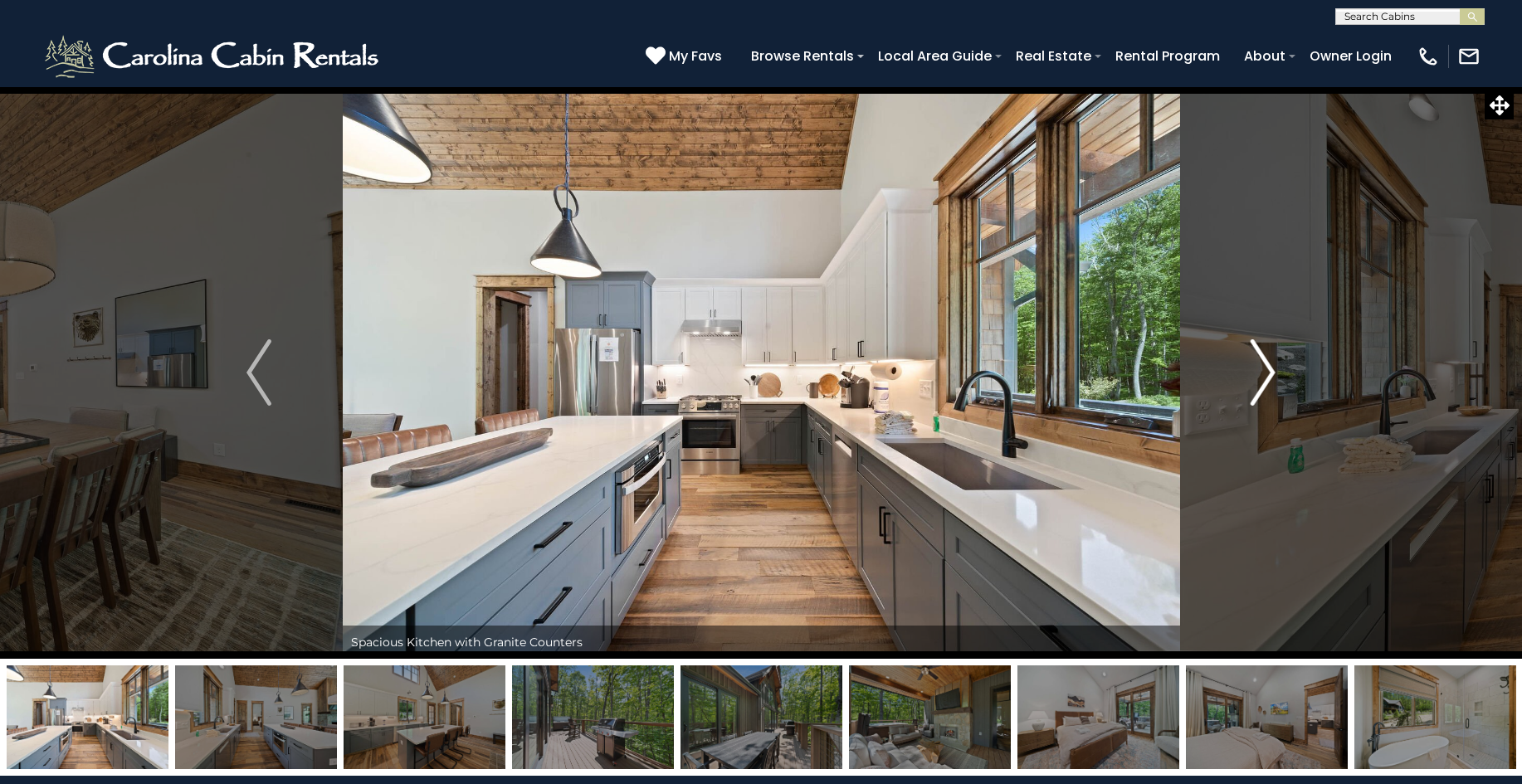
click at [1265, 382] on img "Next" at bounding box center [1263, 372] width 25 height 66
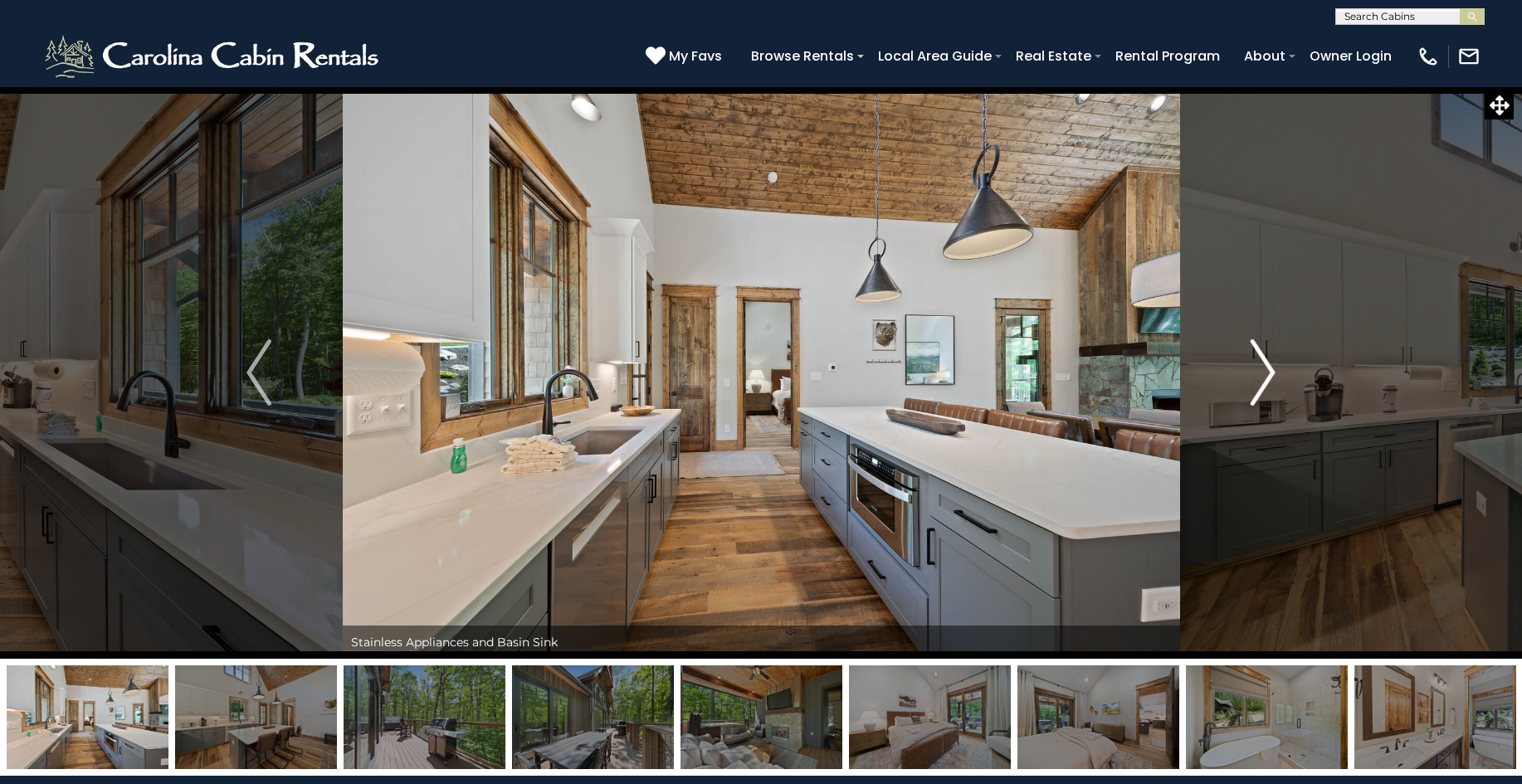
click at [1265, 382] on img "Next" at bounding box center [1263, 372] width 25 height 66
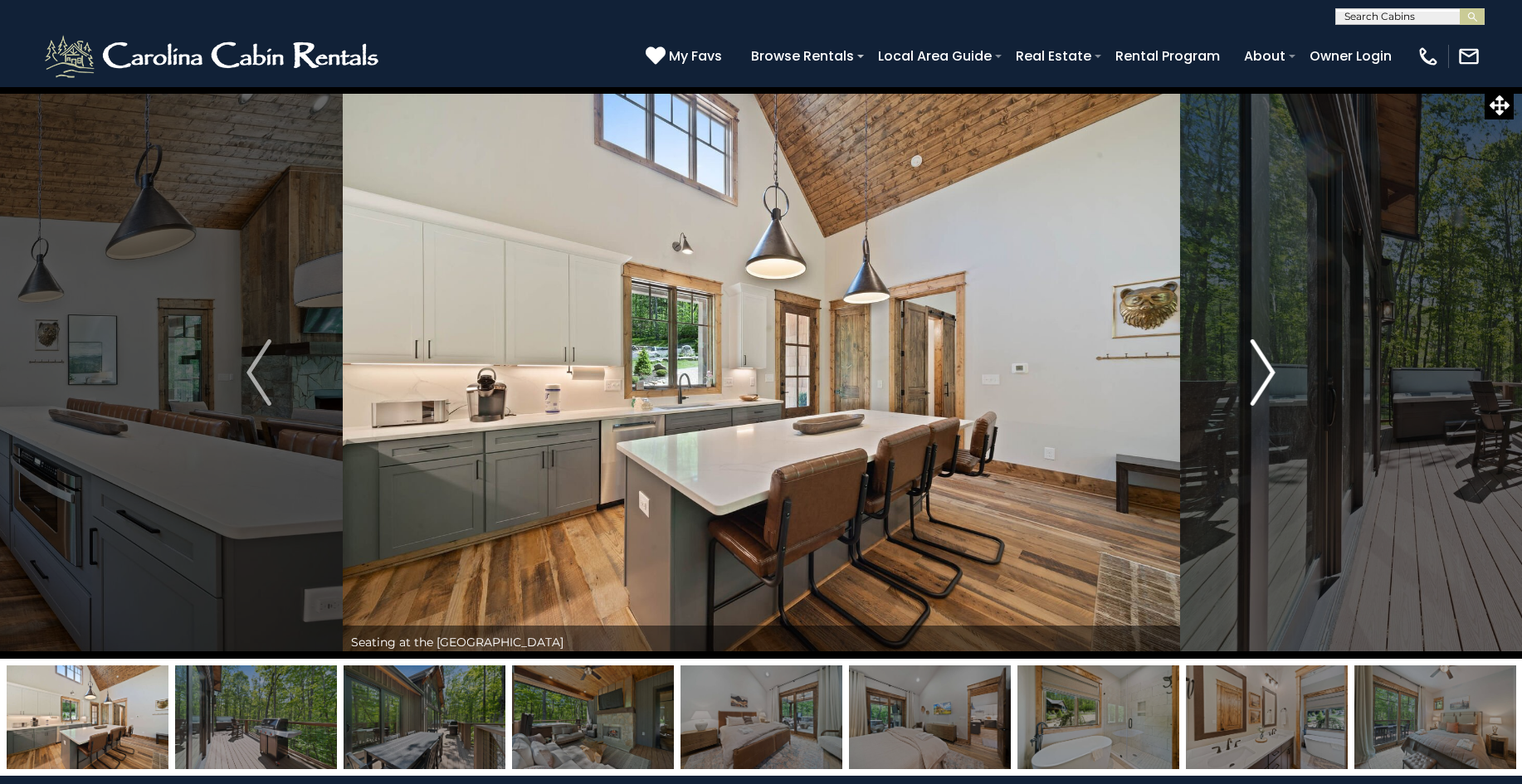
click at [1265, 382] on img "Next" at bounding box center [1263, 372] width 25 height 66
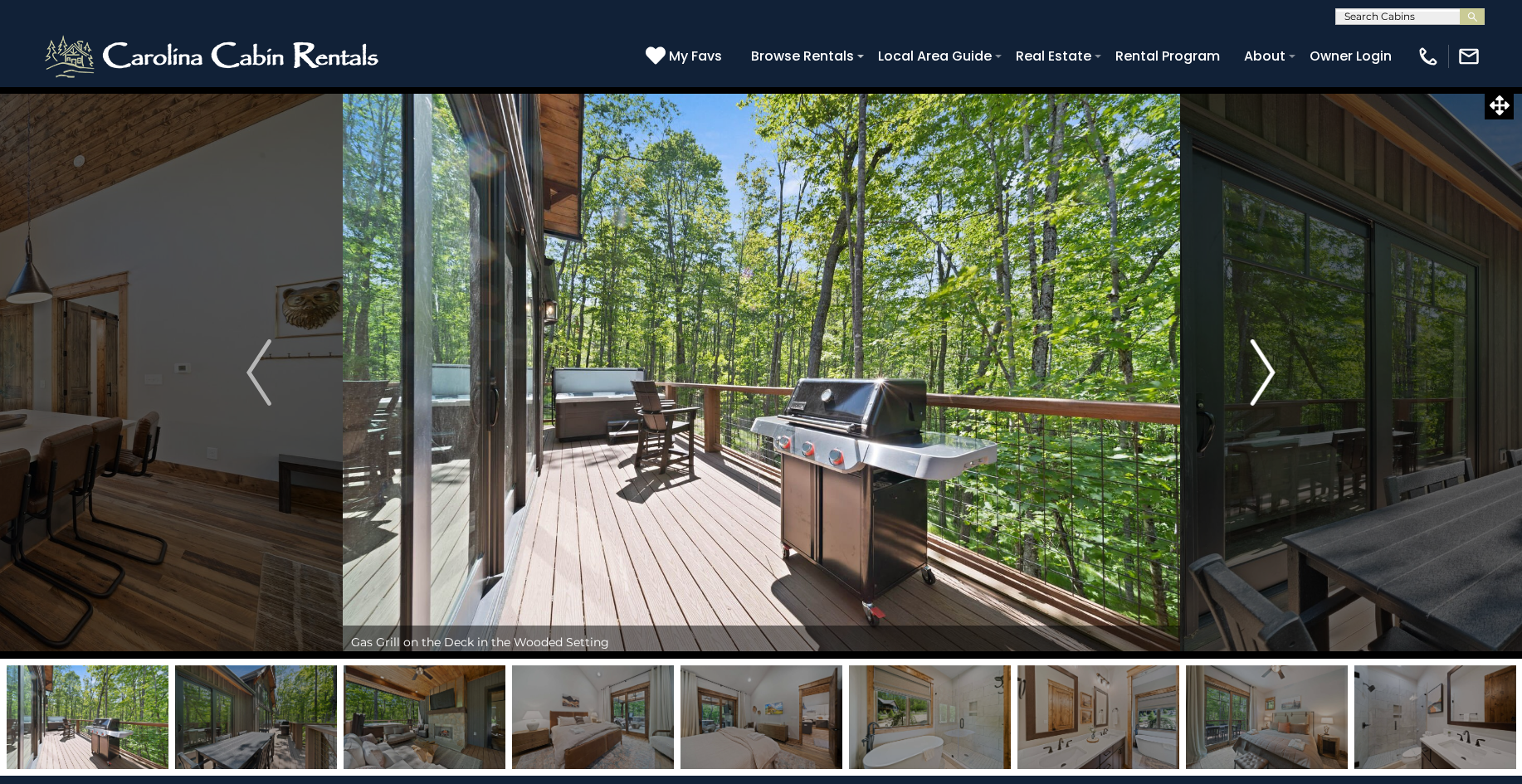
click at [1266, 357] on img "Next" at bounding box center [1263, 372] width 25 height 66
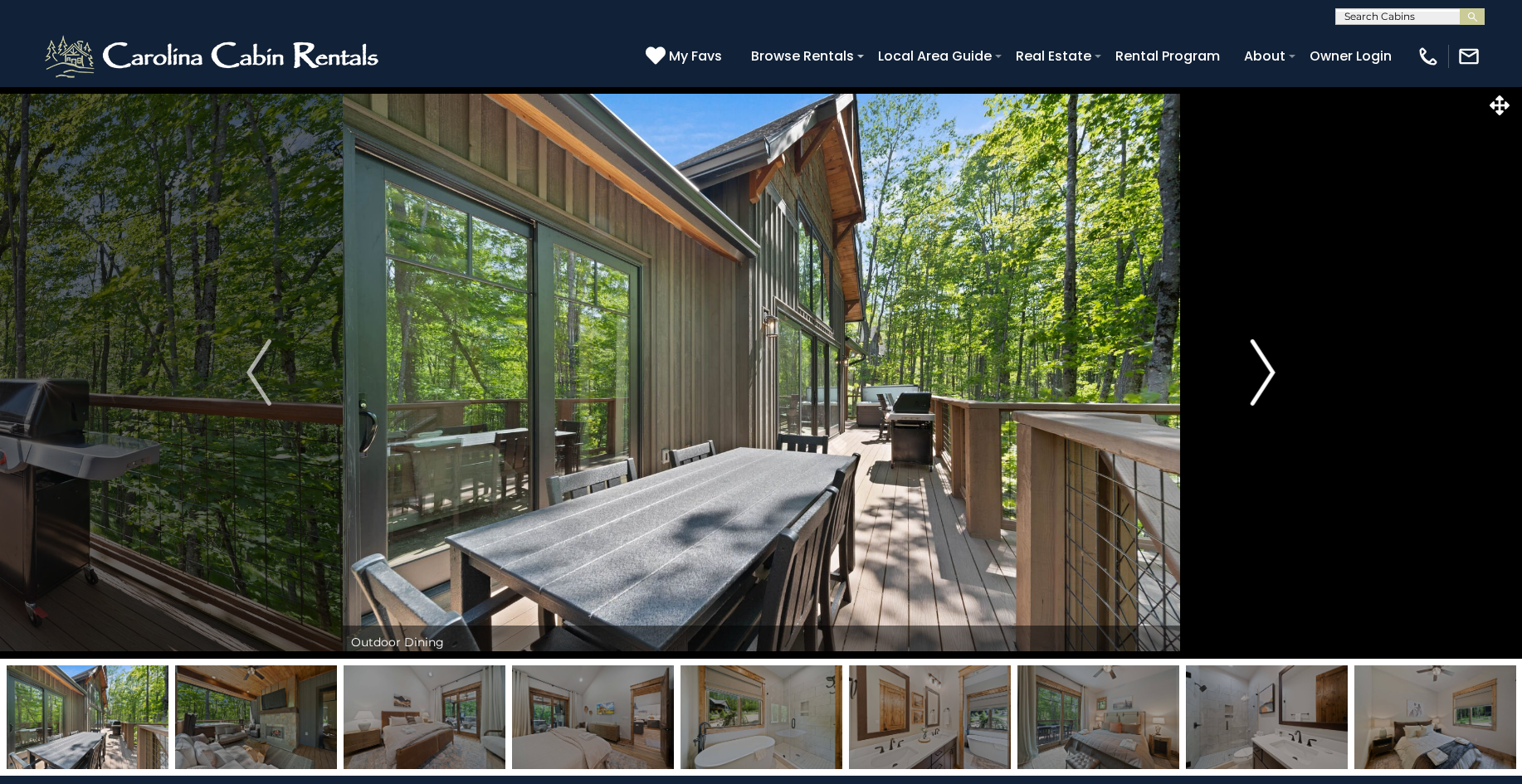
click at [1266, 357] on img "Next" at bounding box center [1263, 372] width 25 height 66
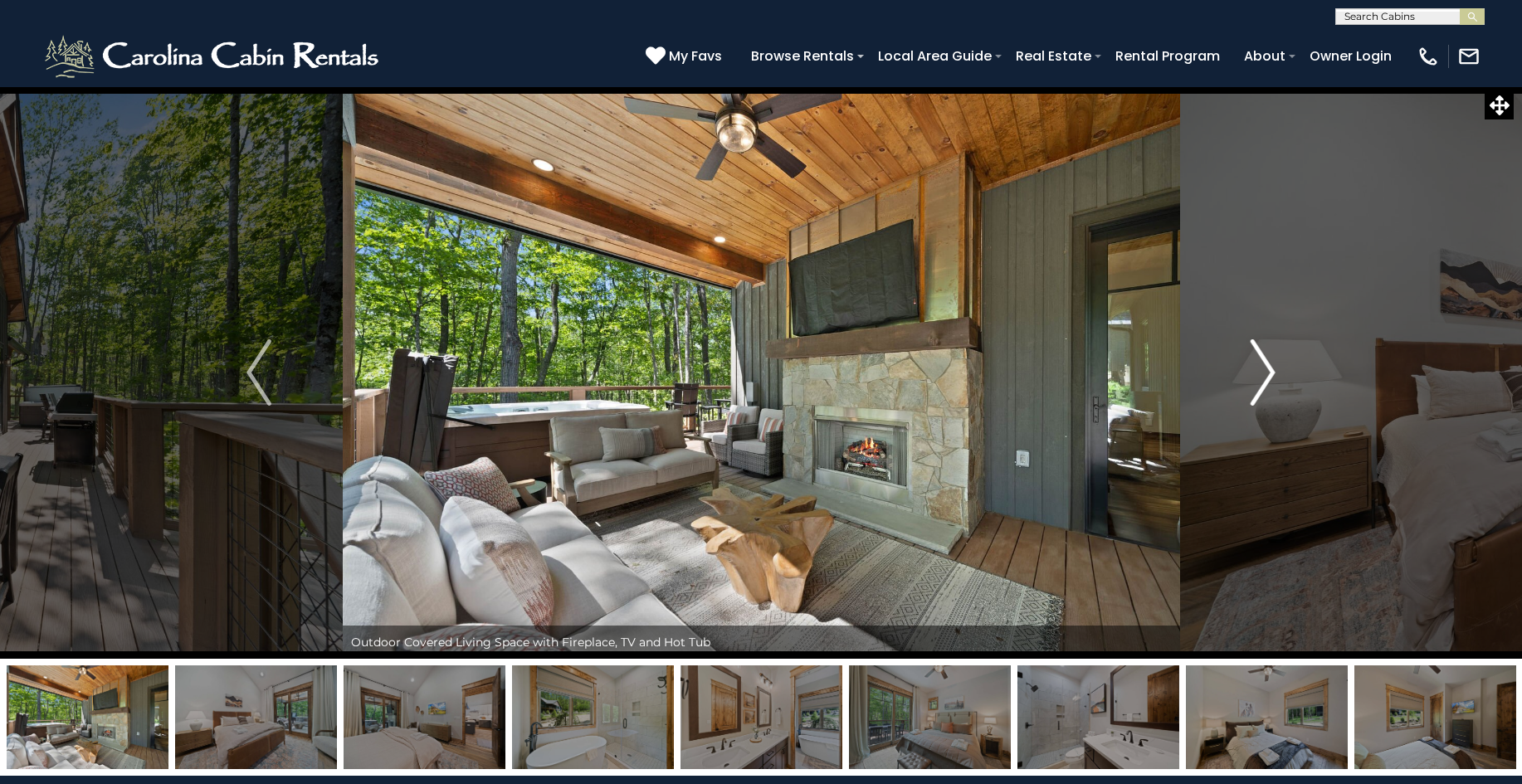
click at [1266, 357] on img "Next" at bounding box center [1263, 372] width 25 height 66
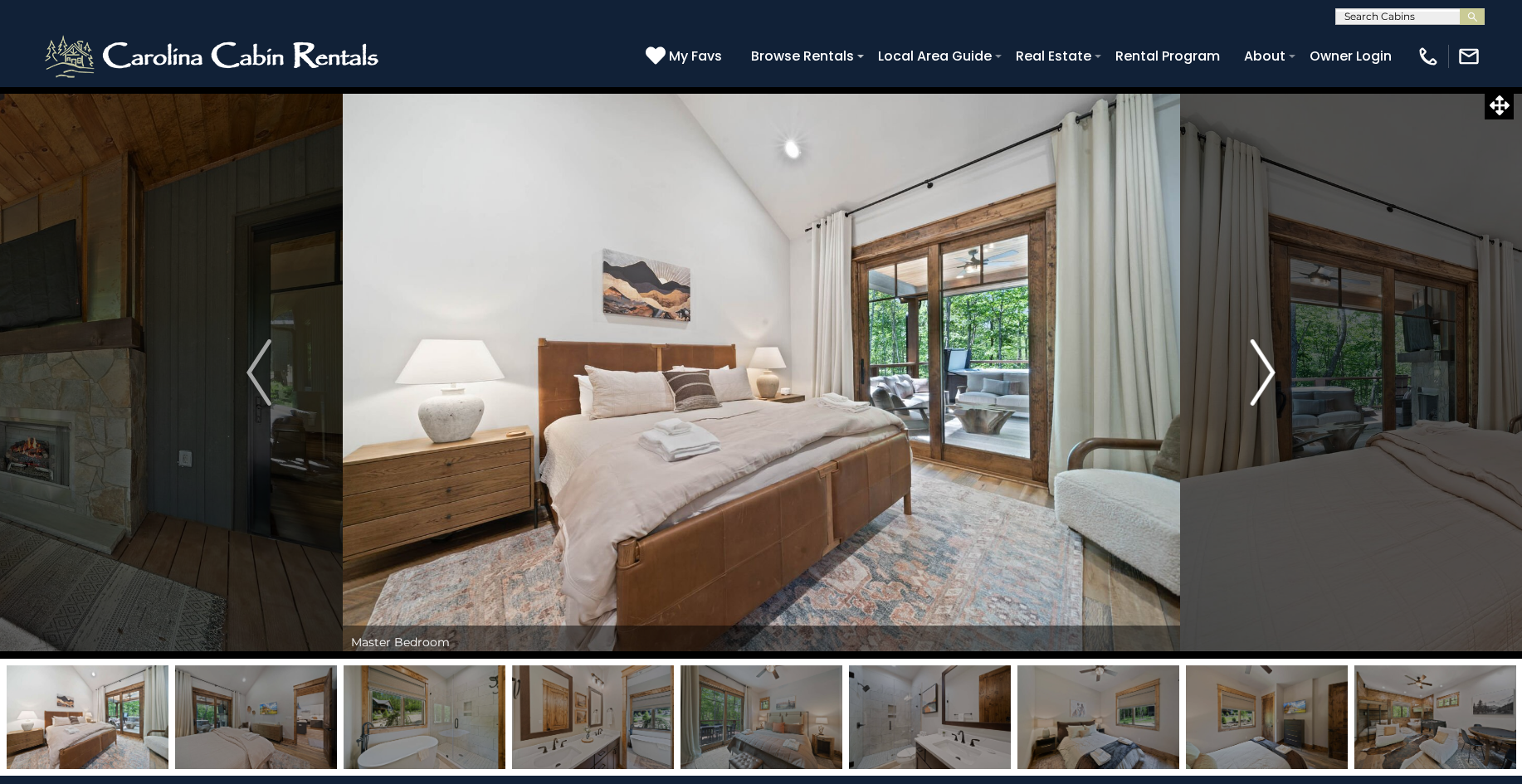
click at [1266, 357] on img "Next" at bounding box center [1263, 372] width 25 height 66
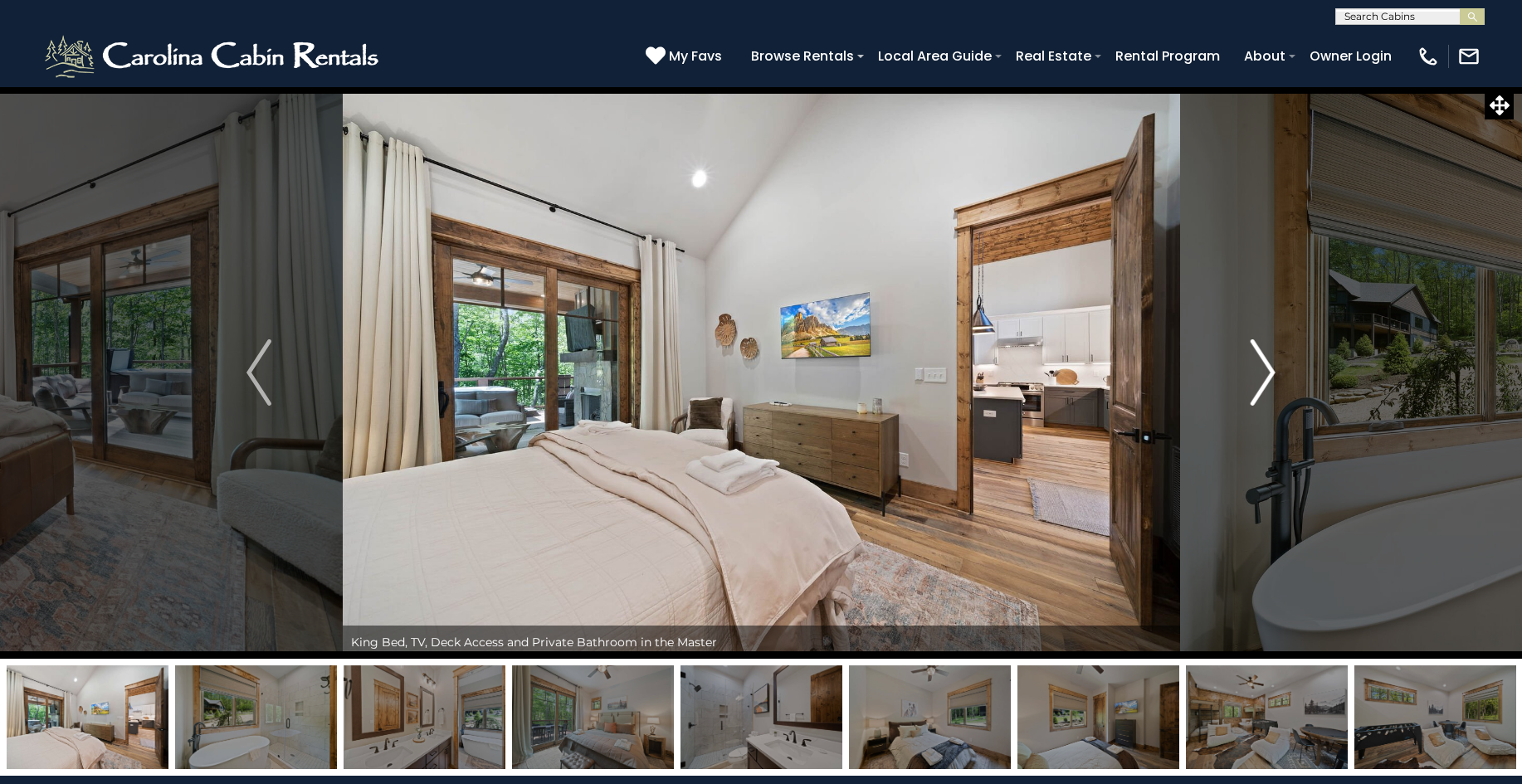
click at [1266, 357] on img "Next" at bounding box center [1263, 372] width 25 height 66
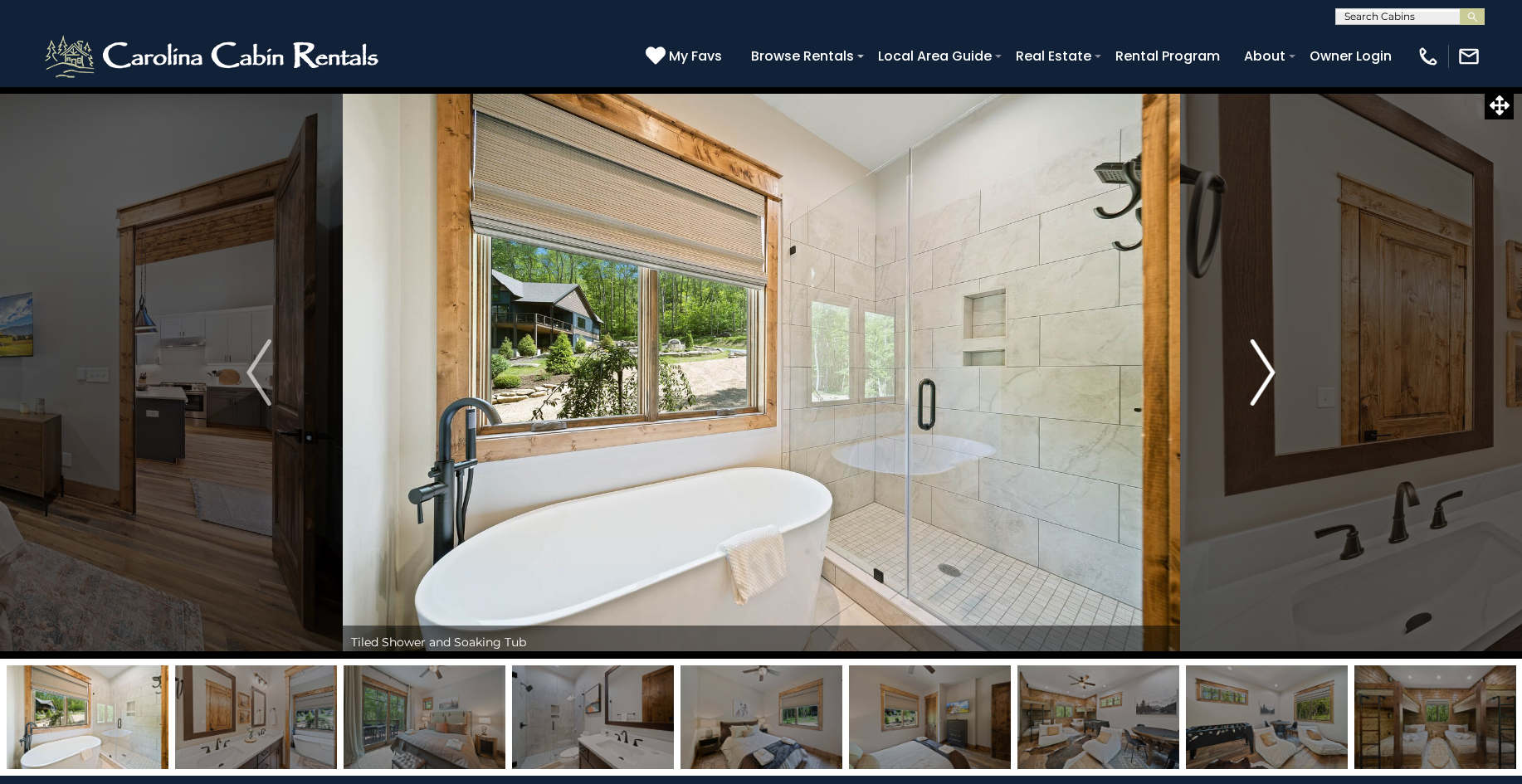
click at [1266, 357] on img "Next" at bounding box center [1263, 372] width 25 height 66
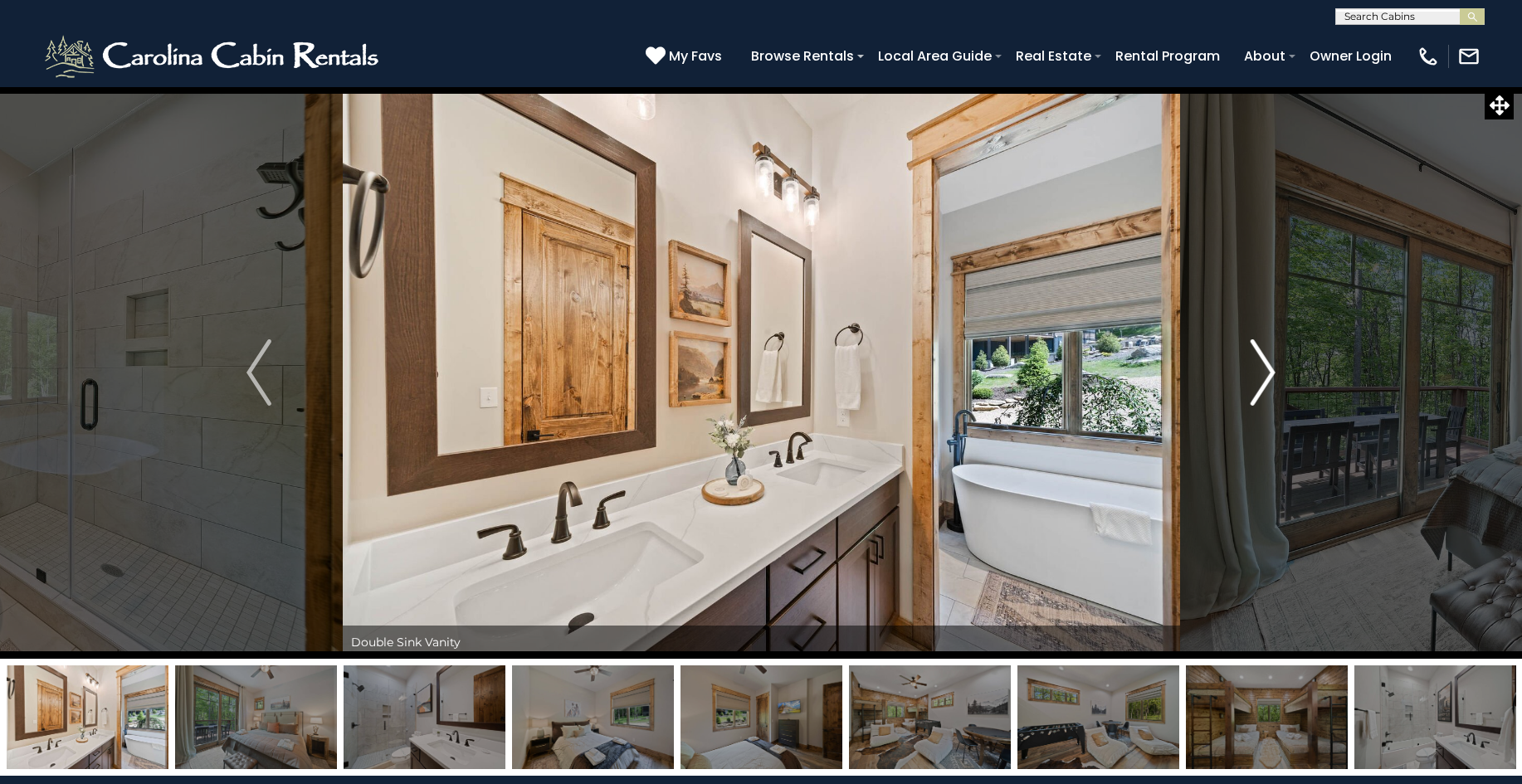
click at [1266, 357] on img "Next" at bounding box center [1263, 372] width 25 height 66
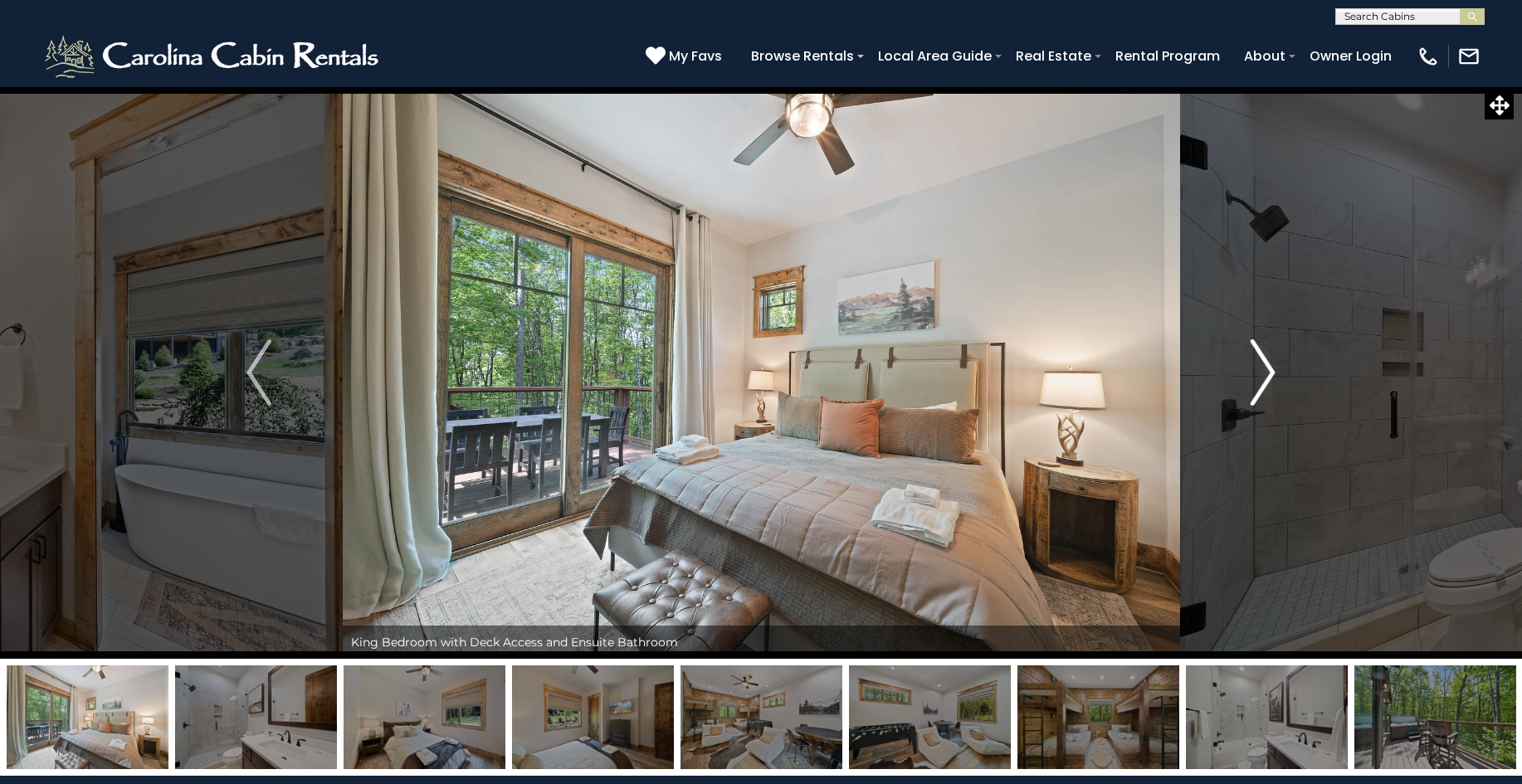
click at [1266, 357] on img "Next" at bounding box center [1263, 372] width 25 height 66
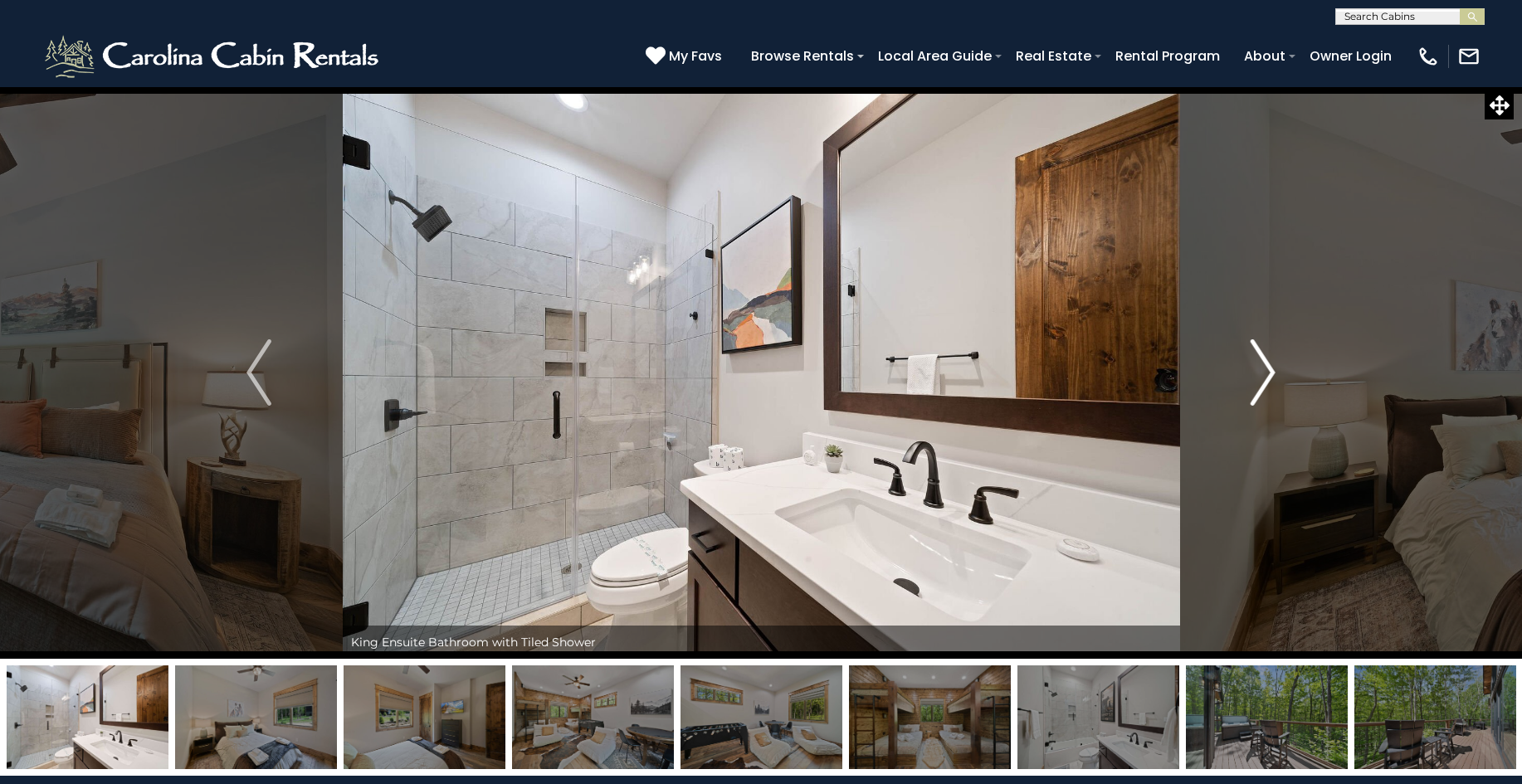
click at [1266, 357] on img "Next" at bounding box center [1263, 372] width 25 height 66
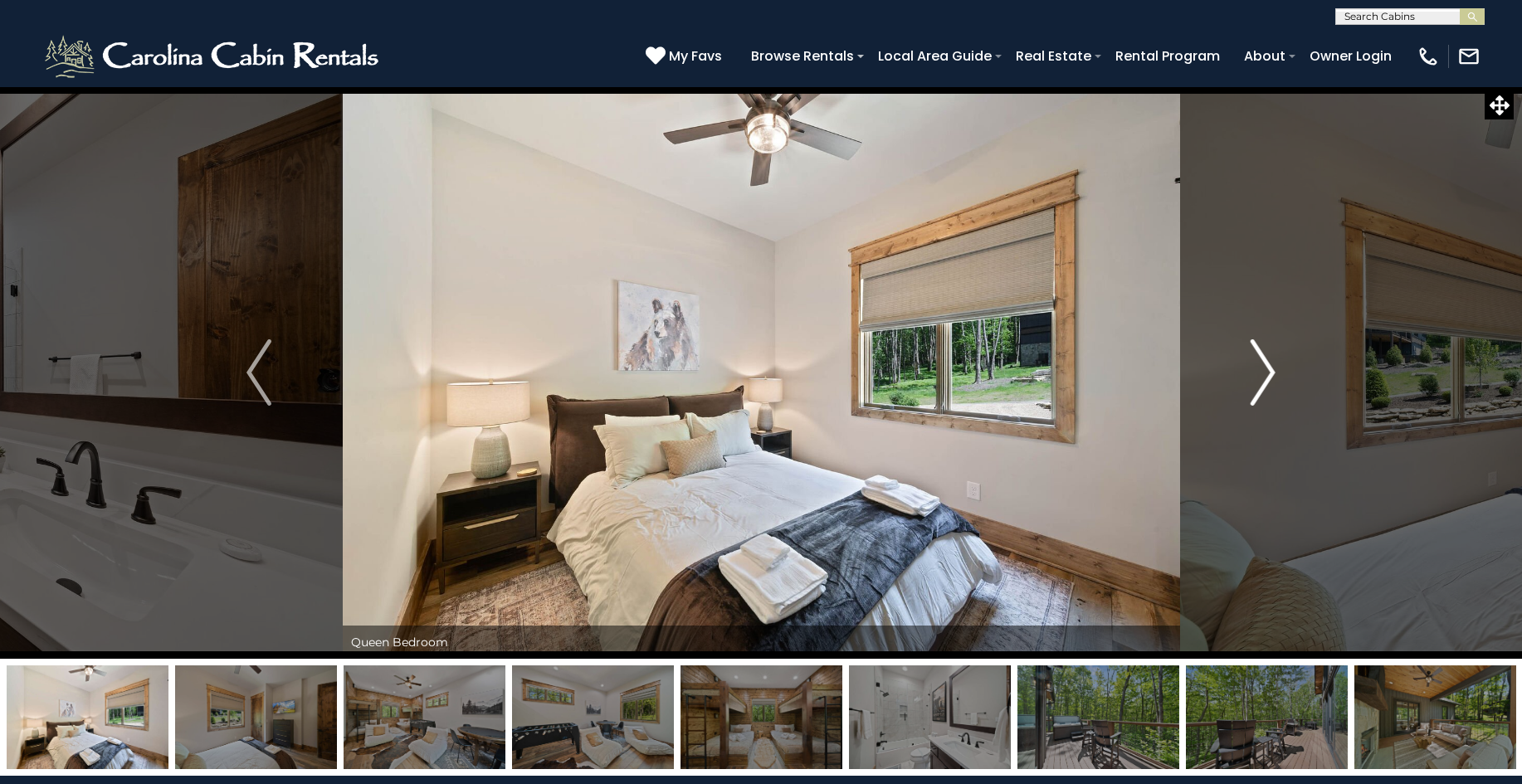
click at [1266, 357] on img "Next" at bounding box center [1263, 372] width 25 height 66
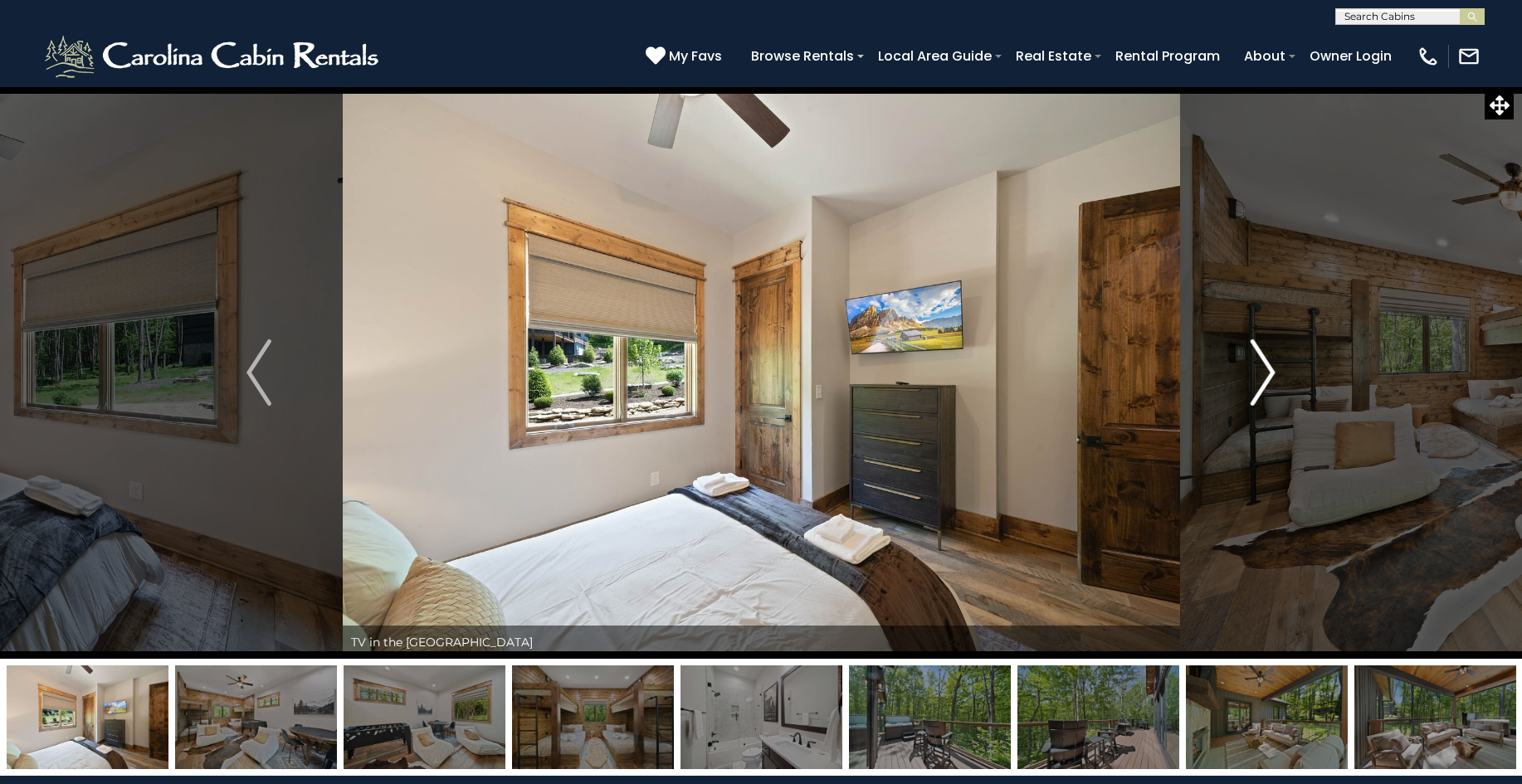
click at [1266, 357] on img "Next" at bounding box center [1263, 372] width 25 height 66
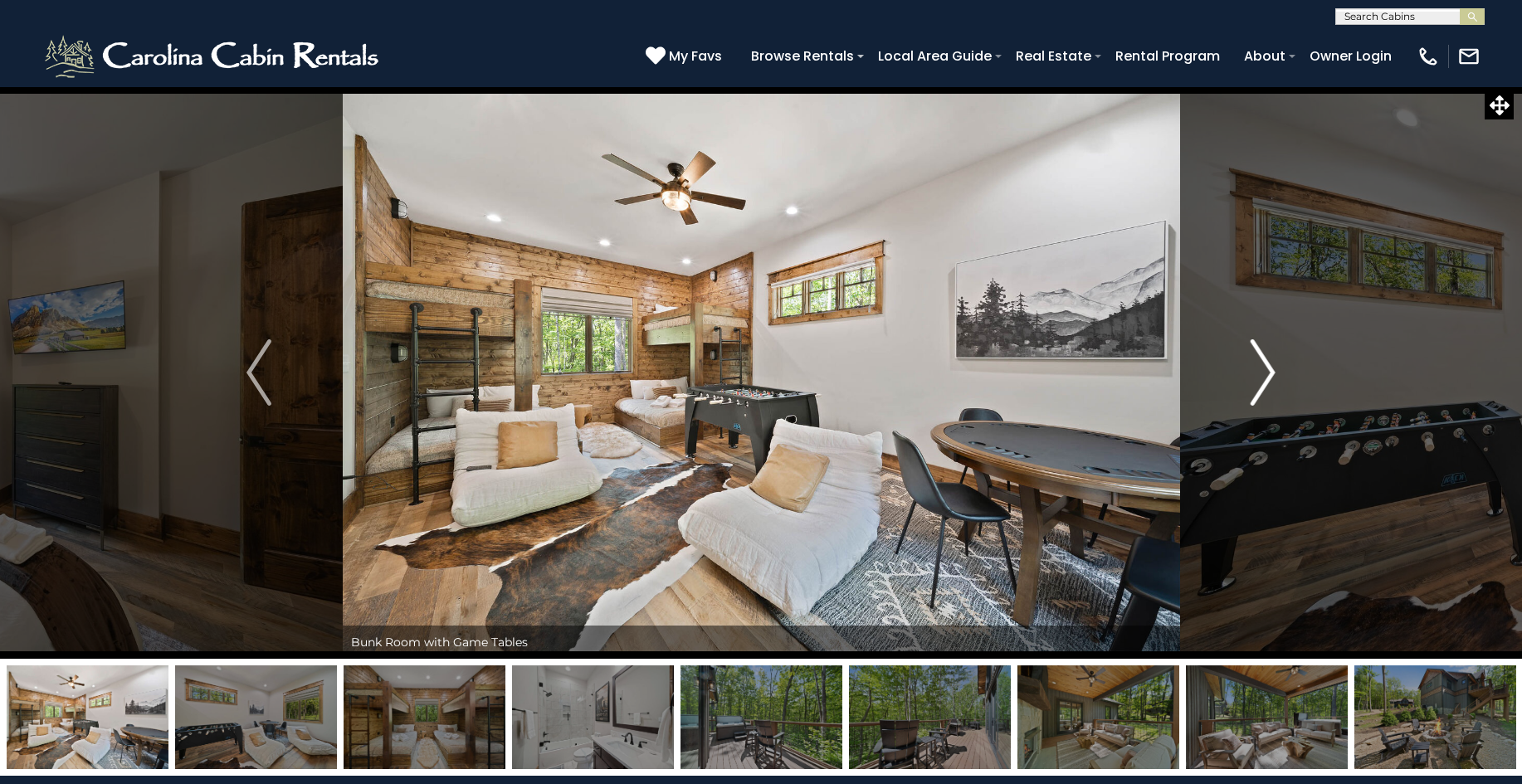
click at [1266, 357] on img "Next" at bounding box center [1263, 372] width 25 height 66
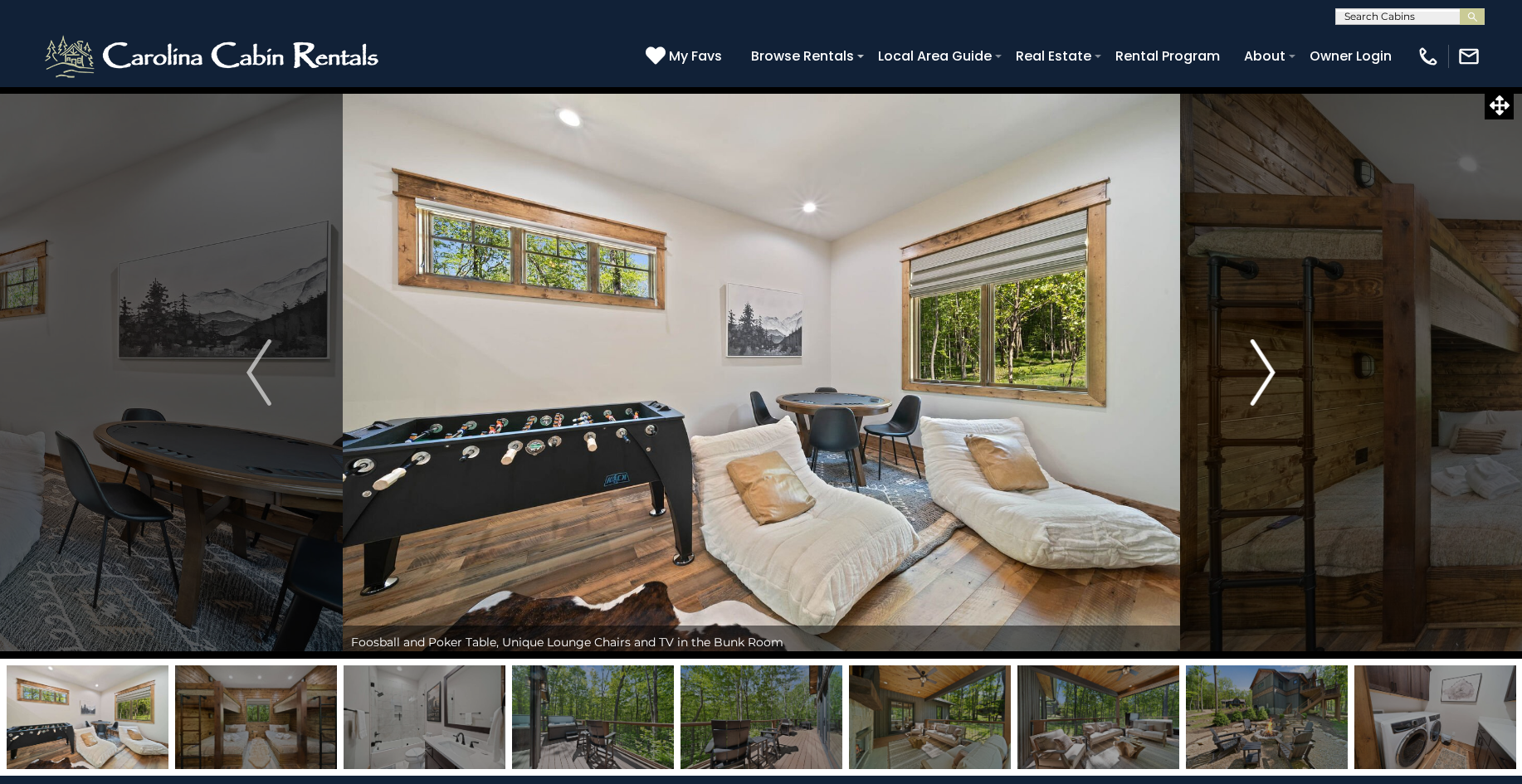
click at [1266, 357] on img "Next" at bounding box center [1263, 372] width 25 height 66
